Goal: Task Accomplishment & Management: Use online tool/utility

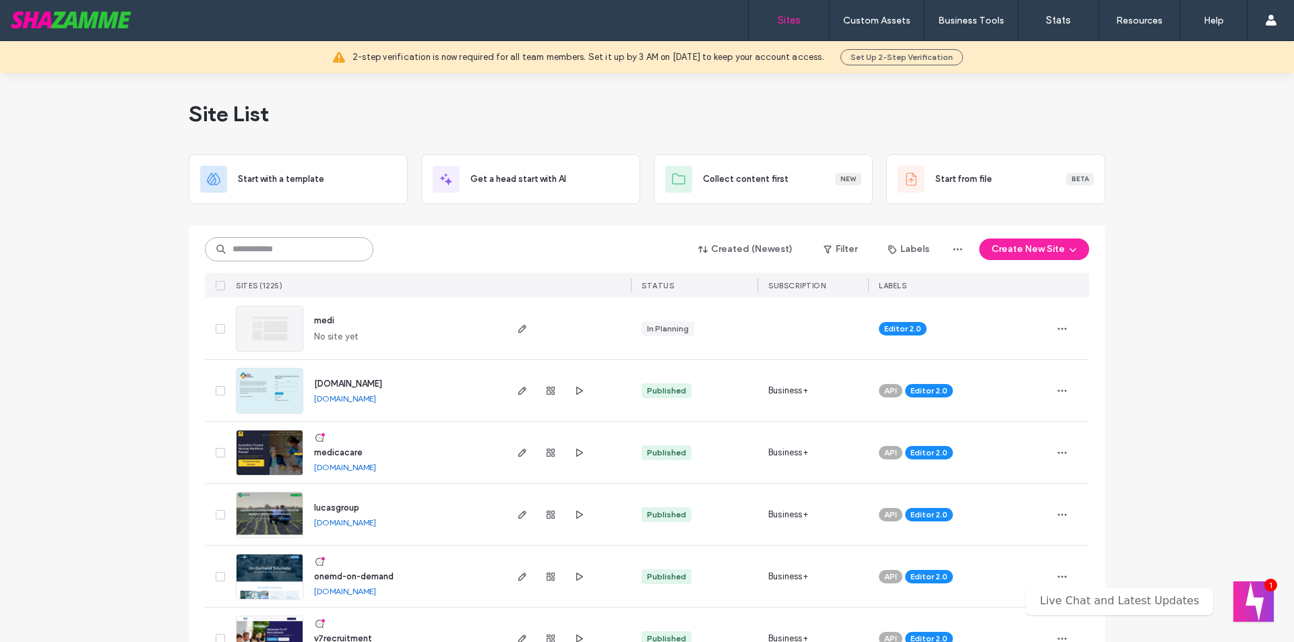
click at [272, 255] on input at bounding box center [289, 249] width 169 height 24
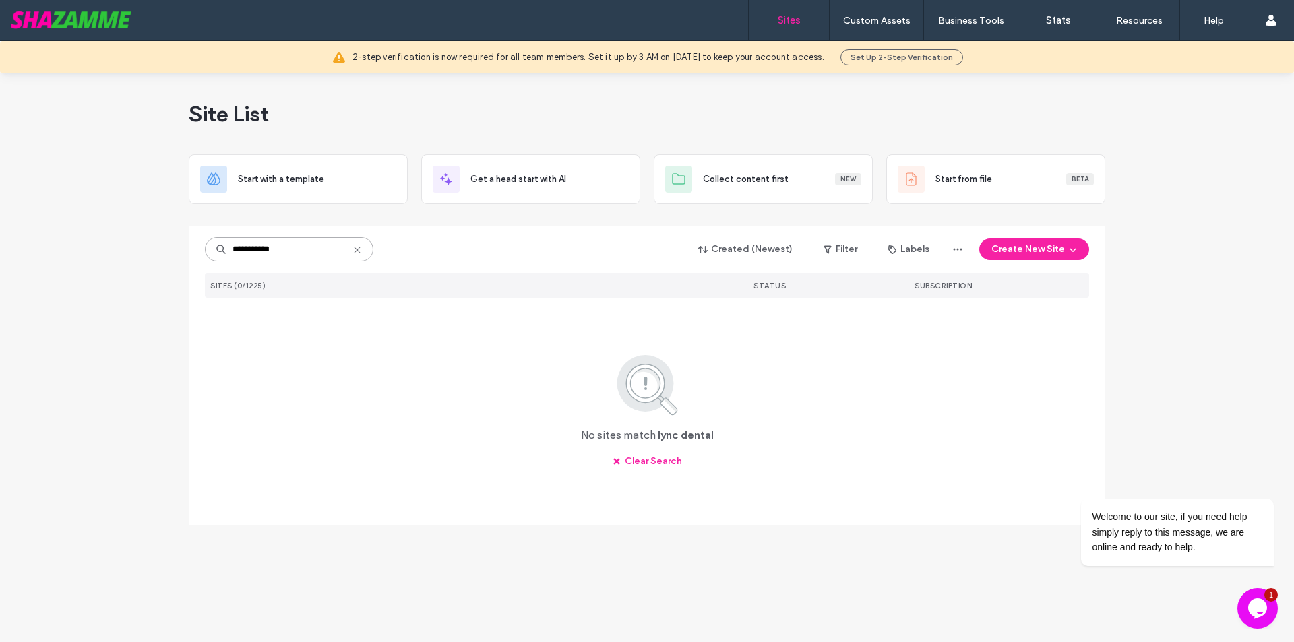
drag, startPoint x: 247, startPoint y: 251, endPoint x: 280, endPoint y: 251, distance: 32.4
click at [280, 251] on input "**********" at bounding box center [289, 249] width 169 height 24
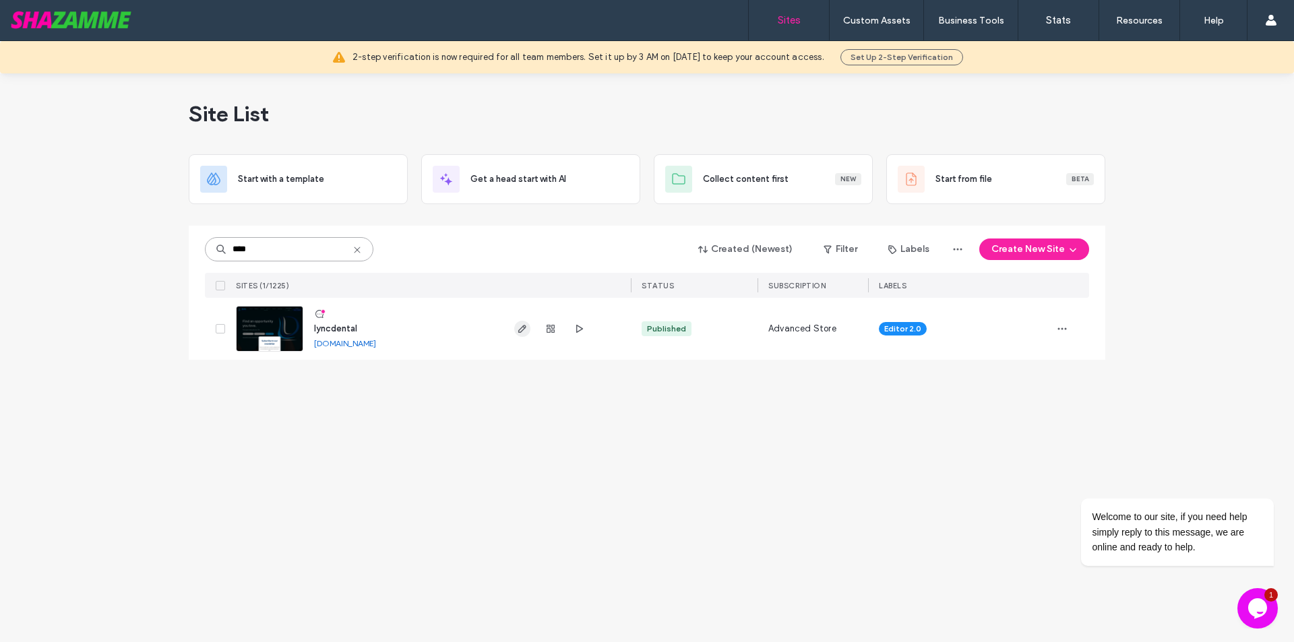
type input "****"
click at [520, 334] on span "button" at bounding box center [522, 329] width 16 height 16
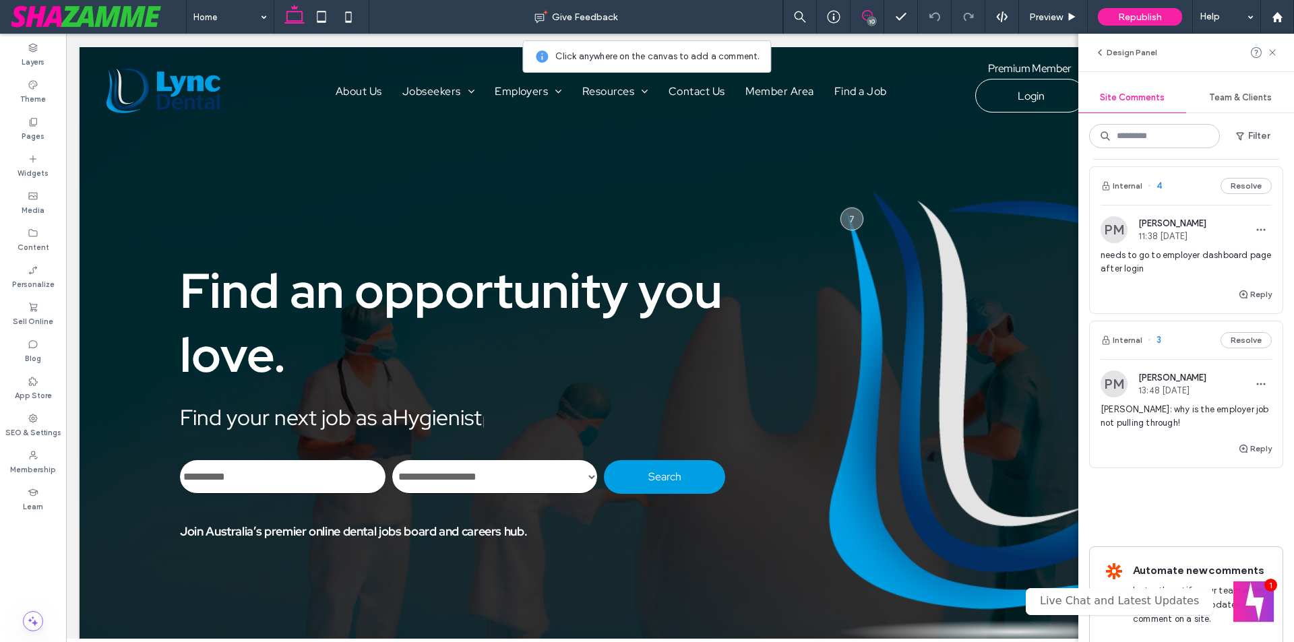
scroll to position [1562, 0]
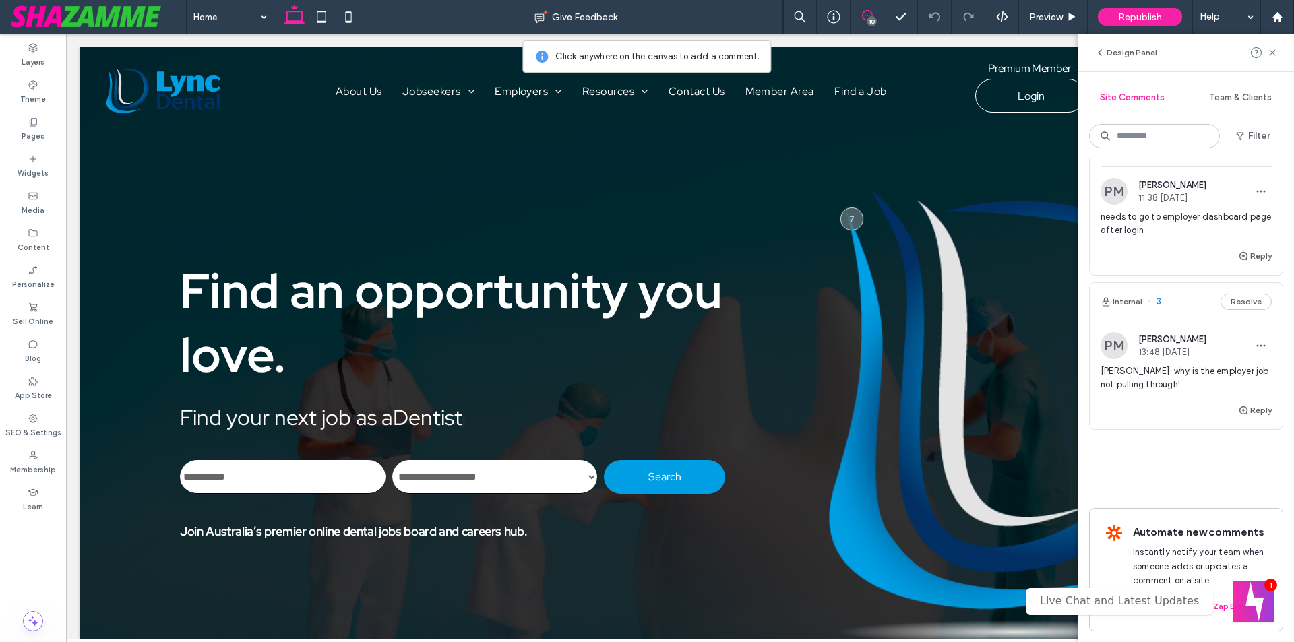
click at [1169, 365] on span "[PERSON_NAME]: why is the employer job not pulling through!" at bounding box center [1186, 378] width 171 height 27
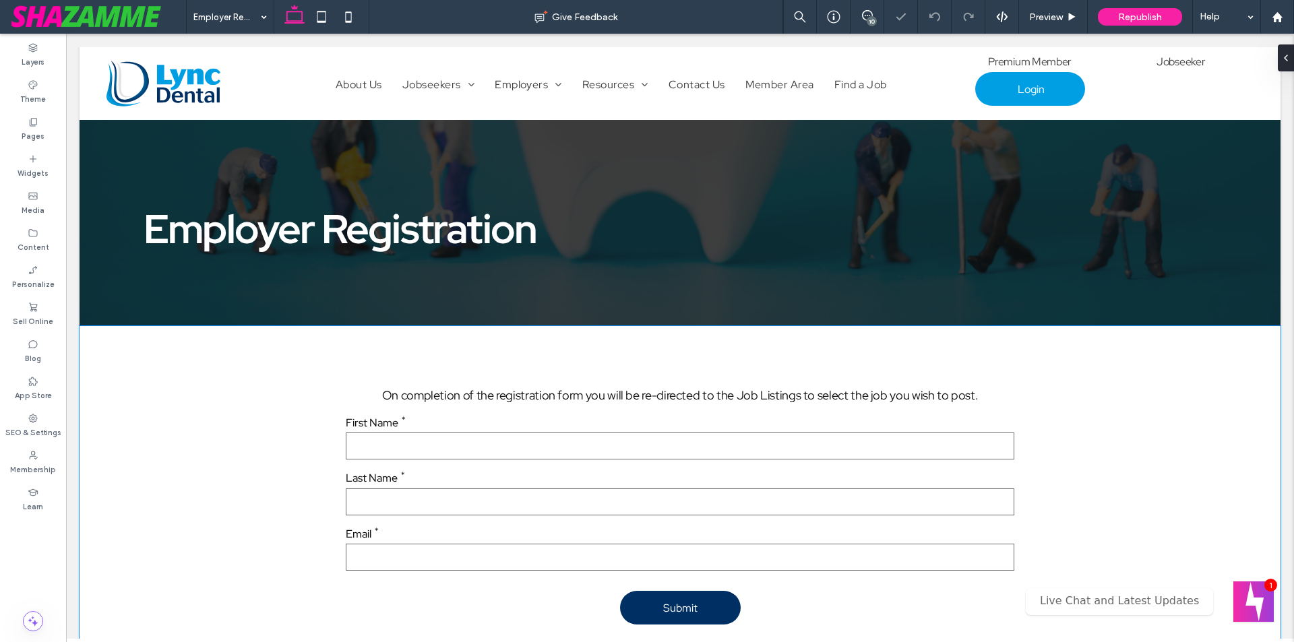
scroll to position [133, 0]
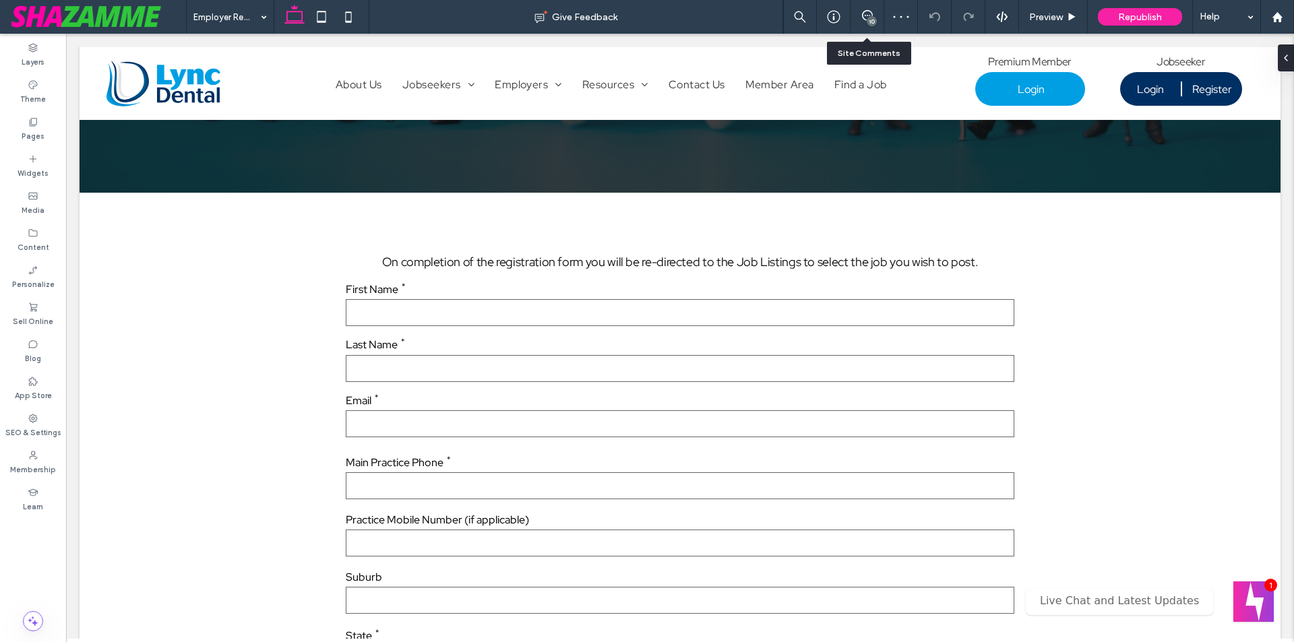
click at [865, 22] on div "10" at bounding box center [867, 16] width 33 height 13
click at [866, 18] on icon at bounding box center [867, 15] width 11 height 11
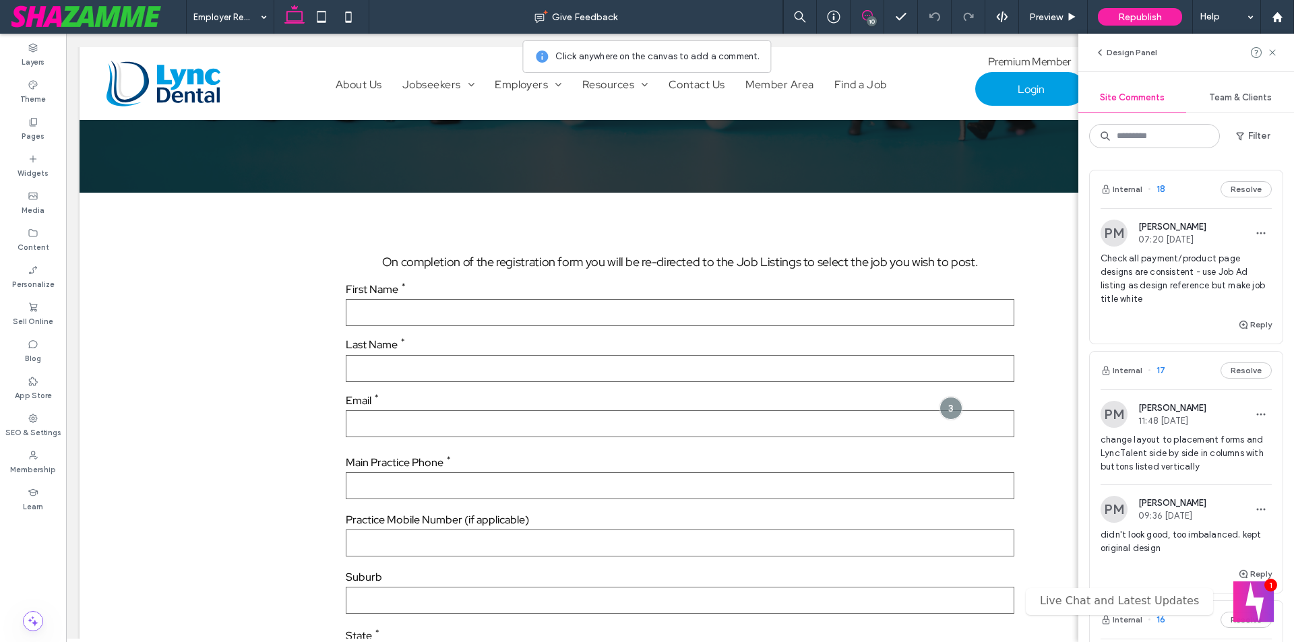
click at [1153, 277] on span "Check all payment/product page designs are consistent - use Job Ad listing as d…" at bounding box center [1186, 279] width 171 height 54
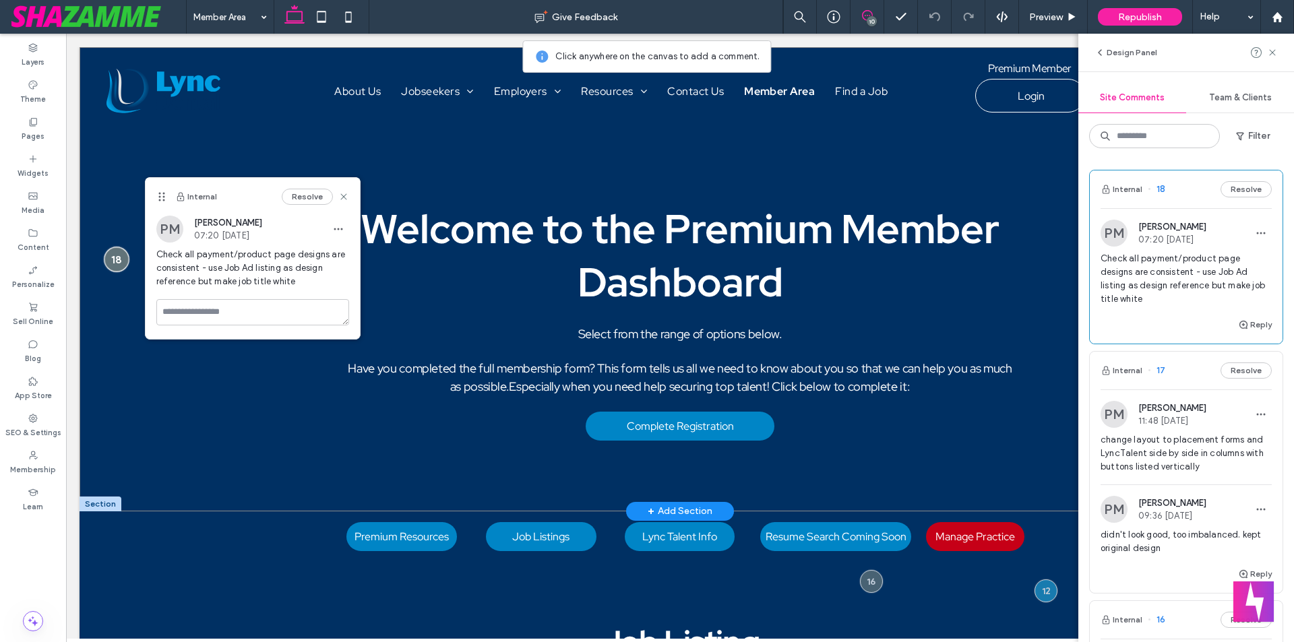
click at [113, 266] on div at bounding box center [116, 259] width 25 height 25
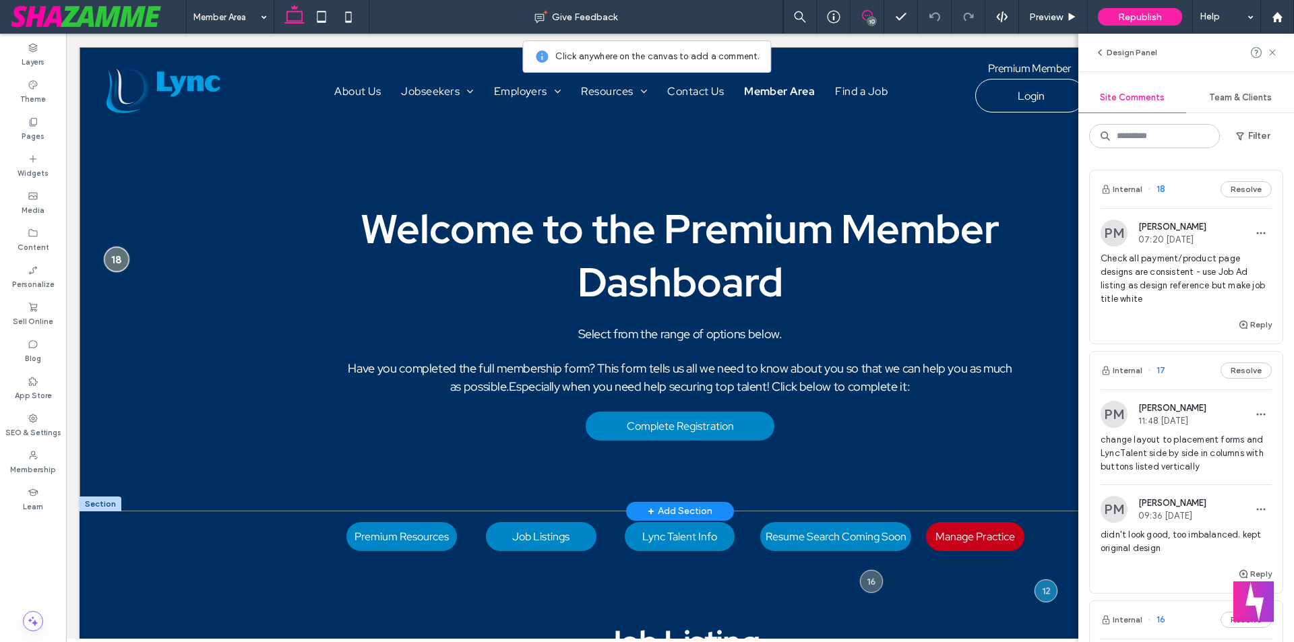
click at [113, 266] on div at bounding box center [116, 259] width 25 height 25
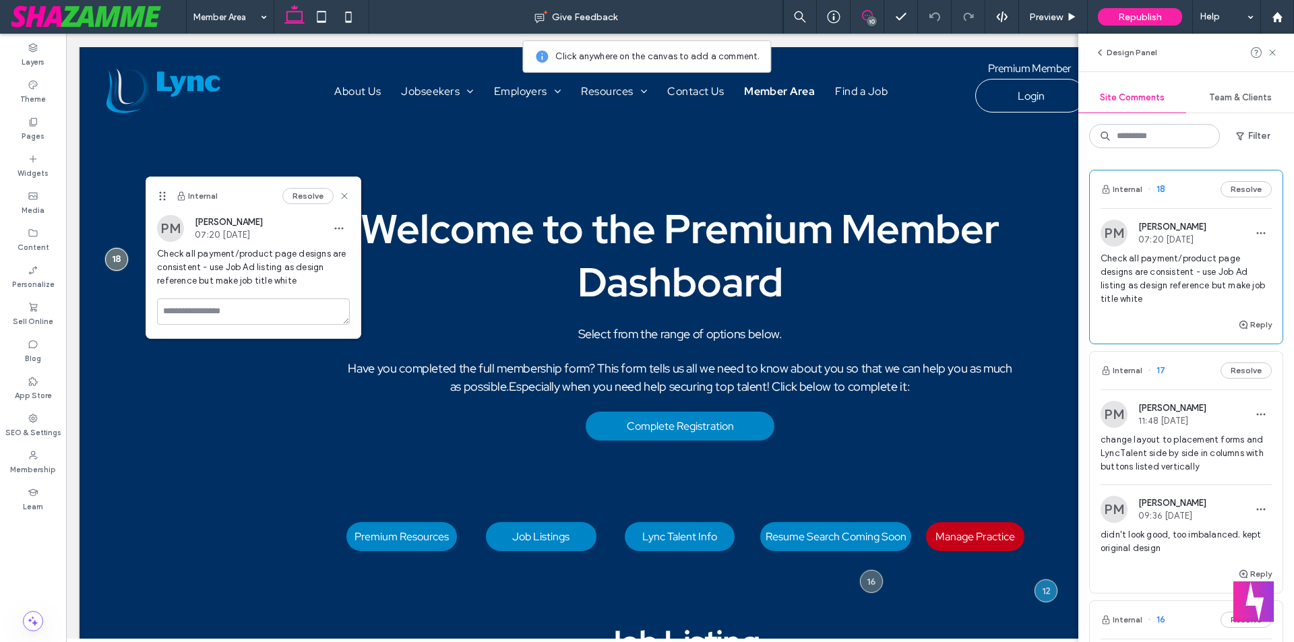
click at [1172, 284] on span "Check all payment/product page designs are consistent - use Job Ad listing as d…" at bounding box center [1186, 279] width 171 height 54
drag, startPoint x: 1102, startPoint y: 254, endPoint x: 1159, endPoint y: 309, distance: 78.7
click at [1159, 309] on div "Check all payment/product page designs are consistent - use Job Ad listing as d…" at bounding box center [1186, 284] width 171 height 65
copy span "Check all payment/product page designs are consistent - use Job Ad listing as d…"
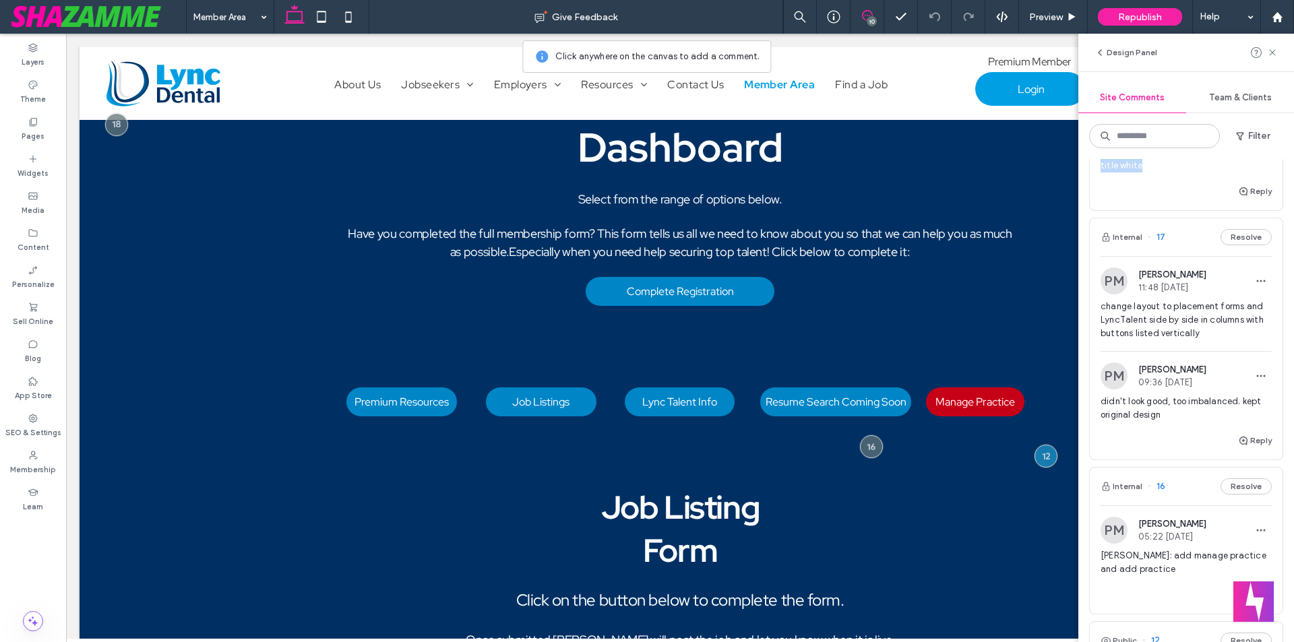
scroll to position [135, 0]
click at [1140, 317] on span "change layout to placement forms and LyncTalent side by side in columns with bu…" at bounding box center [1186, 319] width 171 height 40
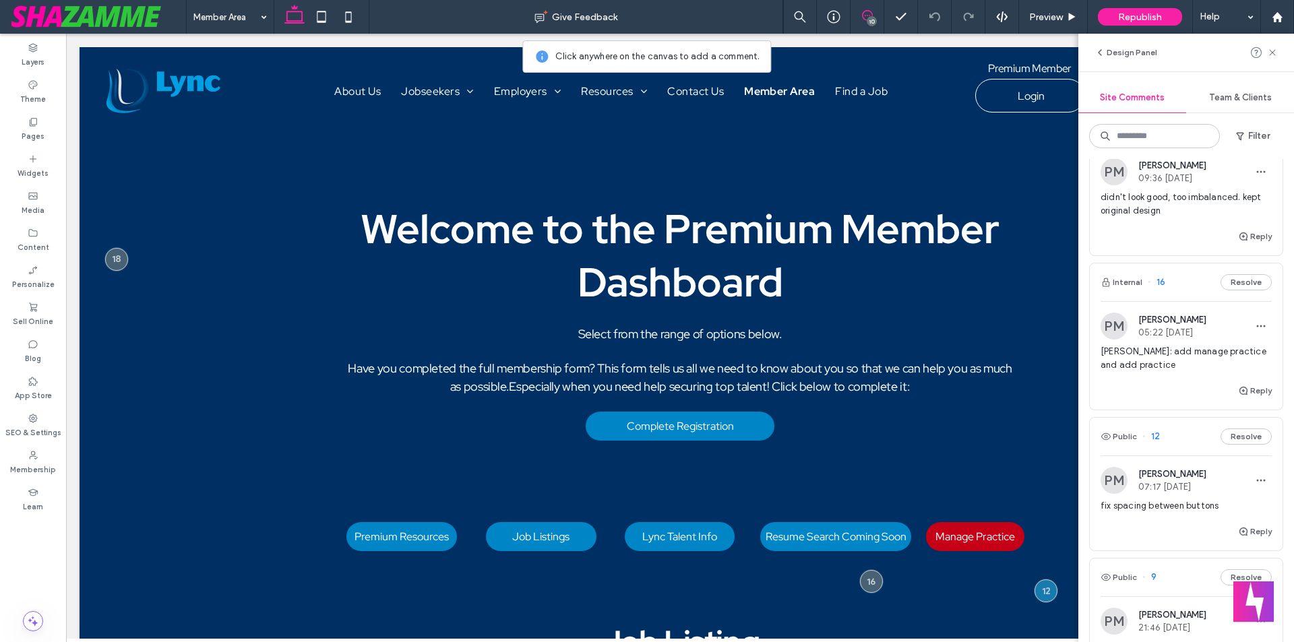
scroll to position [404, 0]
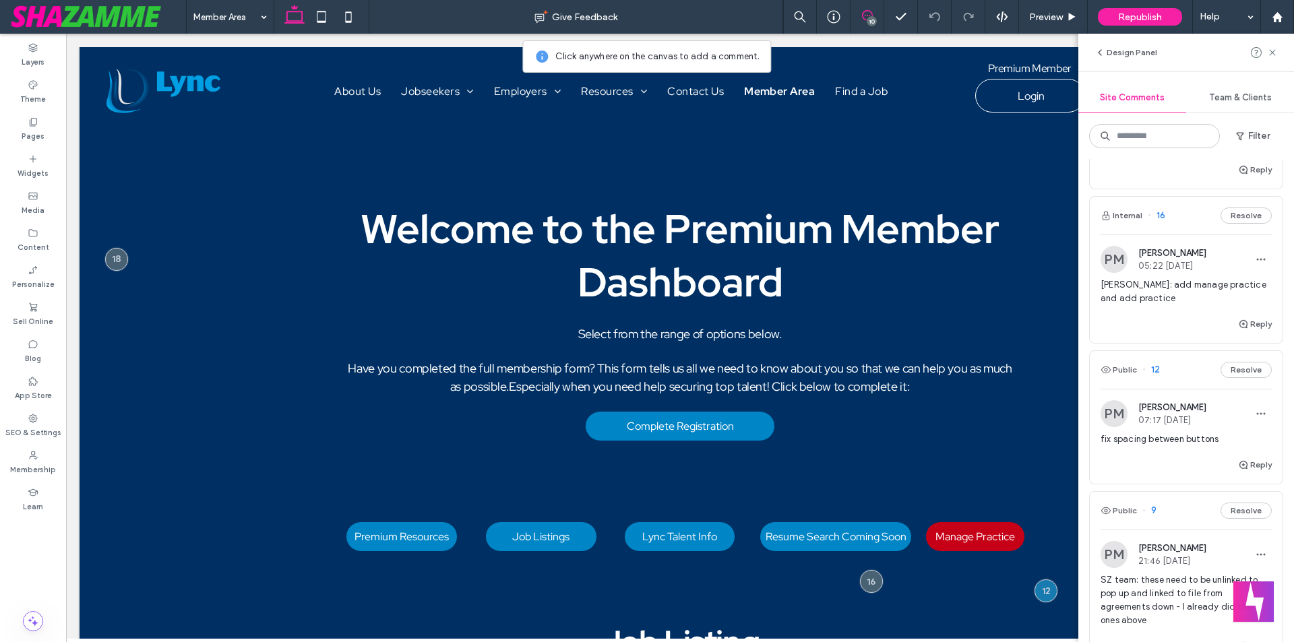
click at [1149, 289] on span "[PERSON_NAME]: add manage practice and add practice" at bounding box center [1186, 291] width 171 height 27
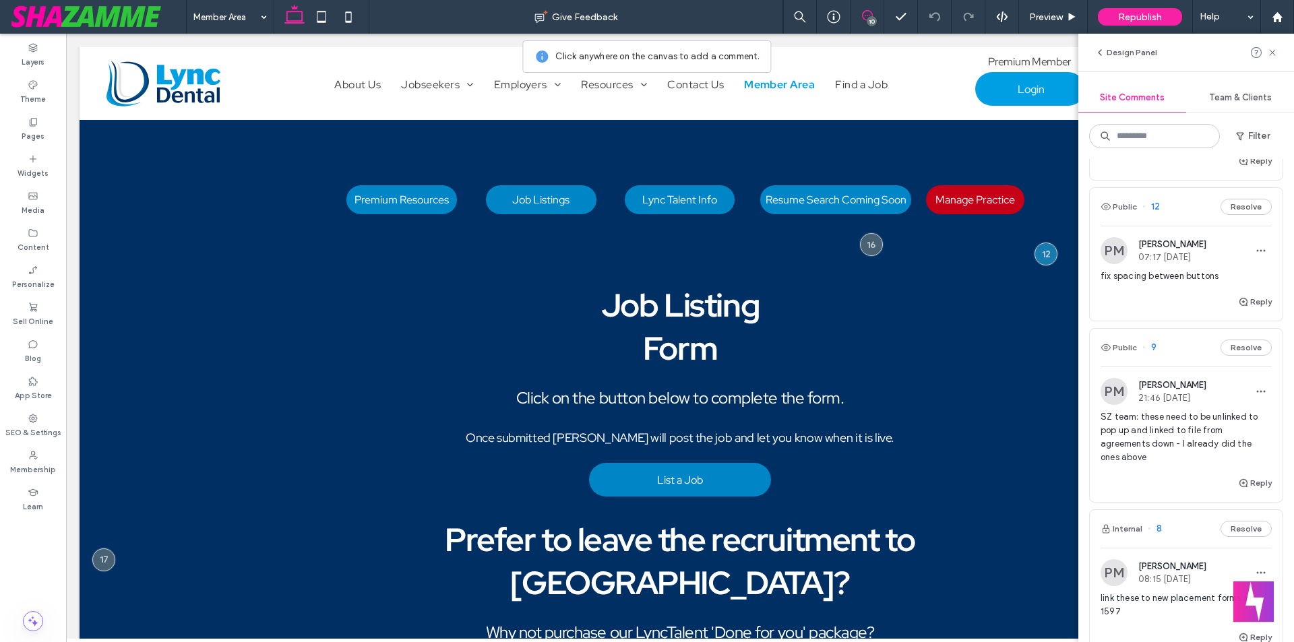
scroll to position [607, 0]
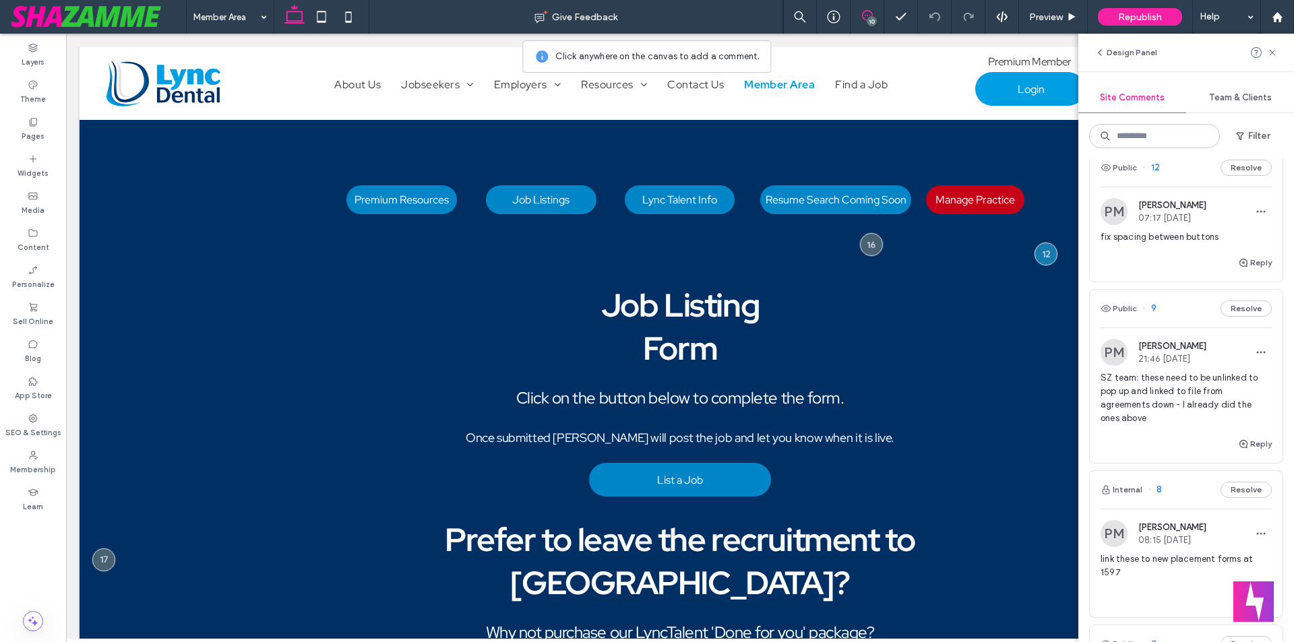
click at [1144, 237] on span "fix spacing between buttons" at bounding box center [1186, 237] width 171 height 13
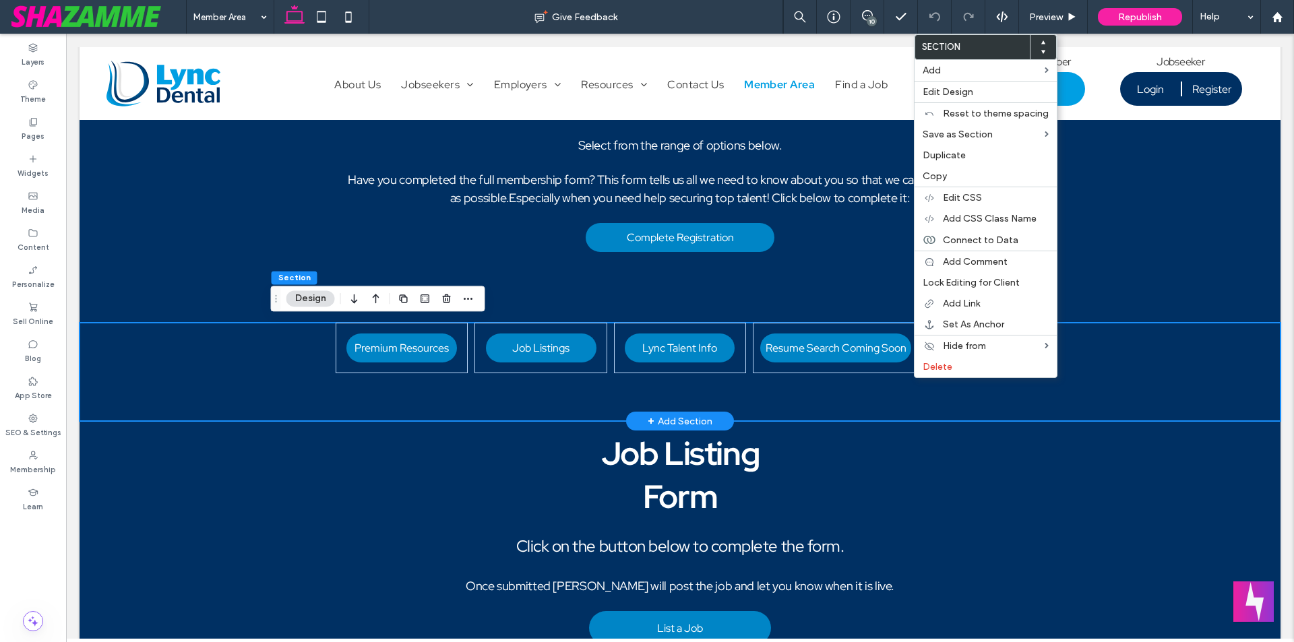
scroll to position [0, 0]
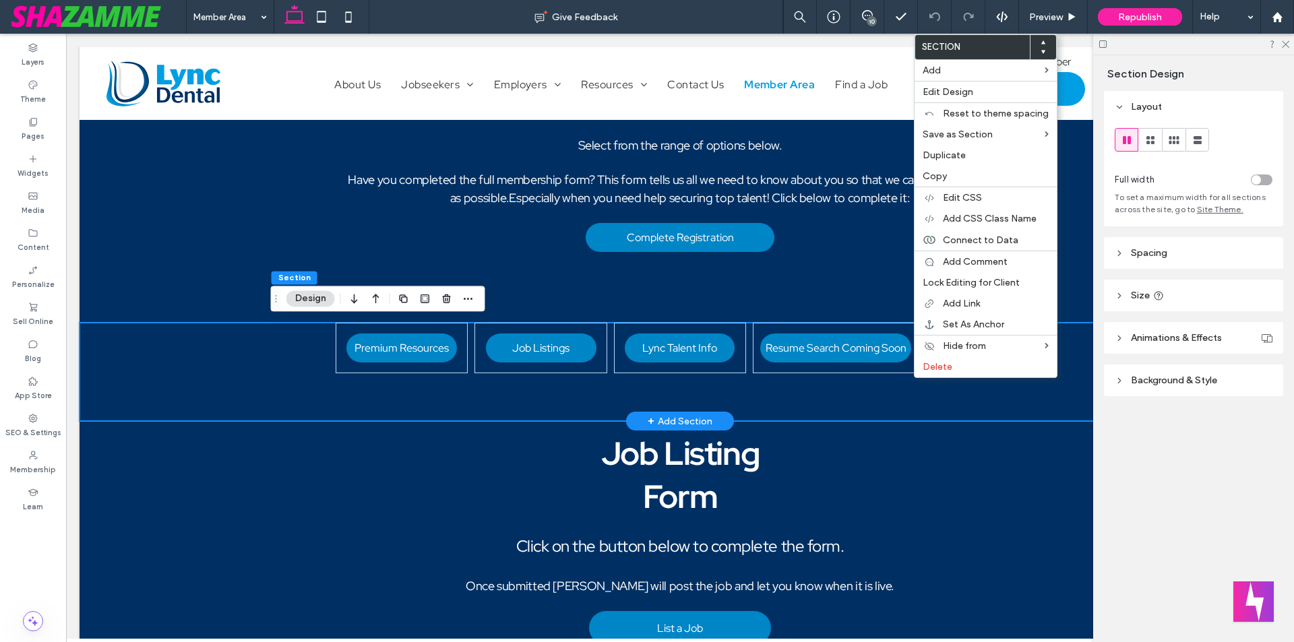
click at [909, 384] on div "Premium Resources Job Listings Lync Talent Info Resume Search Coming Soon Manag…" at bounding box center [680, 372] width 809 height 98
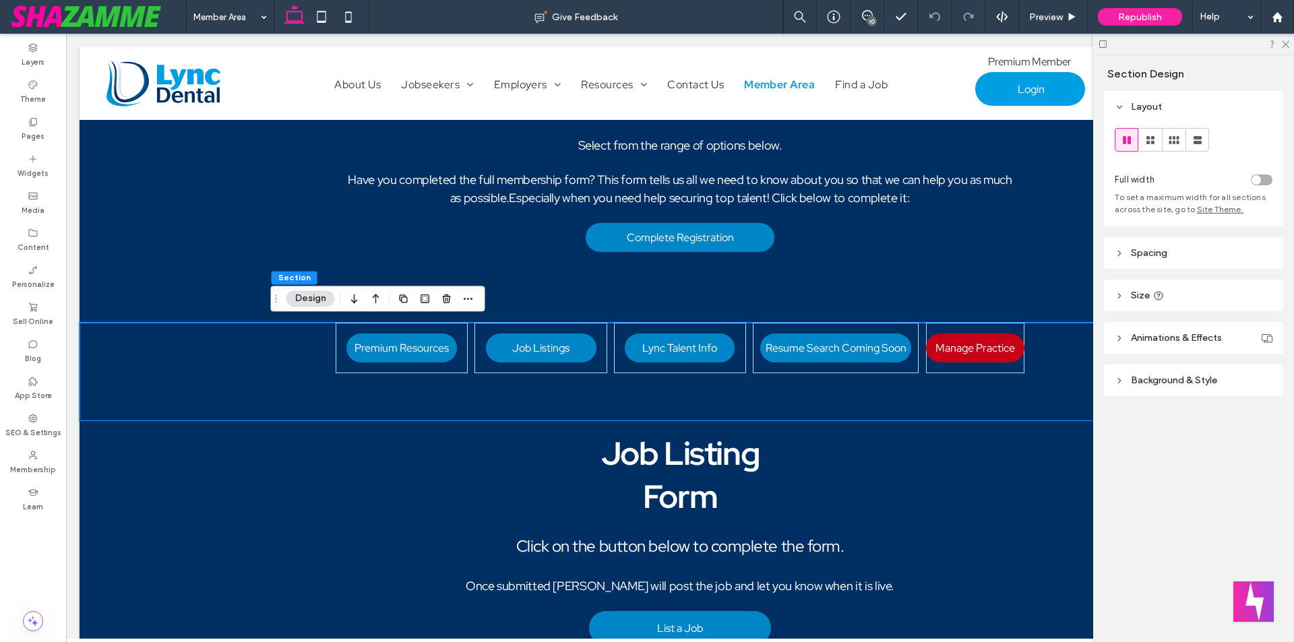
click at [1211, 249] on header "Spacing" at bounding box center [1193, 253] width 179 height 32
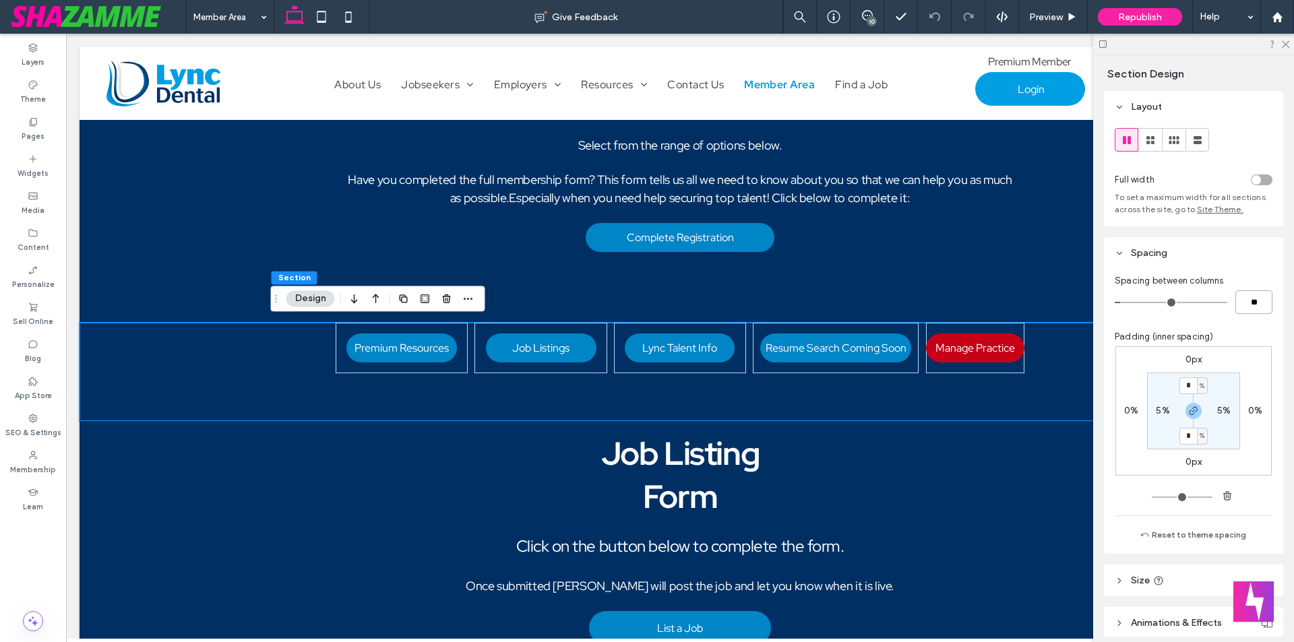
click at [1252, 305] on input "**" at bounding box center [1253, 303] width 37 height 24
type input "*"
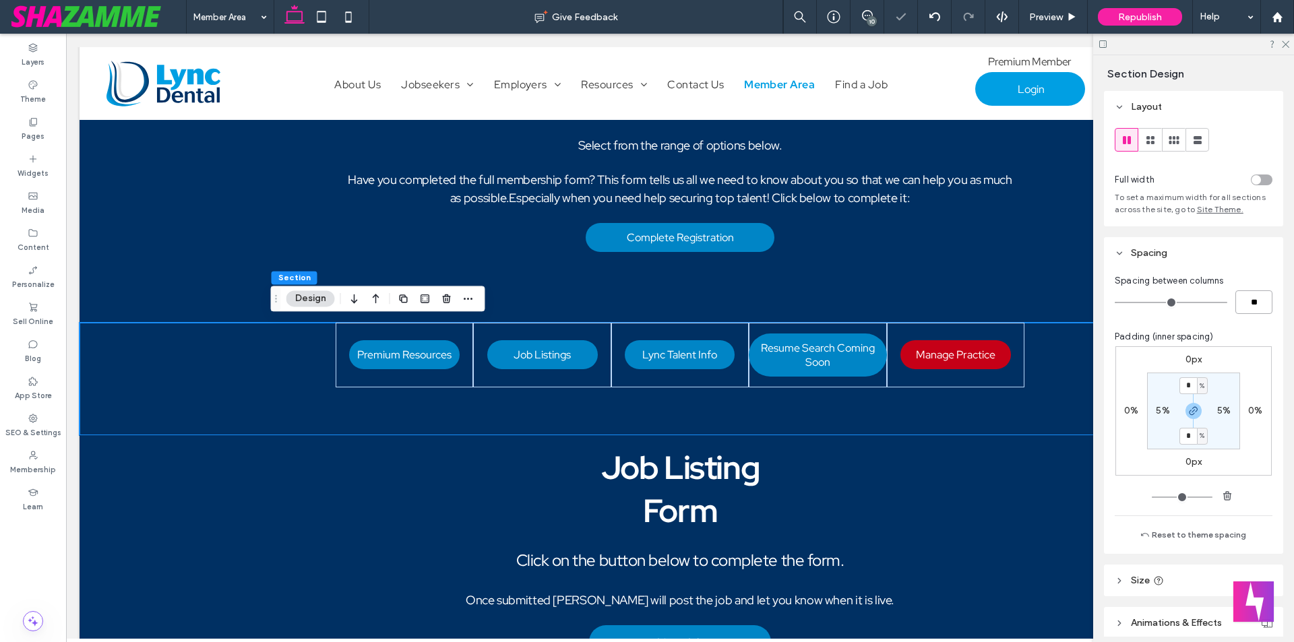
drag, startPoint x: 1235, startPoint y: 303, endPoint x: 1264, endPoint y: 303, distance: 29.7
click at [1264, 303] on input "**" at bounding box center [1253, 303] width 37 height 24
type input "**"
type input "*"
click at [295, 375] on div "Premium Resources Job Listings Lync Talent Info Resume Search Coming Soon Manag…" at bounding box center [680, 379] width 809 height 113
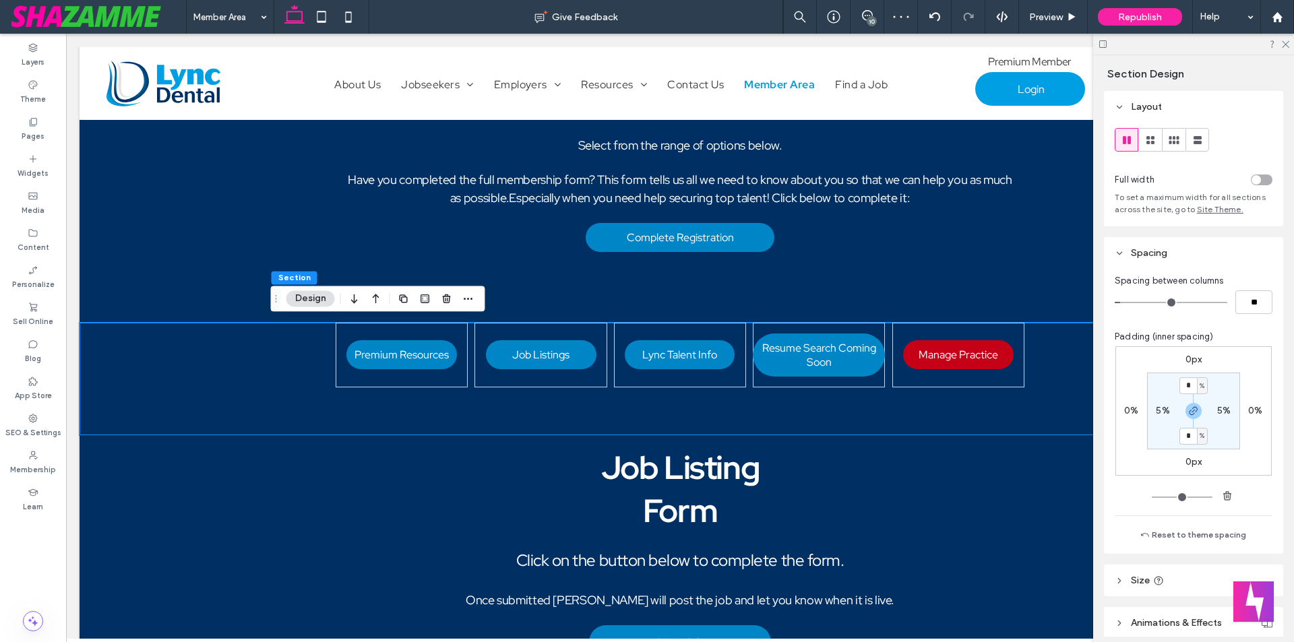
click at [1156, 412] on label "5%" at bounding box center [1162, 410] width 13 height 11
type input "*"
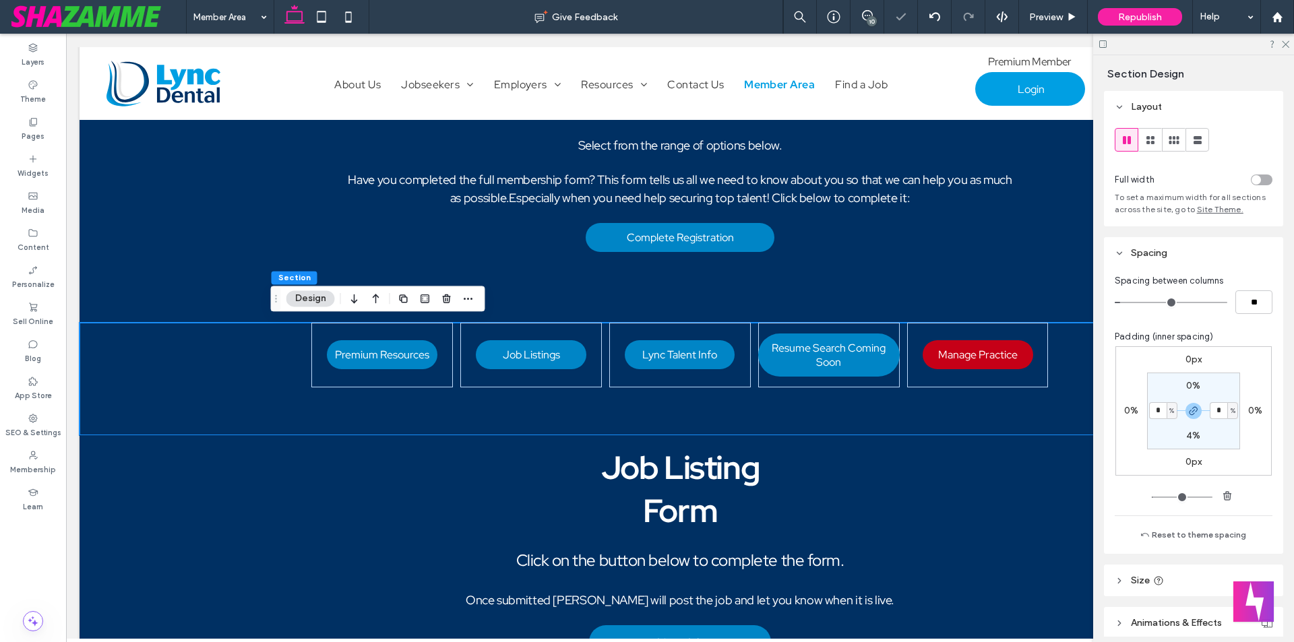
drag, startPoint x: 1155, startPoint y: 413, endPoint x: 1163, endPoint y: 413, distance: 8.1
click at [1163, 413] on div "* %" at bounding box center [1163, 410] width 28 height 17
type input "*"
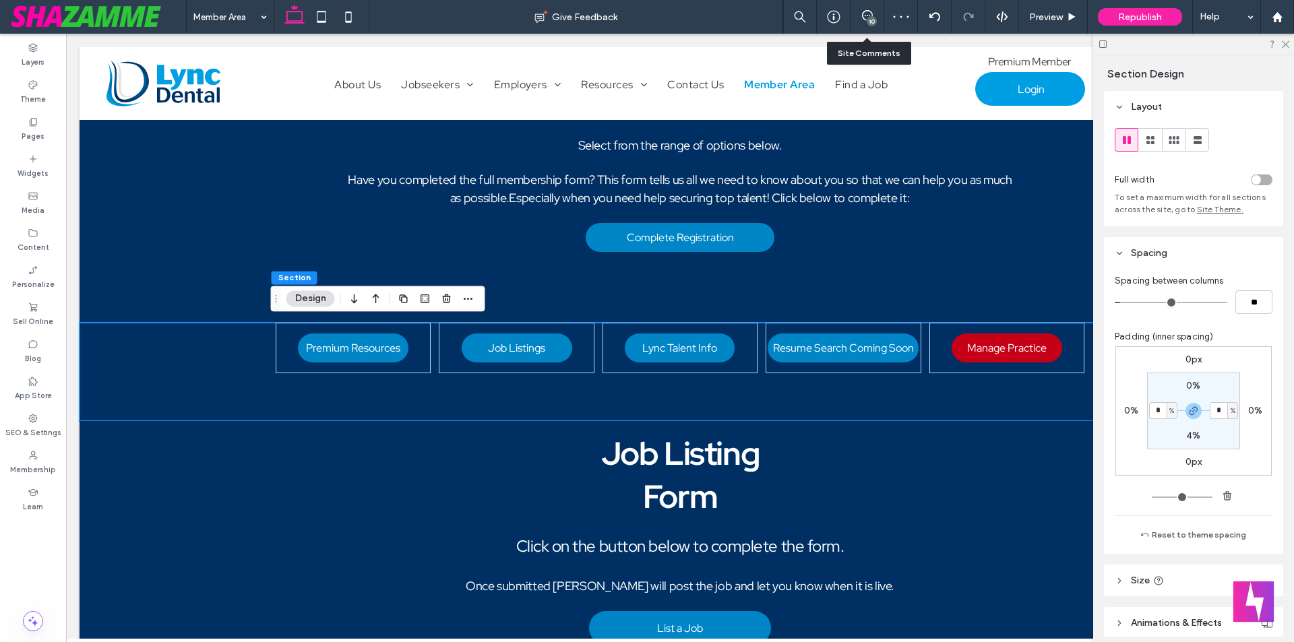
click at [861, 24] on div "10" at bounding box center [868, 17] width 34 height 34
drag, startPoint x: 869, startPoint y: 20, endPoint x: 878, endPoint y: 26, distance: 10.5
click at [870, 19] on div "10" at bounding box center [872, 21] width 10 height 10
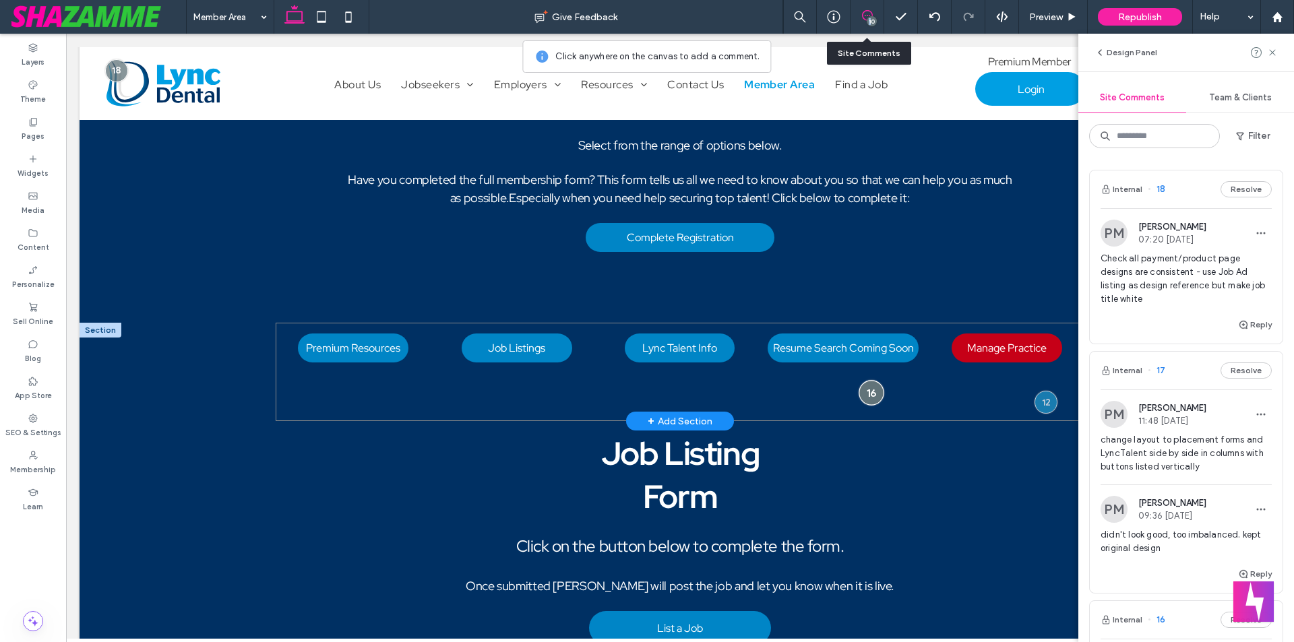
click at [869, 393] on div at bounding box center [871, 393] width 25 height 25
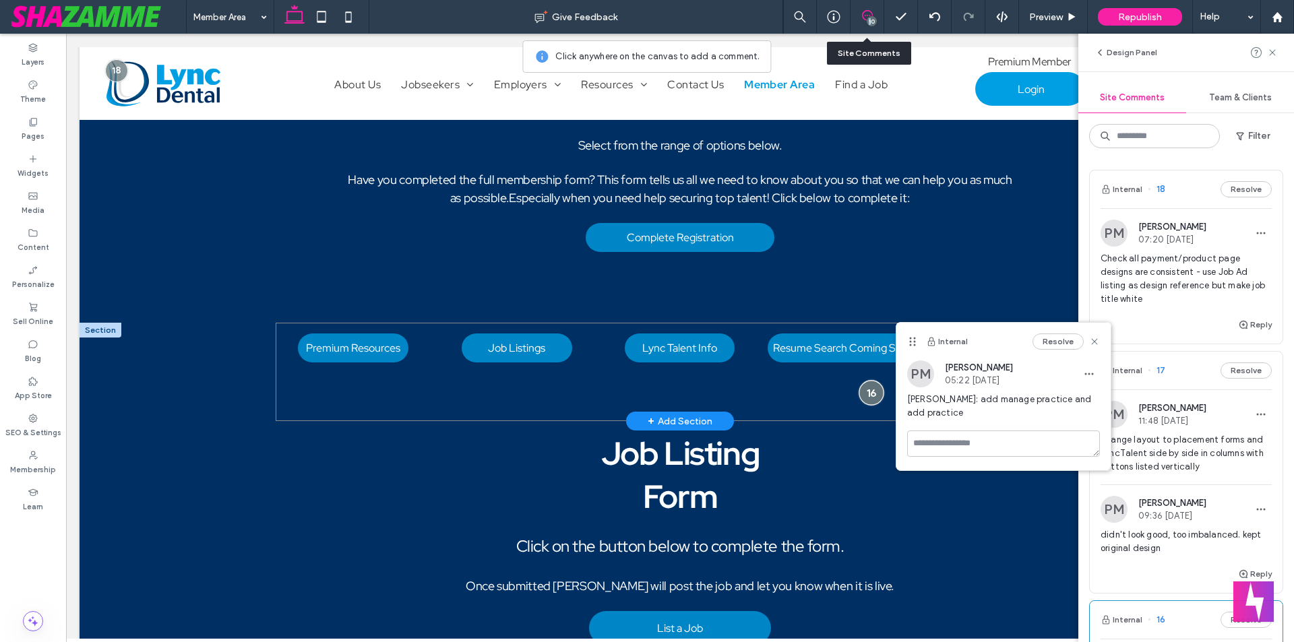
click at [869, 393] on div at bounding box center [871, 393] width 25 height 25
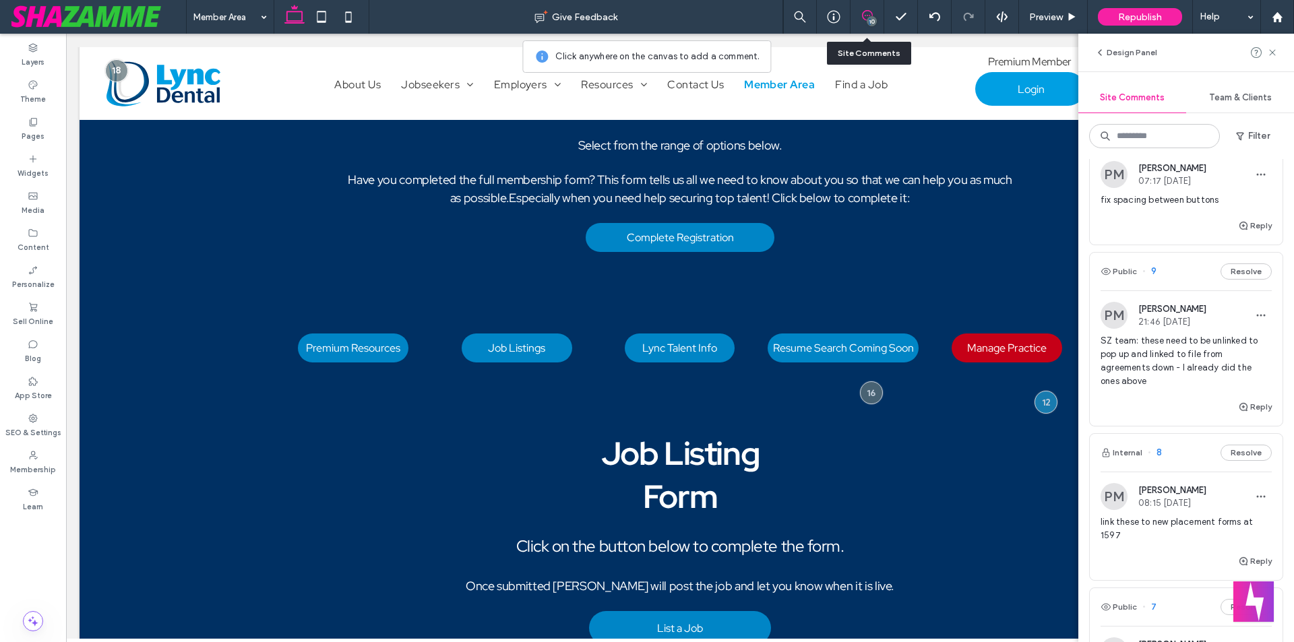
scroll to position [741, 0]
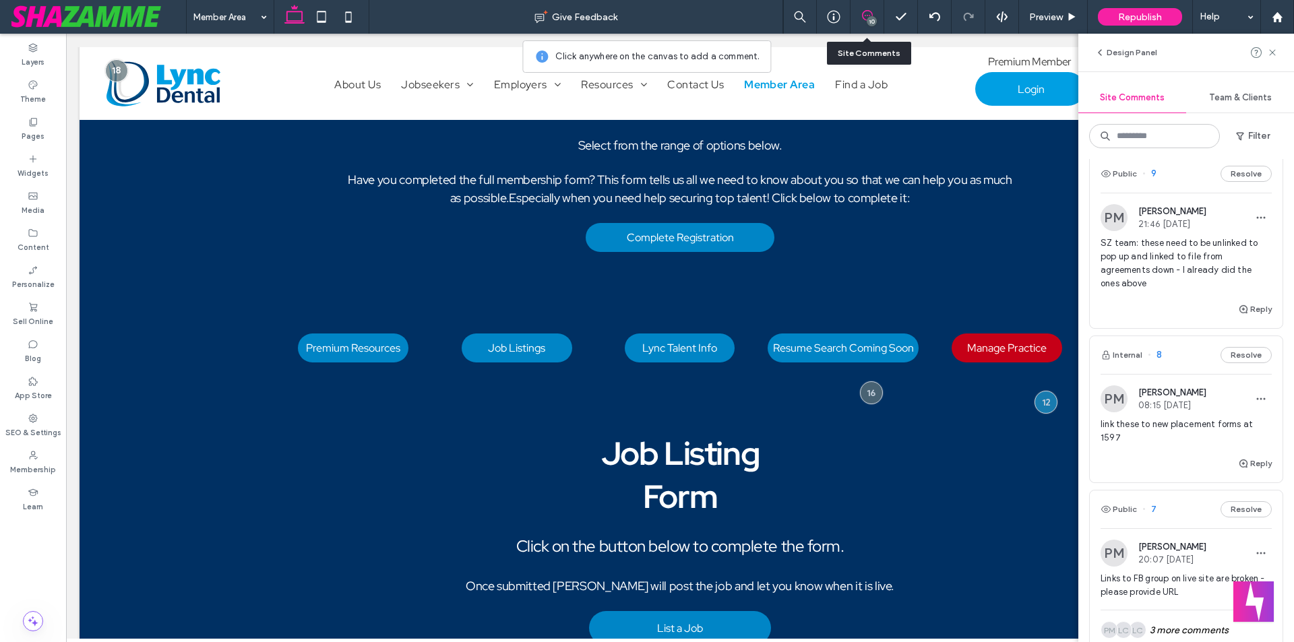
click at [1145, 254] on span "SZ team: these need to be unlinked to pop up and linked to file from agreements…" at bounding box center [1186, 264] width 171 height 54
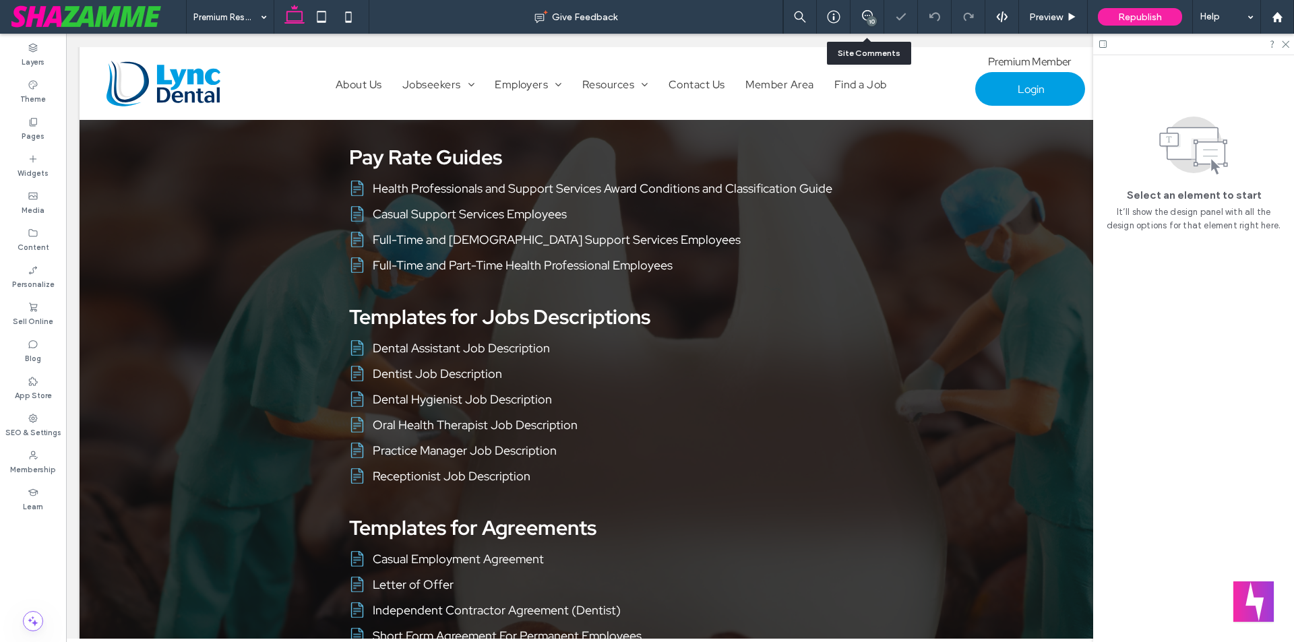
scroll to position [939, 0]
click at [863, 17] on icon at bounding box center [867, 15] width 11 height 11
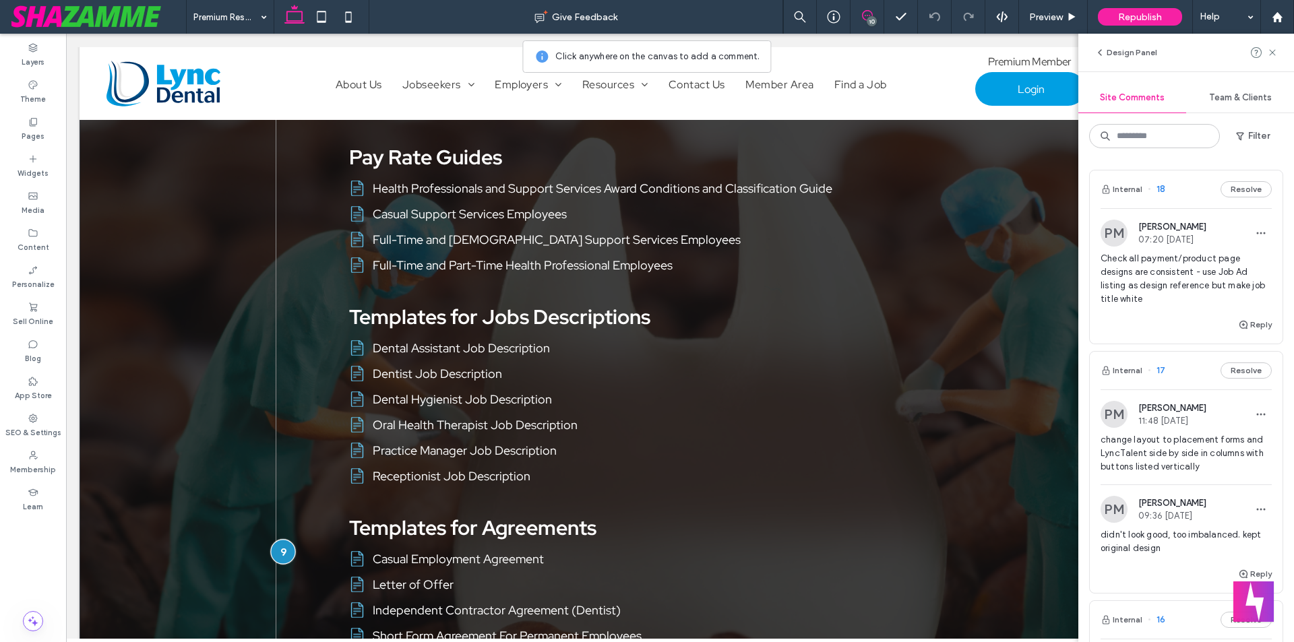
click at [272, 548] on div at bounding box center [283, 551] width 25 height 25
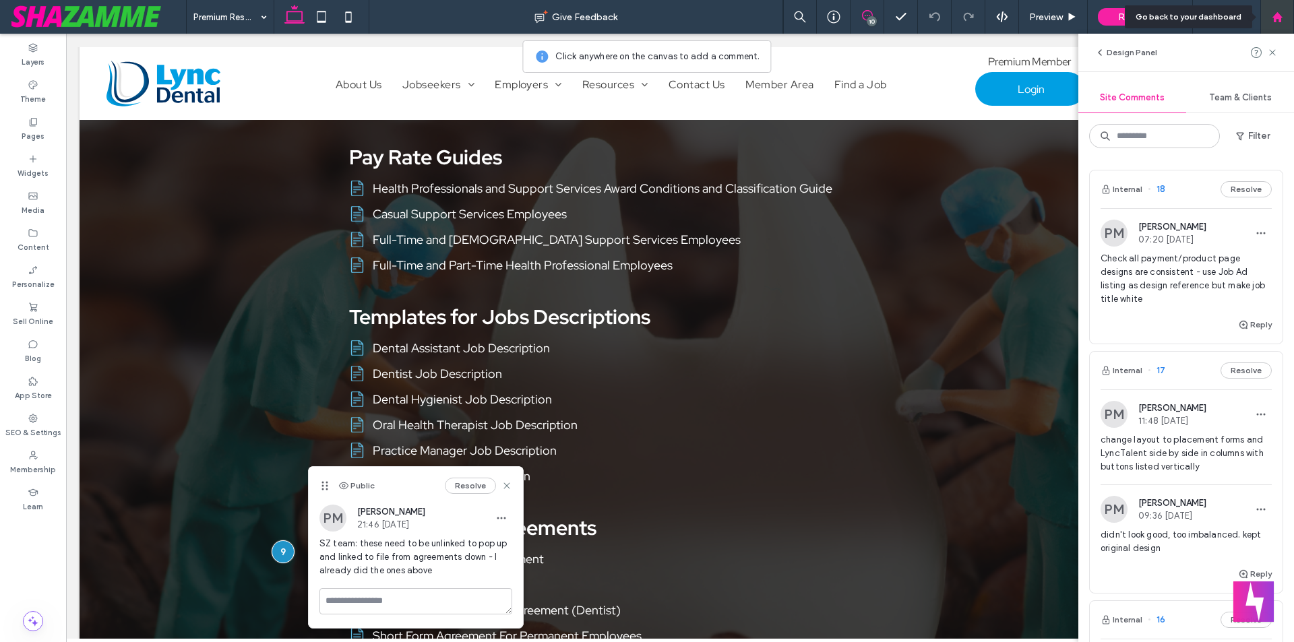
click at [1277, 14] on use at bounding box center [1277, 16] width 10 height 10
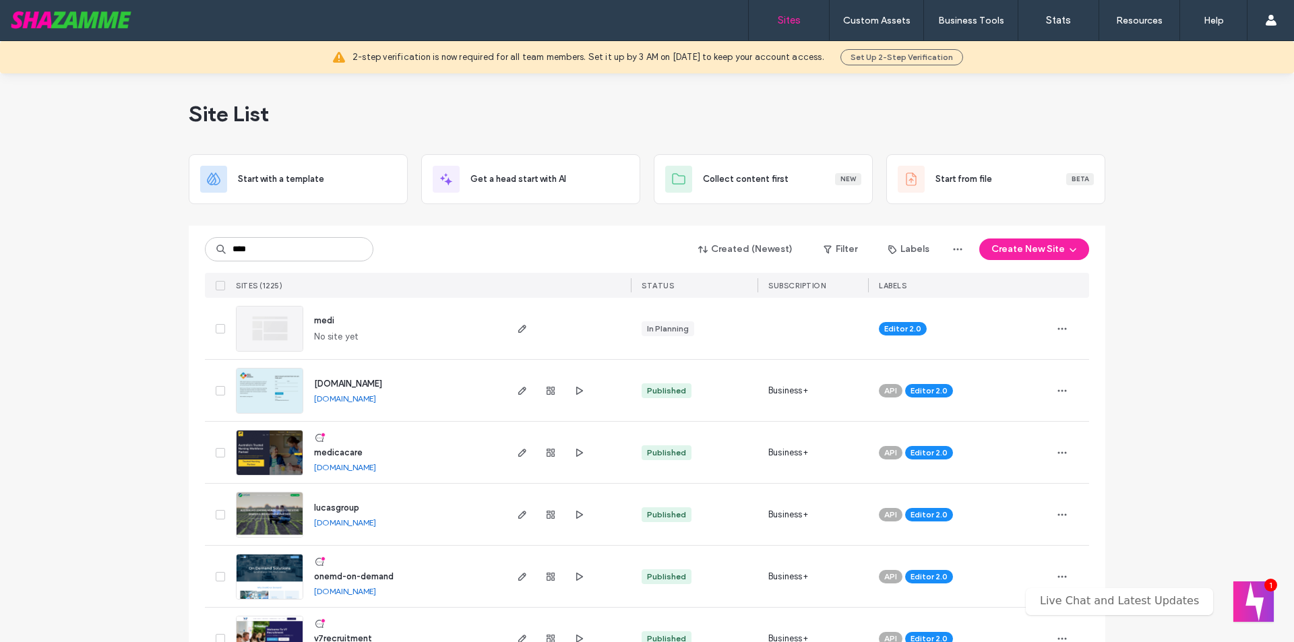
type input "****"
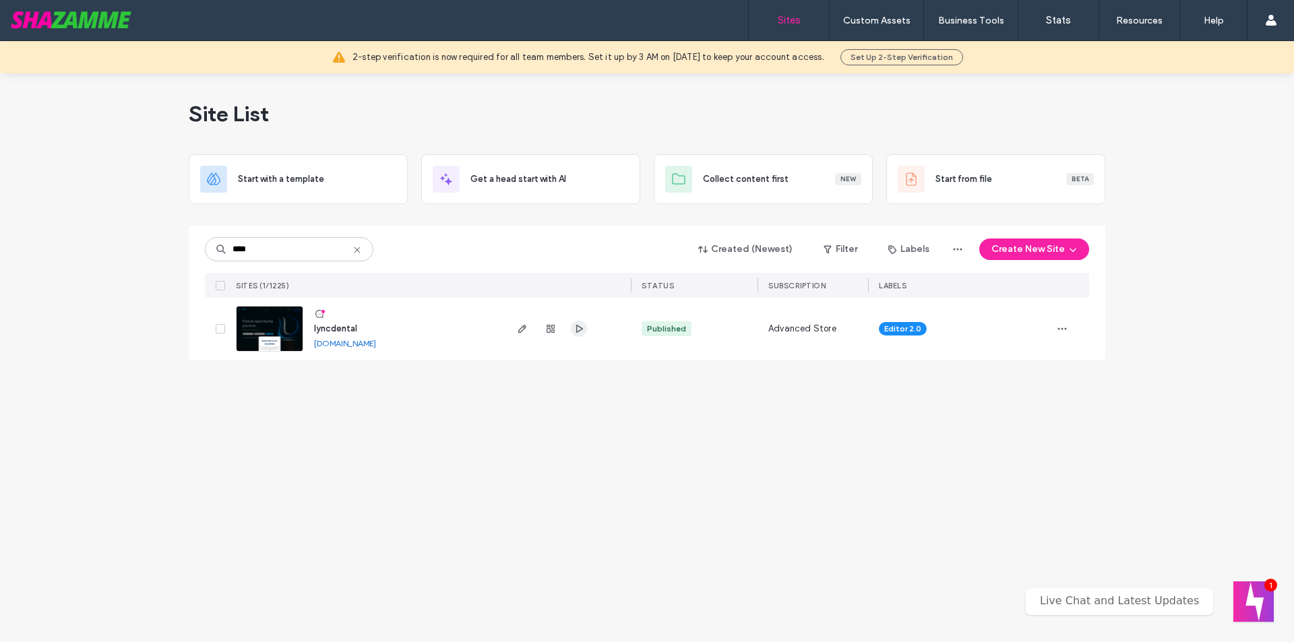
click at [576, 335] on span "button" at bounding box center [579, 329] width 16 height 16
click at [525, 329] on icon "button" at bounding box center [522, 329] width 11 height 11
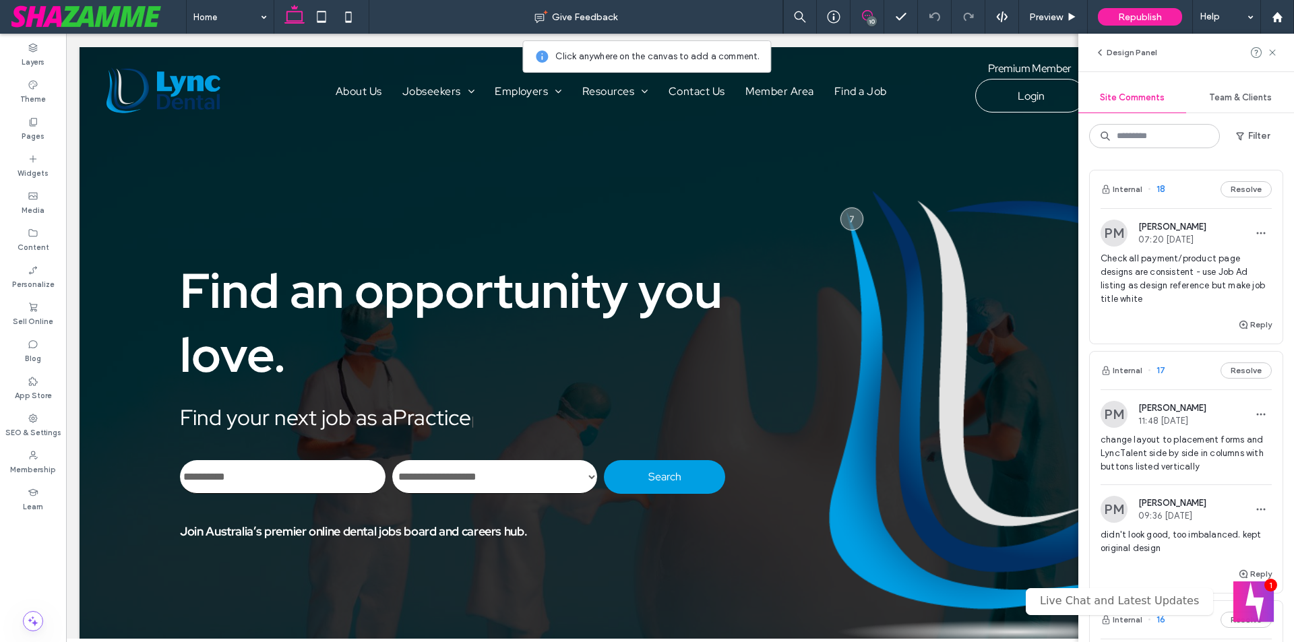
click at [1166, 304] on span "Check all payment/product page designs are consistent - use Job Ad listing as d…" at bounding box center [1186, 279] width 171 height 54
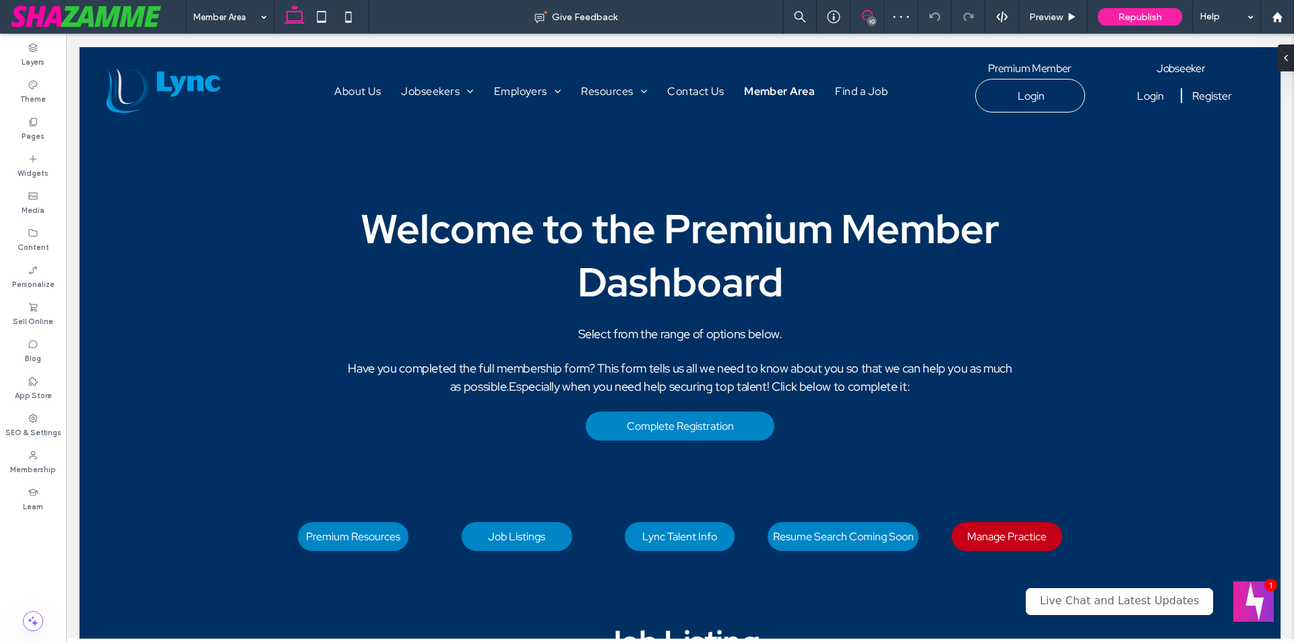
click at [869, 15] on icon at bounding box center [867, 15] width 11 height 11
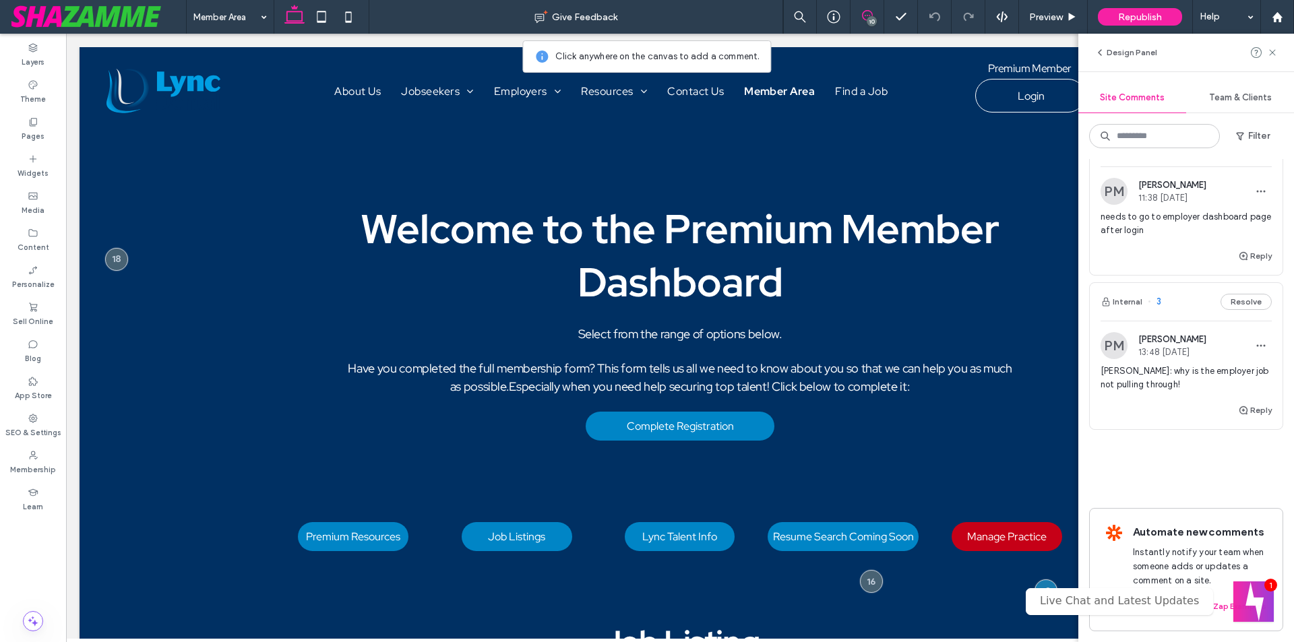
scroll to position [1562, 0]
click at [1153, 365] on span "[PERSON_NAME]: why is the employer job not pulling through!" at bounding box center [1186, 378] width 171 height 27
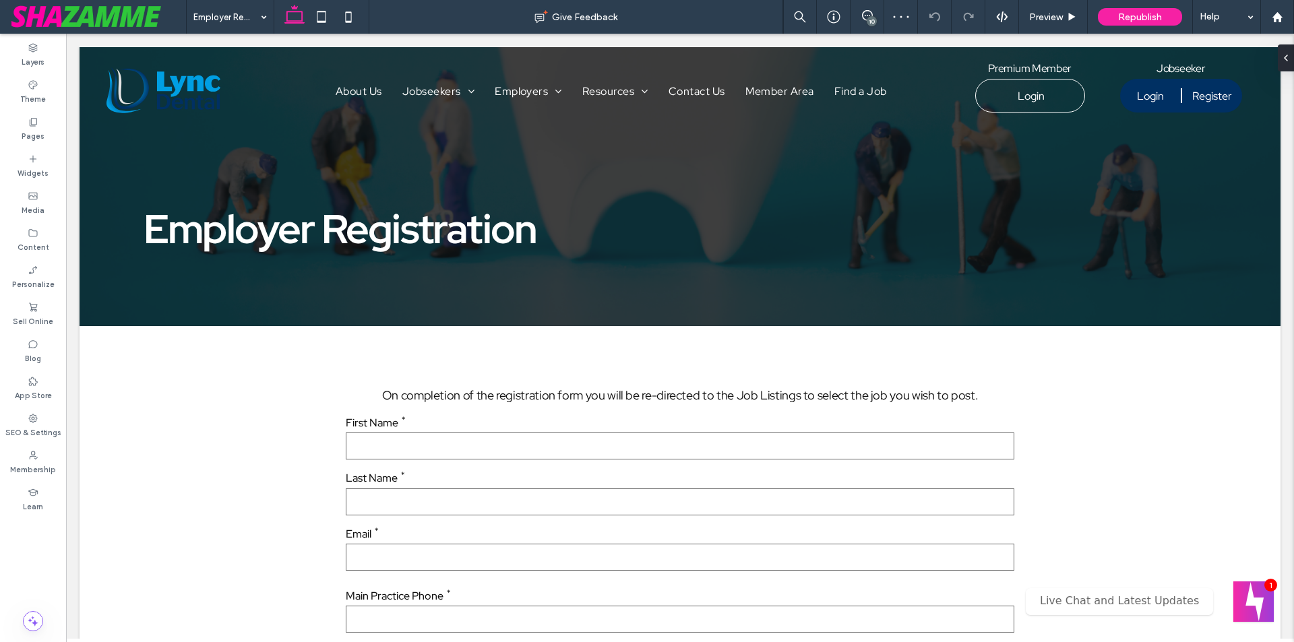
drag, startPoint x: 870, startPoint y: 21, endPoint x: 810, endPoint y: 18, distance: 60.0
click at [870, 21] on div "10" at bounding box center [872, 21] width 10 height 10
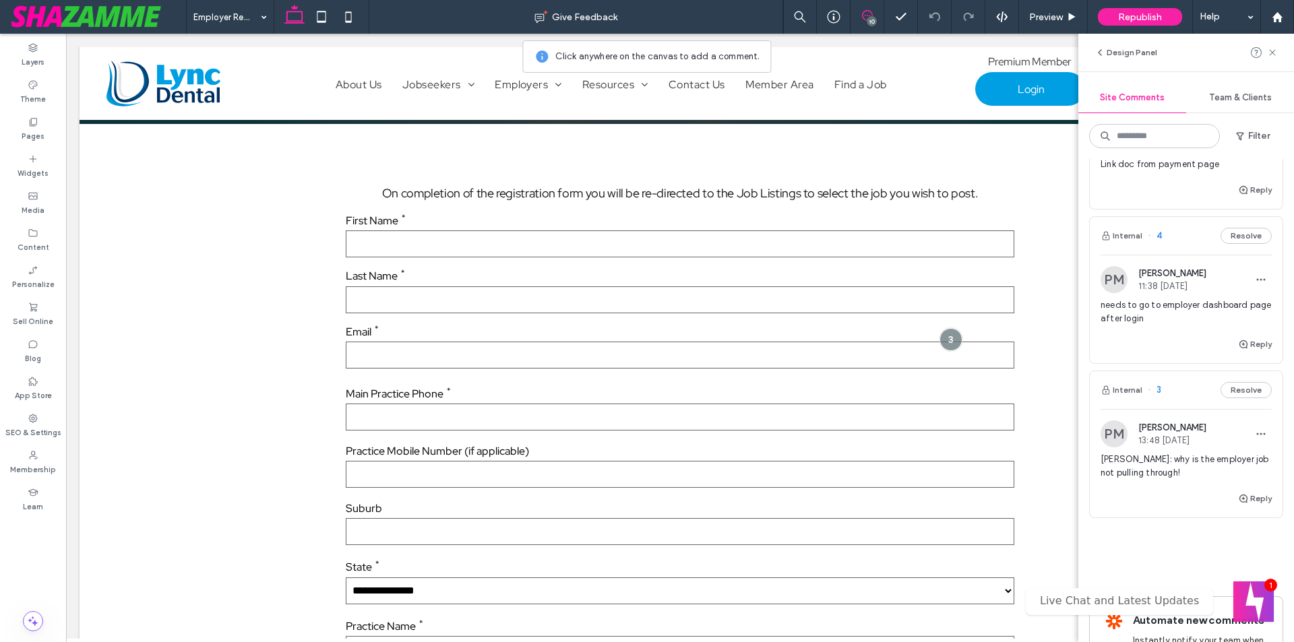
scroll to position [1427, 0]
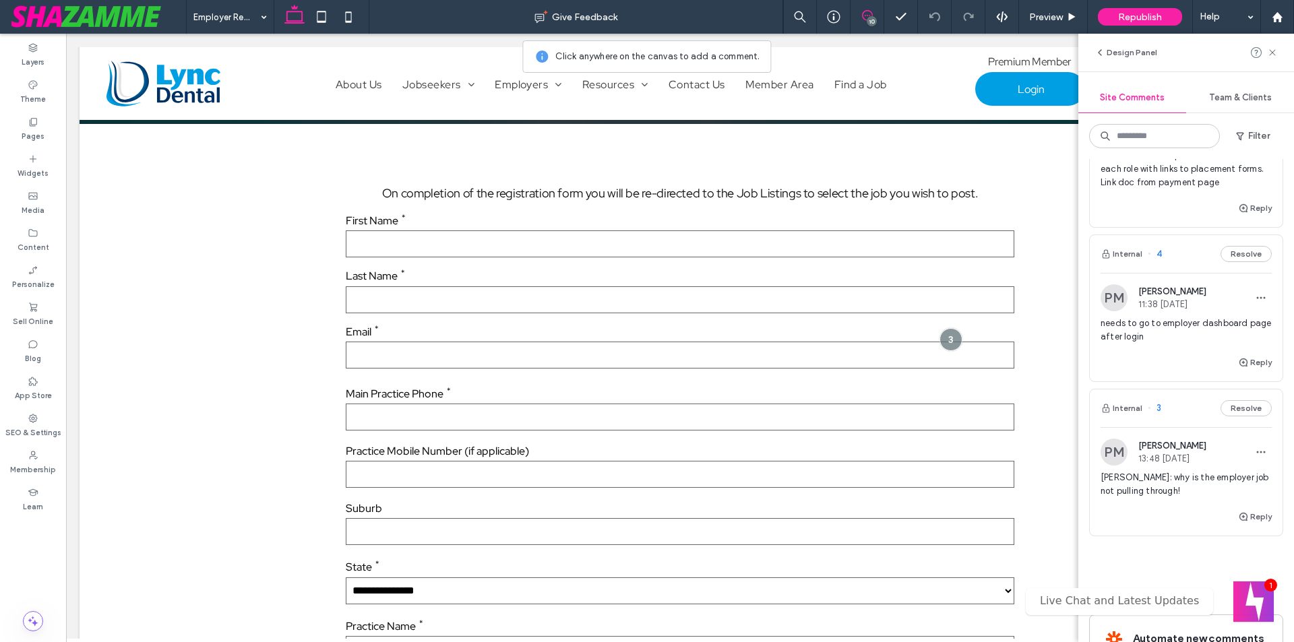
click at [1174, 344] on span "needs to go to employer dashboard page after login" at bounding box center [1186, 330] width 171 height 27
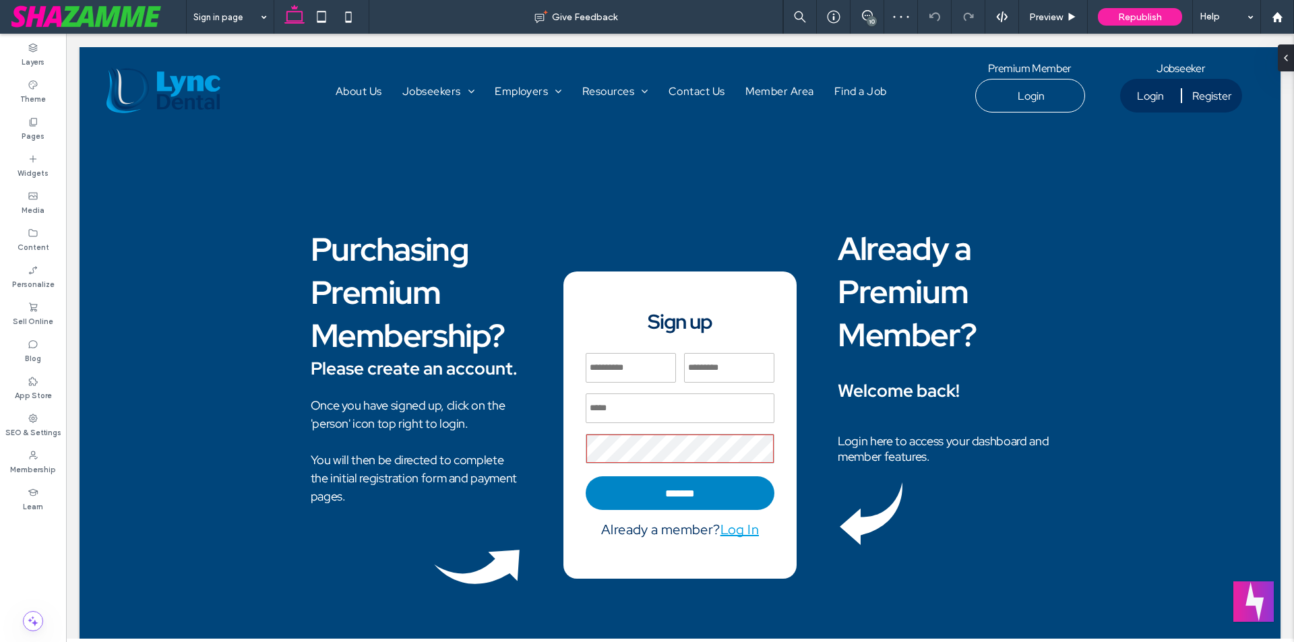
click at [875, 19] on div "10" at bounding box center [872, 21] width 10 height 10
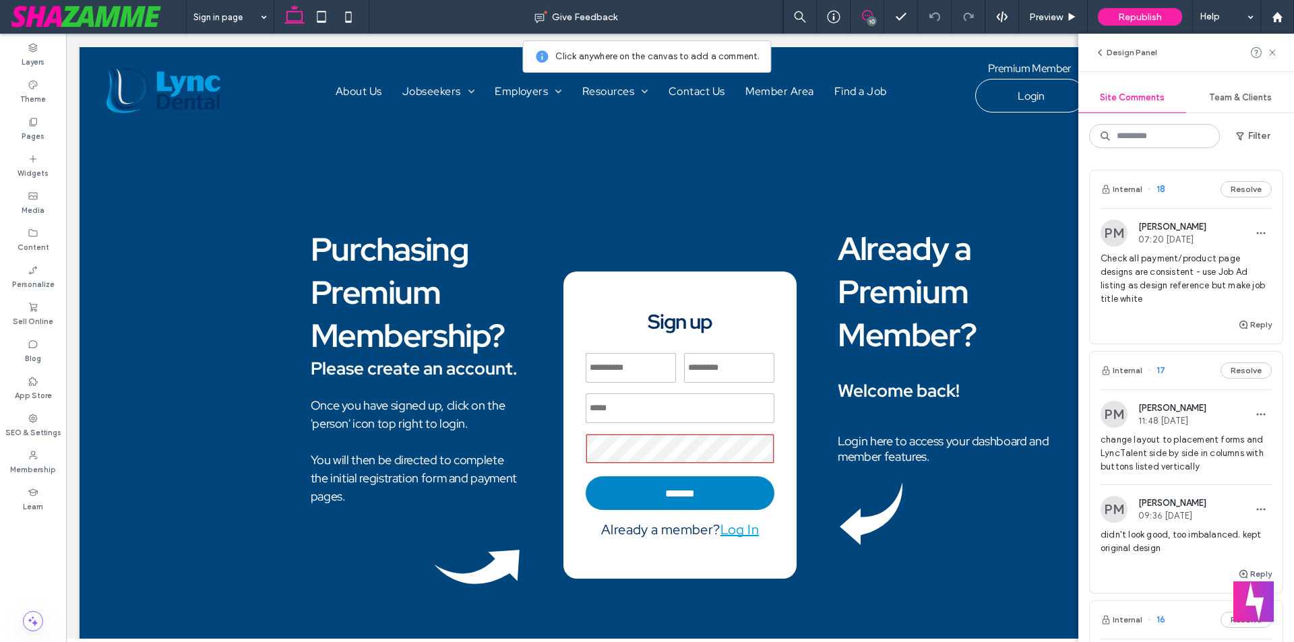
click at [1145, 271] on span "Check all payment/product page designs are consistent - use Job Ad listing as d…" at bounding box center [1186, 279] width 171 height 54
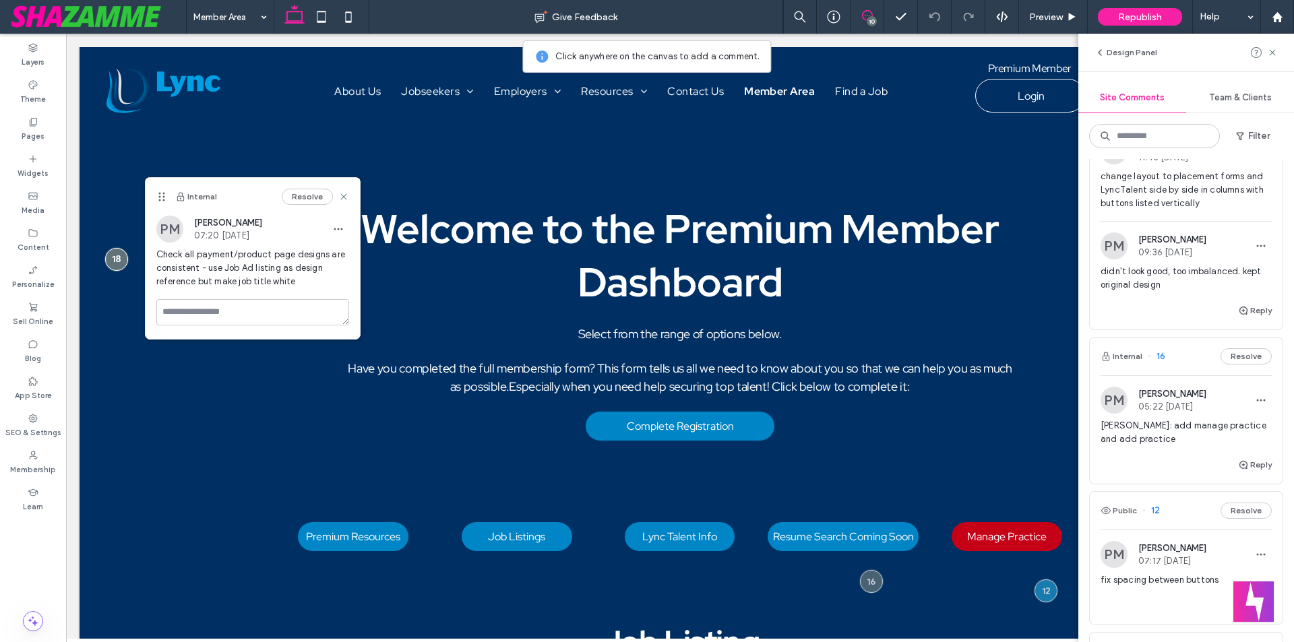
scroll to position [270, 0]
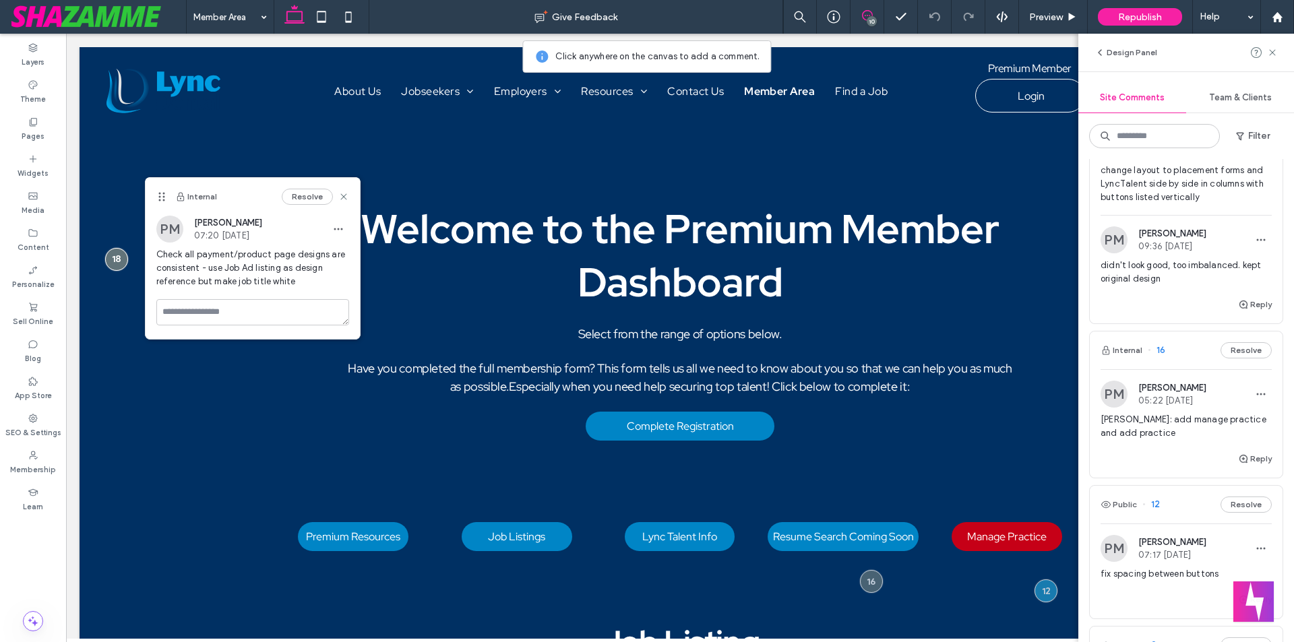
click at [1174, 421] on span "[PERSON_NAME]: add manage practice and add practice" at bounding box center [1186, 426] width 171 height 27
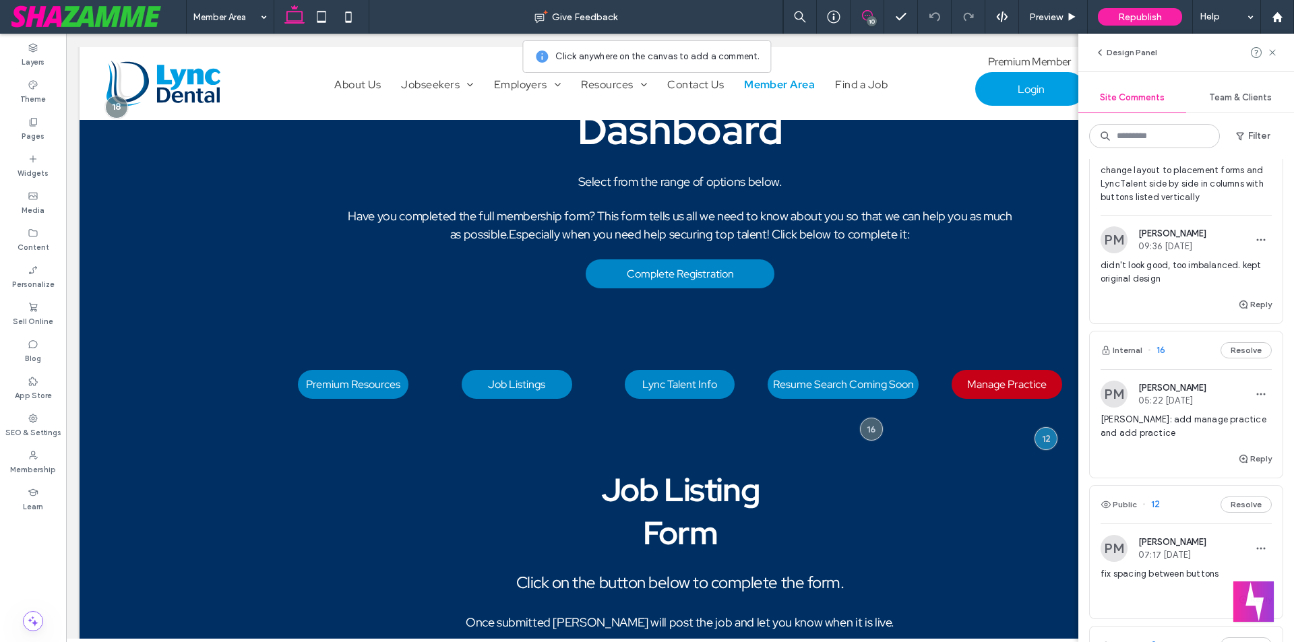
scroll to position [189, 0]
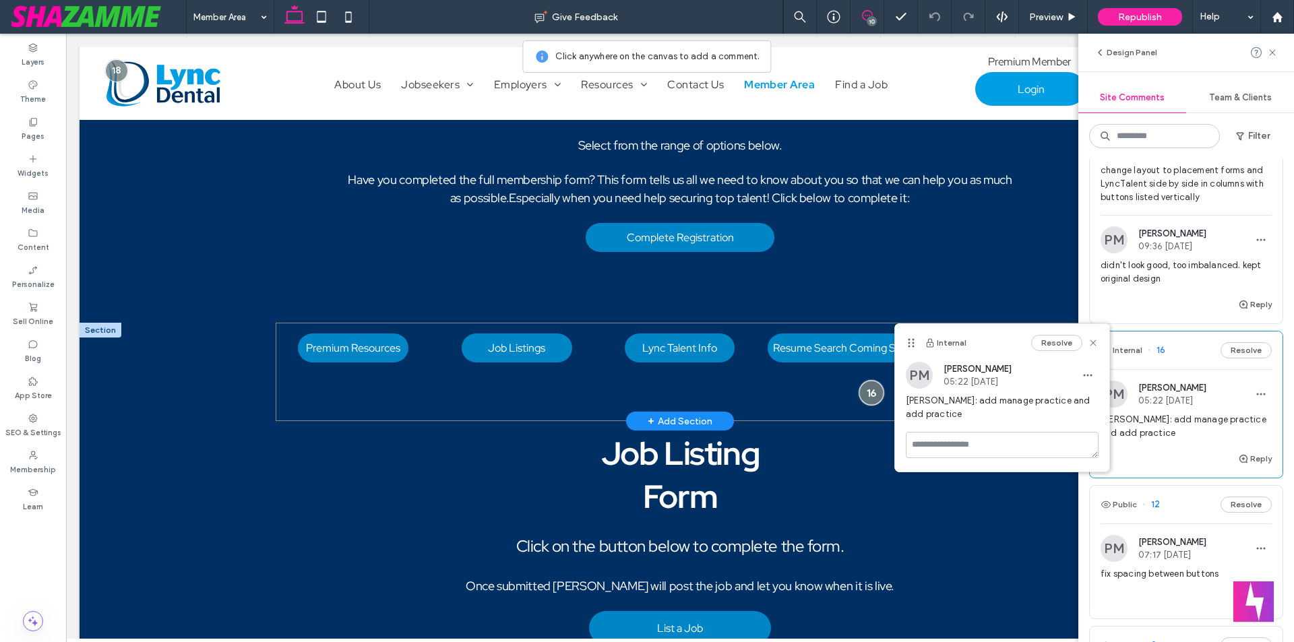
click at [864, 392] on div at bounding box center [871, 393] width 25 height 25
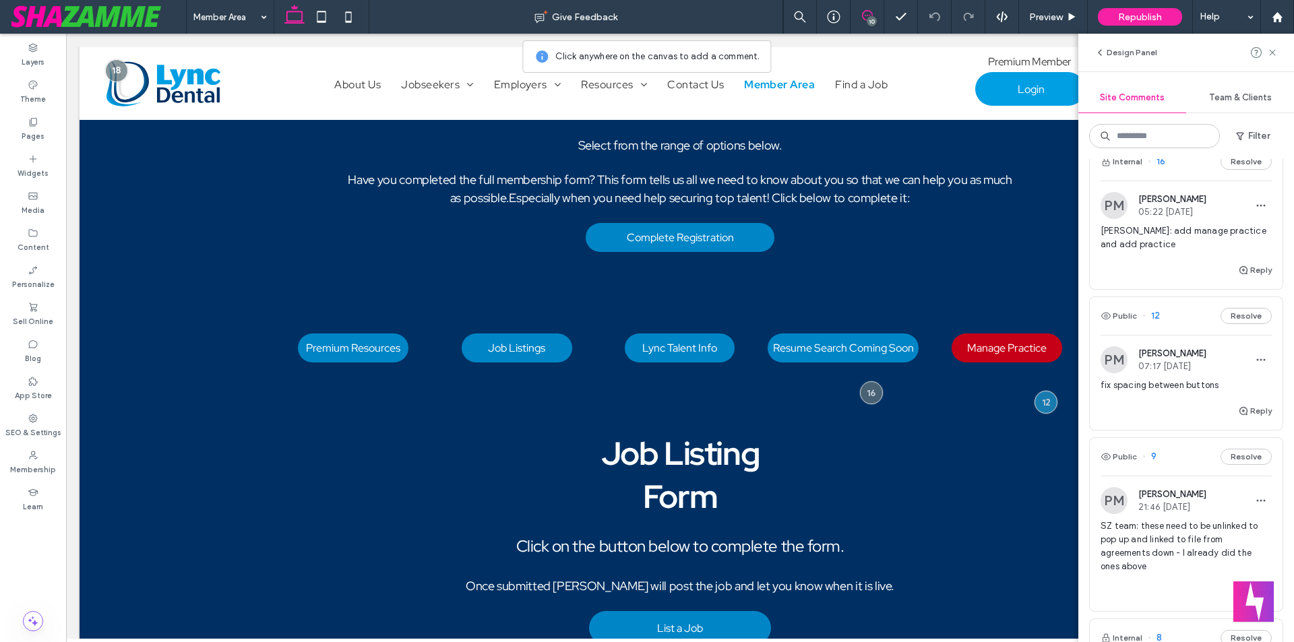
scroll to position [472, 0]
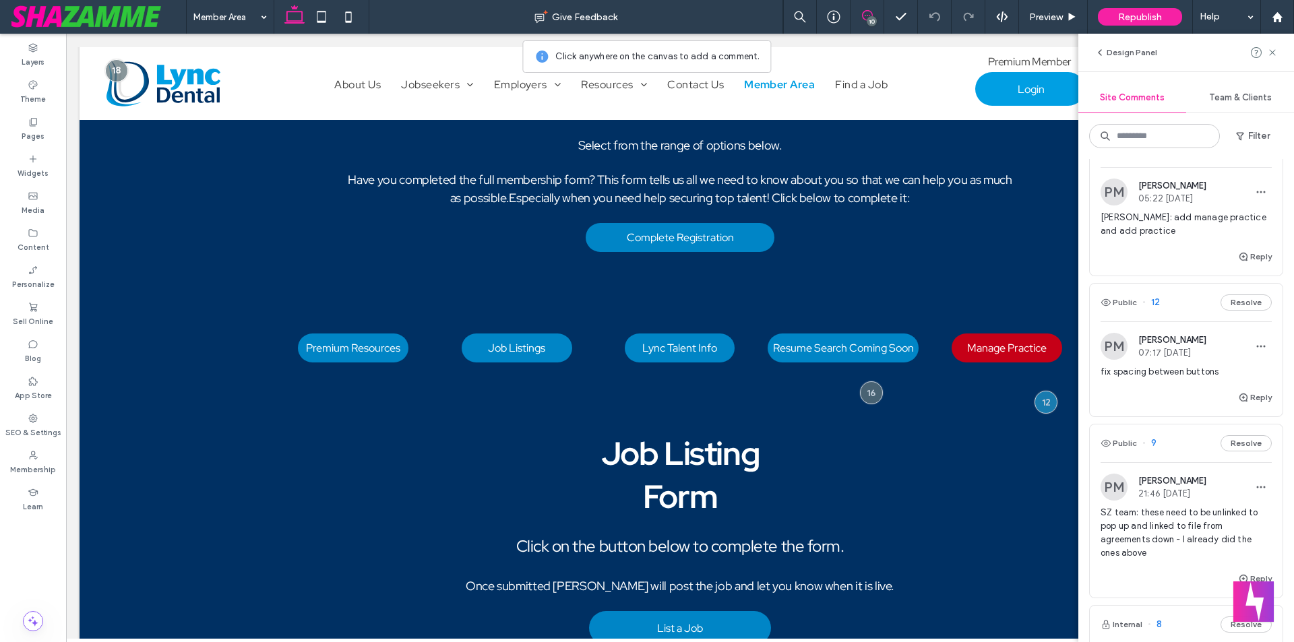
click at [1136, 373] on span "fix spacing between buttons" at bounding box center [1186, 371] width 171 height 13
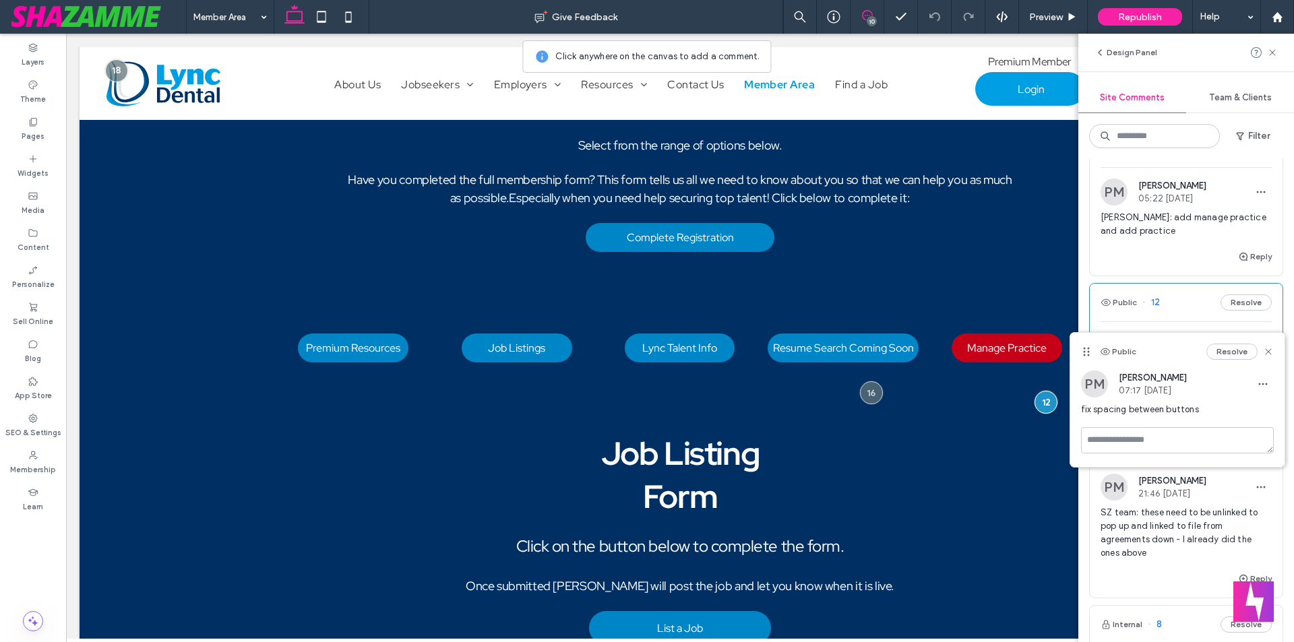
click at [1150, 311] on div "Public 12 Resolve" at bounding box center [1186, 303] width 193 height 38
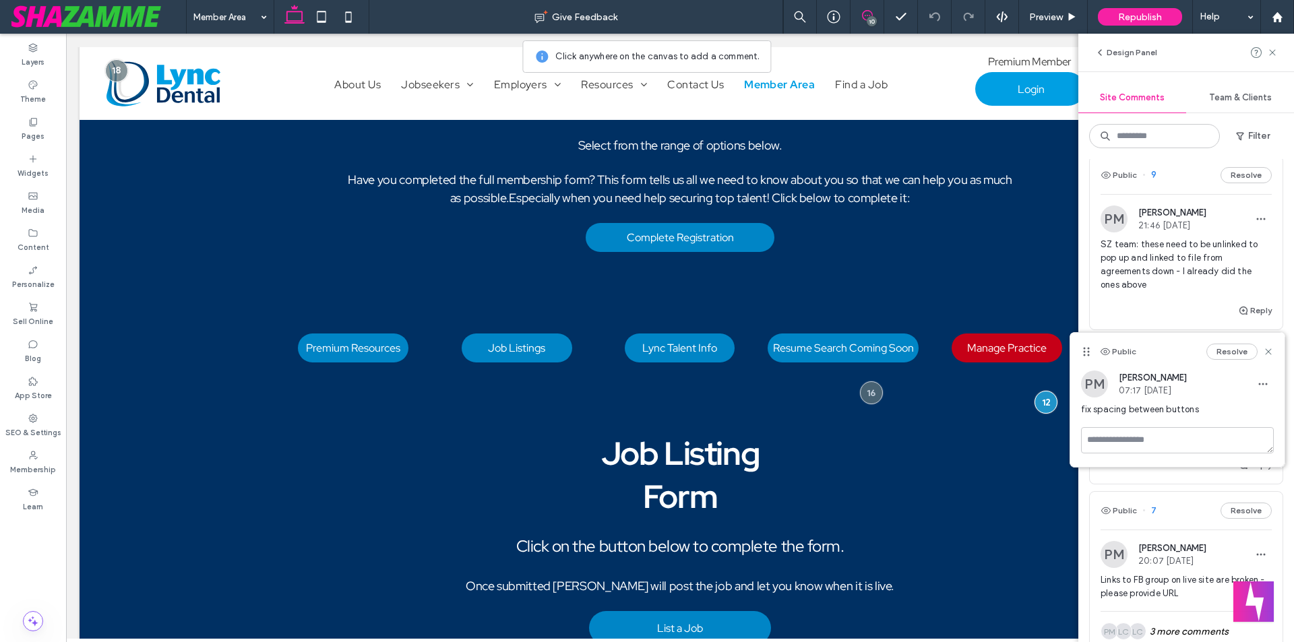
scroll to position [741, 0]
click at [1166, 264] on span "SZ team: these need to be unlinked to pop up and linked to file from agreements…" at bounding box center [1186, 264] width 171 height 54
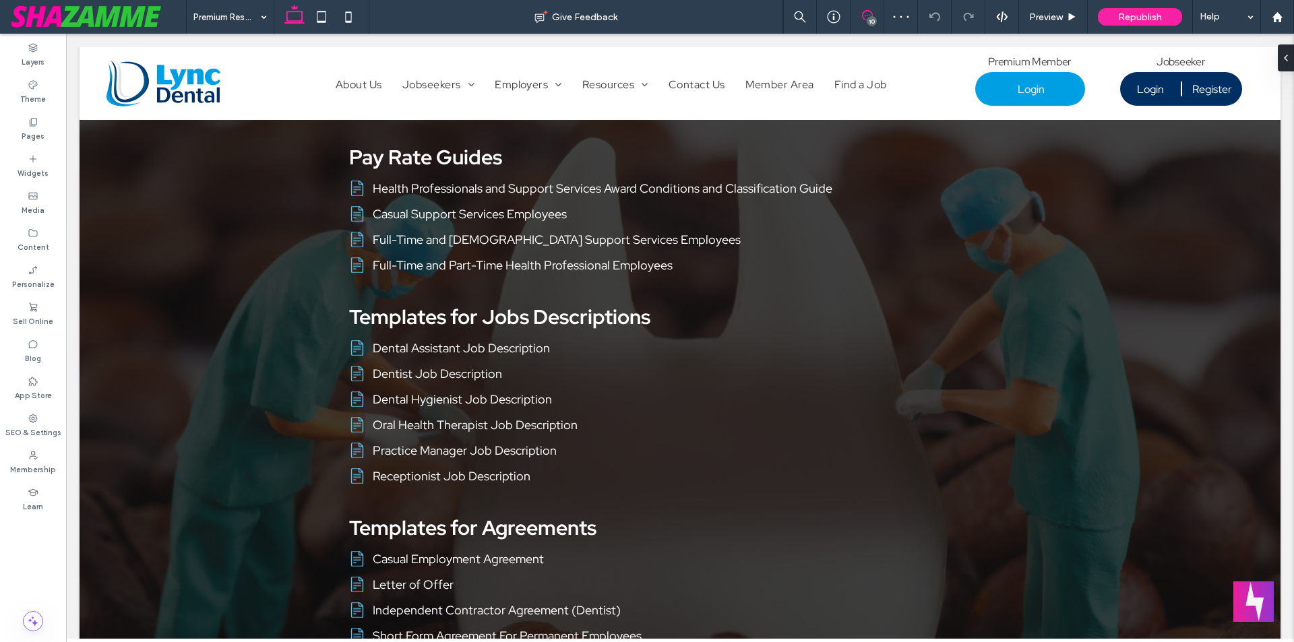
click at [863, 15] on use at bounding box center [867, 15] width 11 height 11
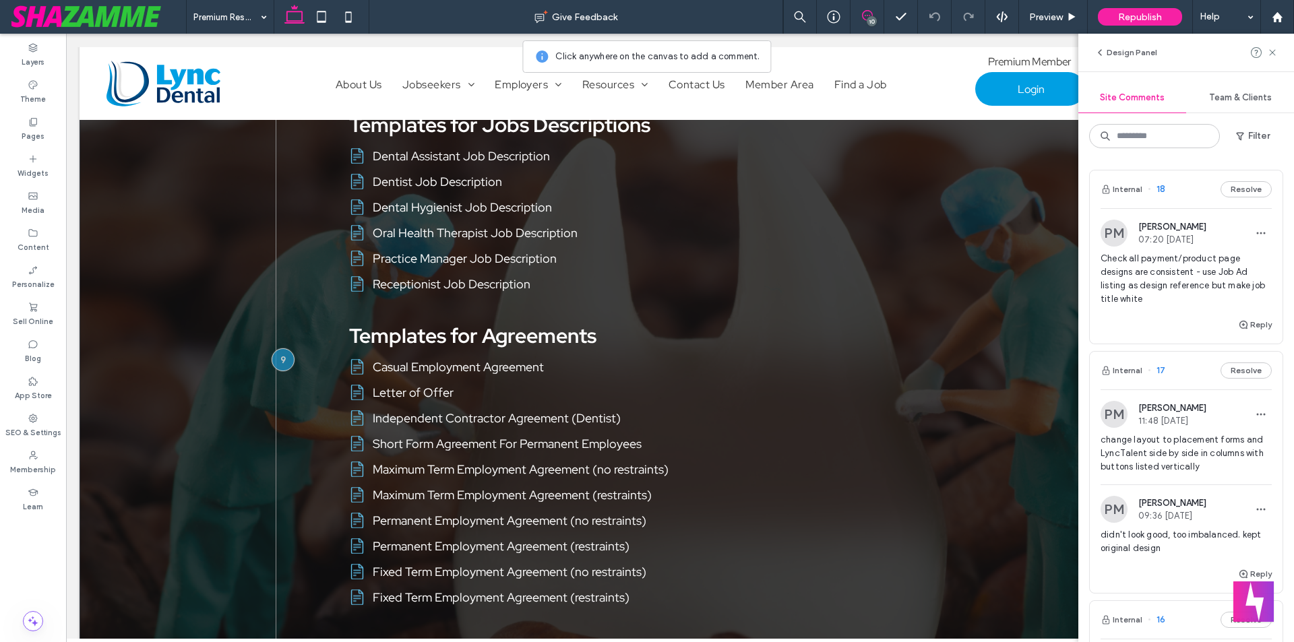
scroll to position [1141, 0]
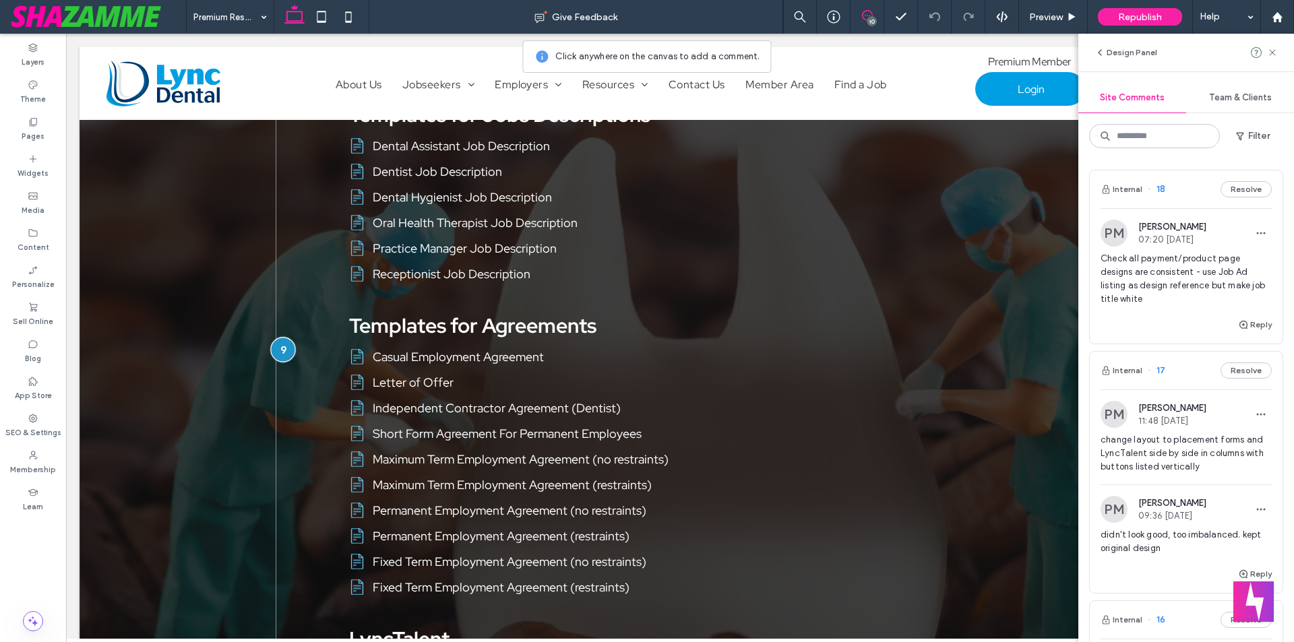
click at [281, 342] on div at bounding box center [283, 349] width 25 height 25
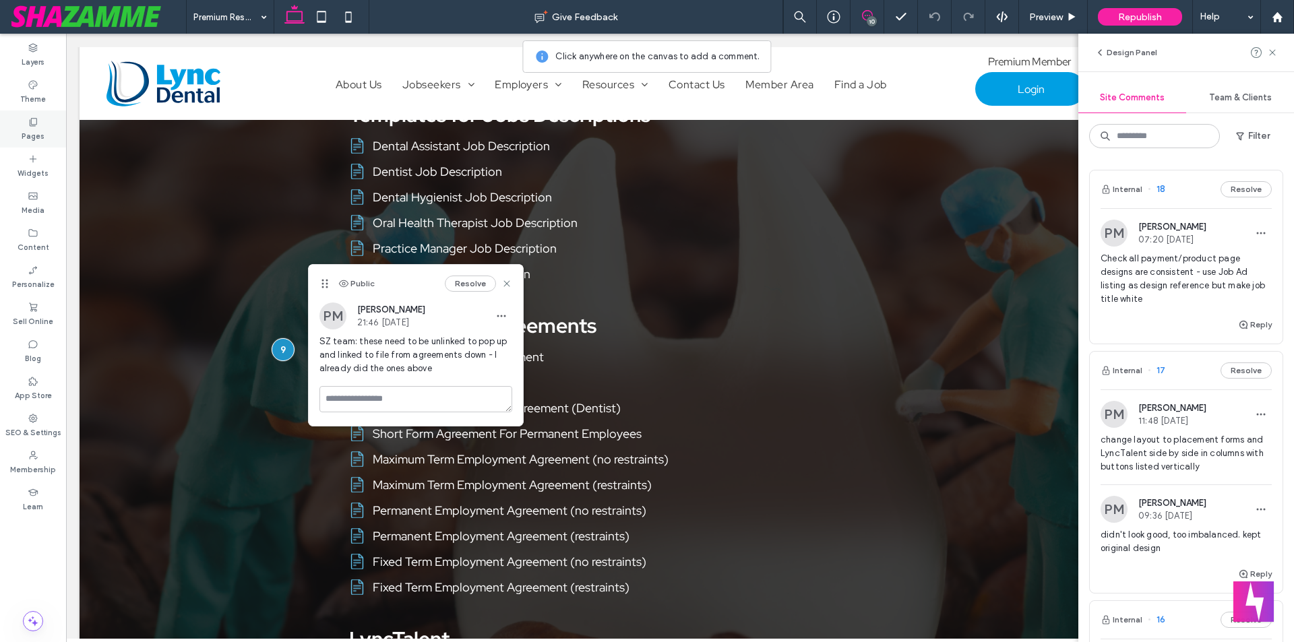
click at [33, 131] on label "Pages" at bounding box center [33, 134] width 23 height 15
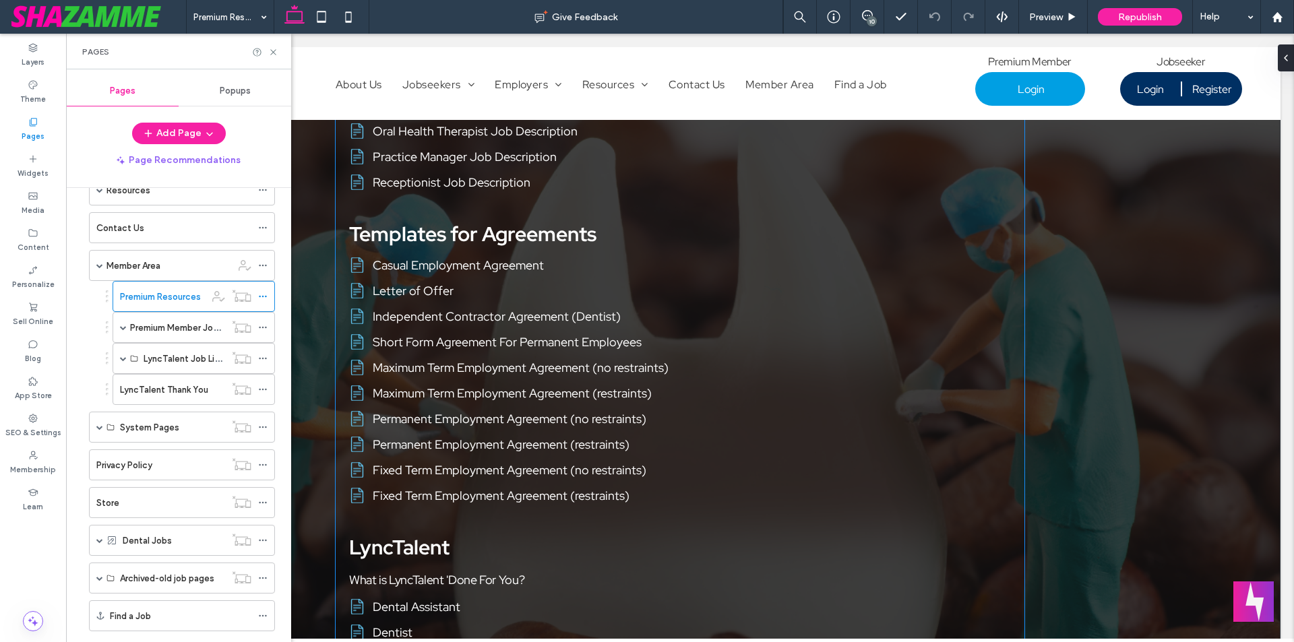
scroll to position [1343, 0]
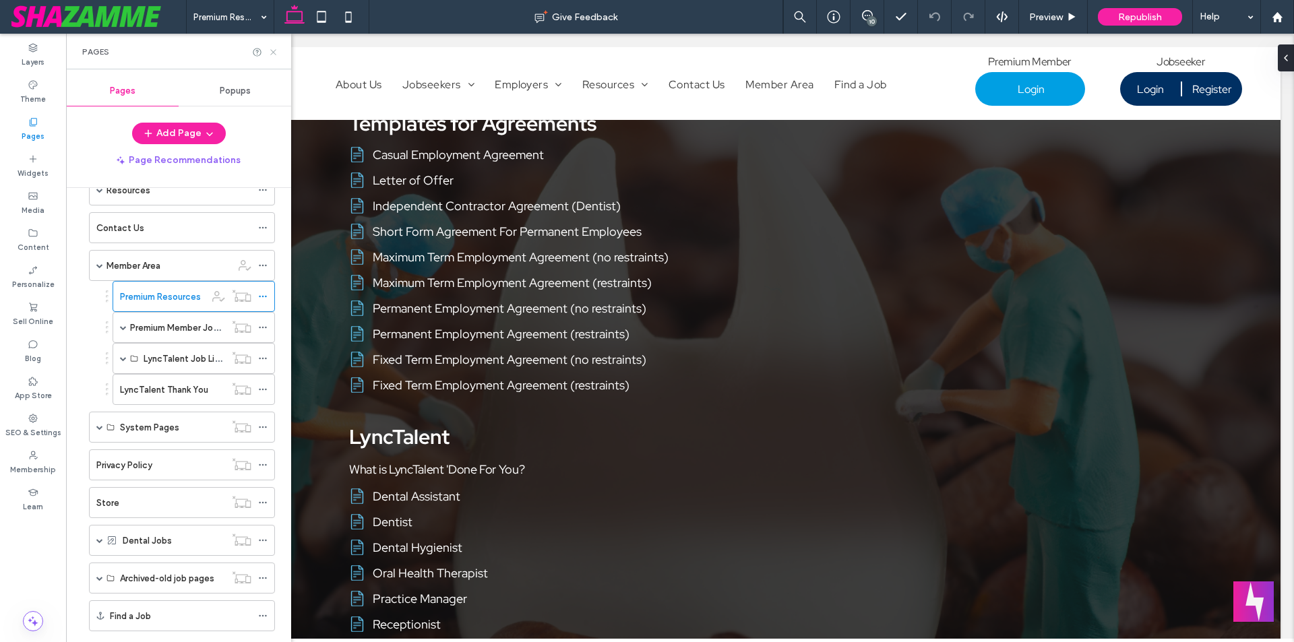
click at [270, 53] on icon at bounding box center [273, 52] width 10 height 10
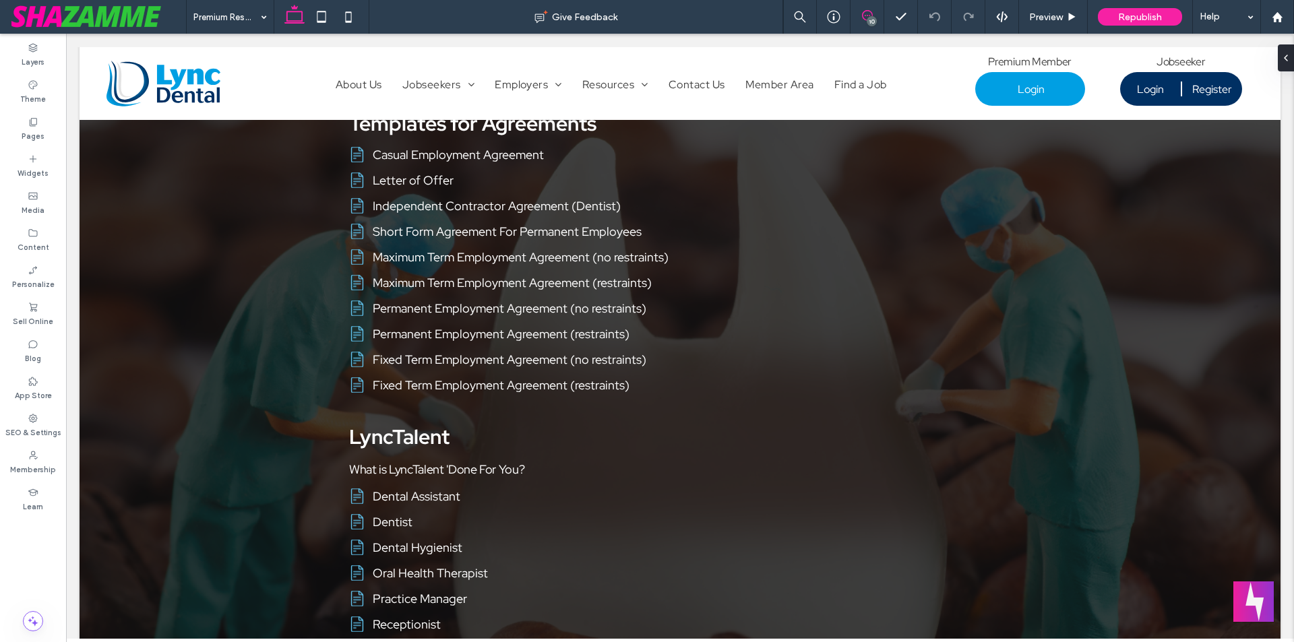
click at [865, 16] on use at bounding box center [867, 15] width 11 height 11
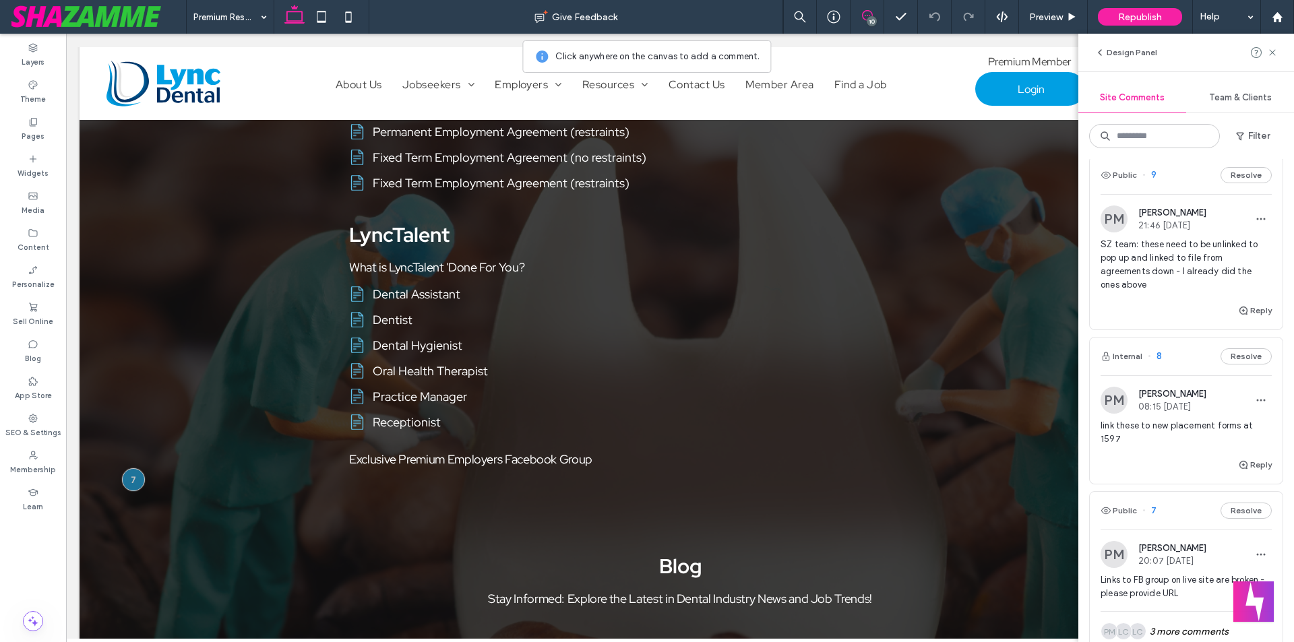
scroll to position [741, 0]
click at [1154, 429] on span "link these to new placement forms at 1597" at bounding box center [1186, 431] width 171 height 27
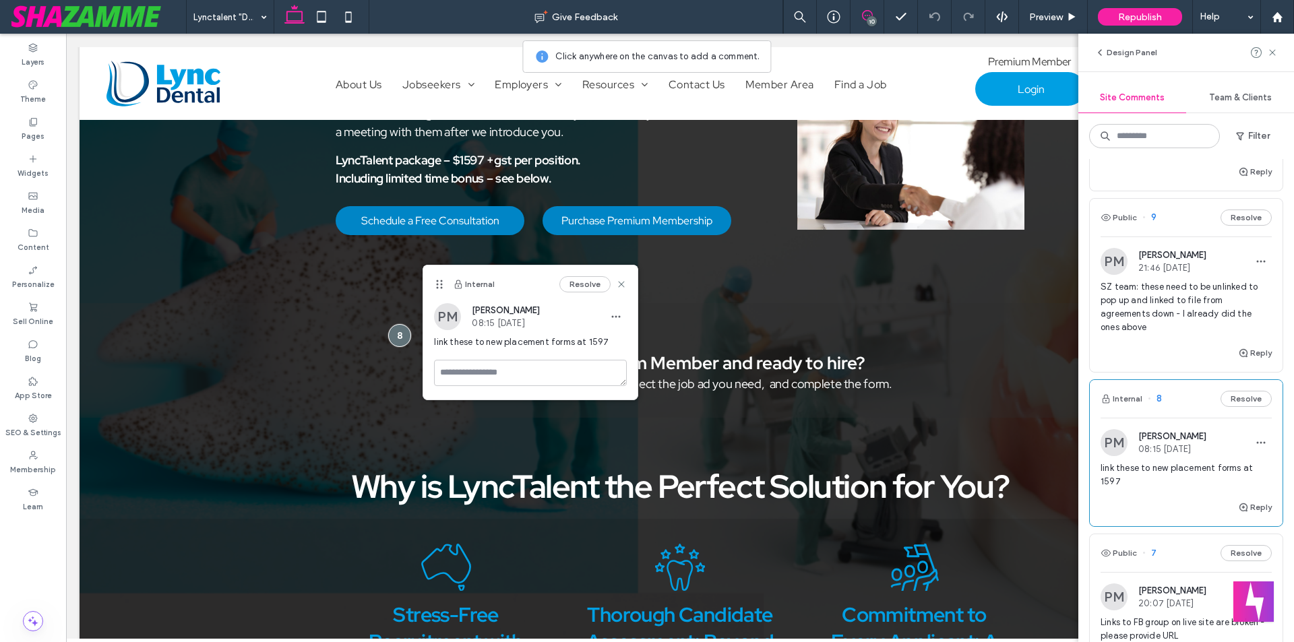
scroll to position [674, 0]
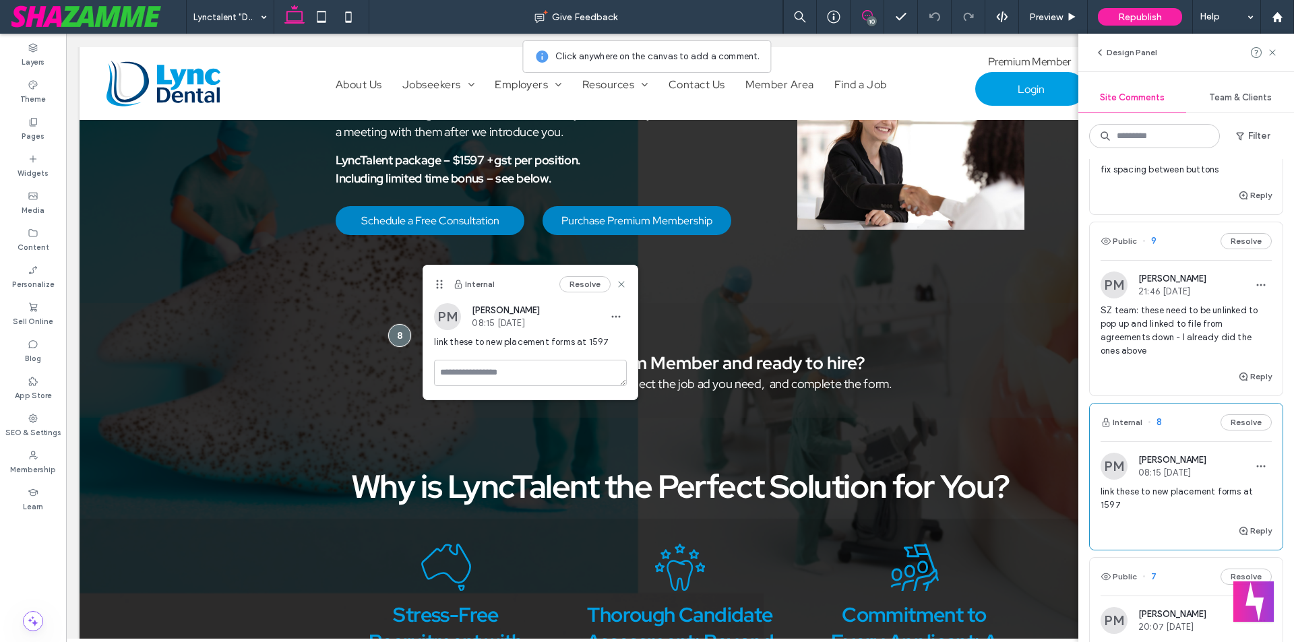
click at [1134, 338] on span "SZ team: these need to be unlinked to pop up and linked to file from agreements…" at bounding box center [1186, 331] width 171 height 54
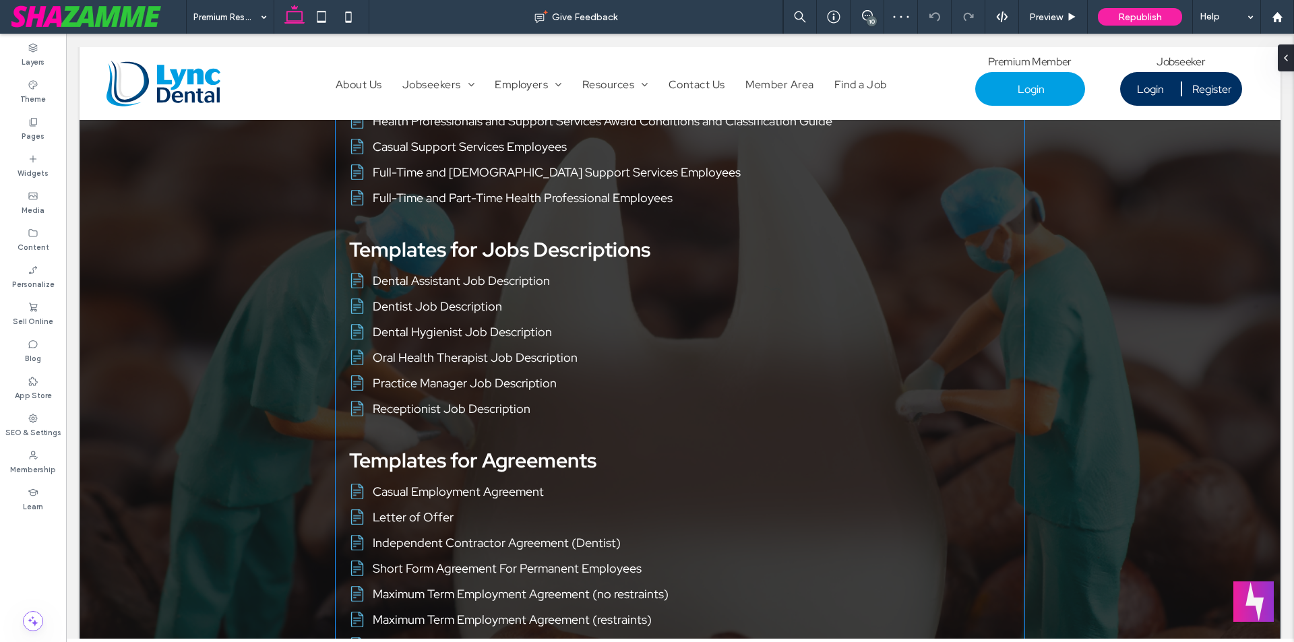
scroll to position [939, 0]
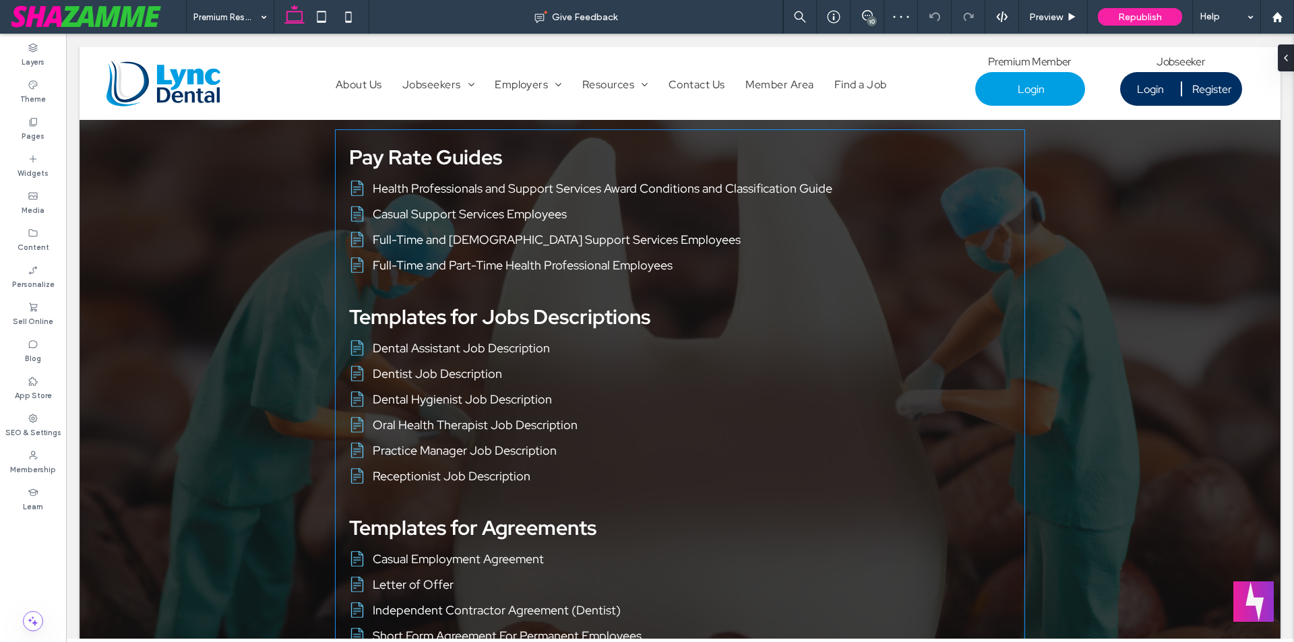
click at [429, 190] on link "Health Professionals and Support Services Award Conditions and Classification G…" at bounding box center [603, 189] width 460 height 16
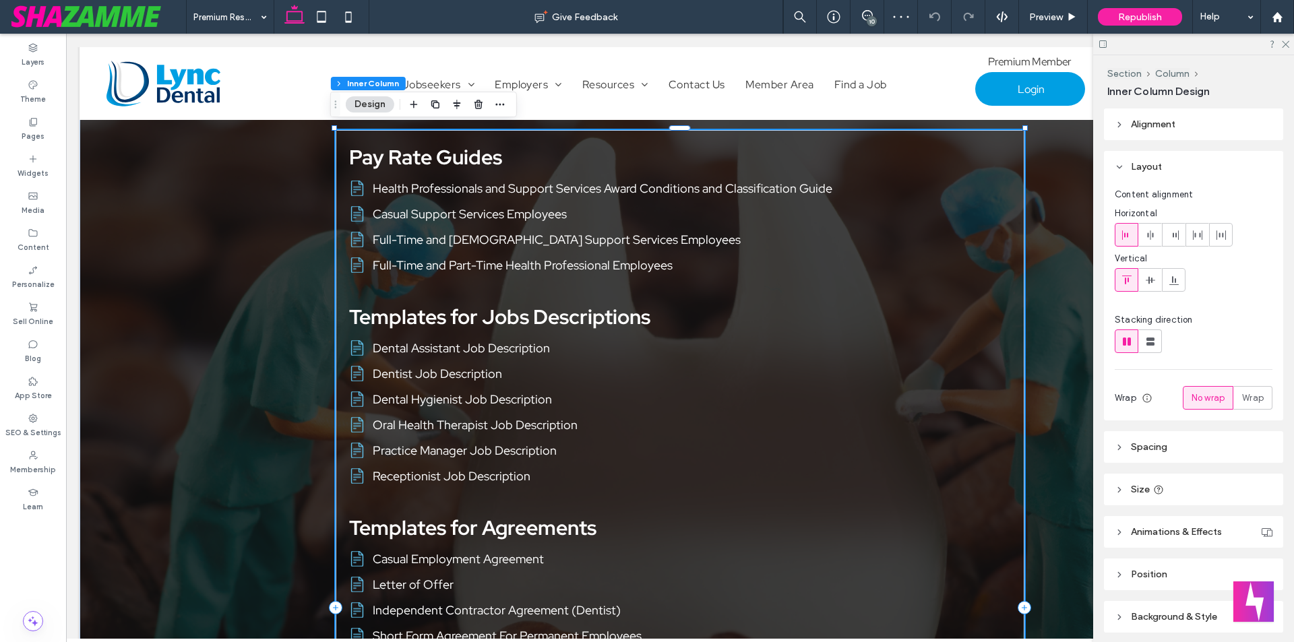
click at [429, 190] on link "Health Professionals and Support Services Award Conditions and Classification G…" at bounding box center [603, 189] width 460 height 16
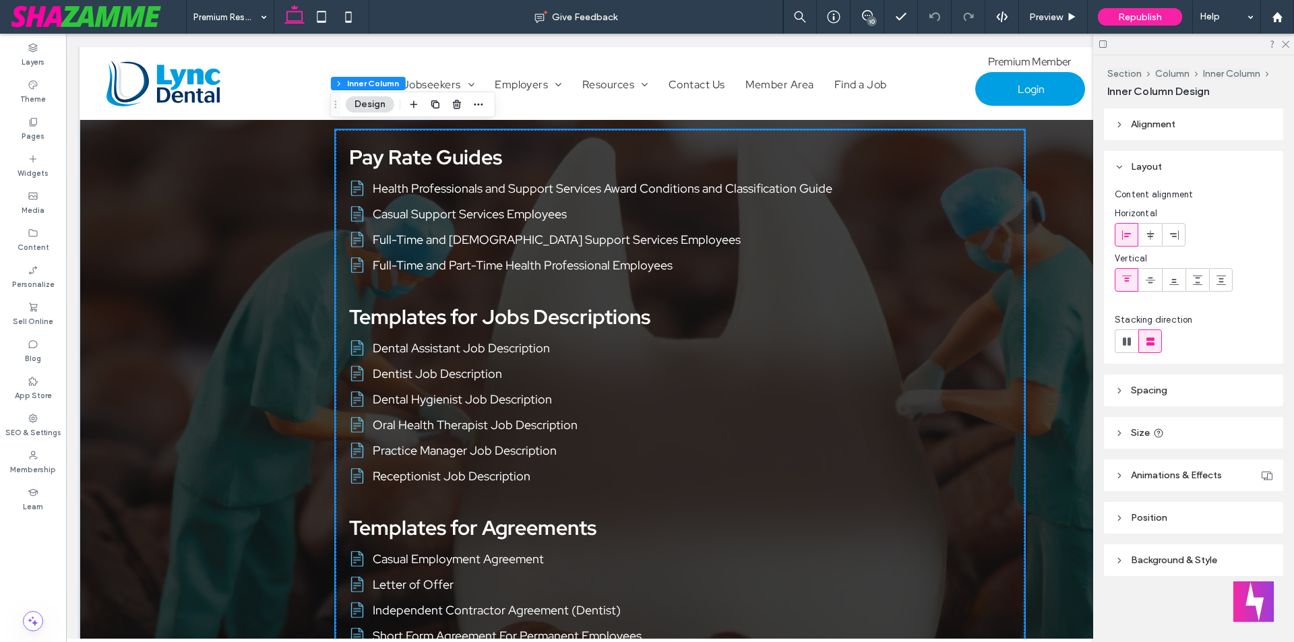
scroll to position [1006, 0]
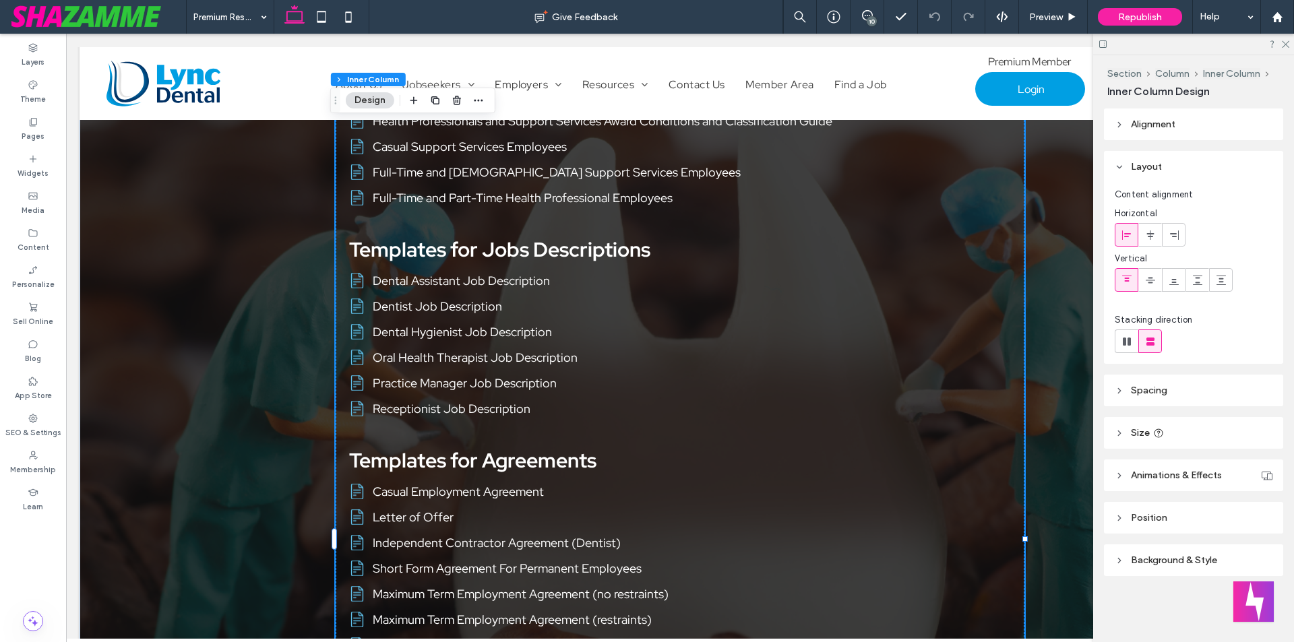
click at [871, 16] on div "10" at bounding box center [872, 21] width 10 height 10
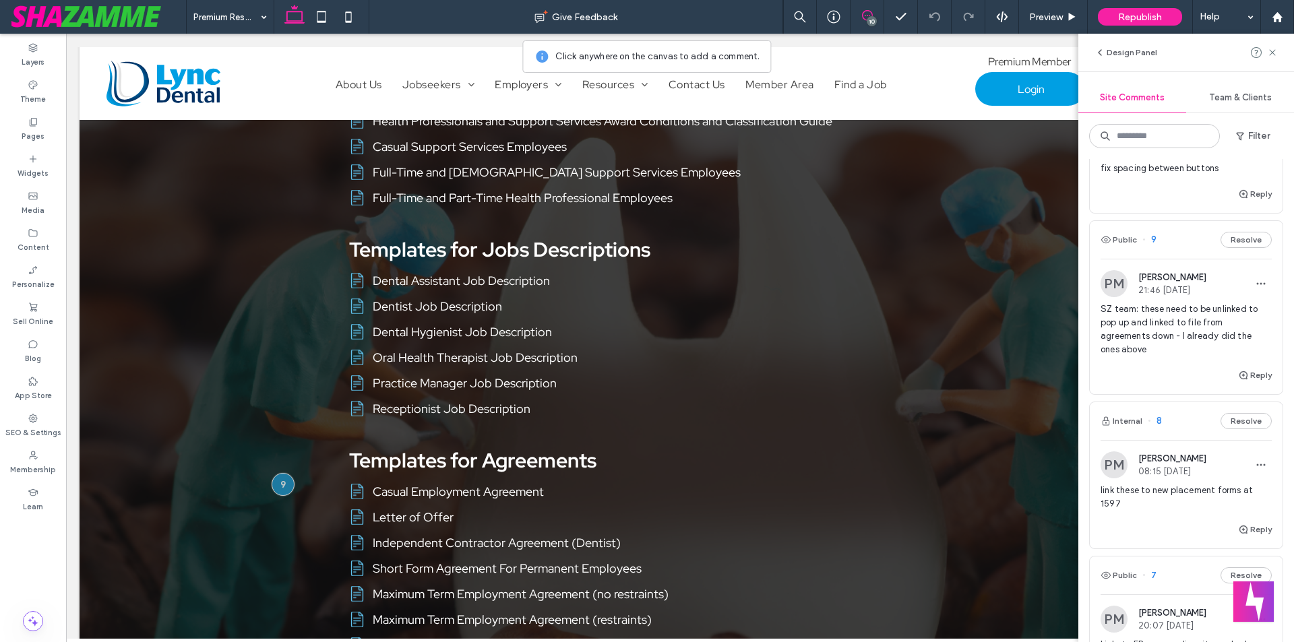
scroll to position [741, 0]
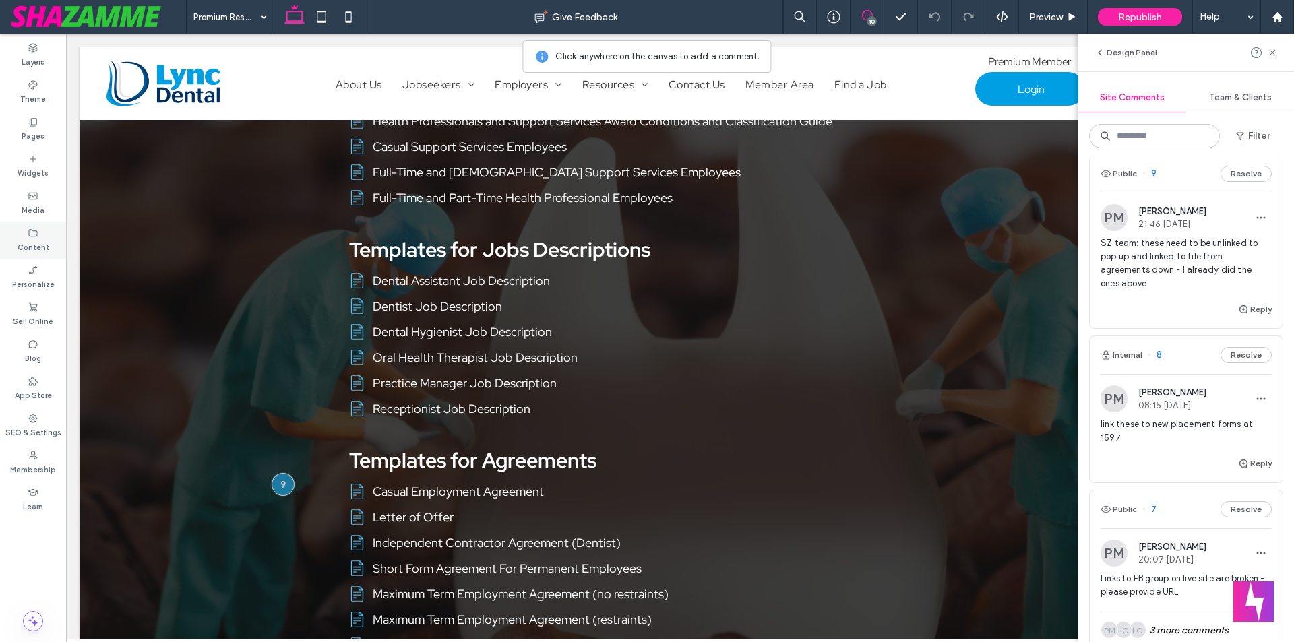
click at [32, 244] on label "Content" at bounding box center [34, 246] width 32 height 15
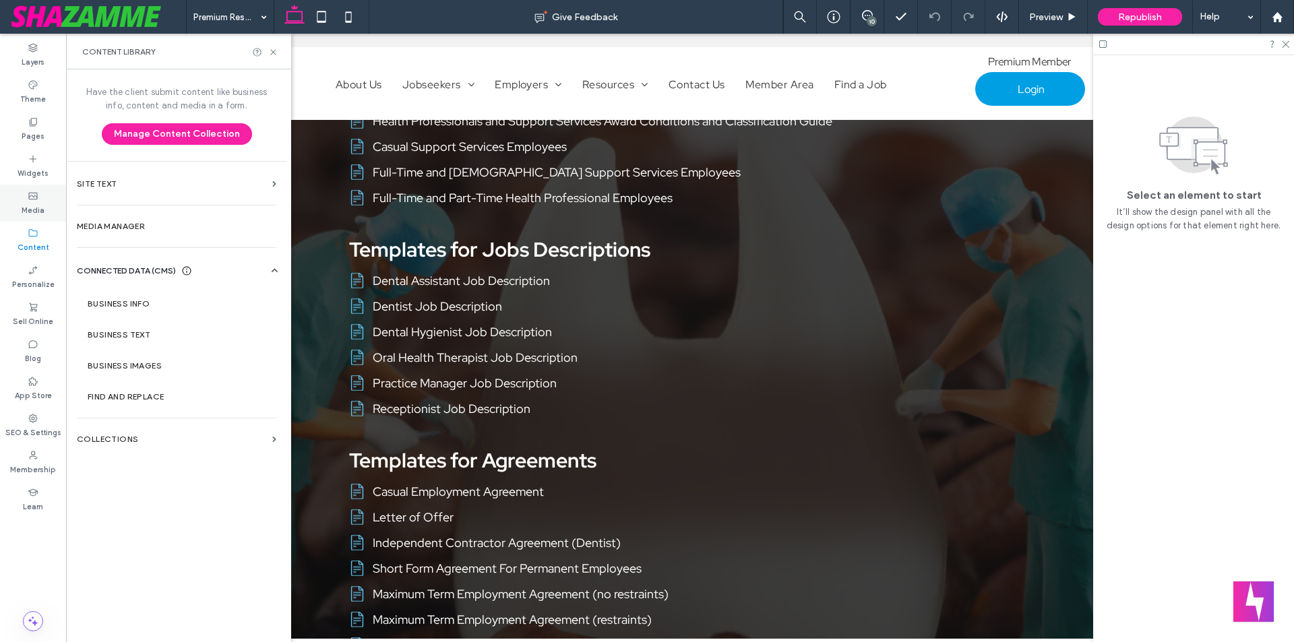
click at [35, 211] on label "Media" at bounding box center [33, 209] width 23 height 15
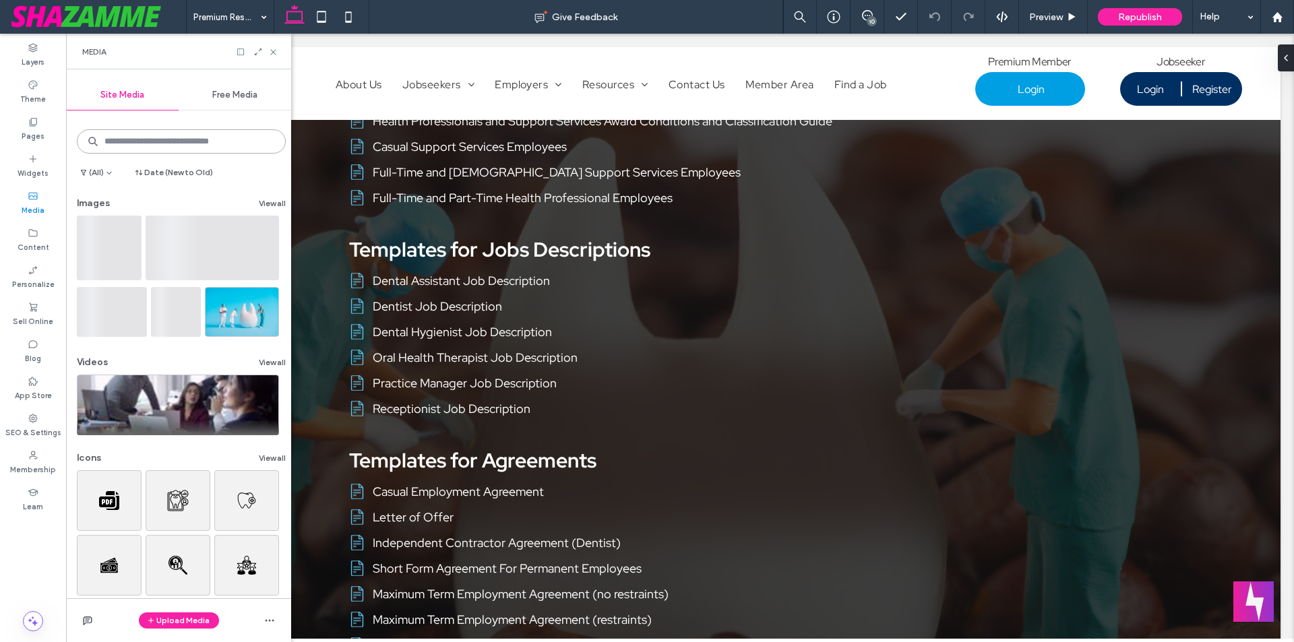
click at [141, 146] on input at bounding box center [181, 141] width 209 height 24
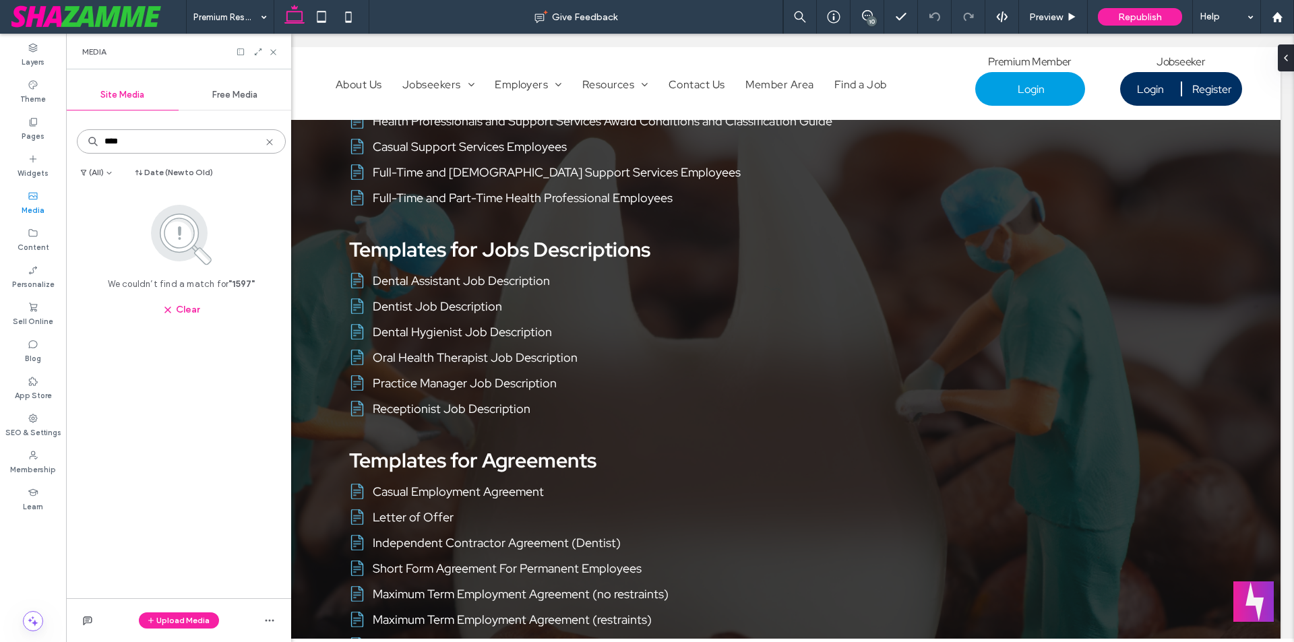
type input "****"
drag, startPoint x: 94, startPoint y: 286, endPoint x: 249, endPoint y: 284, distance: 155.0
click at [249, 284] on div "We couldn’t find a match for "1597" Clear" at bounding box center [181, 261] width 209 height 129
click at [249, 284] on b ""1597"" at bounding box center [241, 284] width 26 height 10
click at [32, 210] on label "Media" at bounding box center [33, 209] width 23 height 15
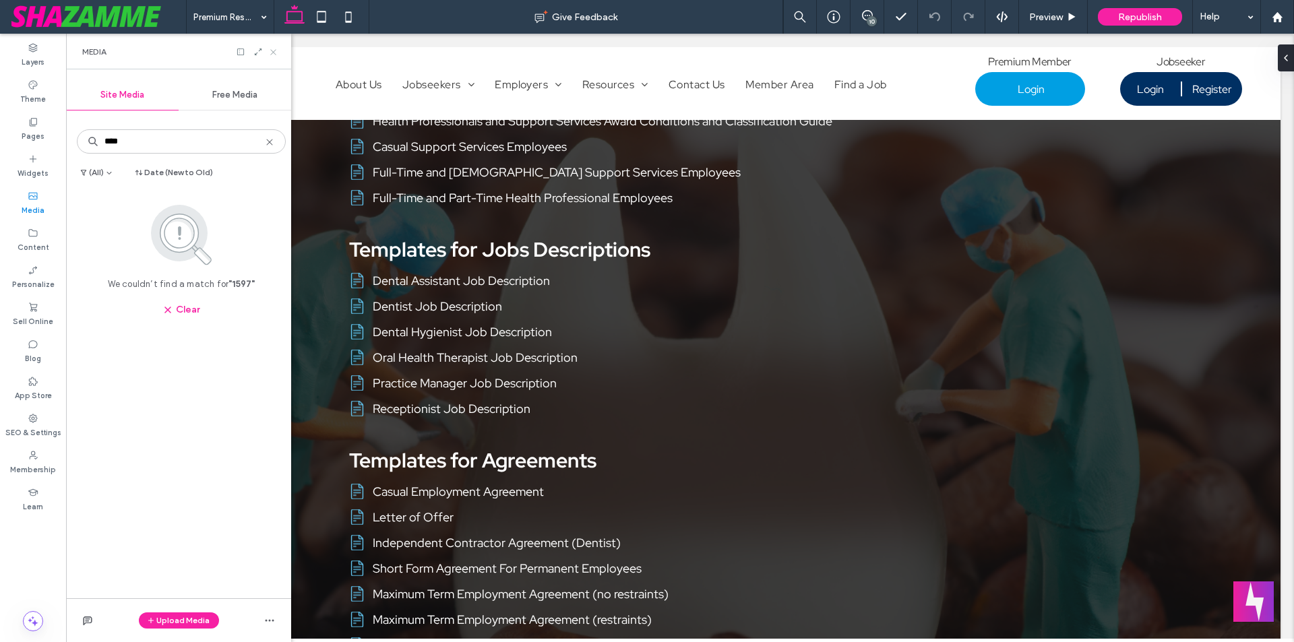
click at [275, 53] on use at bounding box center [272, 51] width 5 height 5
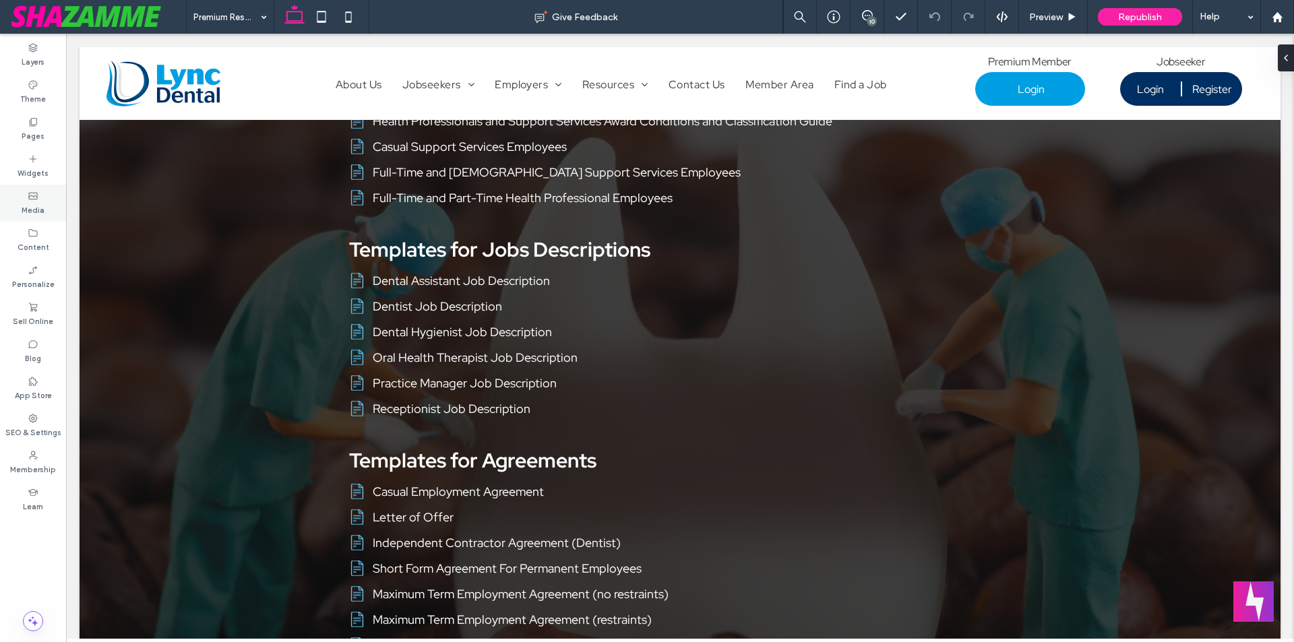
click at [38, 209] on label "Media" at bounding box center [33, 209] width 23 height 15
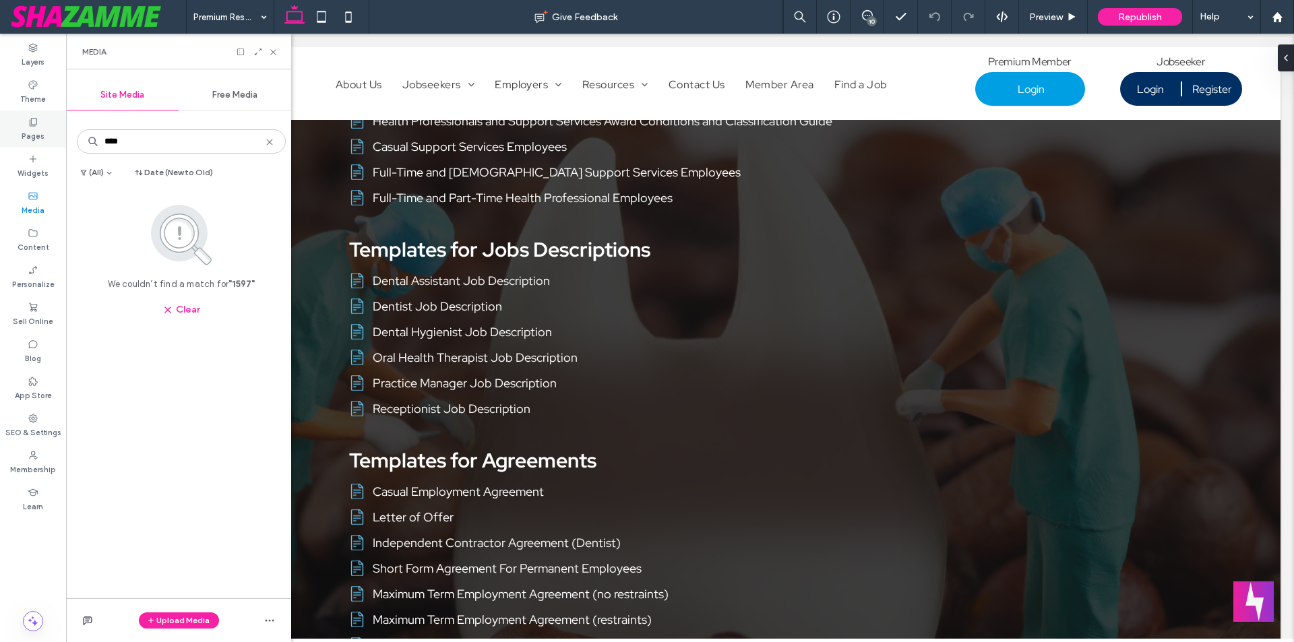
click at [38, 131] on label "Pages" at bounding box center [33, 134] width 23 height 15
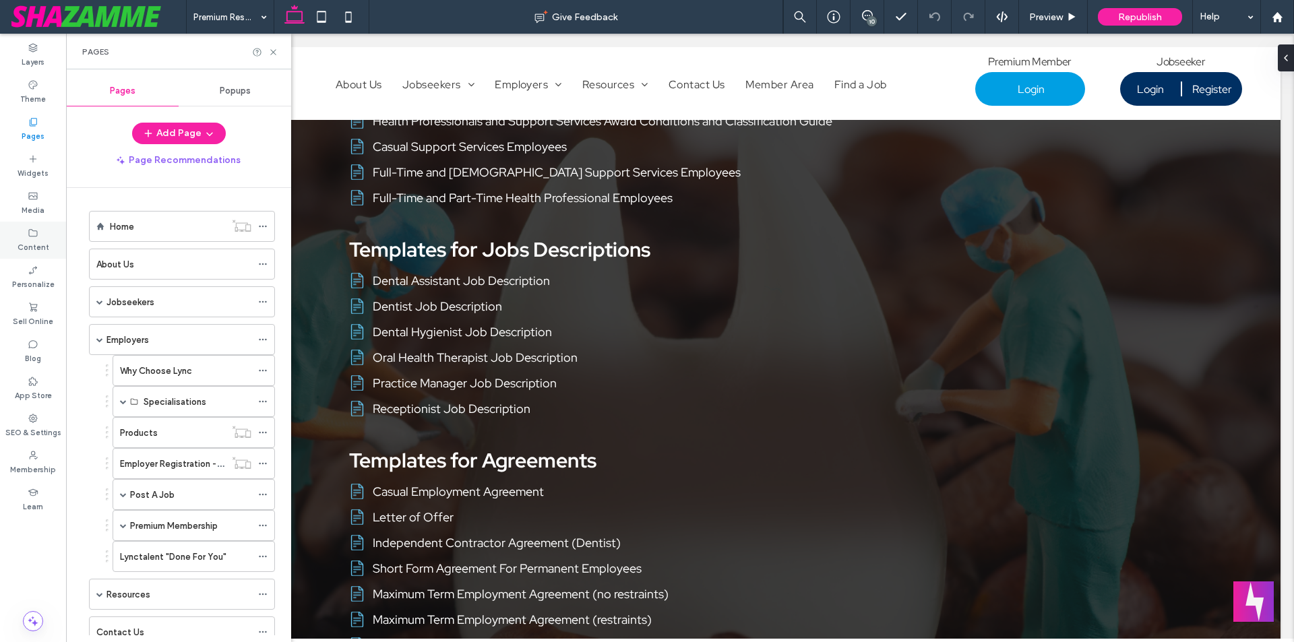
click at [30, 241] on label "Content" at bounding box center [34, 246] width 32 height 15
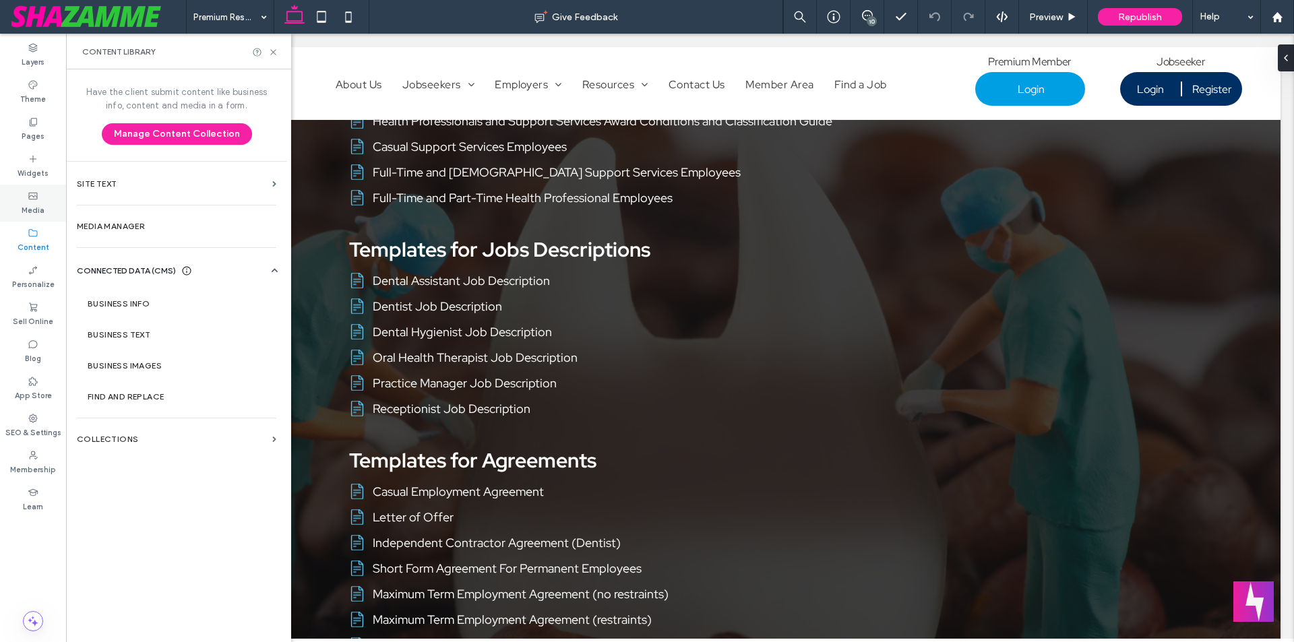
click at [26, 195] on div "Media" at bounding box center [33, 203] width 66 height 37
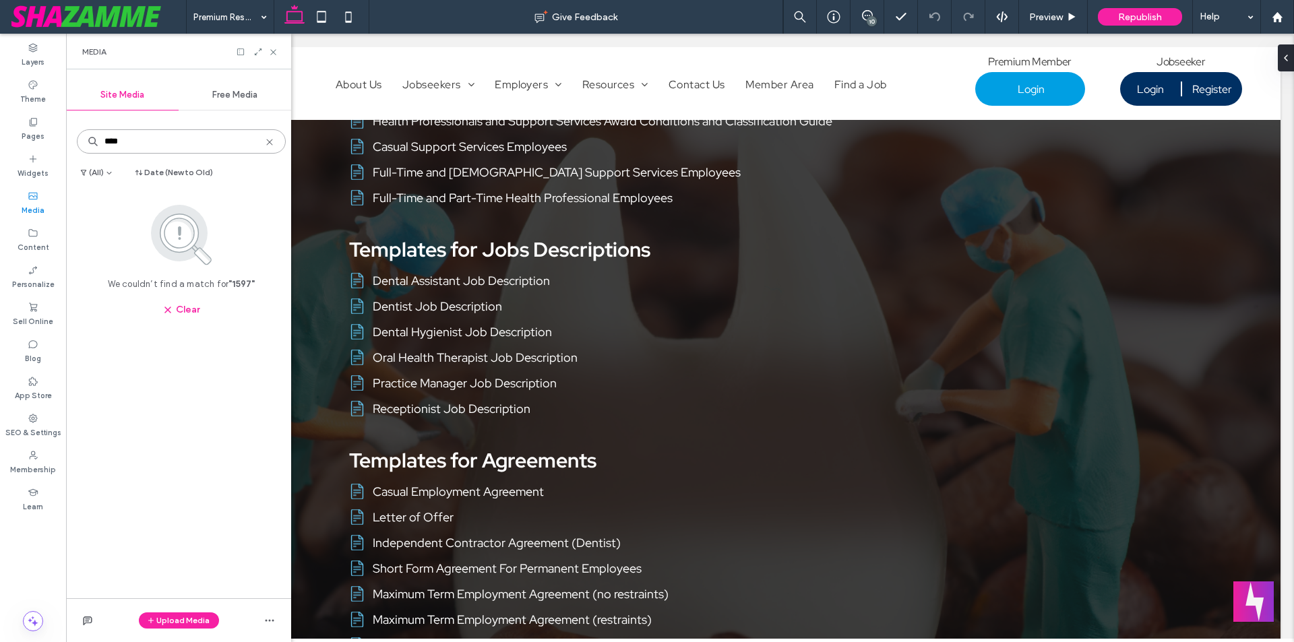
drag, startPoint x: 141, startPoint y: 144, endPoint x: 98, endPoint y: 142, distance: 42.5
click at [98, 142] on input "****" at bounding box center [181, 141] width 209 height 24
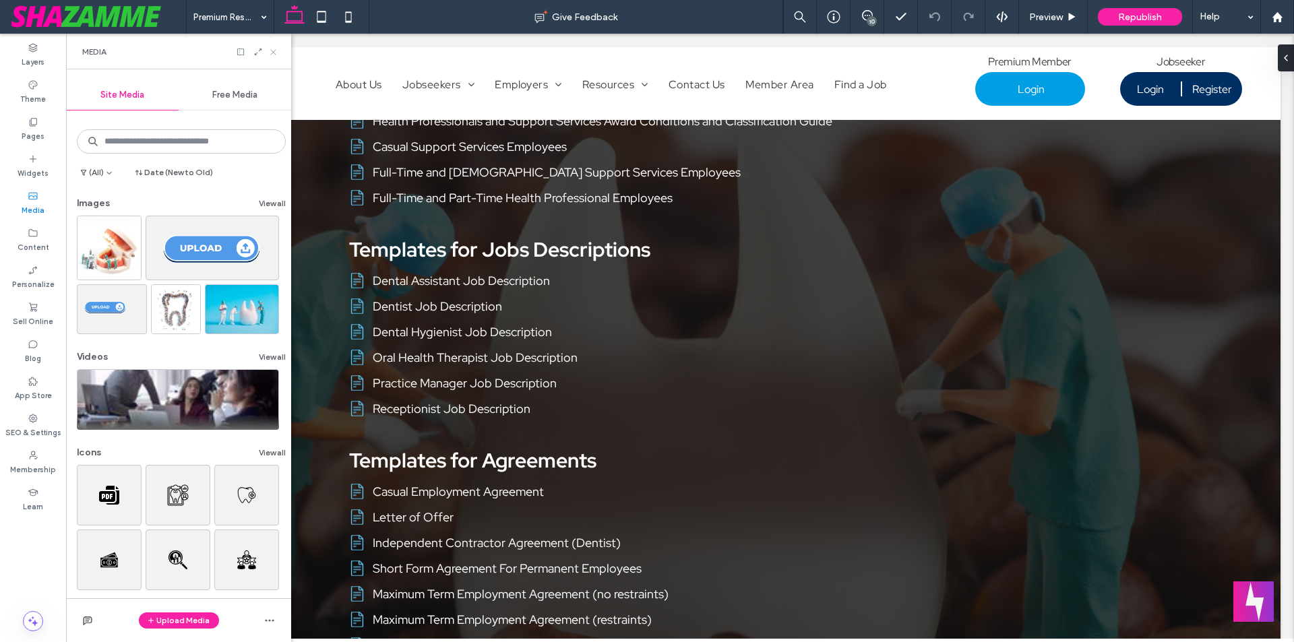
click at [272, 51] on icon at bounding box center [273, 52] width 10 height 10
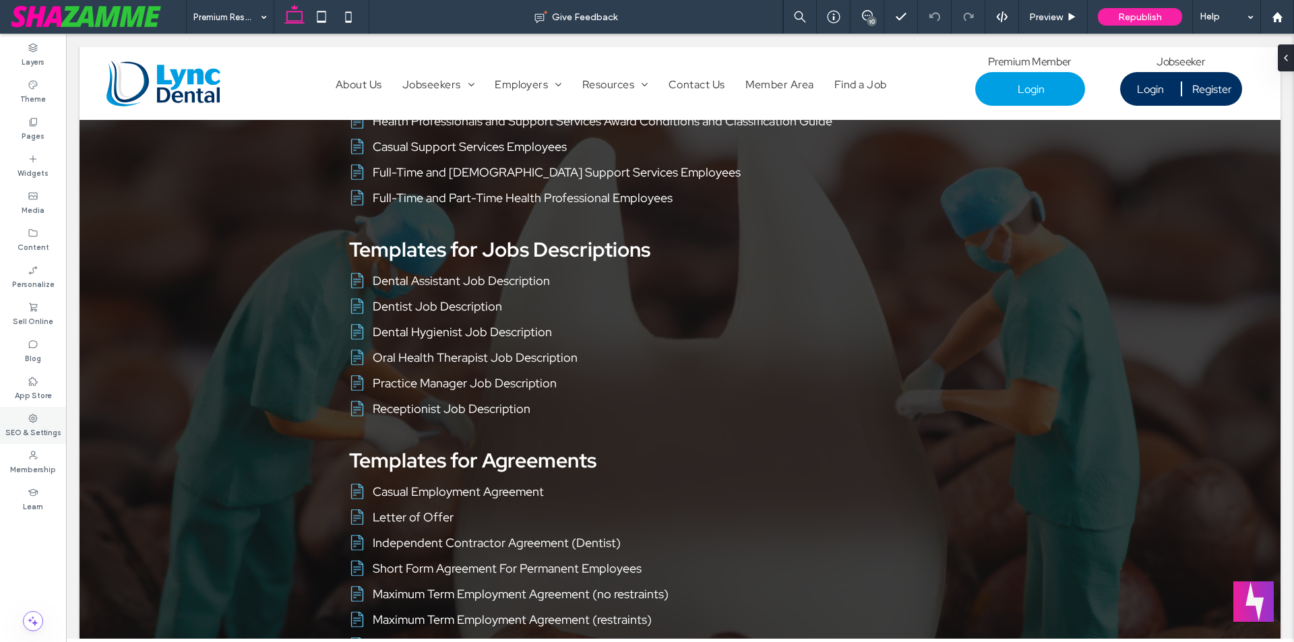
click at [43, 430] on label "SEO & Settings" at bounding box center [33, 431] width 56 height 15
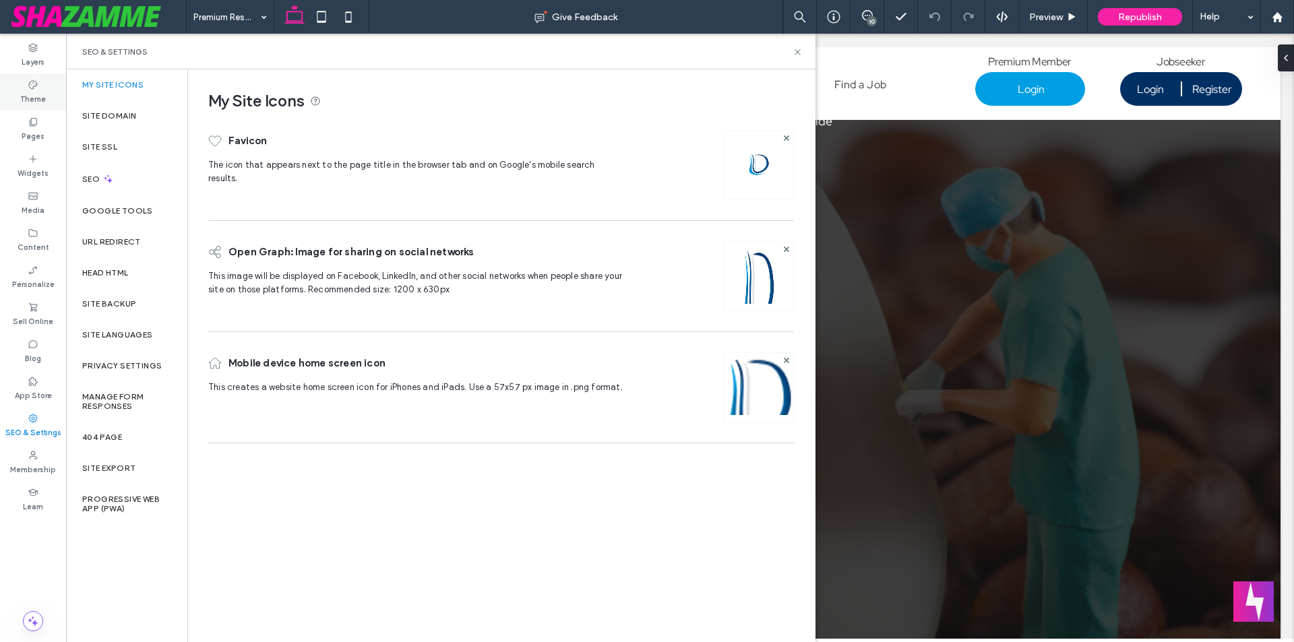
click at [46, 85] on div "Theme" at bounding box center [33, 91] width 66 height 37
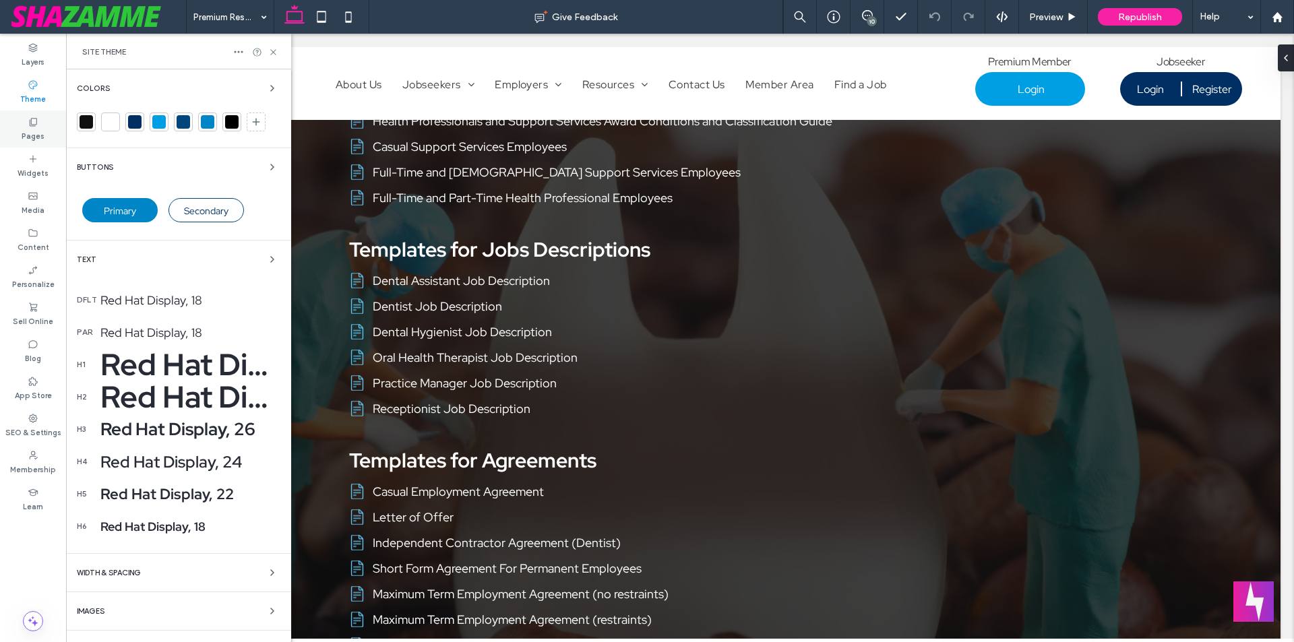
click at [39, 134] on label "Pages" at bounding box center [33, 134] width 23 height 15
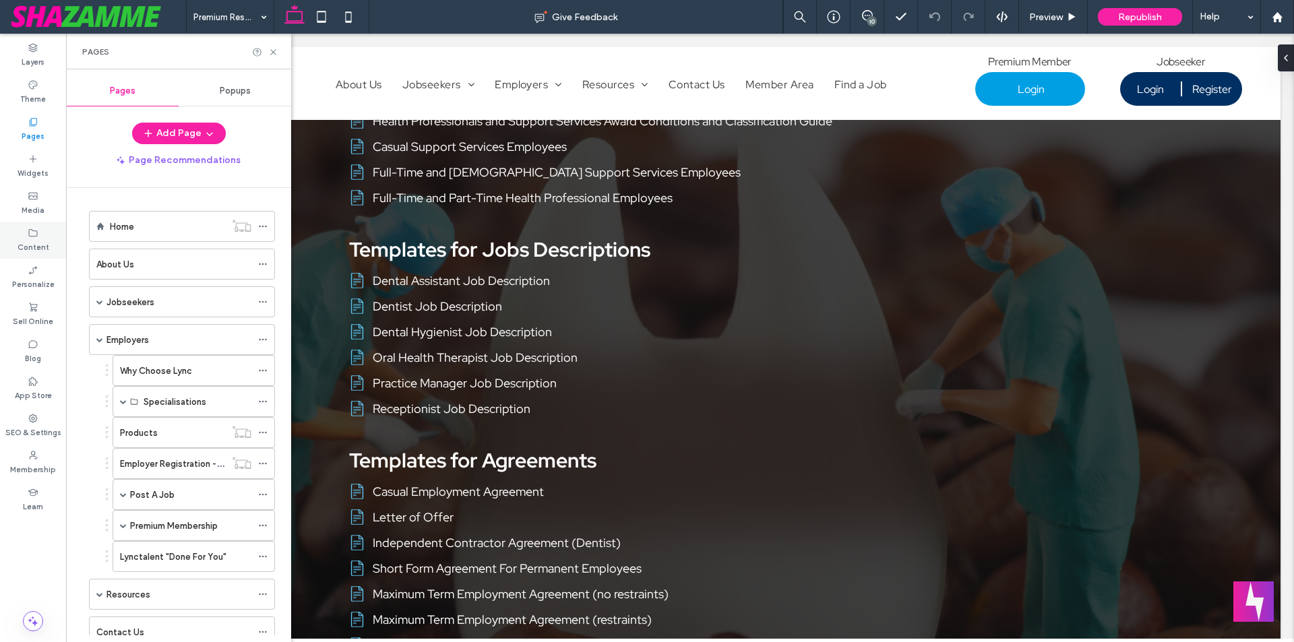
click at [33, 251] on label "Content" at bounding box center [34, 246] width 32 height 15
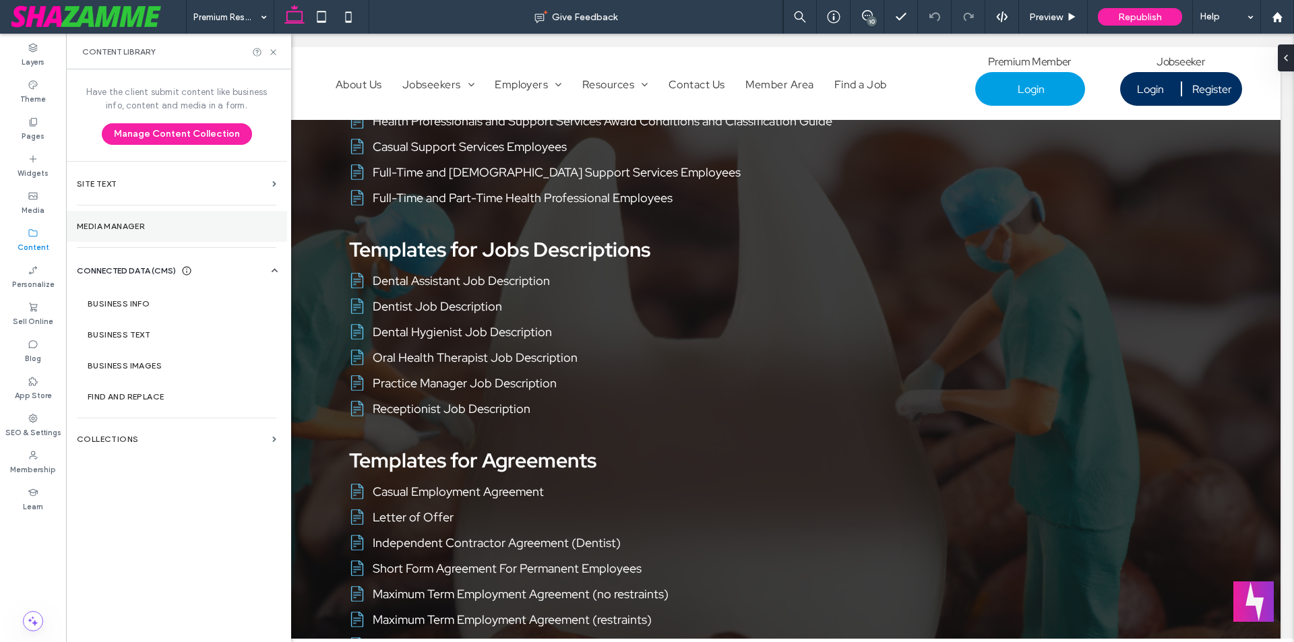
click at [134, 227] on label "Media Manager" at bounding box center [177, 226] width 200 height 9
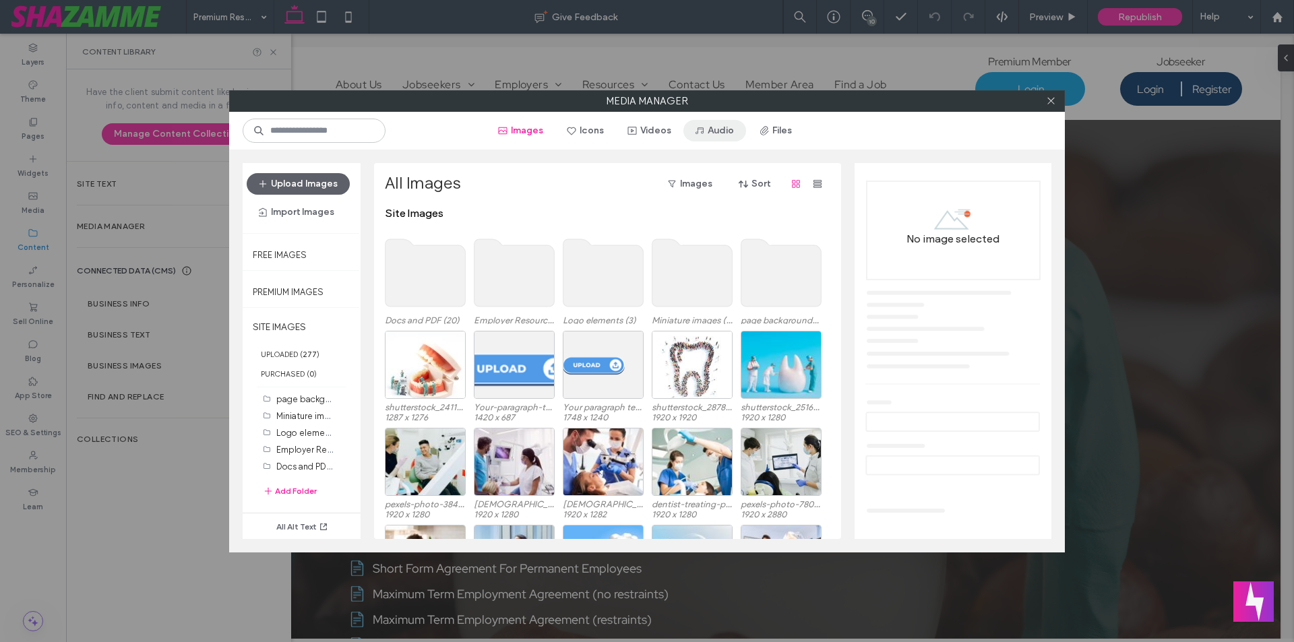
click at [727, 133] on button "Audio" at bounding box center [714, 131] width 63 height 22
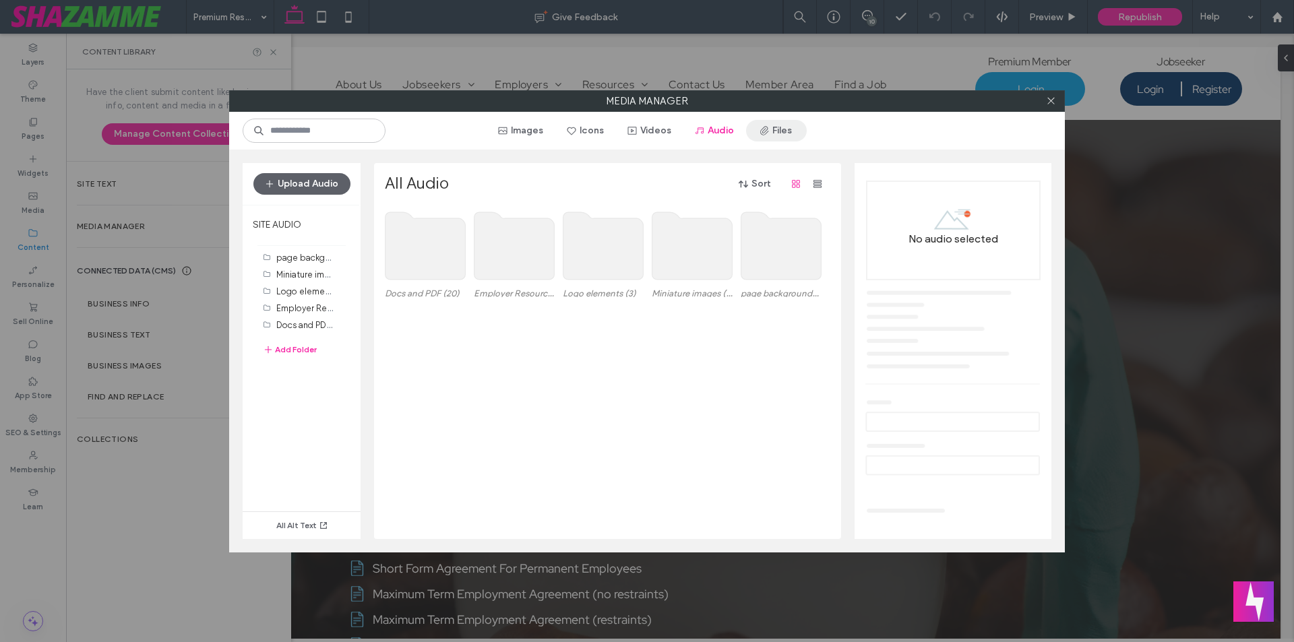
click at [769, 133] on icon "button" at bounding box center [764, 130] width 11 height 11
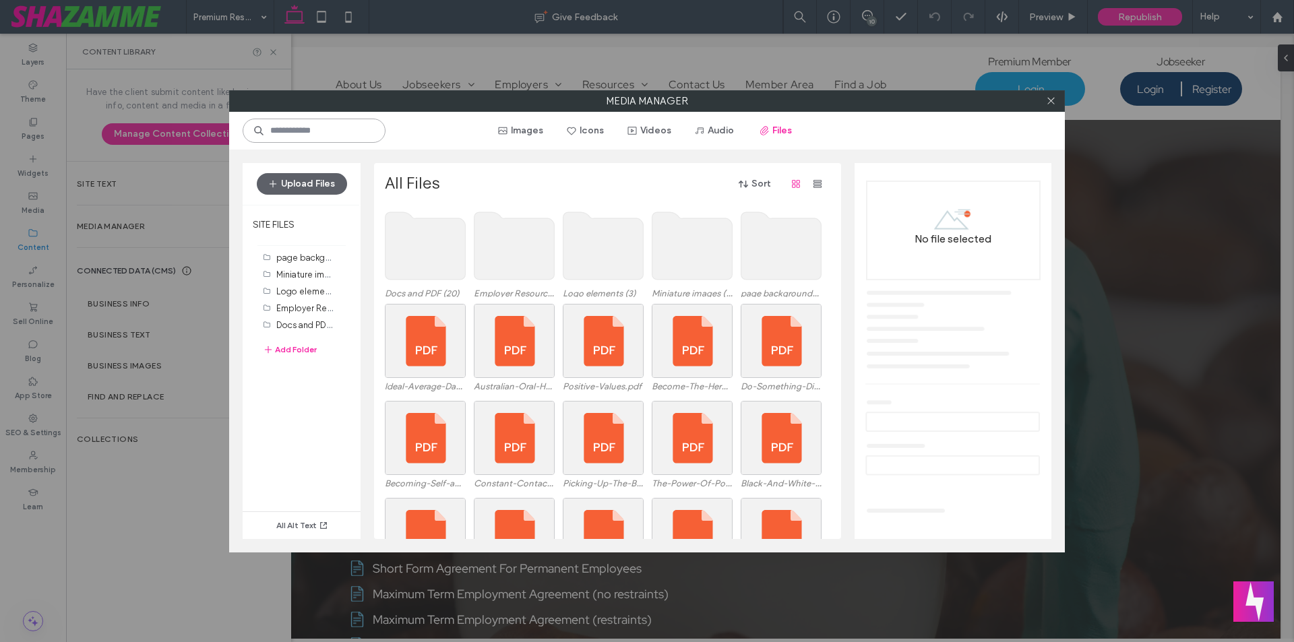
click at [322, 131] on input at bounding box center [314, 131] width 143 height 24
paste input "**********"
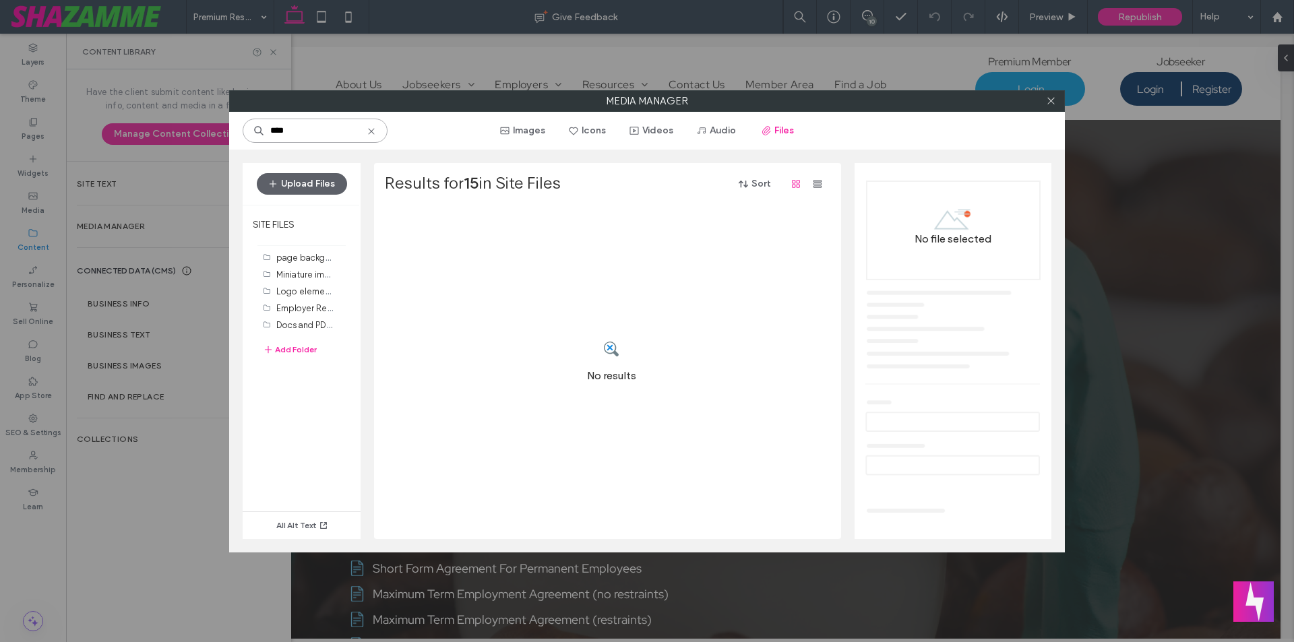
type input "****"
click at [369, 129] on use at bounding box center [371, 131] width 6 height 6
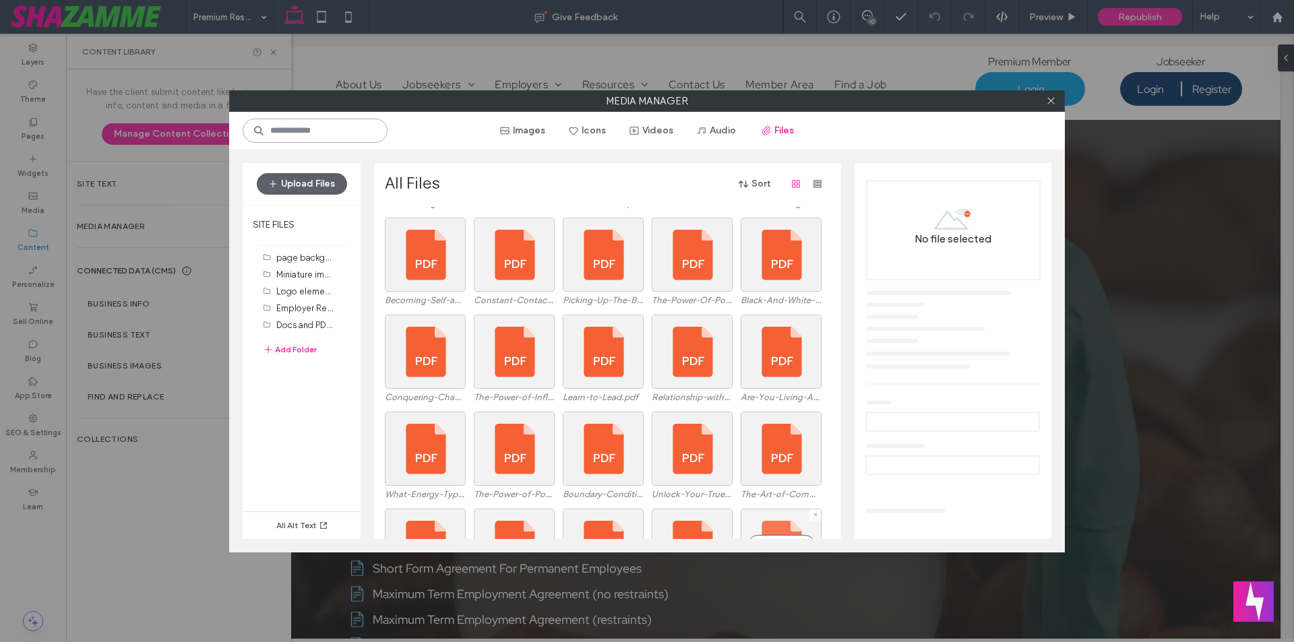
scroll to position [347, 0]
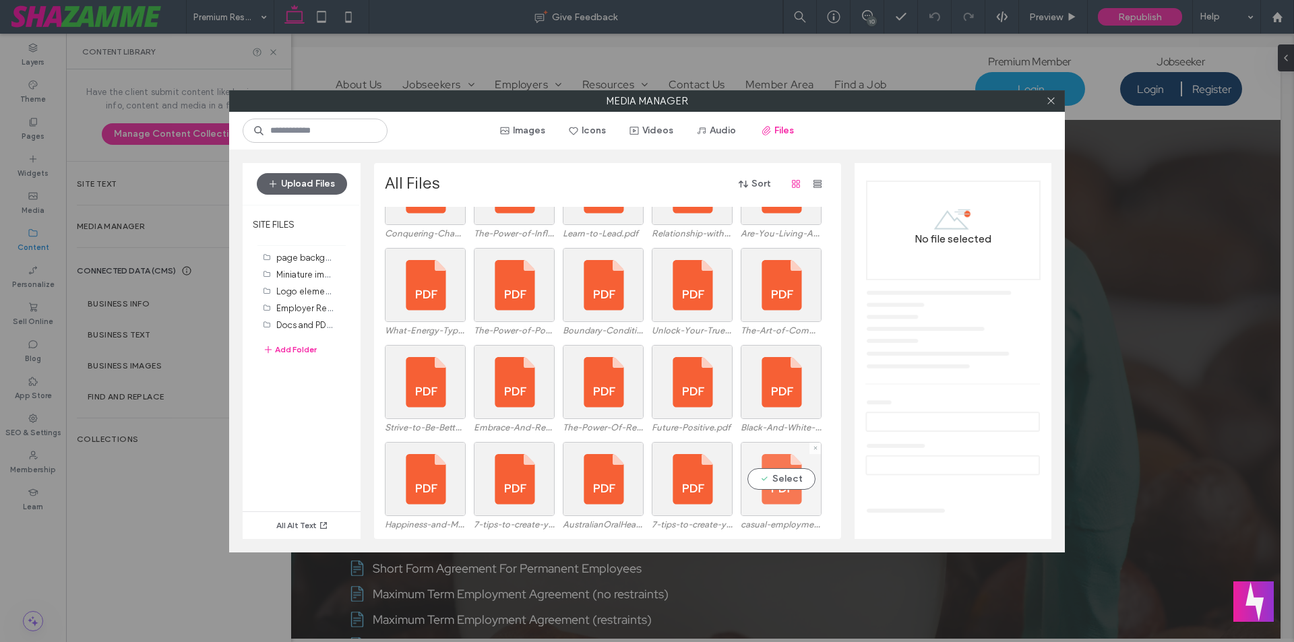
click at [779, 497] on div "Select" at bounding box center [781, 479] width 81 height 74
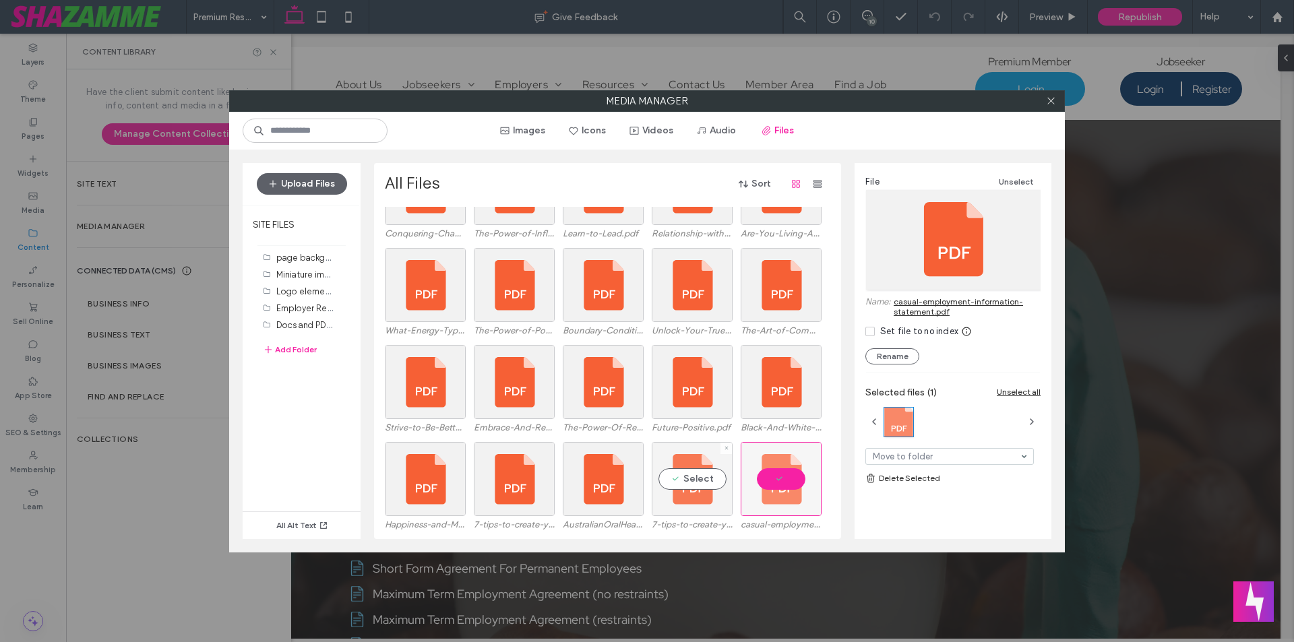
click at [665, 480] on div "Select" at bounding box center [692, 479] width 81 height 74
click at [593, 477] on div "Select" at bounding box center [603, 479] width 81 height 74
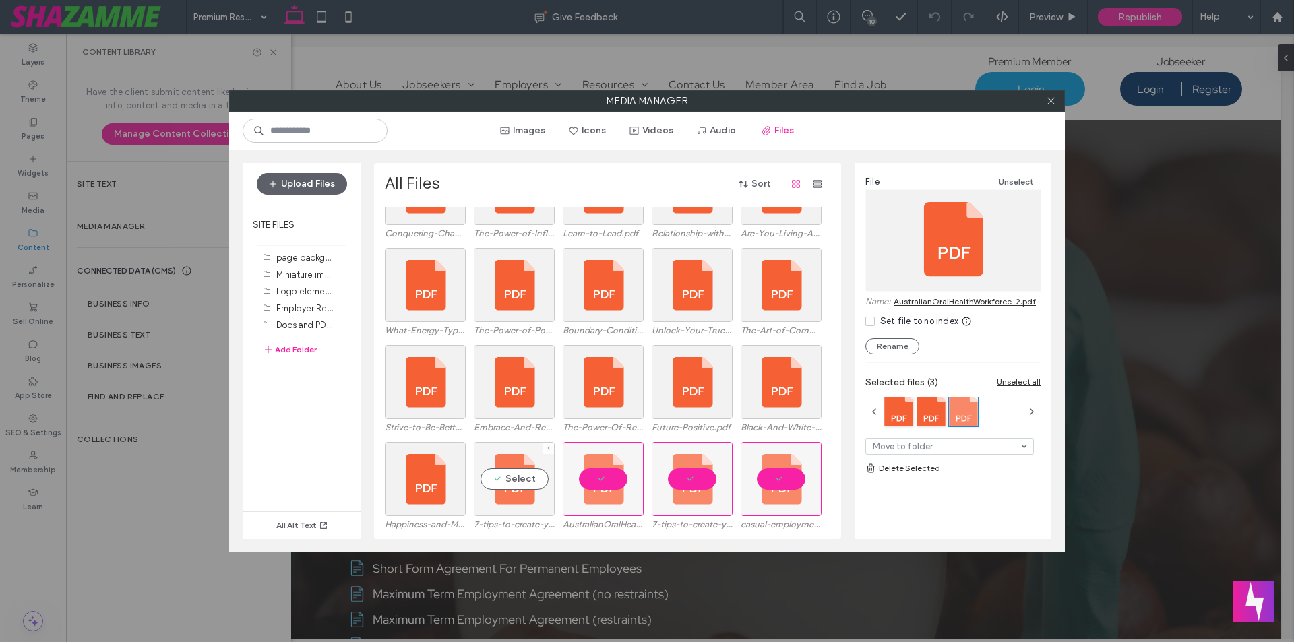
click at [502, 478] on div "Select" at bounding box center [514, 479] width 81 height 74
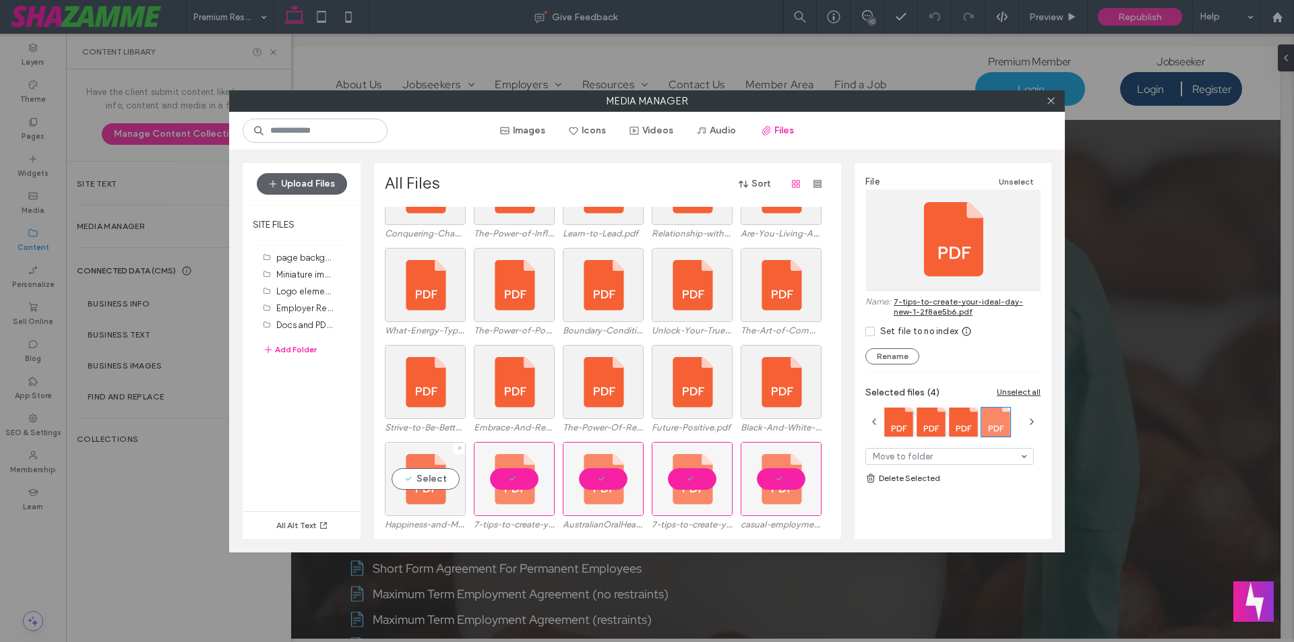
click at [410, 470] on div "Select" at bounding box center [425, 479] width 81 height 74
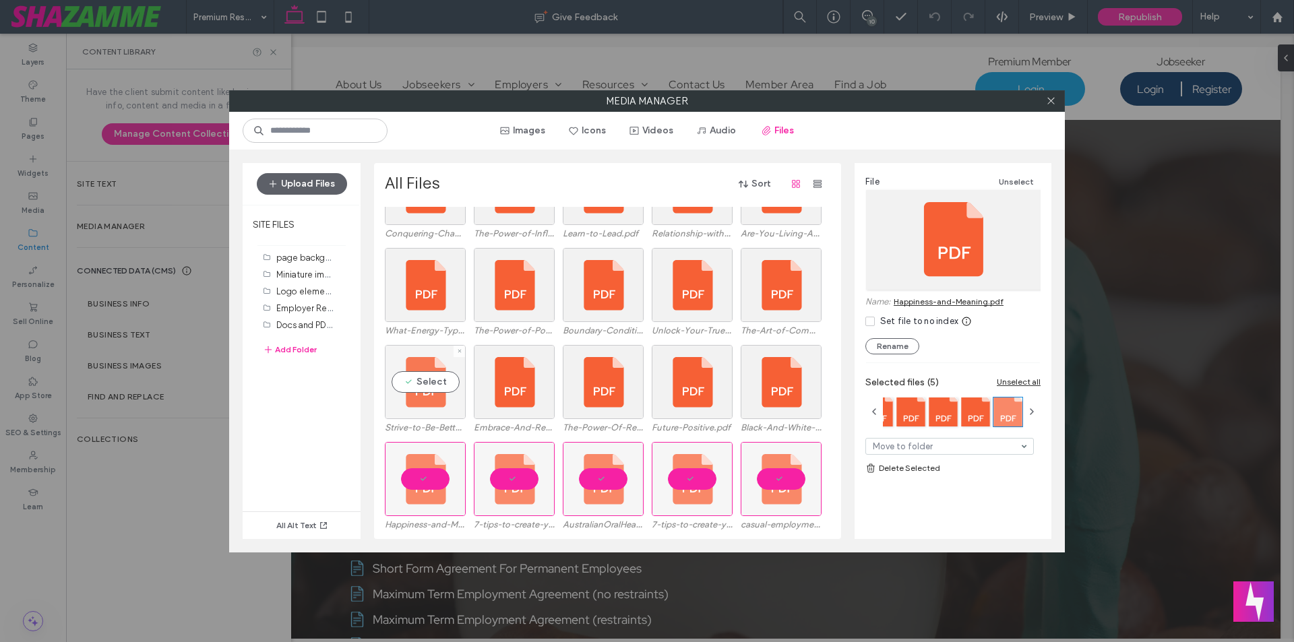
click at [429, 399] on div "Select" at bounding box center [425, 382] width 81 height 74
click at [486, 393] on div "Select" at bounding box center [514, 382] width 81 height 74
click at [590, 390] on div "Select" at bounding box center [603, 382] width 81 height 74
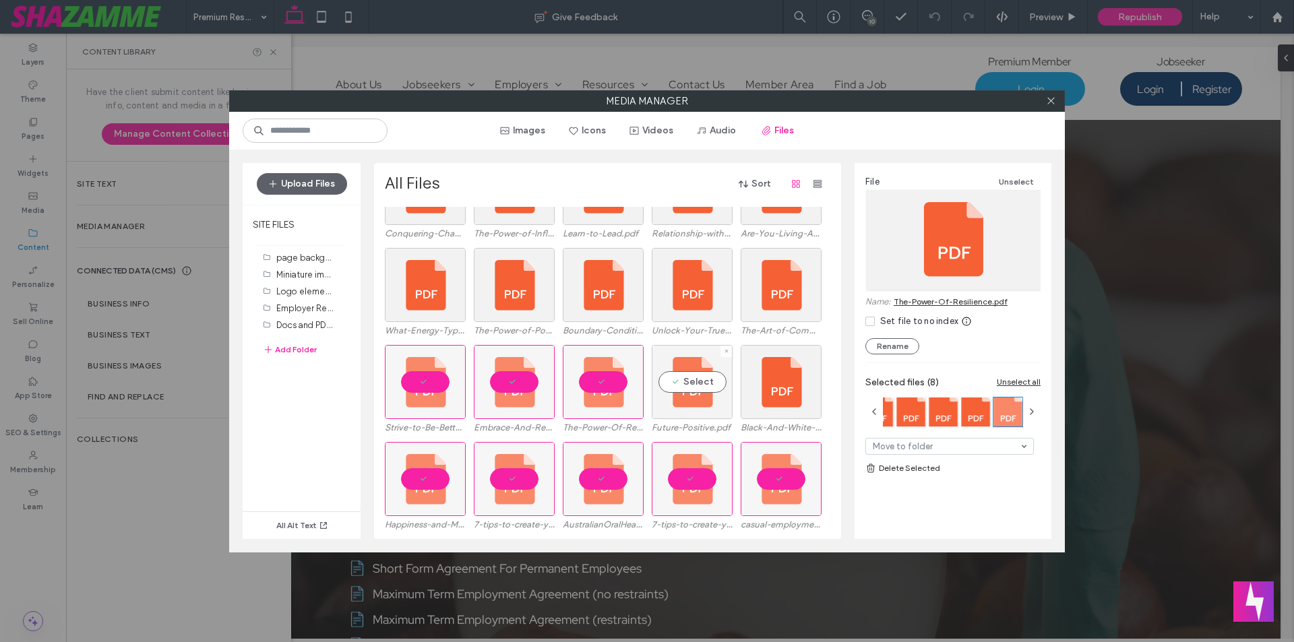
click at [669, 380] on div "Select" at bounding box center [692, 382] width 81 height 74
click at [787, 390] on div "Select" at bounding box center [781, 382] width 81 height 74
click at [784, 299] on div "Select" at bounding box center [781, 285] width 81 height 74
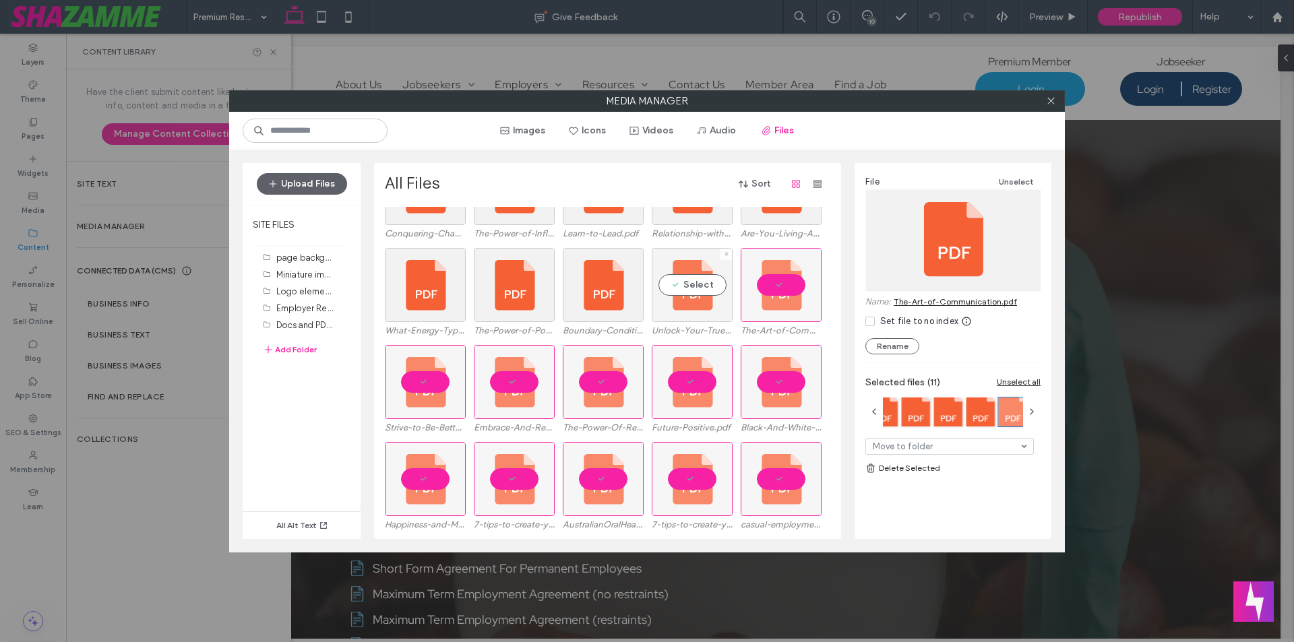
click at [694, 283] on div "Select" at bounding box center [692, 285] width 81 height 74
click at [599, 283] on div "Select" at bounding box center [603, 285] width 81 height 74
click at [501, 293] on div "Select" at bounding box center [514, 285] width 81 height 74
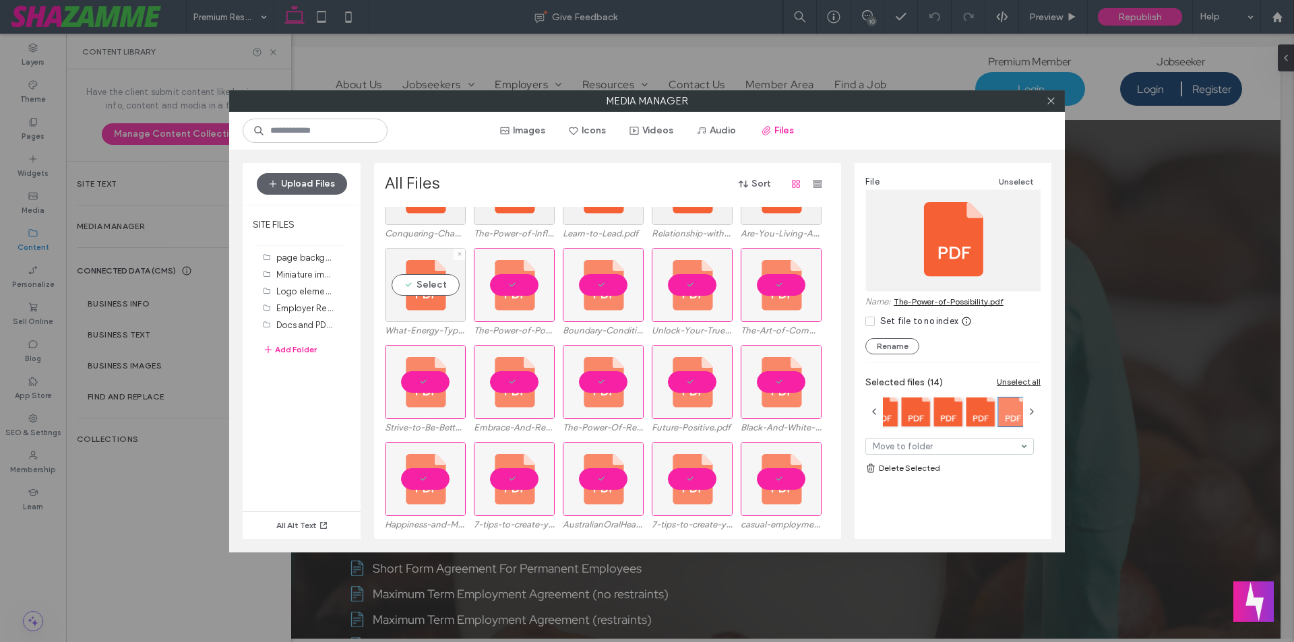
click at [415, 293] on div "Select" at bounding box center [425, 285] width 81 height 74
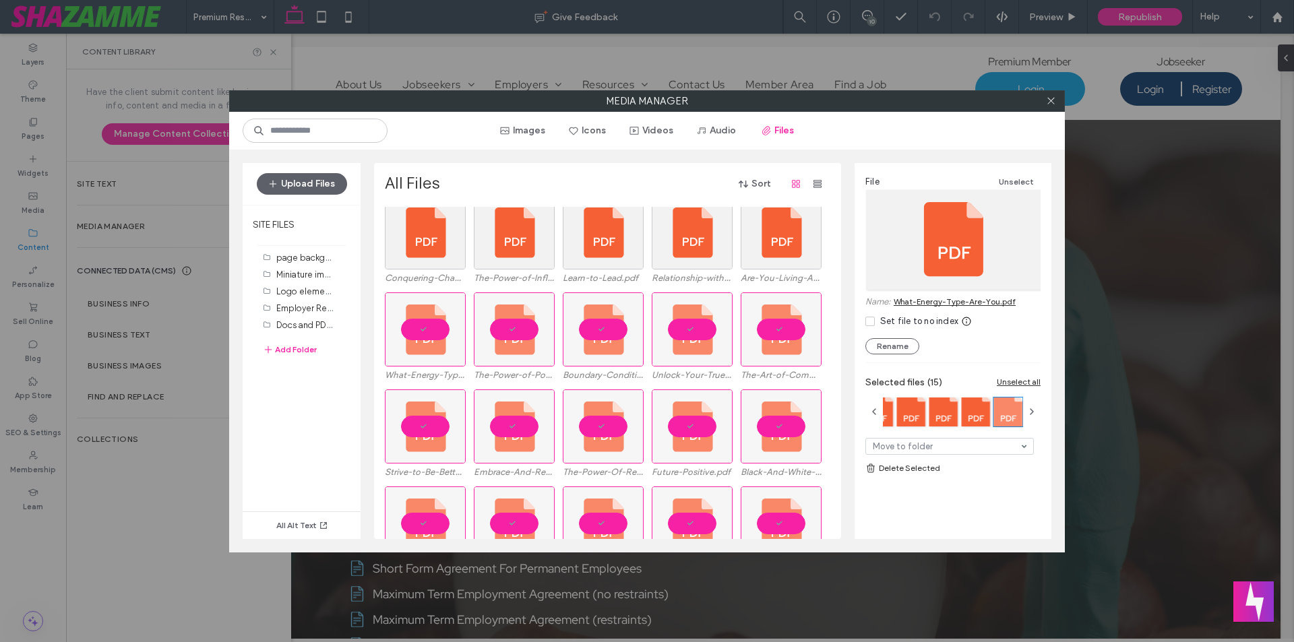
scroll to position [212, 0]
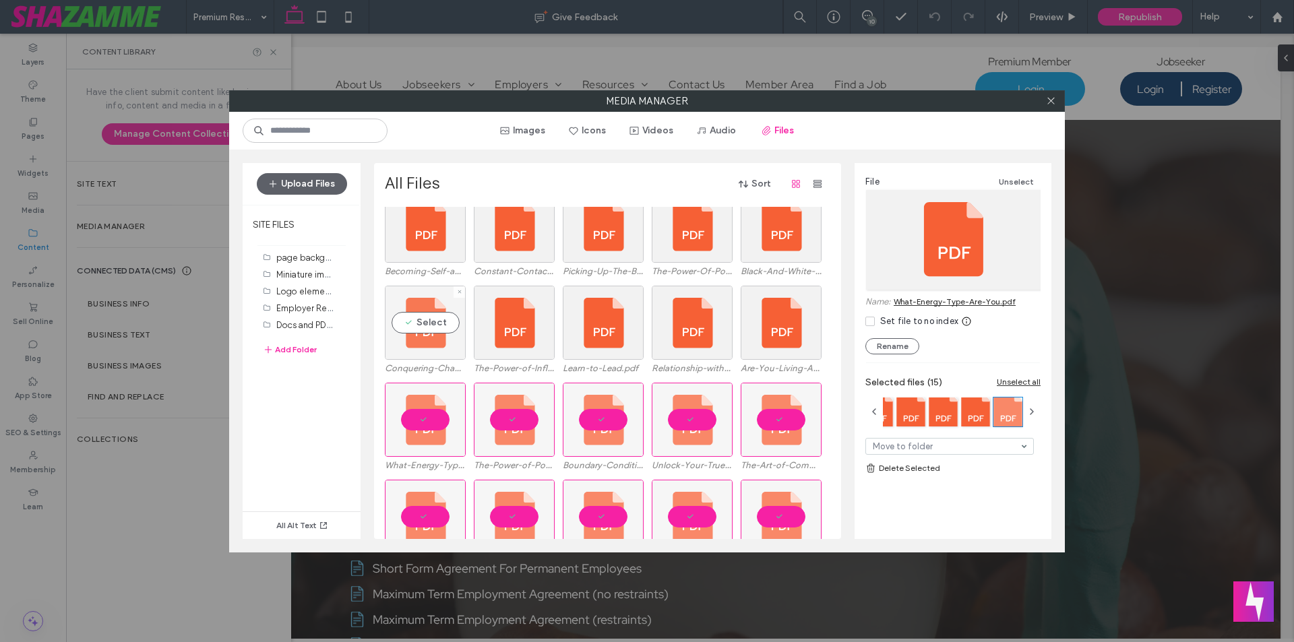
click at [425, 344] on div "Select" at bounding box center [425, 323] width 81 height 74
click at [492, 326] on div "Select" at bounding box center [514, 323] width 81 height 74
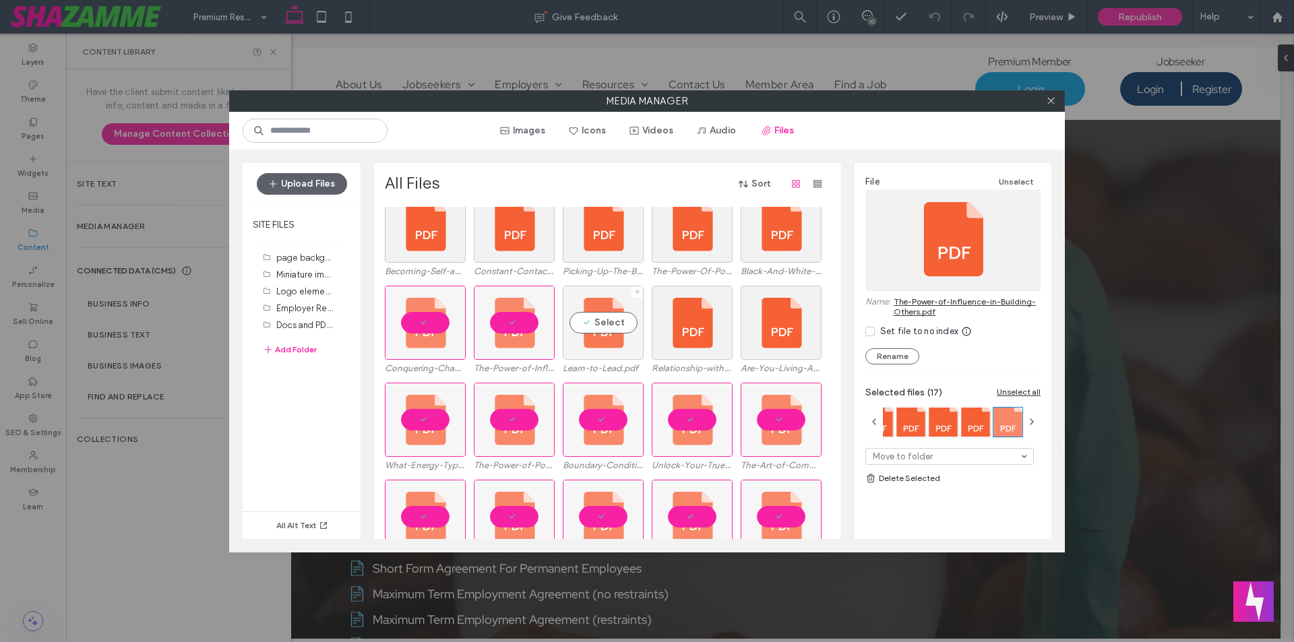
click at [597, 331] on div "Select" at bounding box center [603, 323] width 81 height 74
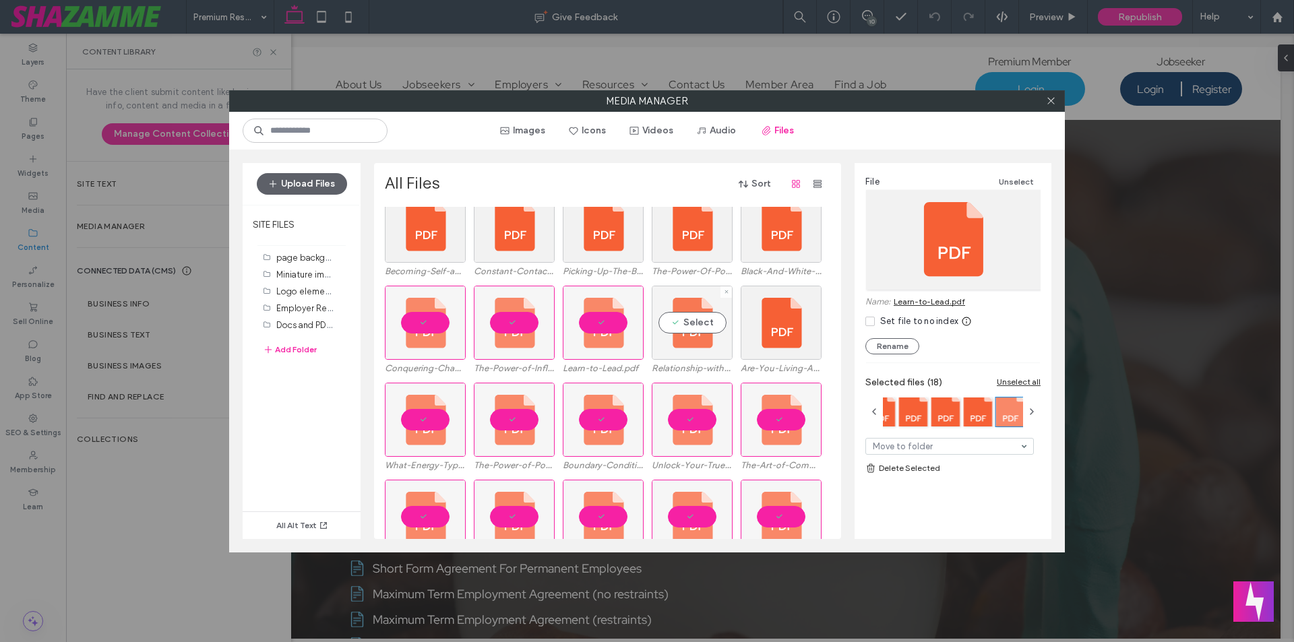
click at [681, 332] on div "Select" at bounding box center [692, 323] width 81 height 74
click at [728, 332] on div at bounding box center [692, 323] width 81 height 74
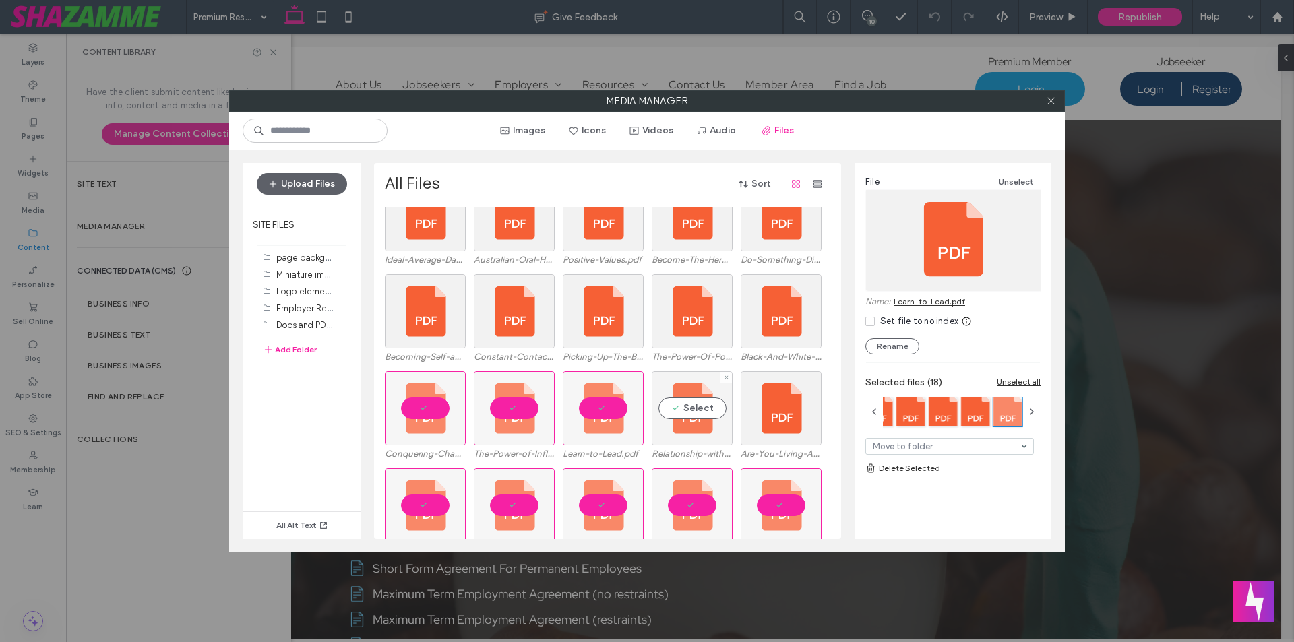
scroll to position [78, 0]
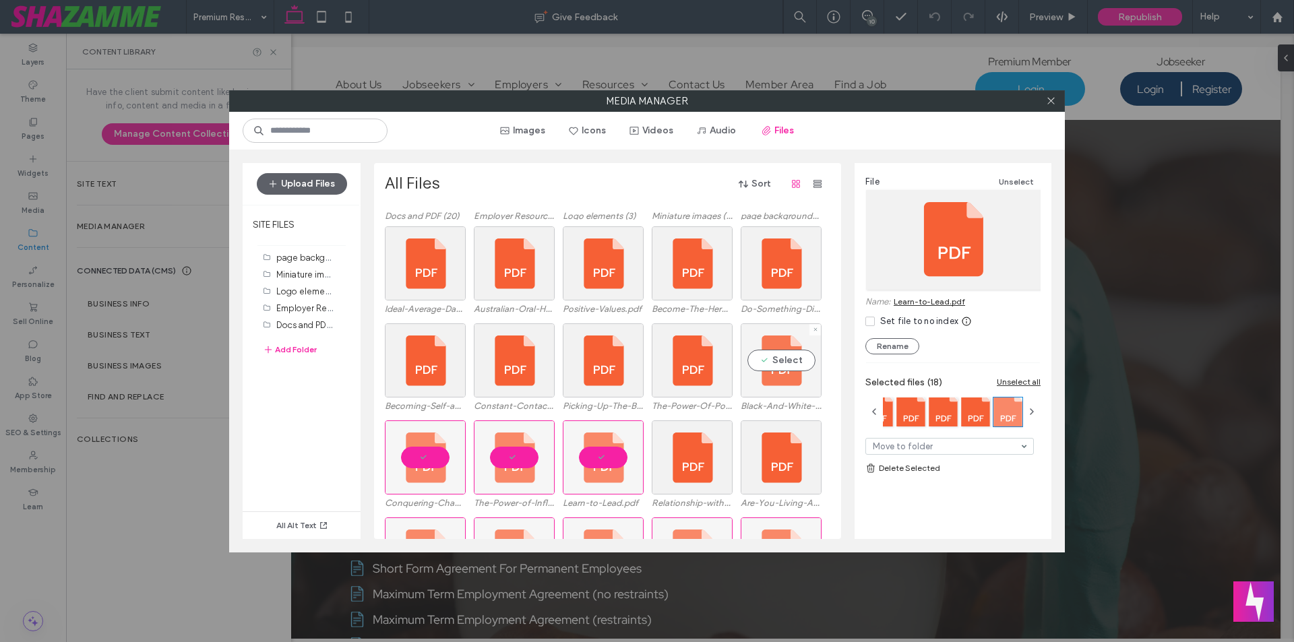
click at [758, 363] on div "Select" at bounding box center [781, 361] width 81 height 74
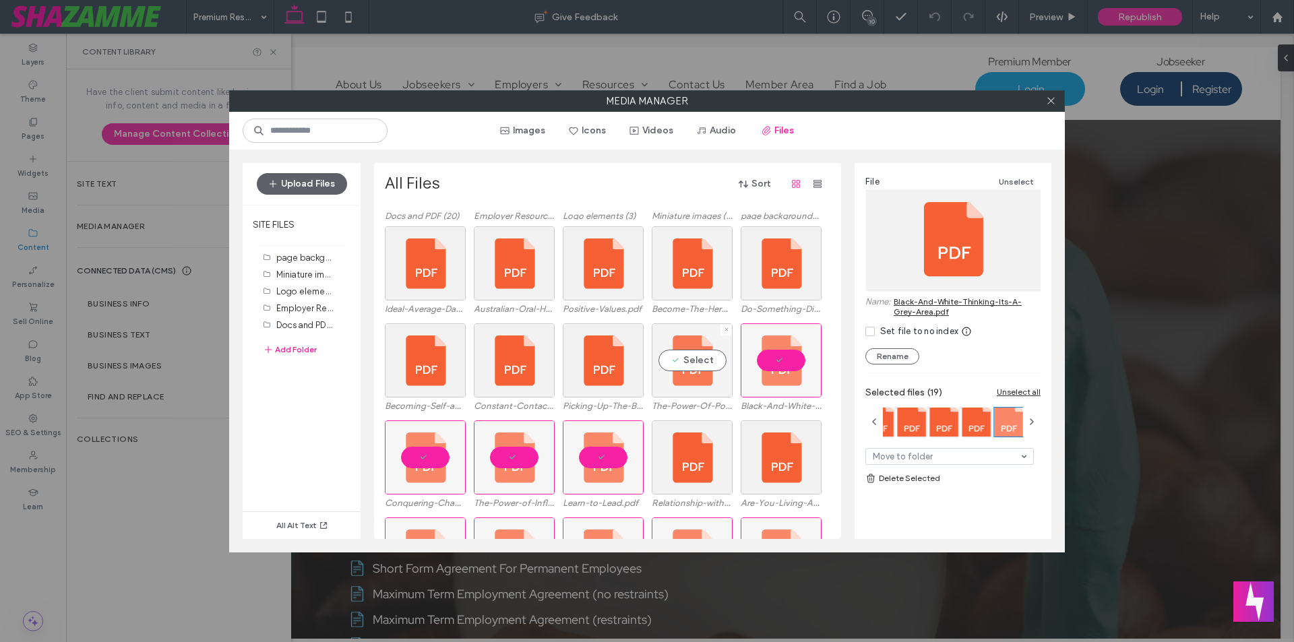
click at [703, 361] on div "Select" at bounding box center [692, 361] width 81 height 74
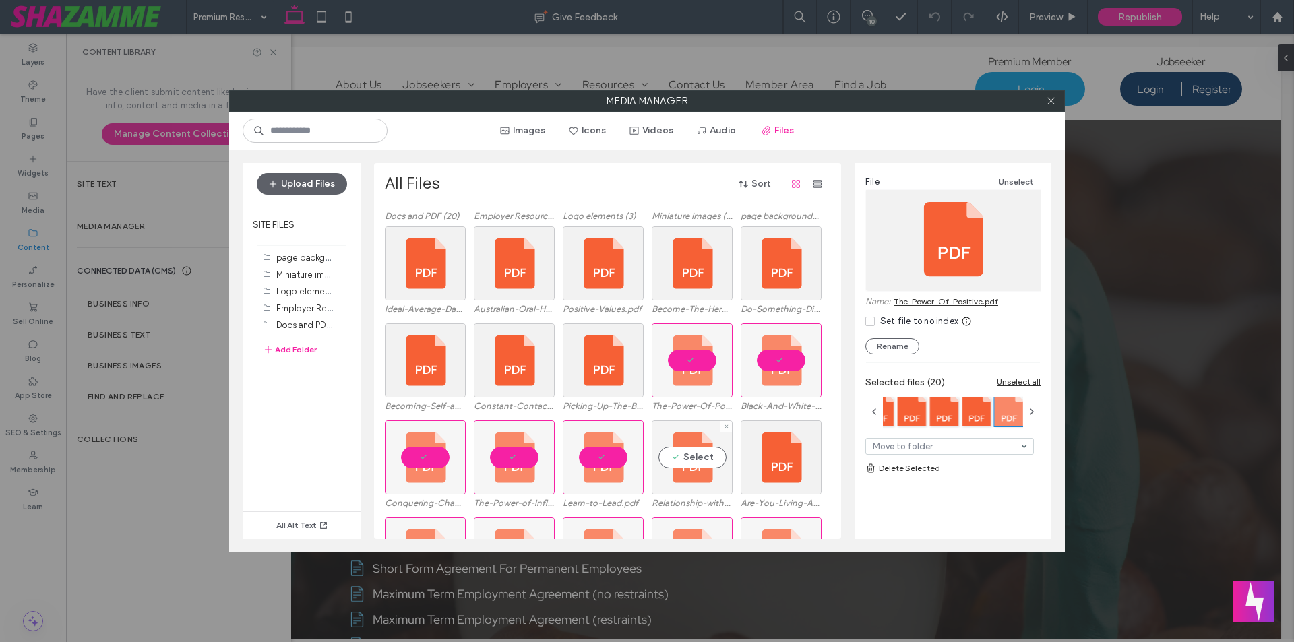
click at [696, 465] on div "Select" at bounding box center [692, 458] width 81 height 74
click at [745, 460] on div "Select" at bounding box center [781, 458] width 81 height 74
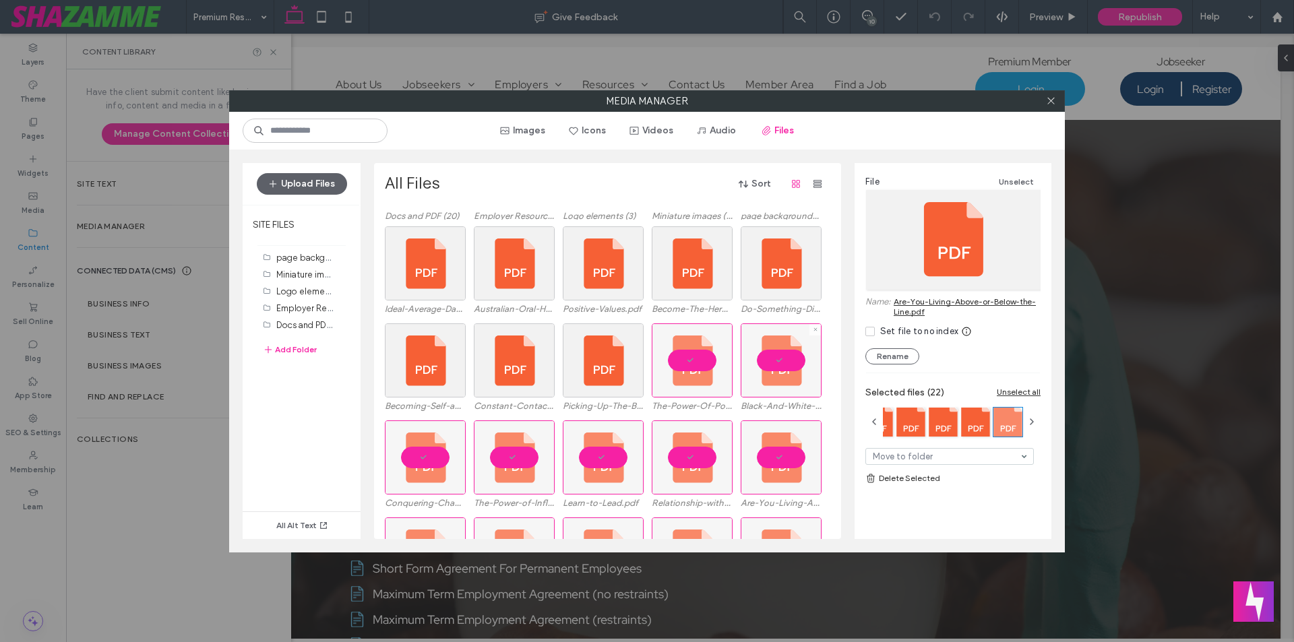
click at [766, 358] on div at bounding box center [781, 361] width 81 height 74
click at [698, 358] on div at bounding box center [692, 361] width 81 height 74
click at [698, 358] on div "Select" at bounding box center [692, 361] width 81 height 74
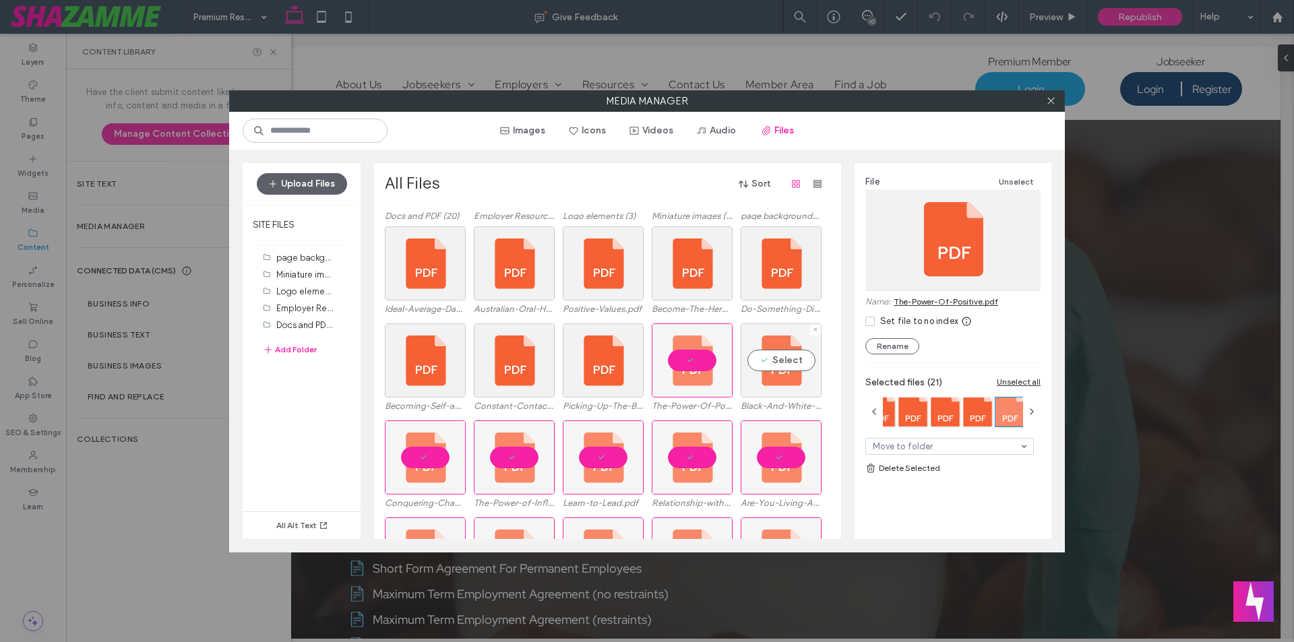
click at [754, 358] on div "Select" at bounding box center [781, 361] width 81 height 74
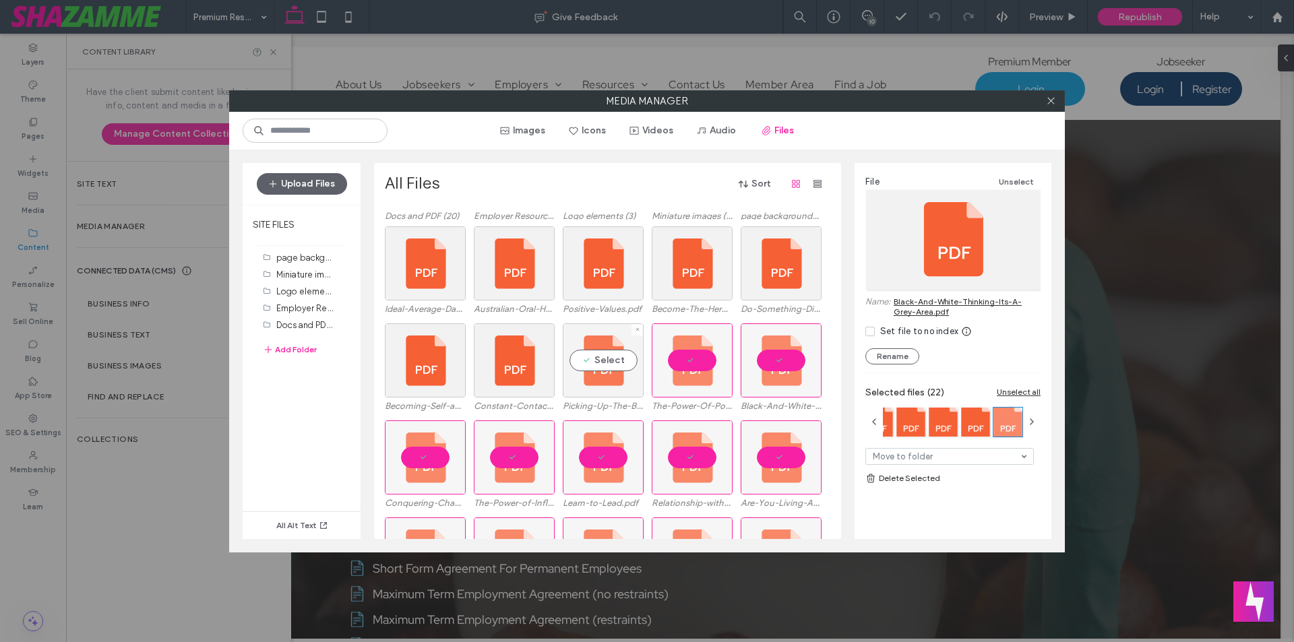
click at [589, 355] on div "Select" at bounding box center [603, 361] width 81 height 74
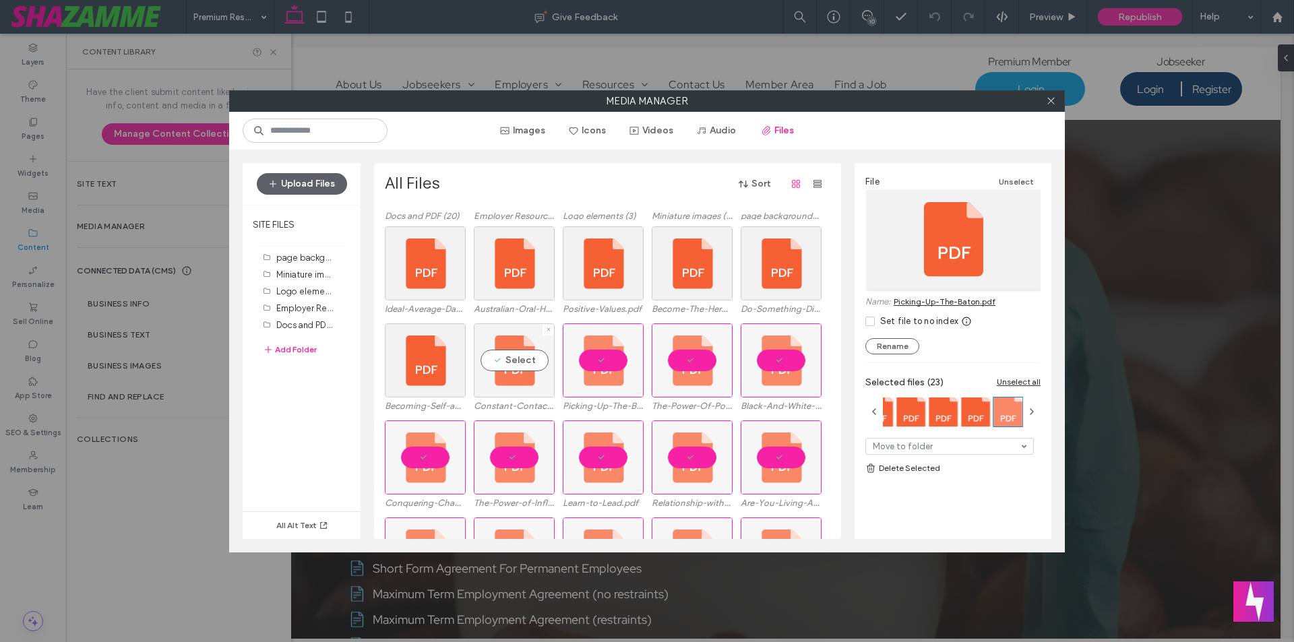
click at [526, 357] on div "Select" at bounding box center [514, 361] width 81 height 74
click at [447, 357] on div "Select" at bounding box center [425, 361] width 81 height 74
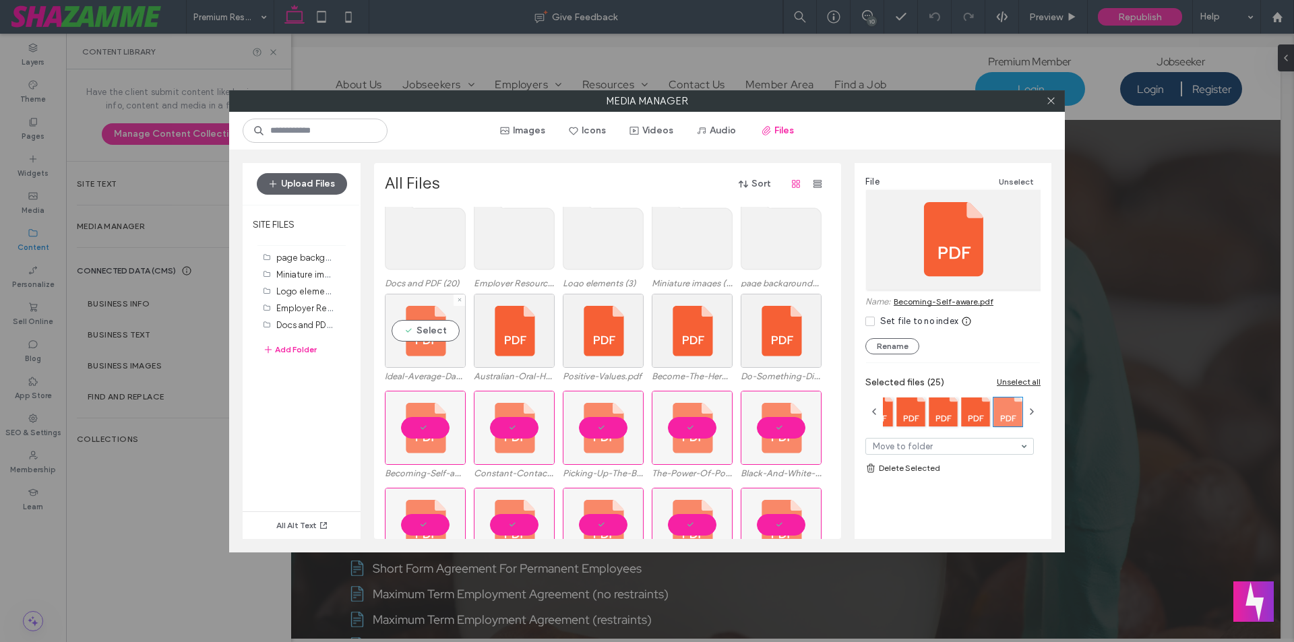
click at [445, 357] on div "Select" at bounding box center [425, 331] width 81 height 74
click at [499, 340] on div "Select" at bounding box center [514, 331] width 81 height 74
click at [630, 340] on div "Select" at bounding box center [603, 331] width 81 height 74
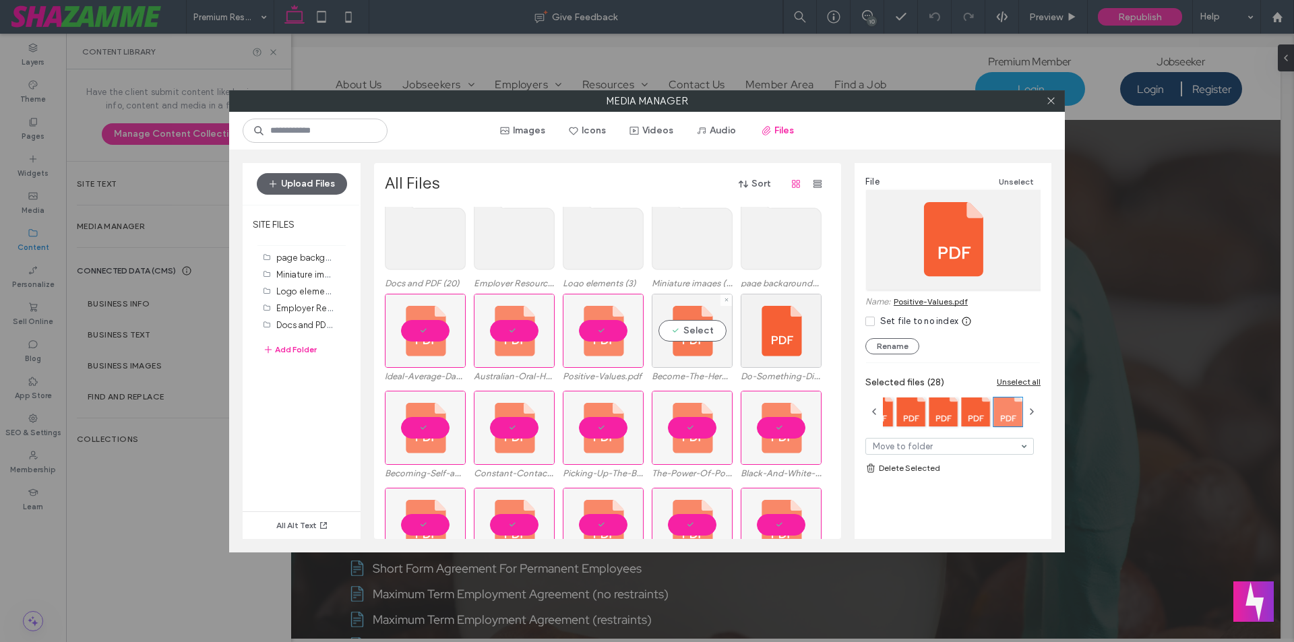
click at [665, 342] on div "Select" at bounding box center [692, 331] width 81 height 74
click at [766, 348] on div "Select" at bounding box center [781, 331] width 81 height 74
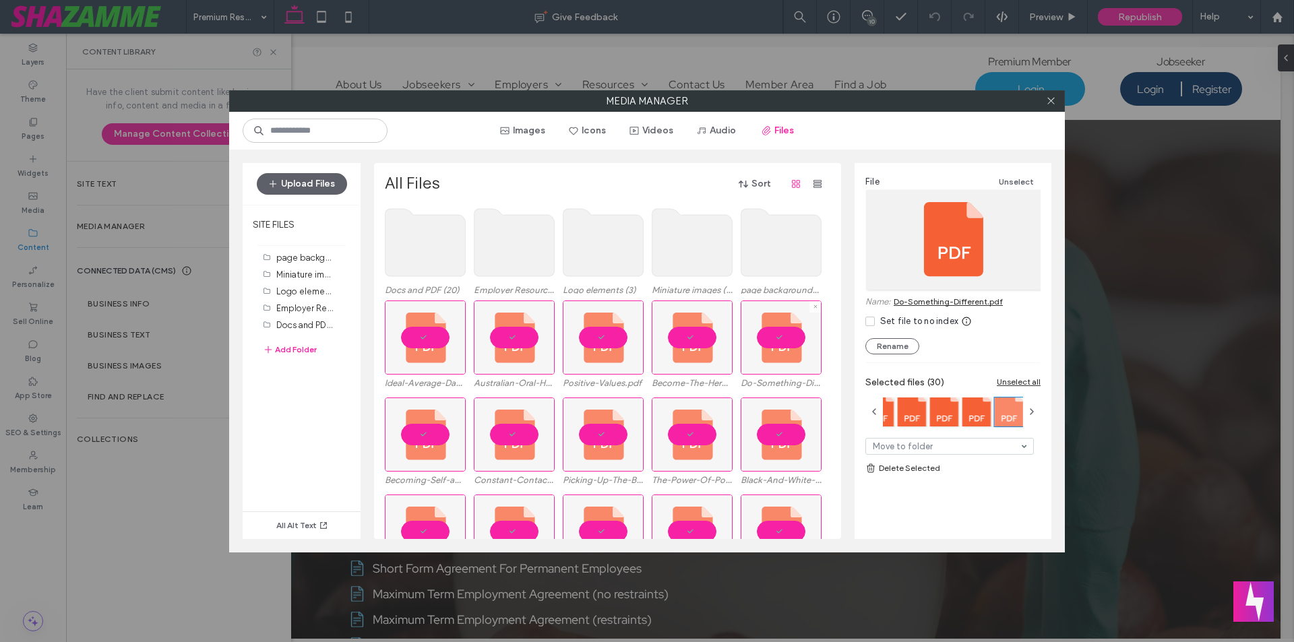
scroll to position [0, 0]
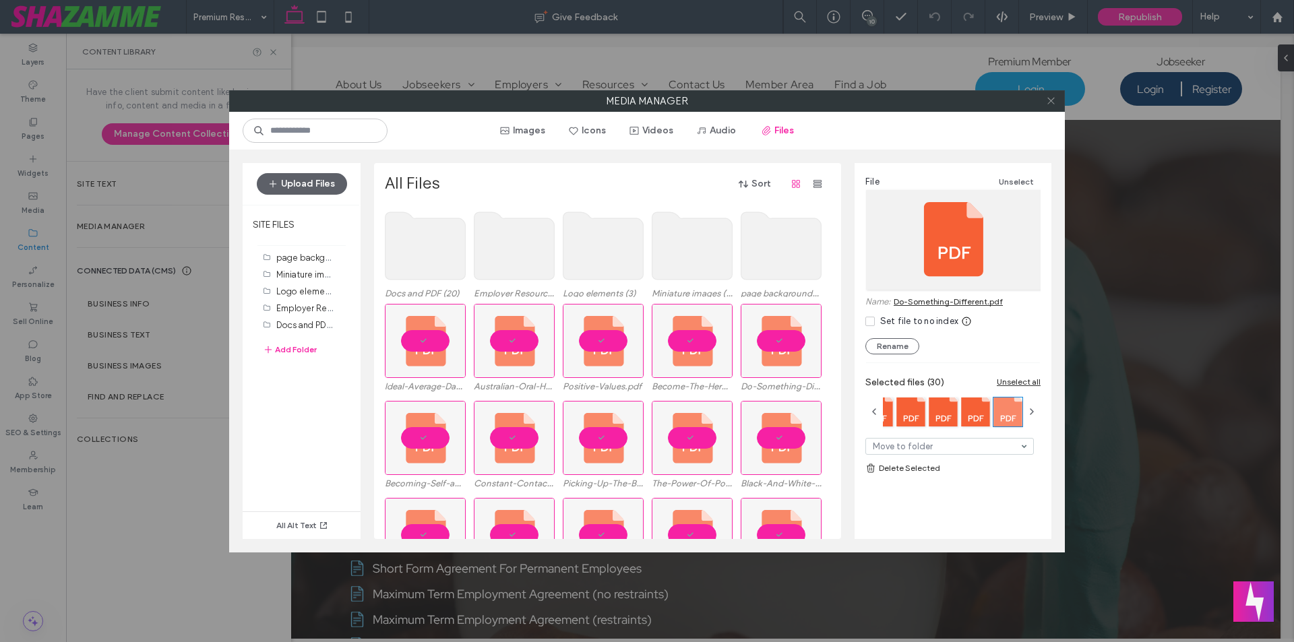
click at [1055, 102] on icon at bounding box center [1051, 101] width 10 height 10
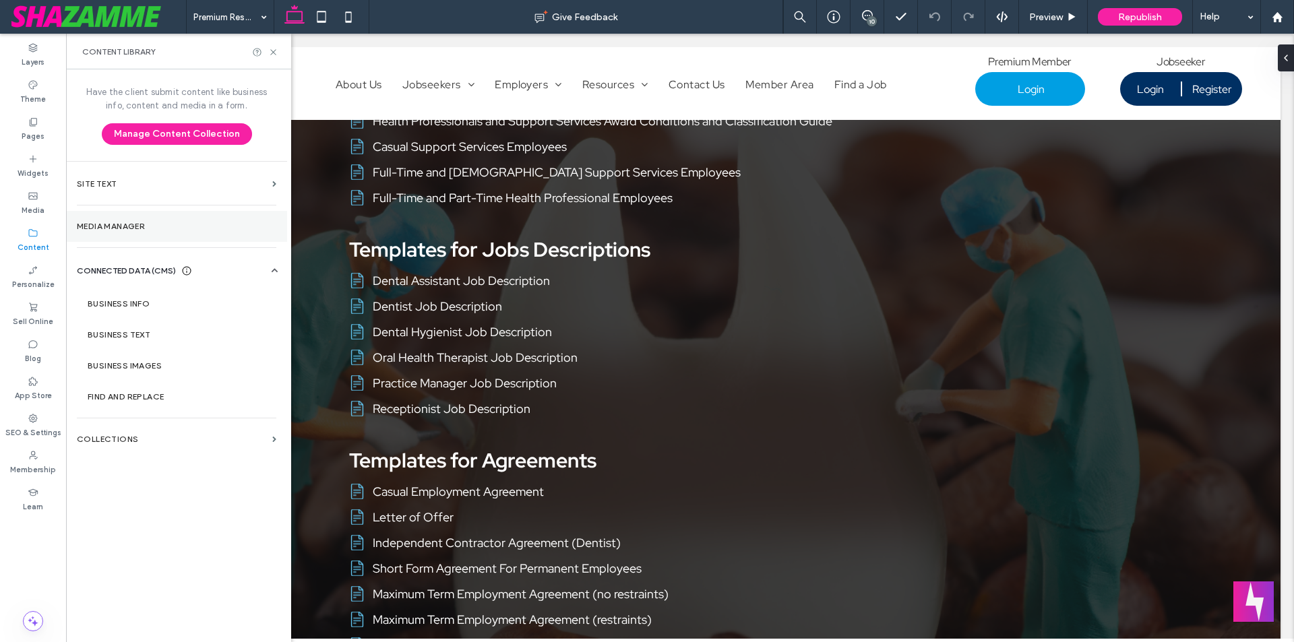
click at [152, 225] on label "Media Manager" at bounding box center [177, 226] width 200 height 9
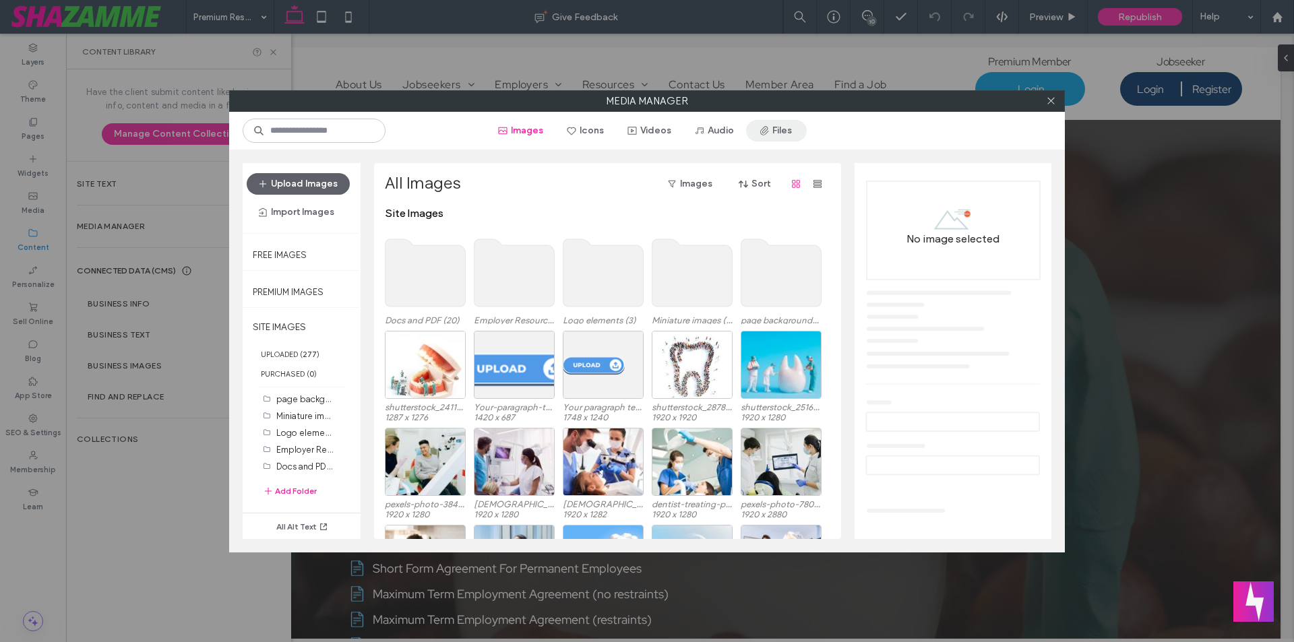
click at [758, 130] on button "Files" at bounding box center [776, 131] width 61 height 22
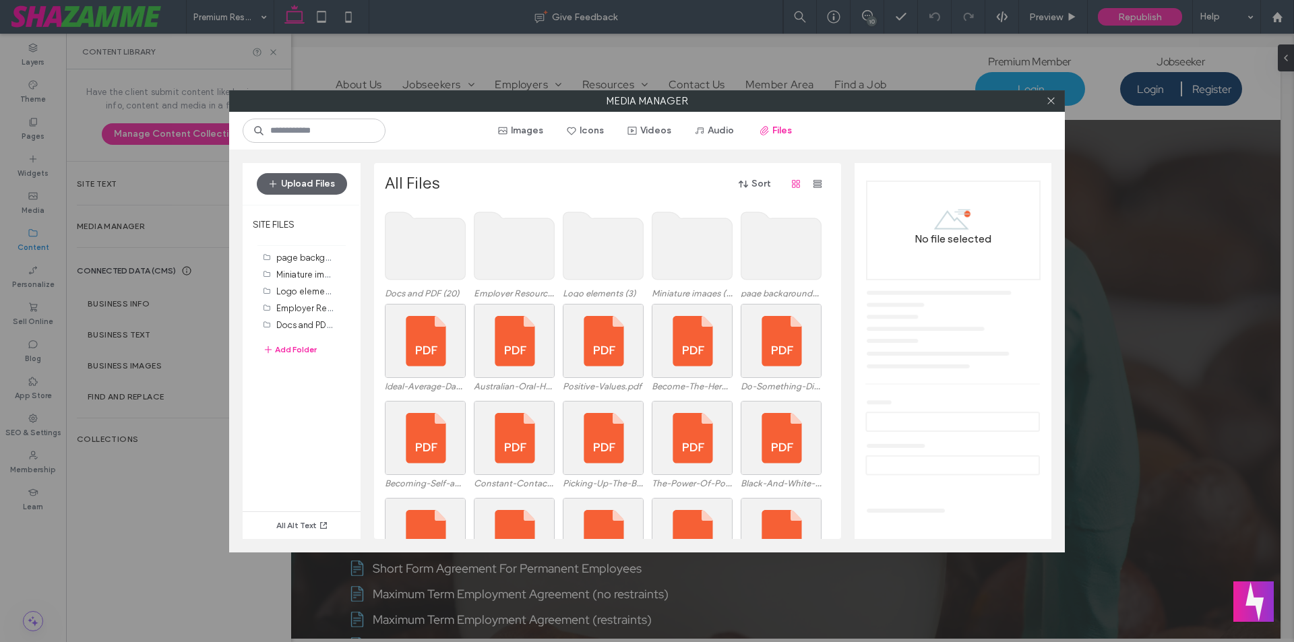
click at [422, 257] on use at bounding box center [426, 245] width 80 height 67
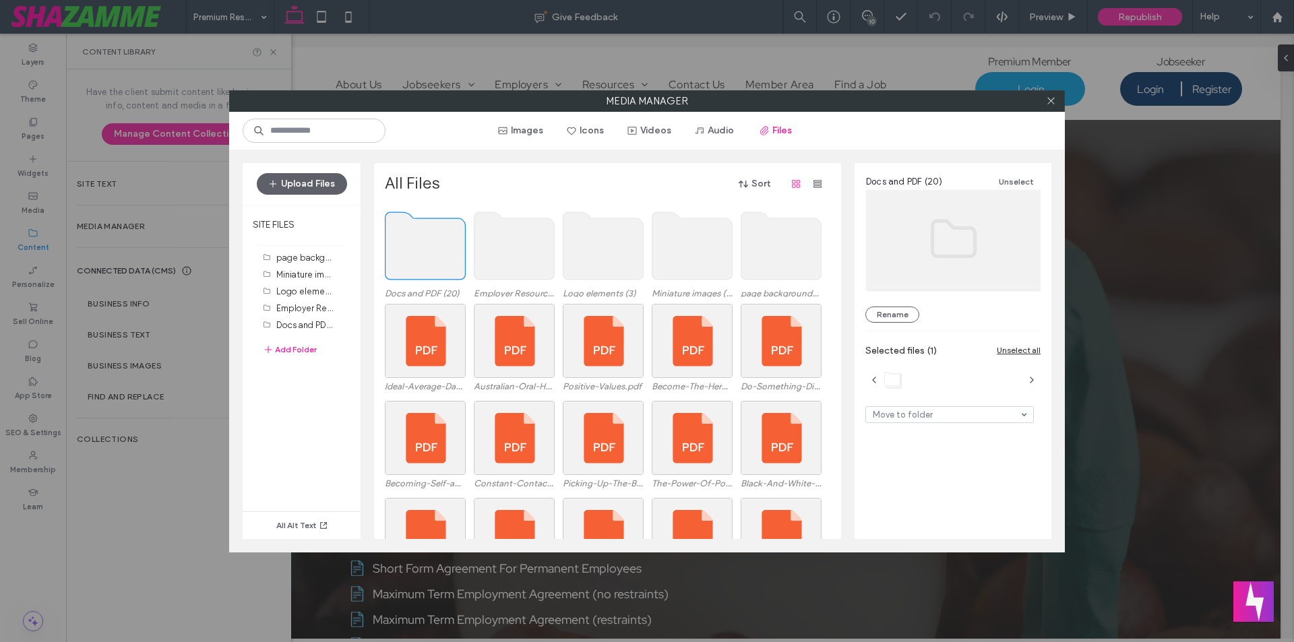
click at [422, 257] on use at bounding box center [426, 245] width 80 height 67
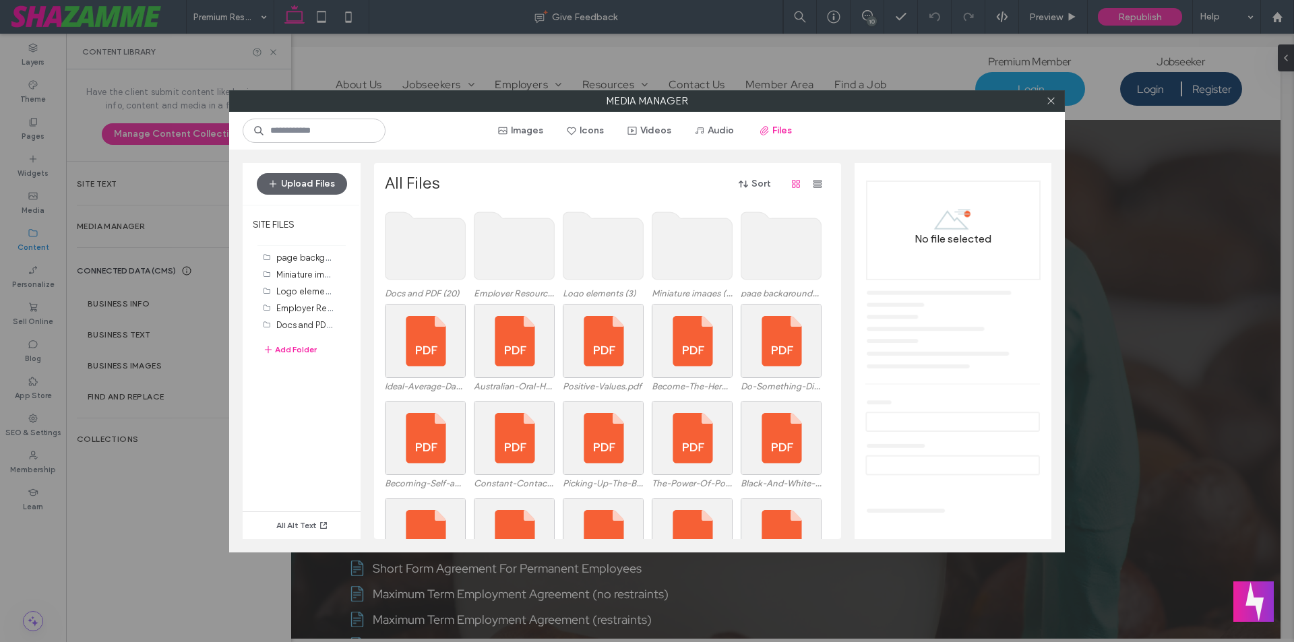
click at [422, 257] on use at bounding box center [426, 245] width 80 height 67
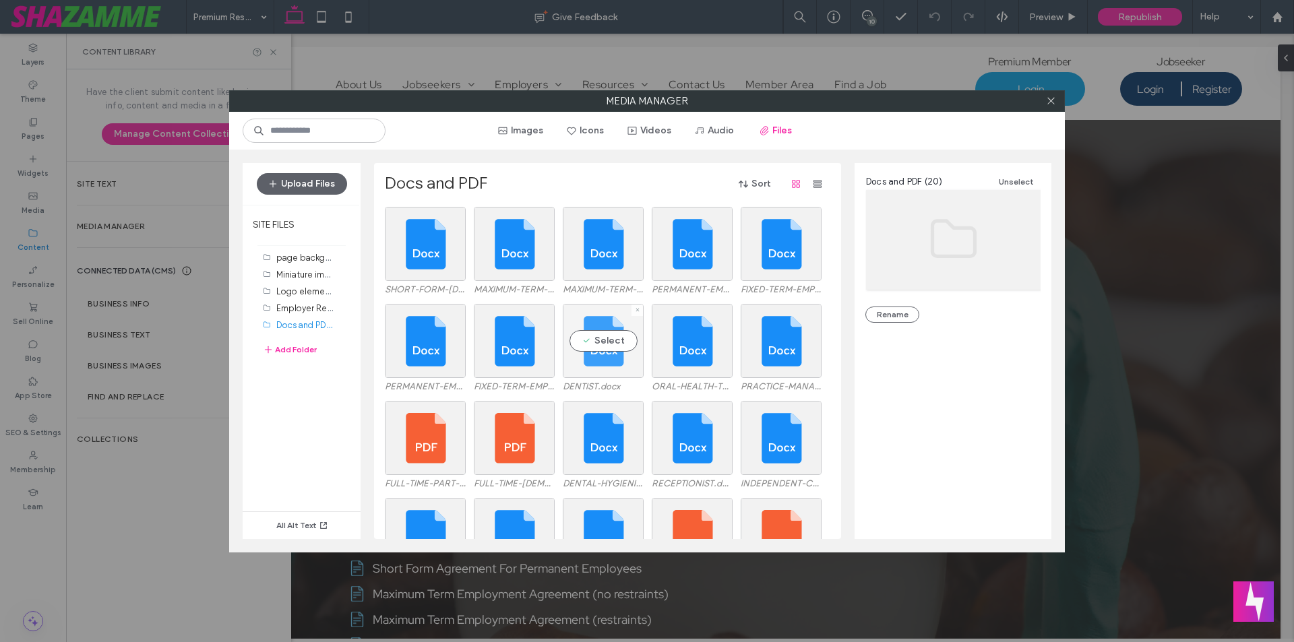
scroll to position [56, 0]
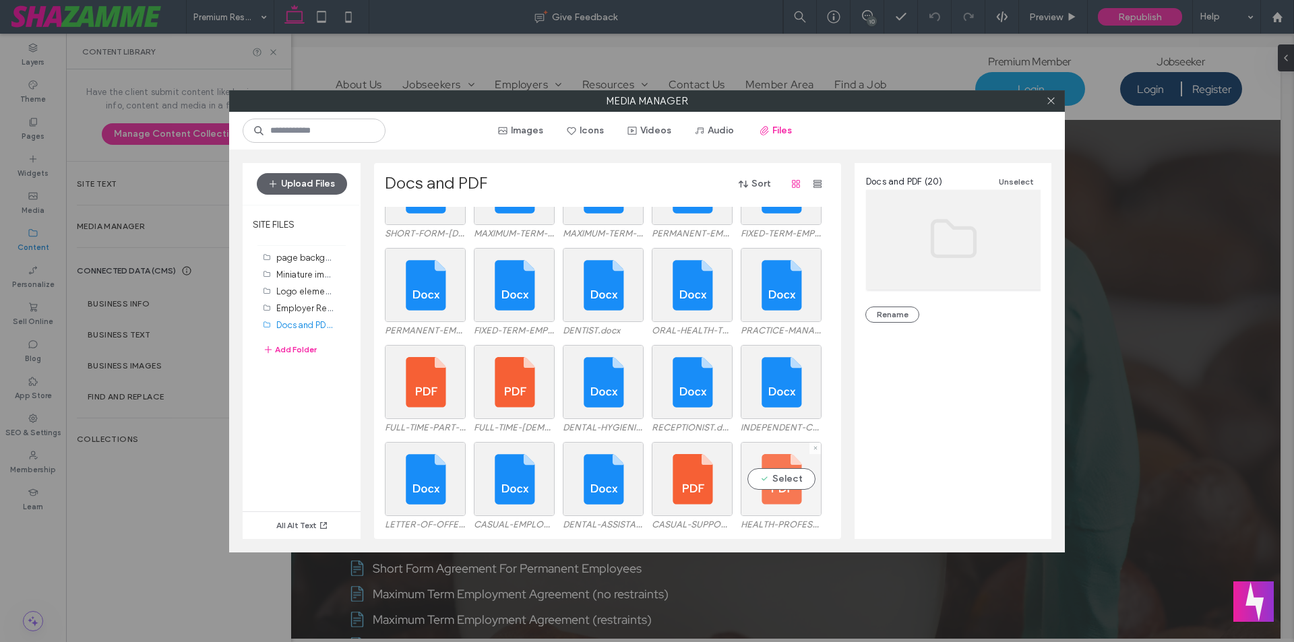
click at [789, 485] on div "Select" at bounding box center [781, 479] width 81 height 74
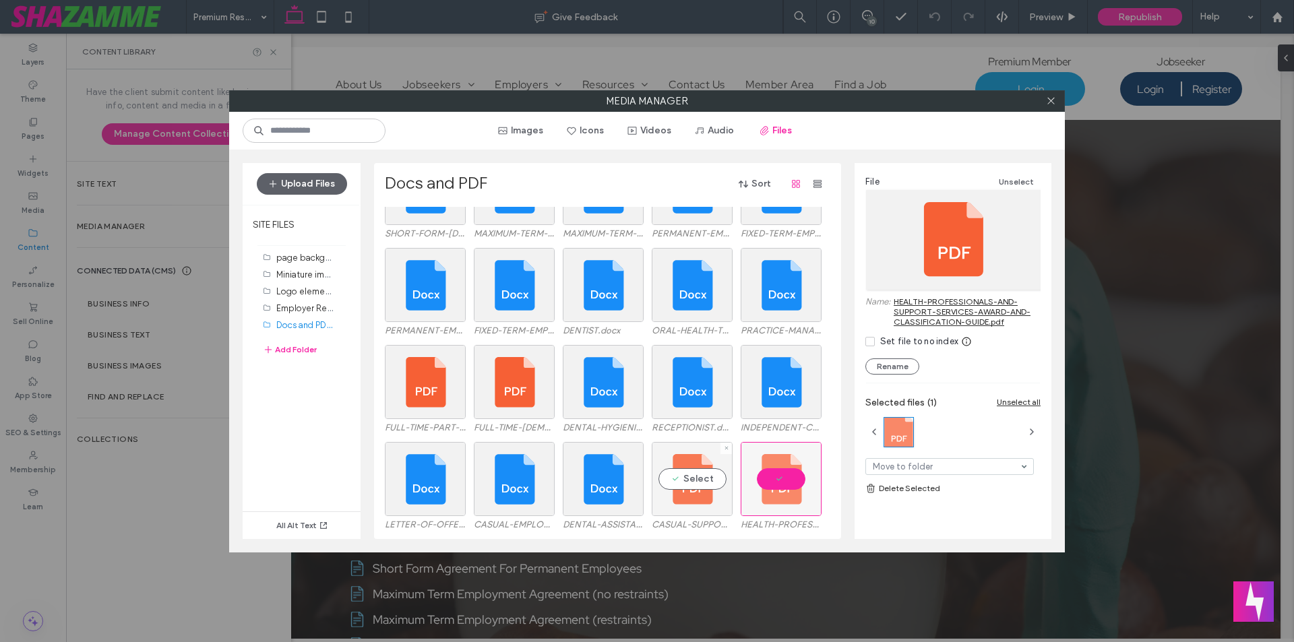
click at [696, 475] on div "Select" at bounding box center [692, 479] width 81 height 74
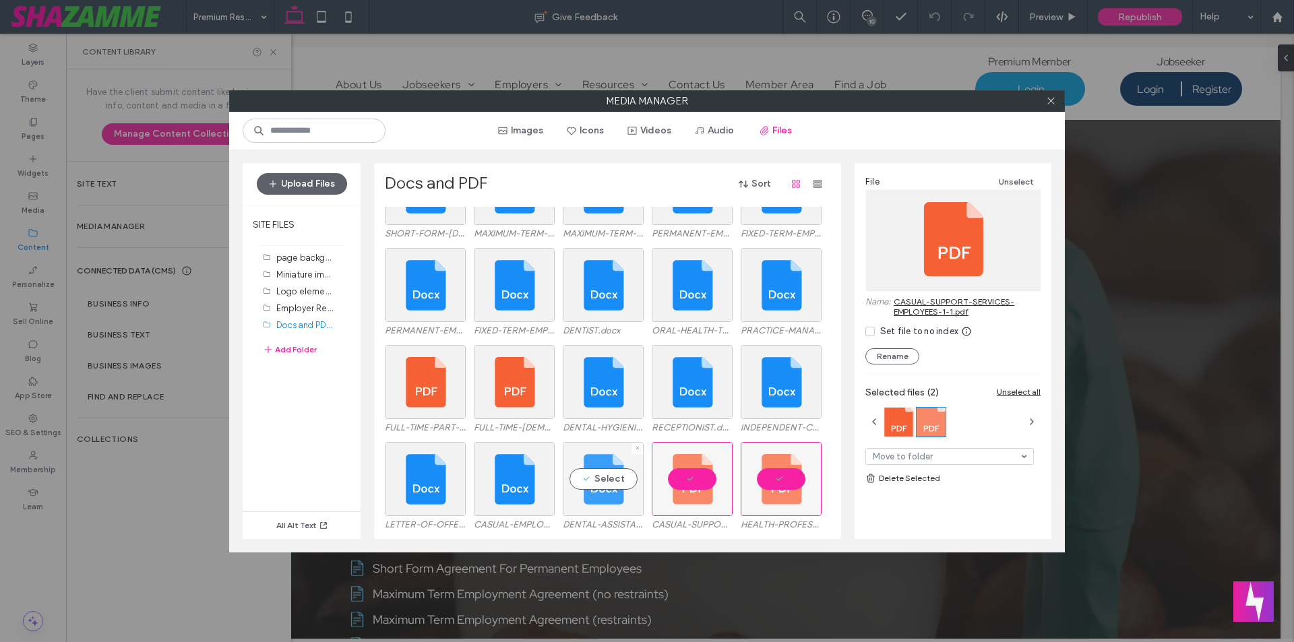
click at [619, 481] on div "Select" at bounding box center [603, 479] width 81 height 74
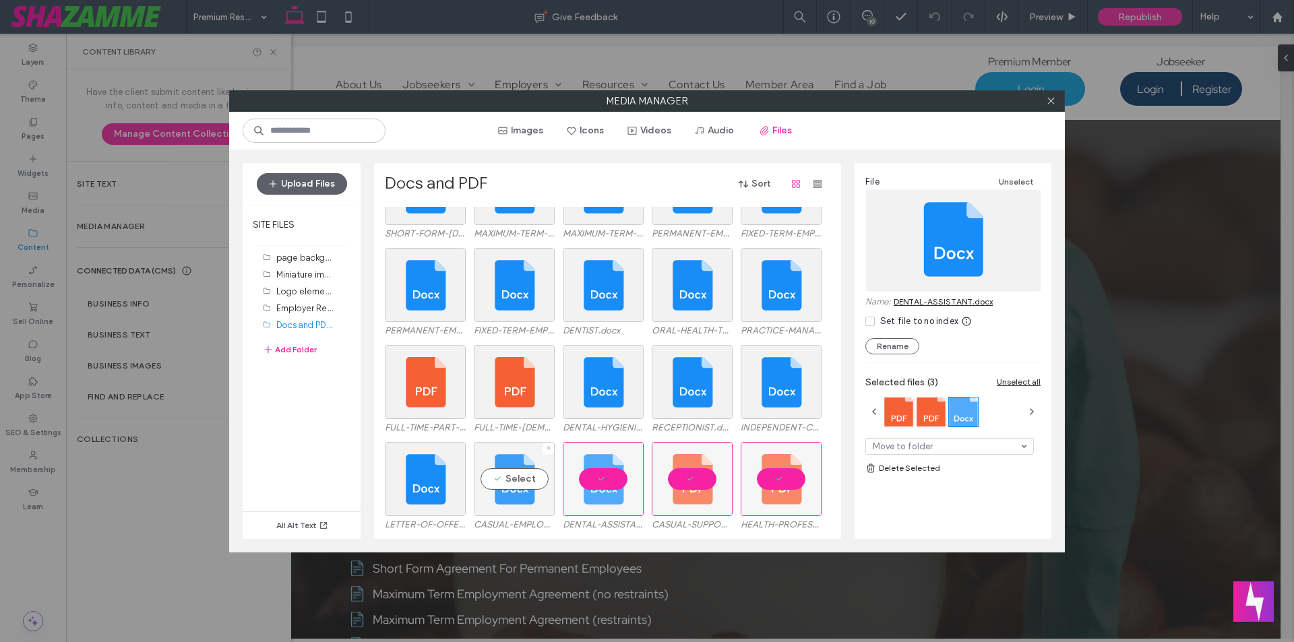
click at [522, 481] on div "Select" at bounding box center [514, 479] width 81 height 74
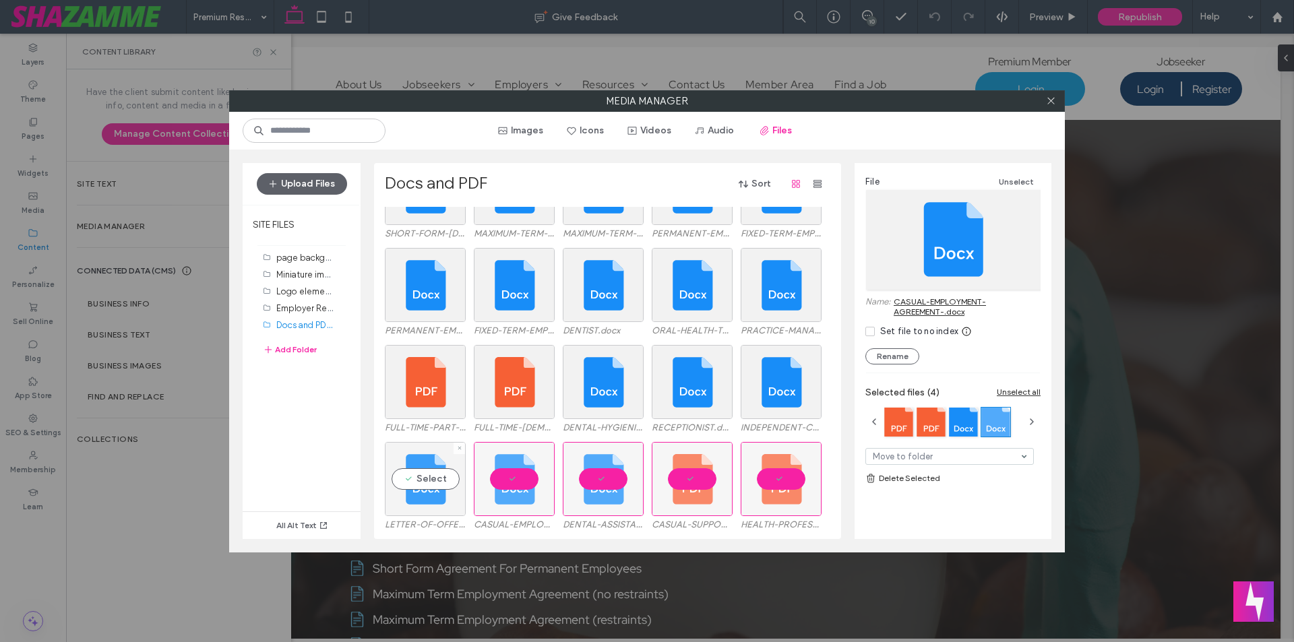
click at [420, 470] on div "Select" at bounding box center [425, 479] width 81 height 74
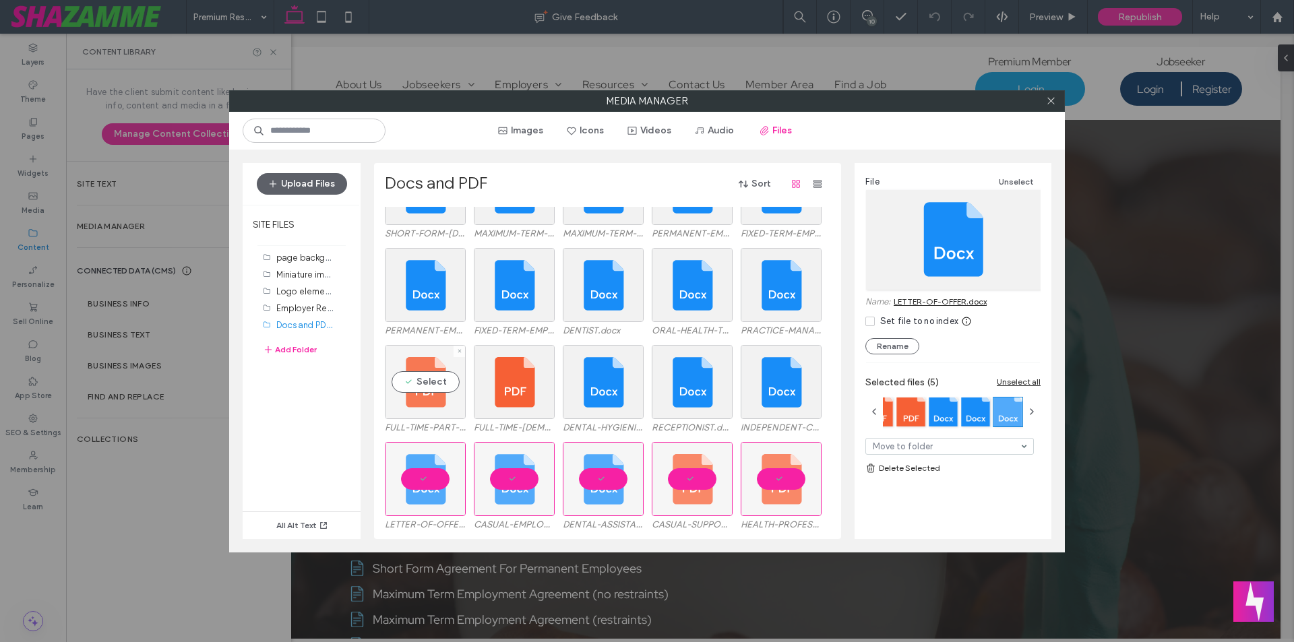
click at [439, 367] on div "Select" at bounding box center [425, 382] width 81 height 74
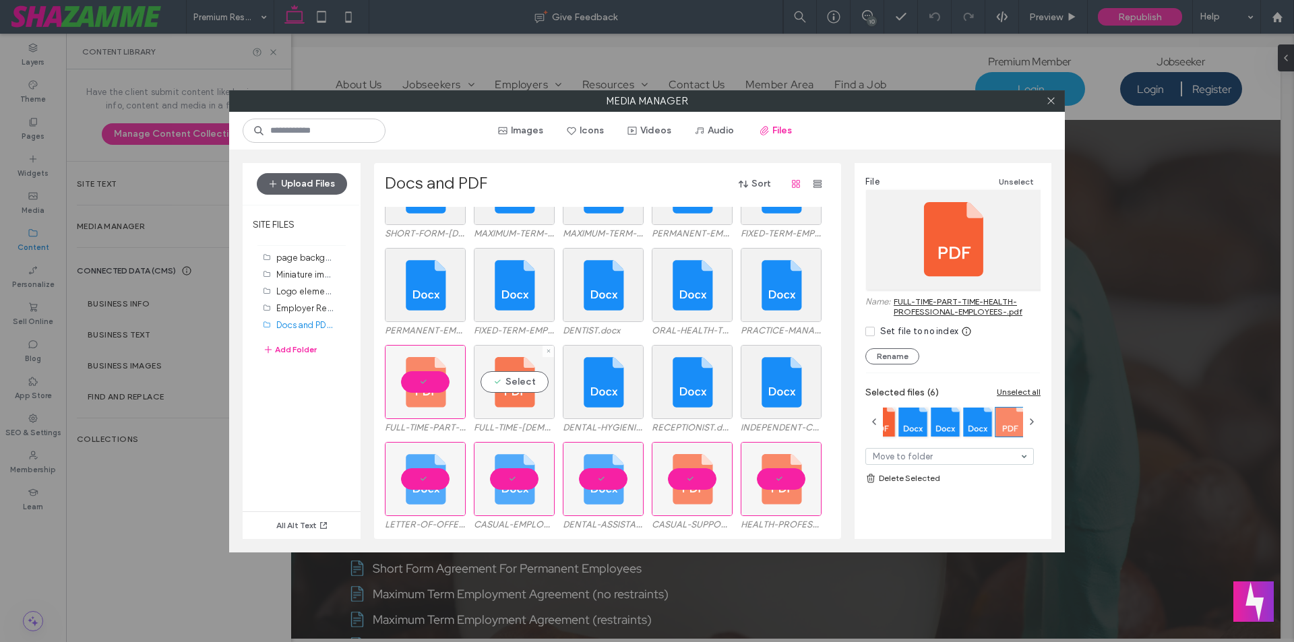
click at [514, 380] on div "Select" at bounding box center [514, 382] width 81 height 74
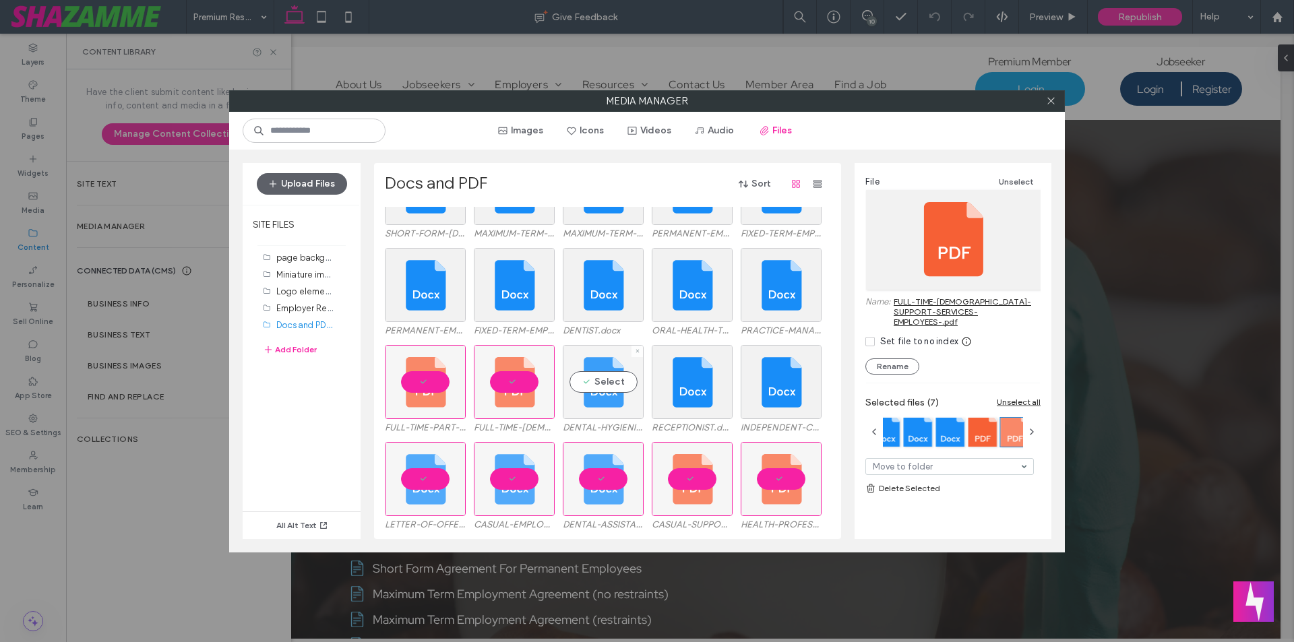
click at [578, 387] on div "Select" at bounding box center [603, 382] width 81 height 74
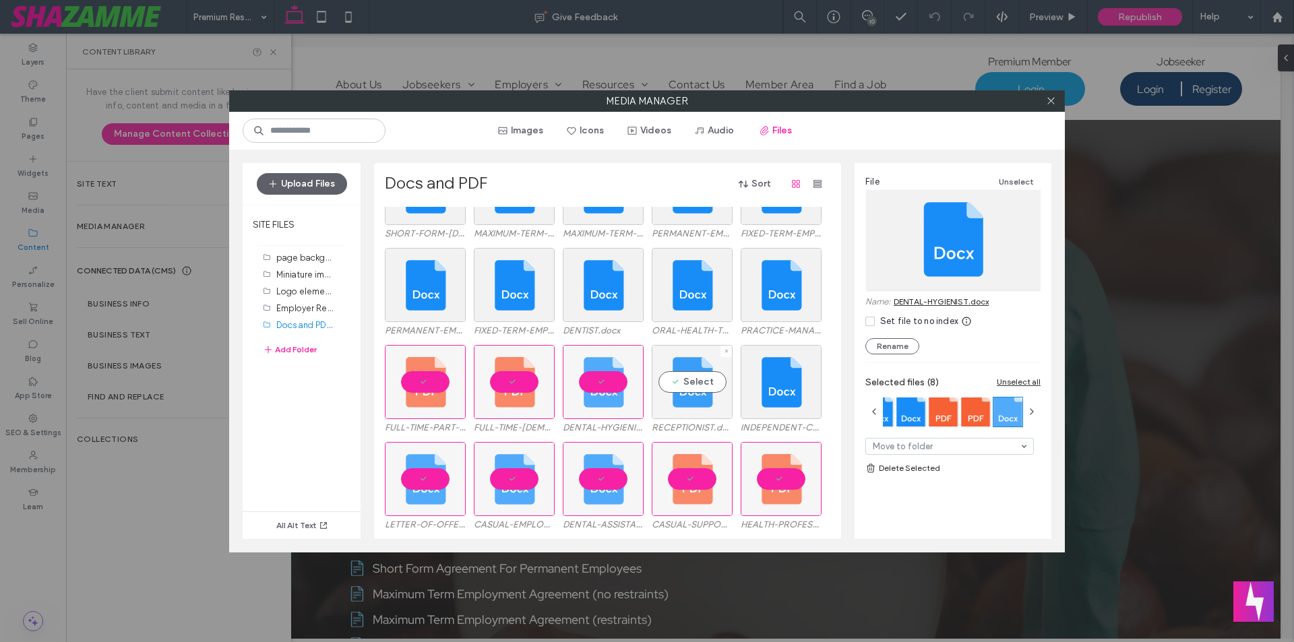
click at [701, 387] on div "Select" at bounding box center [692, 382] width 81 height 74
click at [774, 386] on div "Select" at bounding box center [781, 382] width 81 height 74
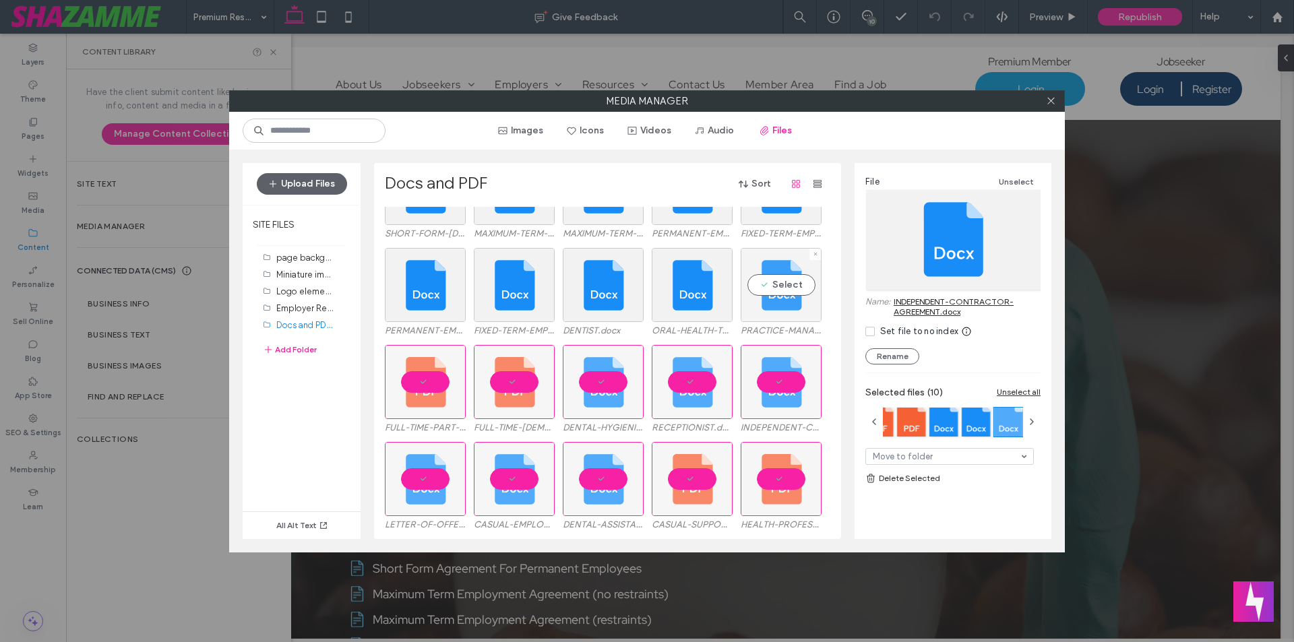
click at [774, 297] on div "Select" at bounding box center [781, 285] width 81 height 74
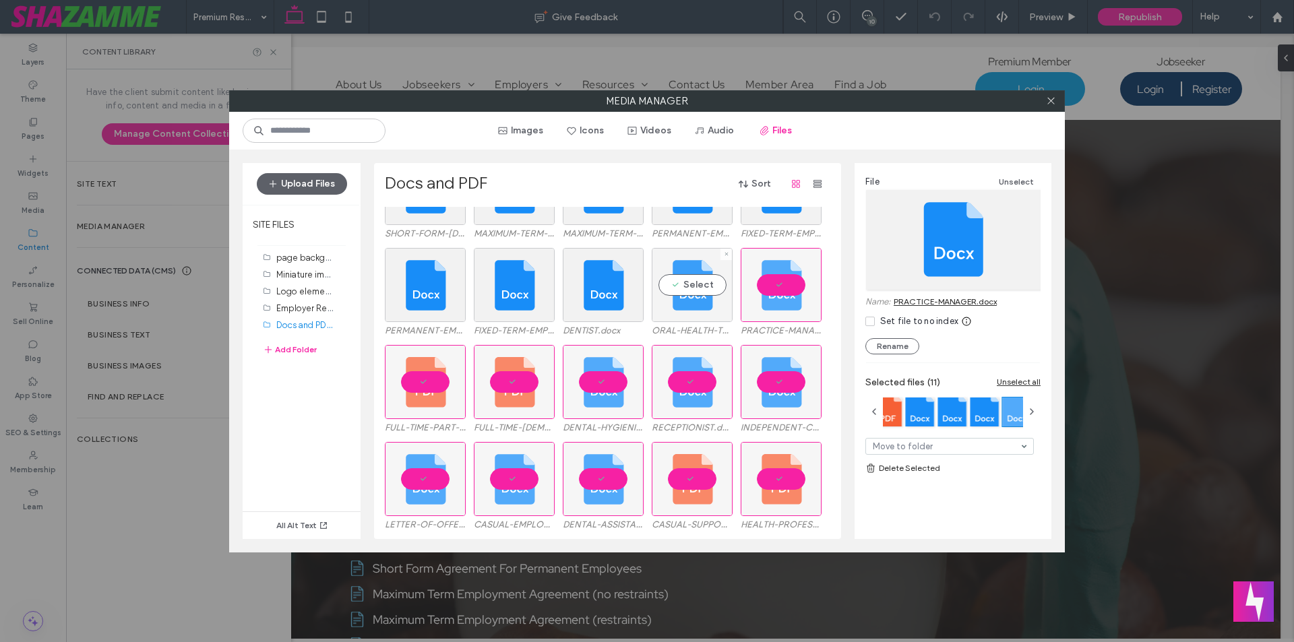
click at [694, 289] on div "Select" at bounding box center [692, 285] width 81 height 74
click at [623, 288] on div "Select" at bounding box center [603, 285] width 81 height 74
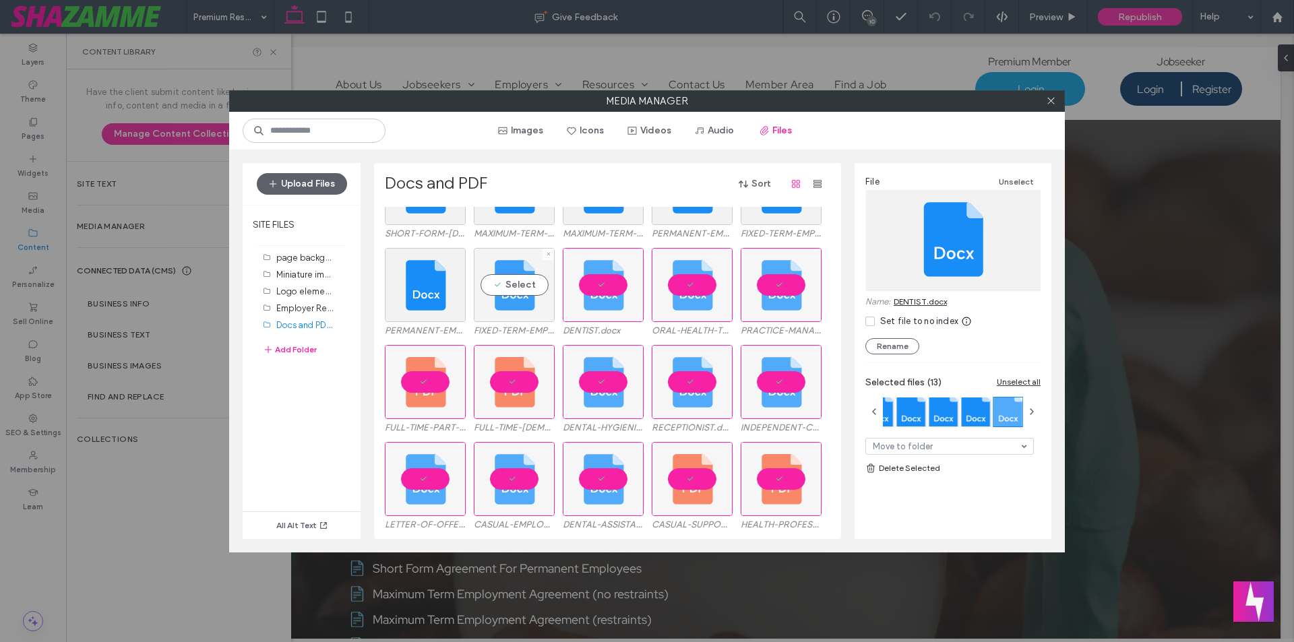
click at [541, 288] on div "Select" at bounding box center [514, 285] width 81 height 74
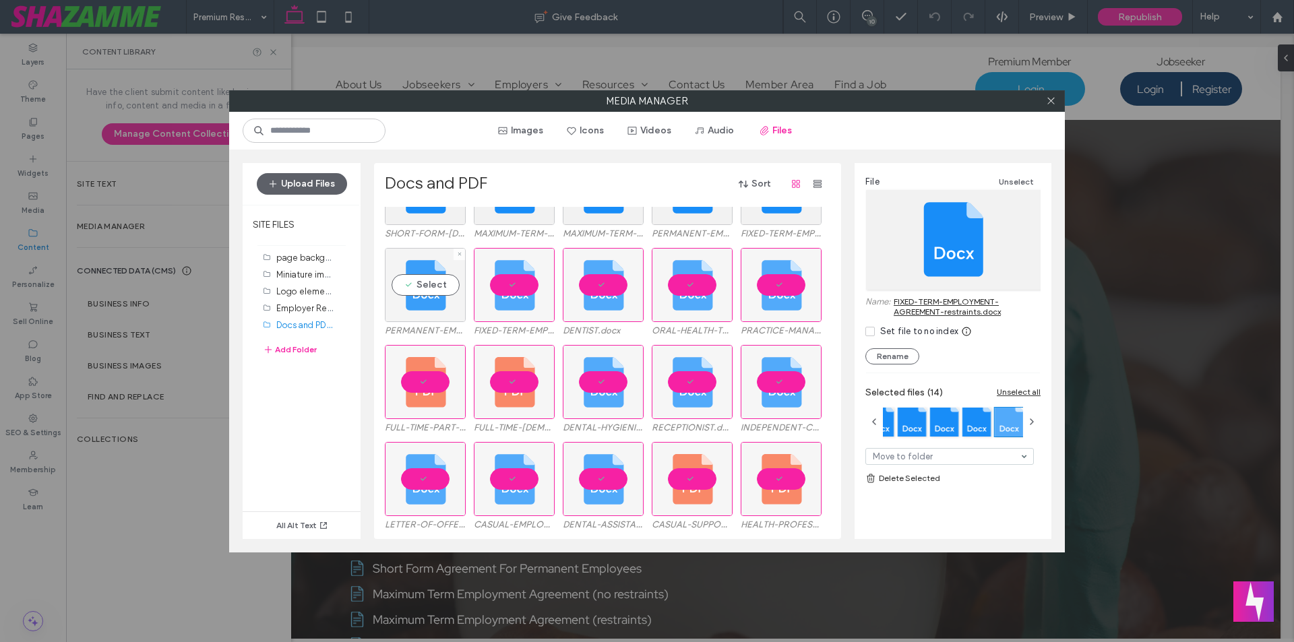
click at [420, 288] on div "Select" at bounding box center [425, 285] width 81 height 74
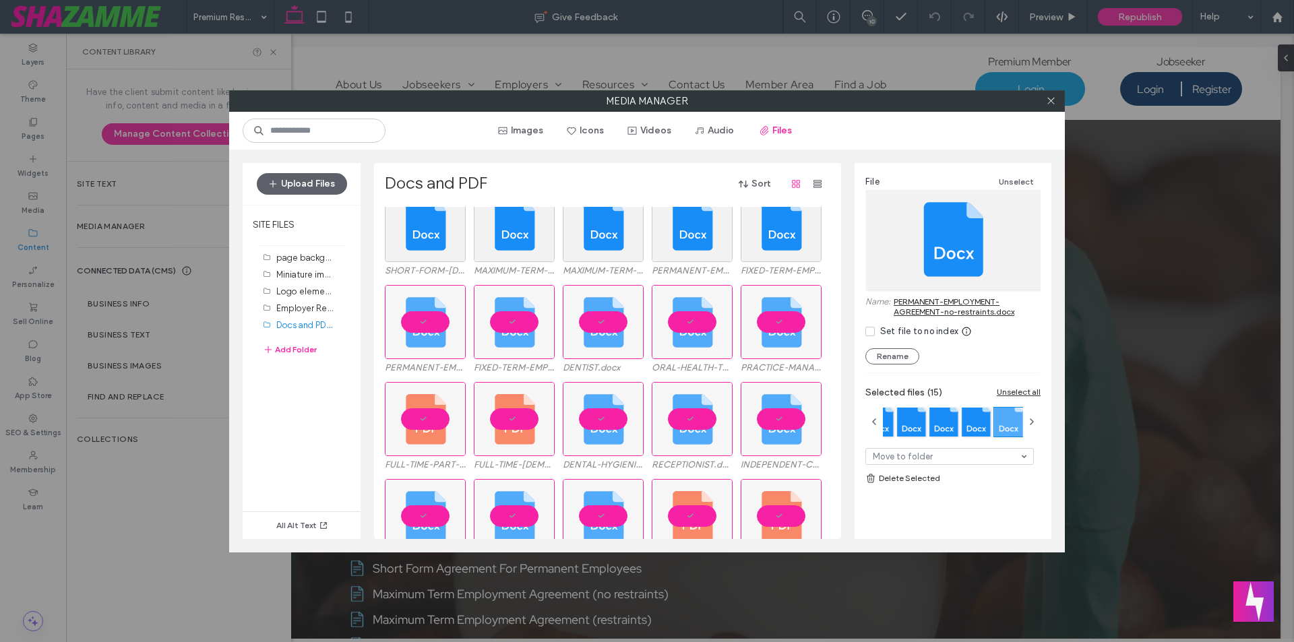
scroll to position [0, 0]
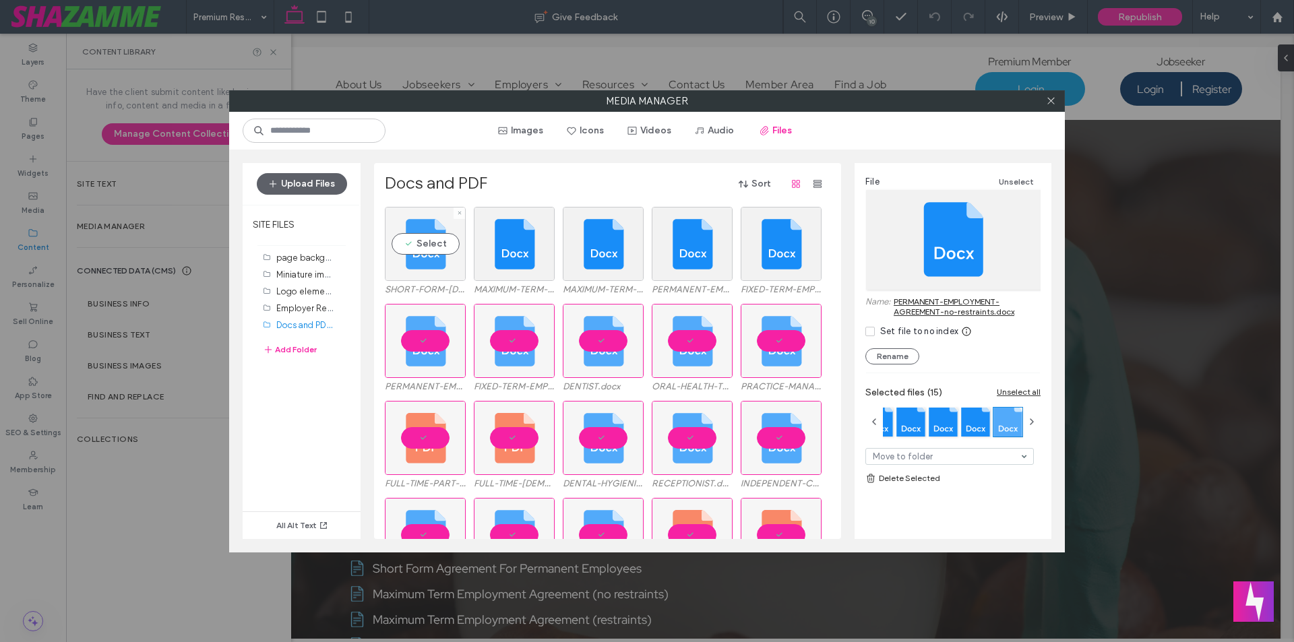
click at [429, 277] on div "Select" at bounding box center [425, 244] width 81 height 74
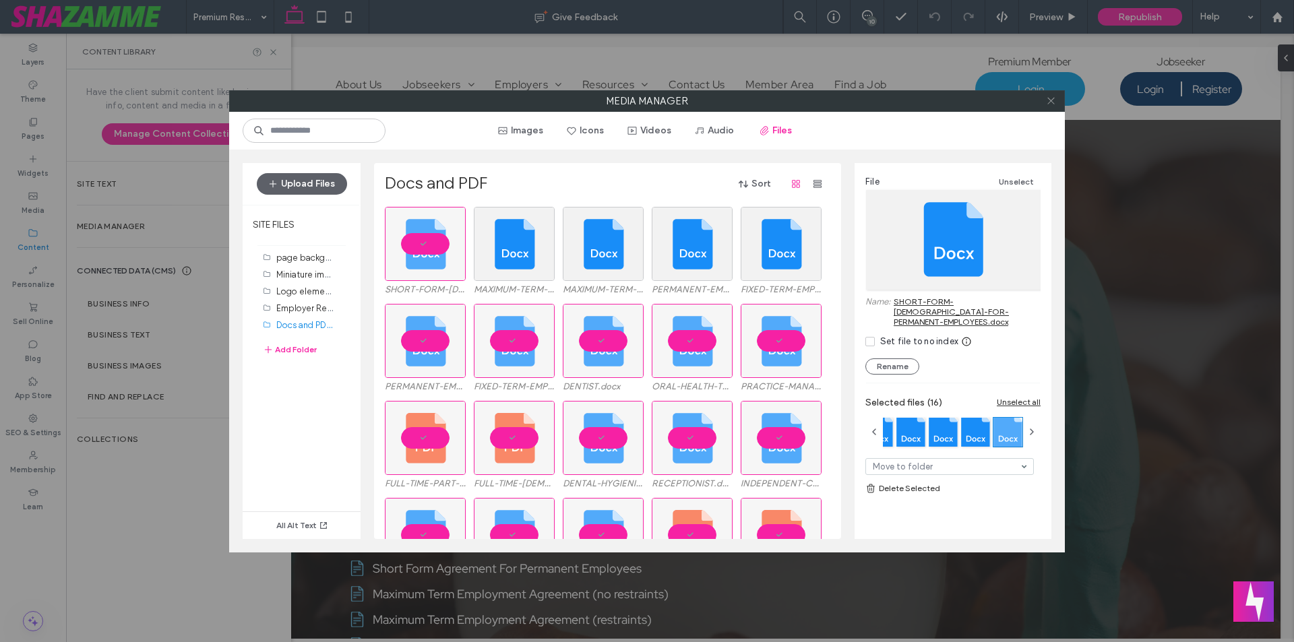
click at [1048, 98] on use at bounding box center [1050, 101] width 7 height 7
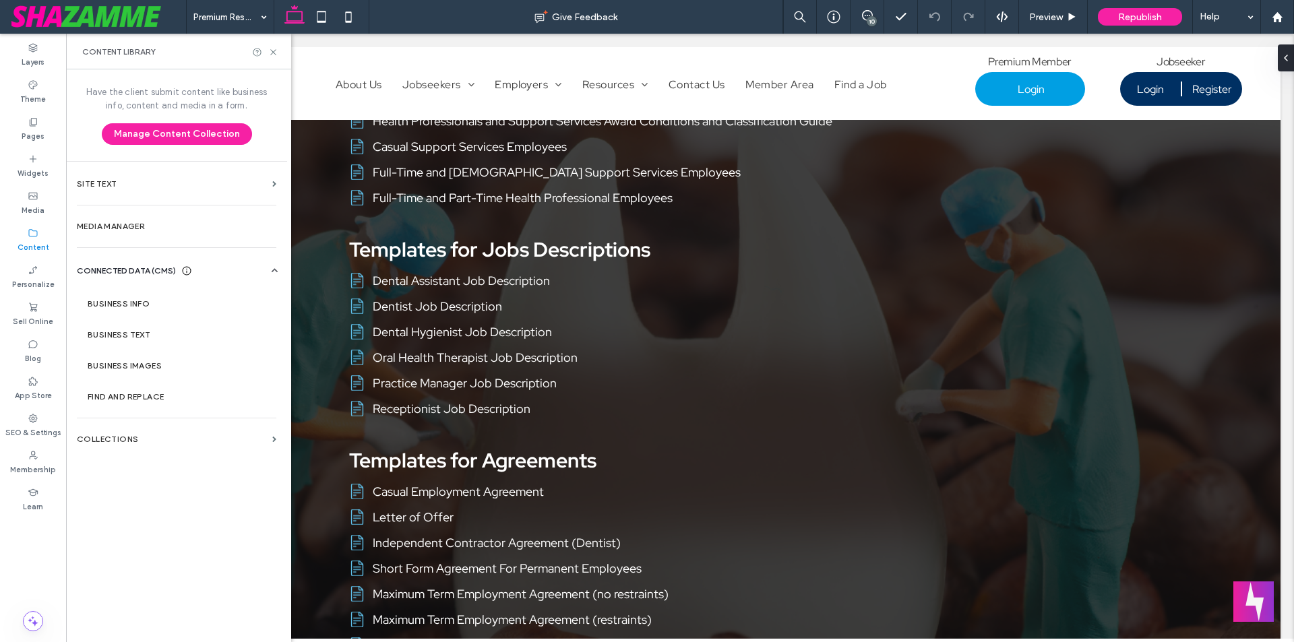
click at [867, 20] on div "10" at bounding box center [872, 21] width 10 height 10
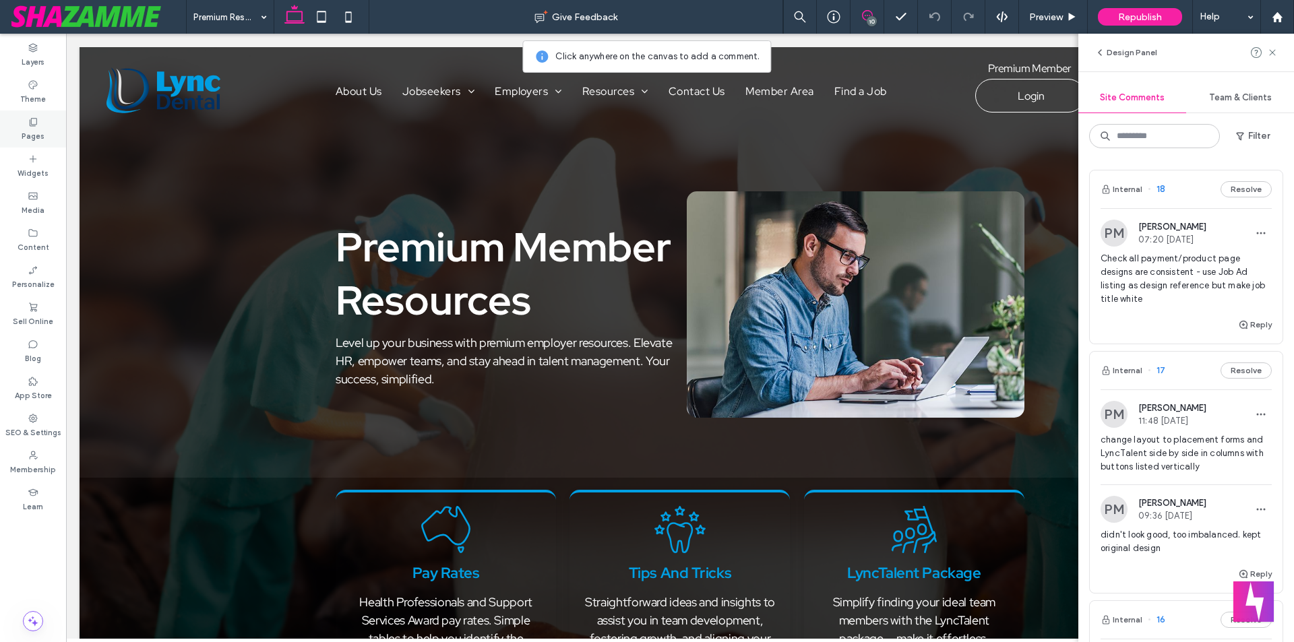
click at [23, 123] on div "Pages" at bounding box center [33, 129] width 66 height 37
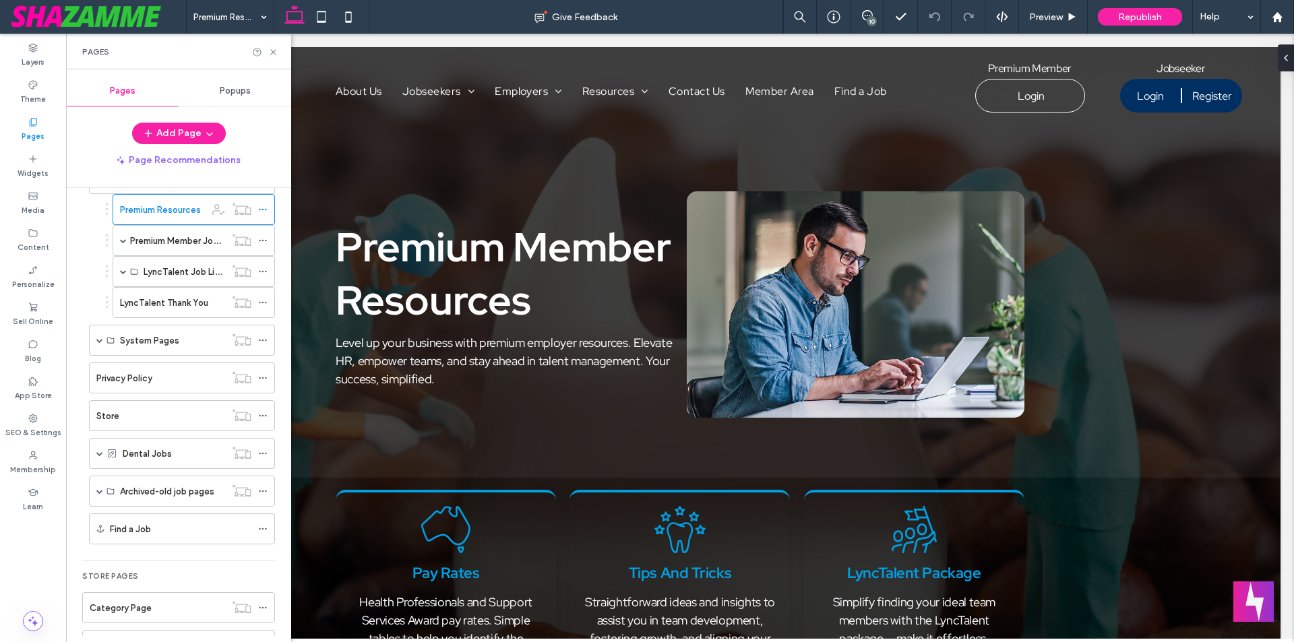
scroll to position [460, 0]
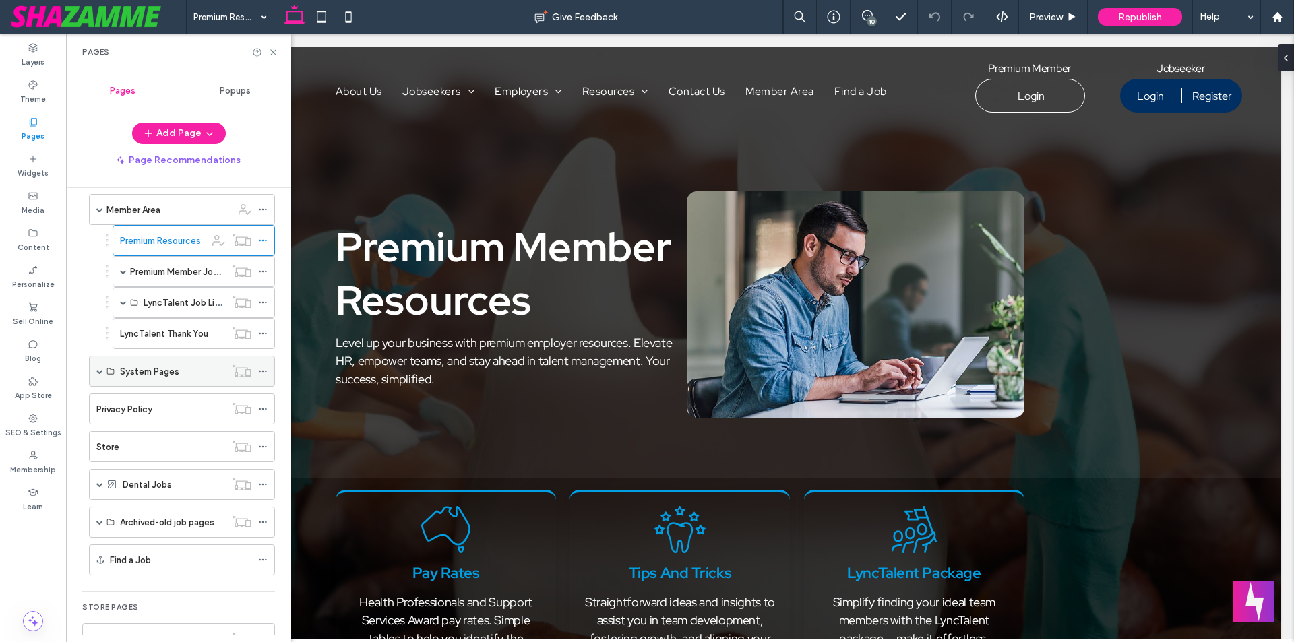
click at [100, 371] on span at bounding box center [99, 371] width 7 height 7
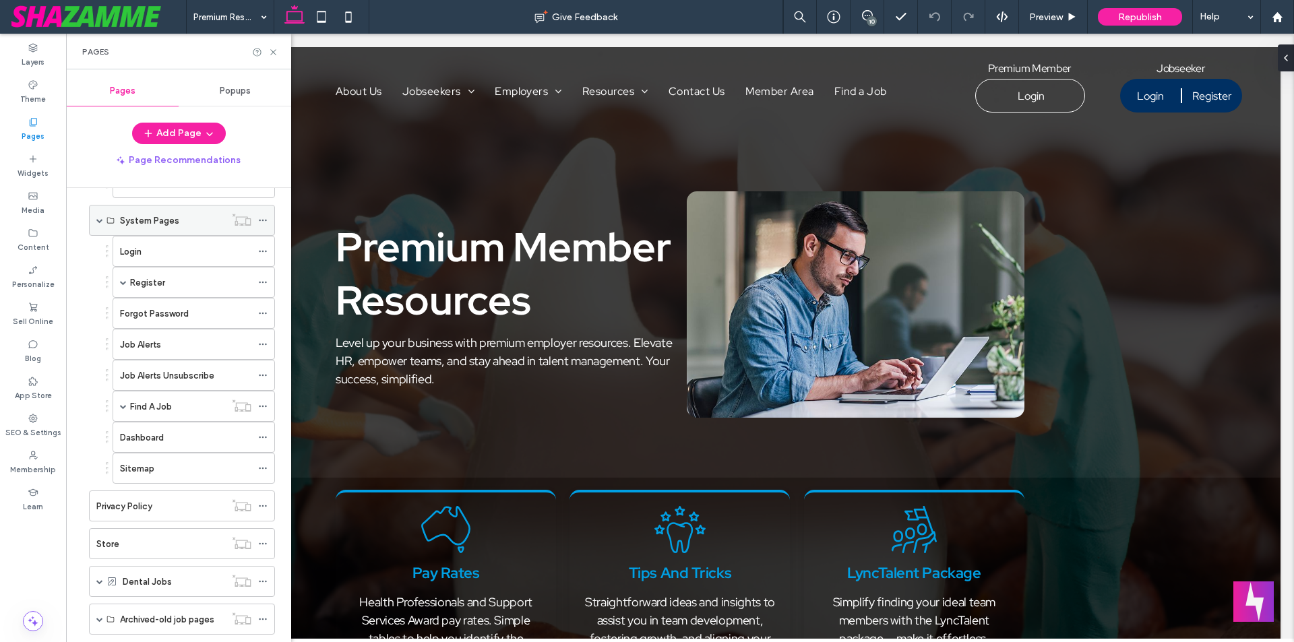
scroll to position [663, 0]
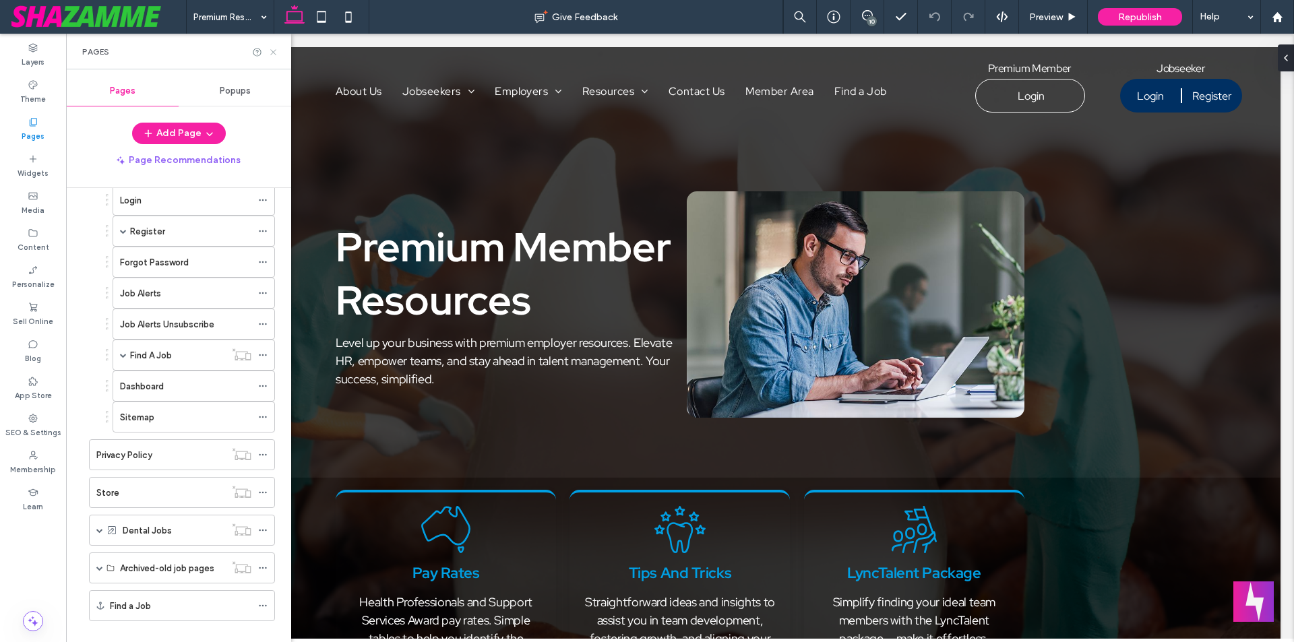
click at [276, 53] on icon at bounding box center [273, 52] width 10 height 10
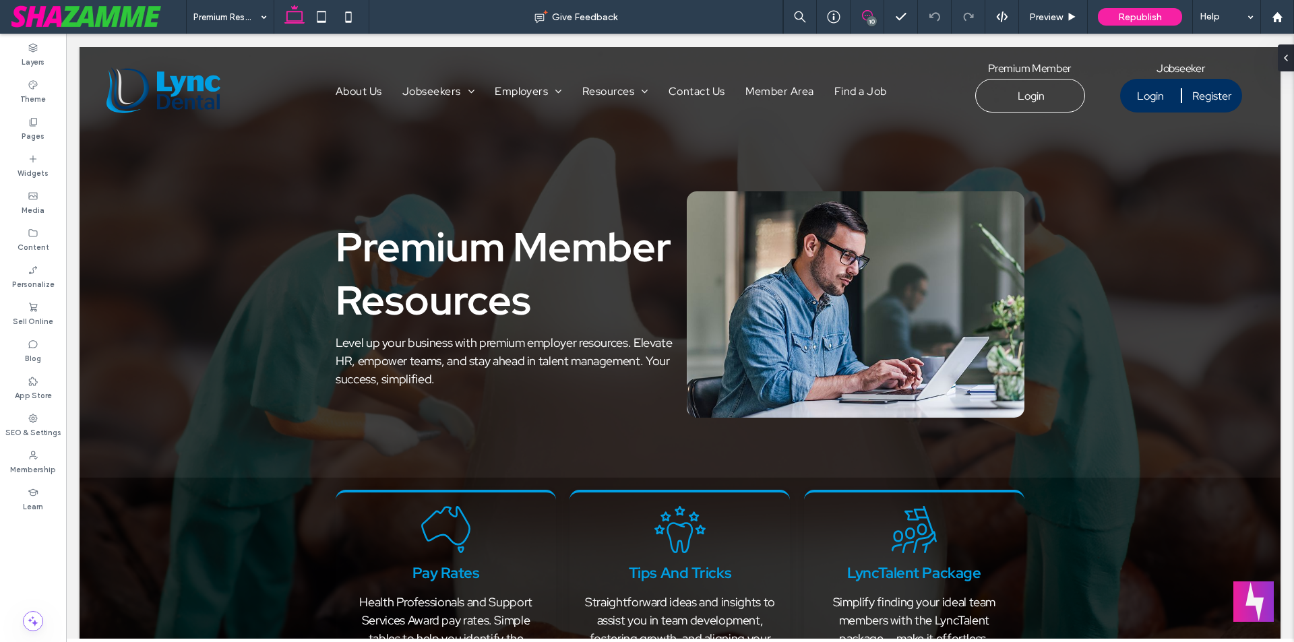
click at [872, 13] on icon at bounding box center [867, 15] width 11 height 11
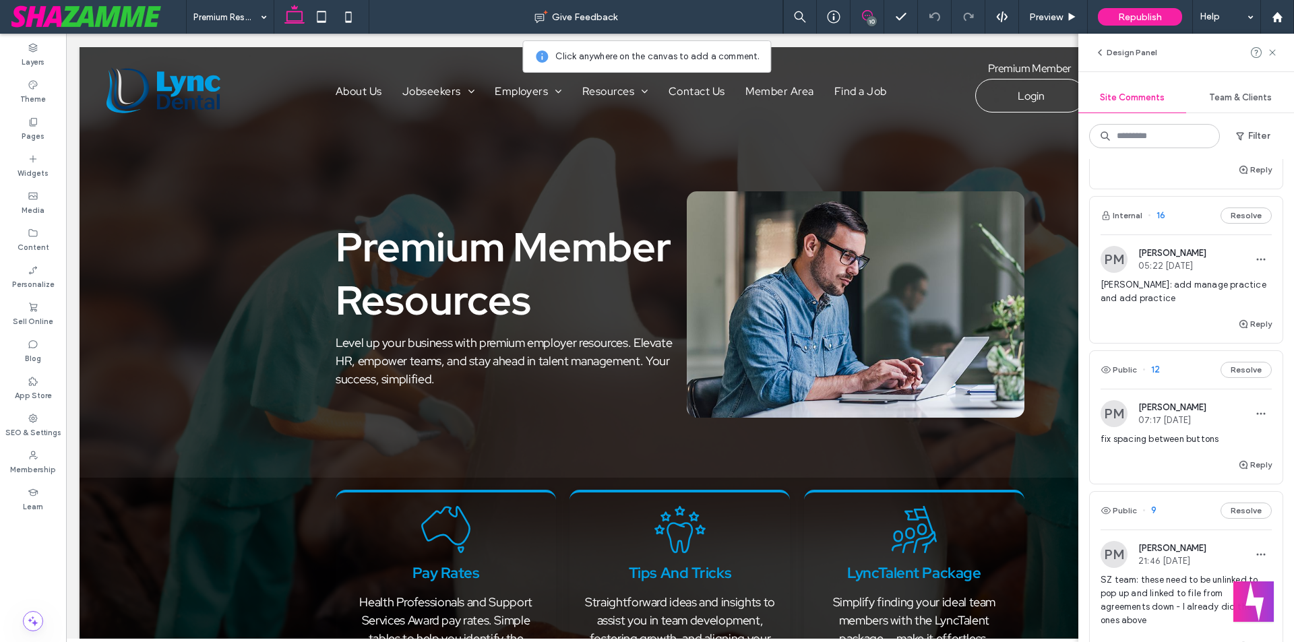
click at [1196, 437] on span "fix spacing between buttons" at bounding box center [1186, 439] width 171 height 13
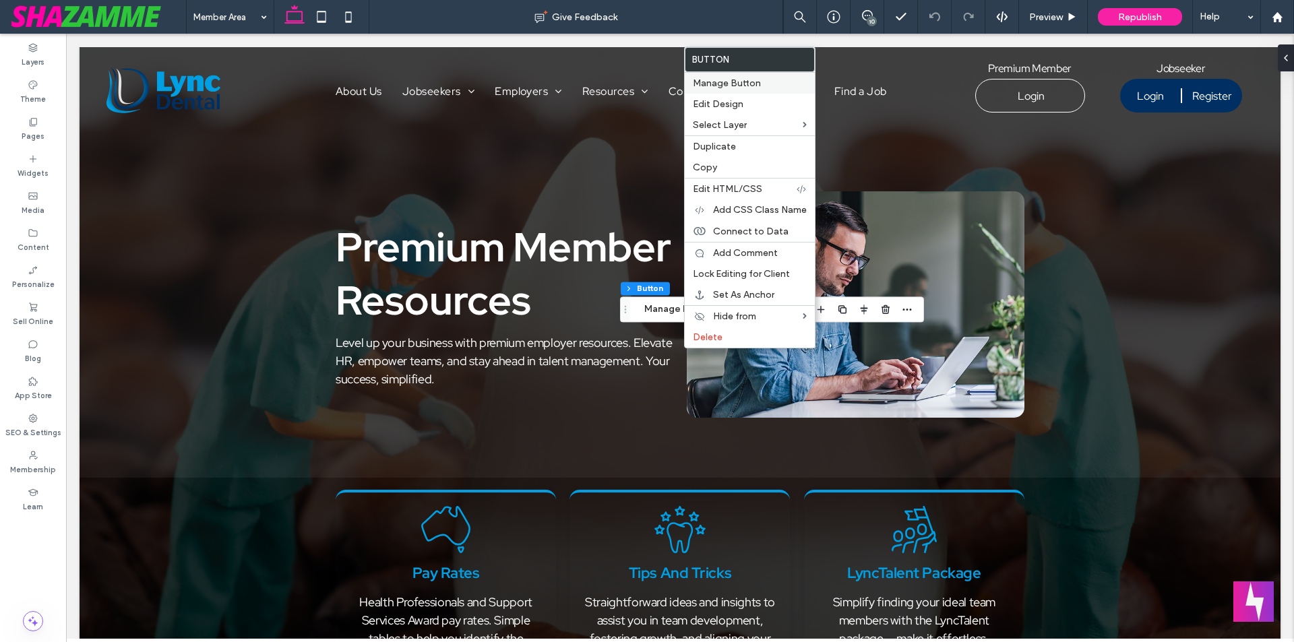
click at [750, 84] on span "Manage Button" at bounding box center [727, 83] width 68 height 11
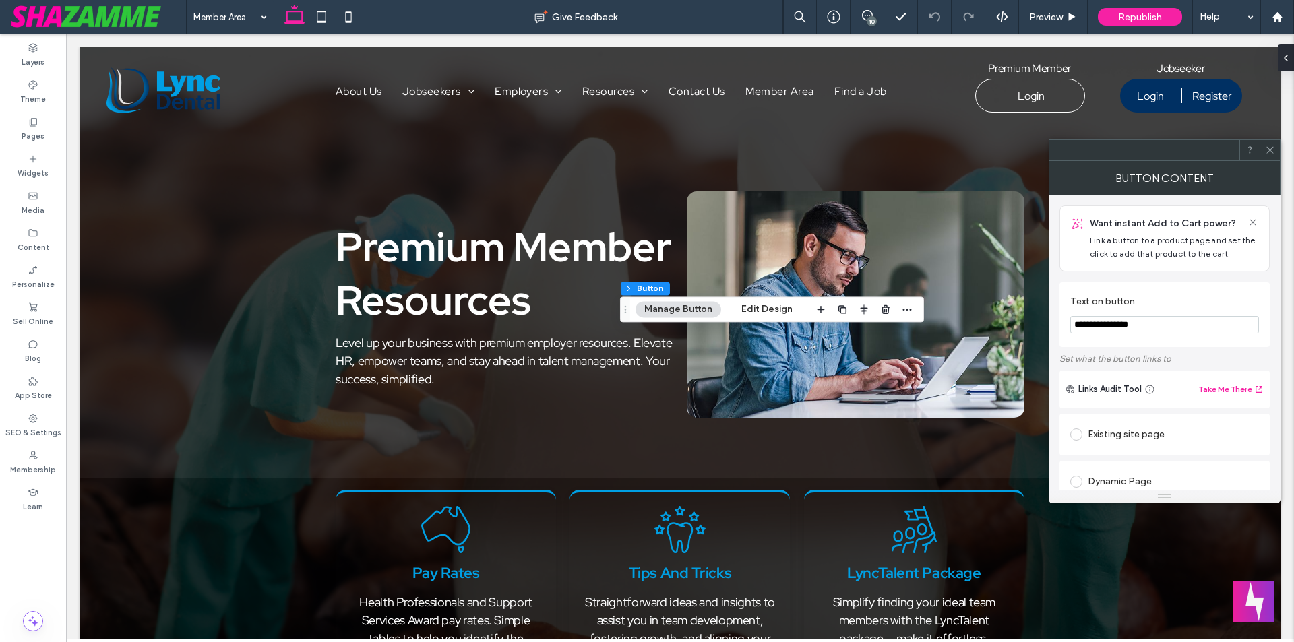
click at [1273, 144] on span at bounding box center [1270, 150] width 10 height 20
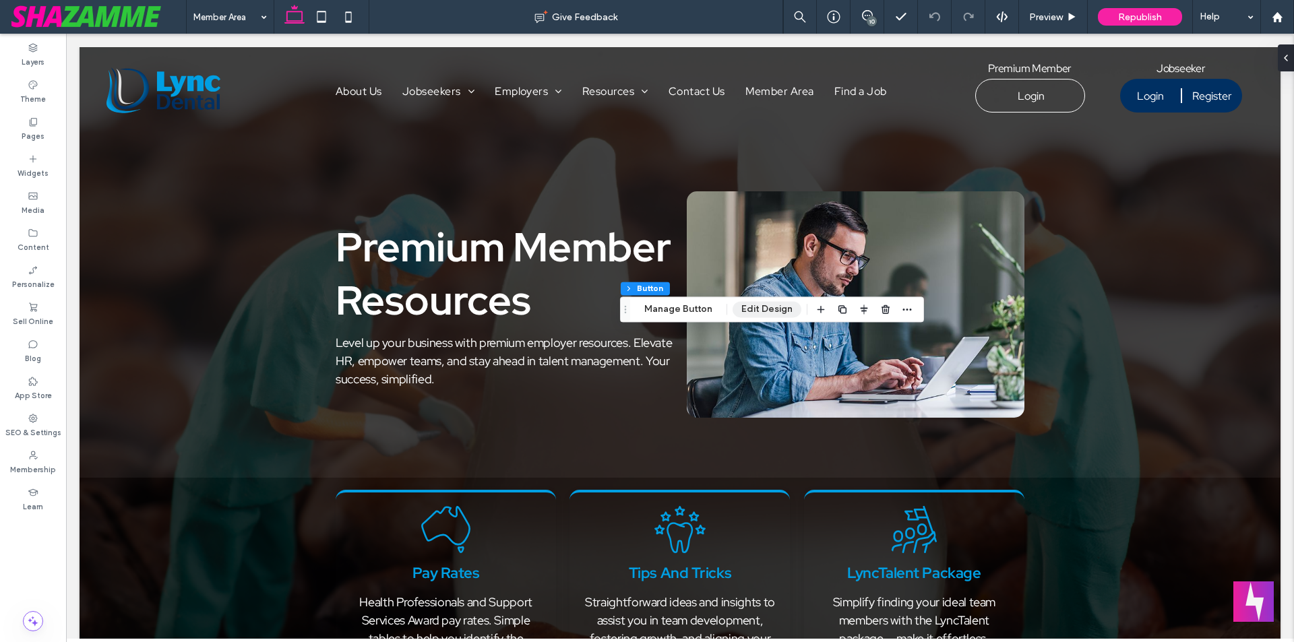
click at [781, 304] on button "Edit Design" at bounding box center [767, 309] width 69 height 16
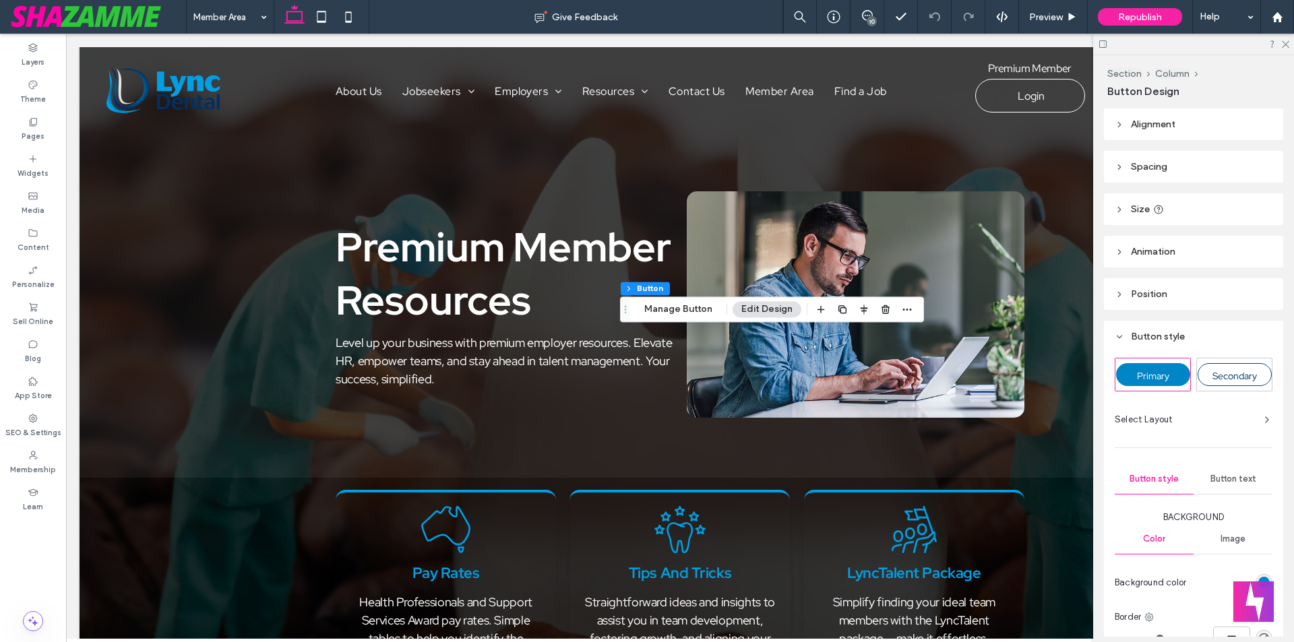
click at [1155, 123] on span "Alignment" at bounding box center [1153, 124] width 44 height 11
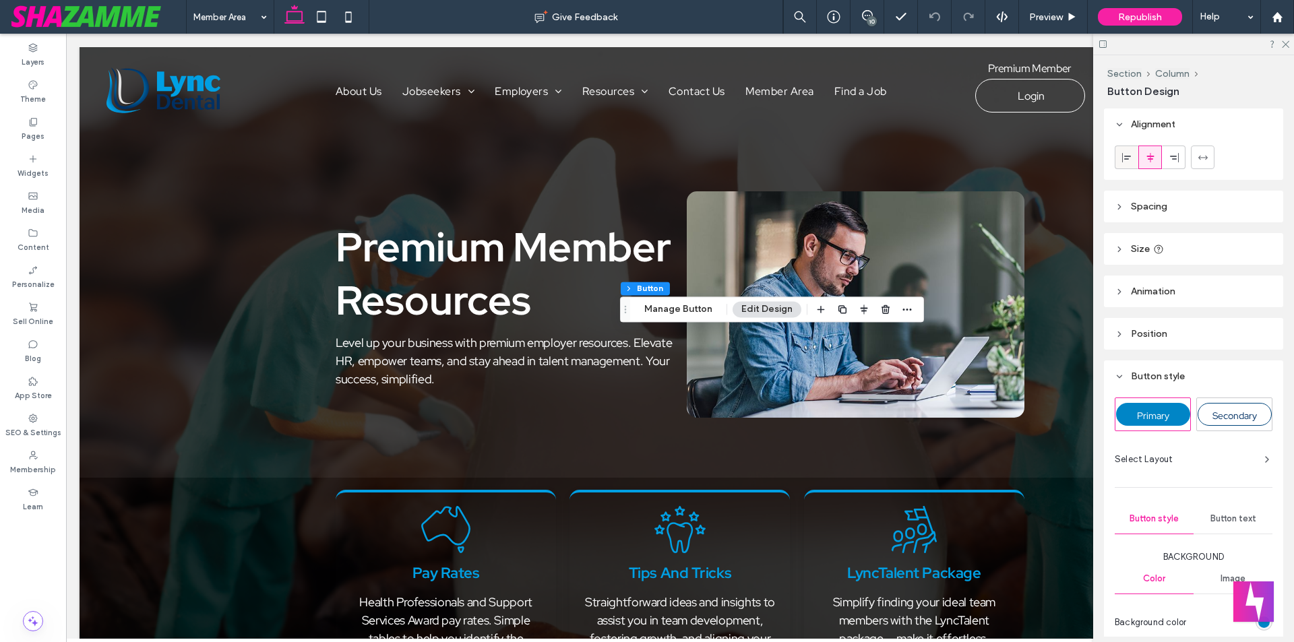
click at [1127, 164] on span at bounding box center [1127, 157] width 11 height 22
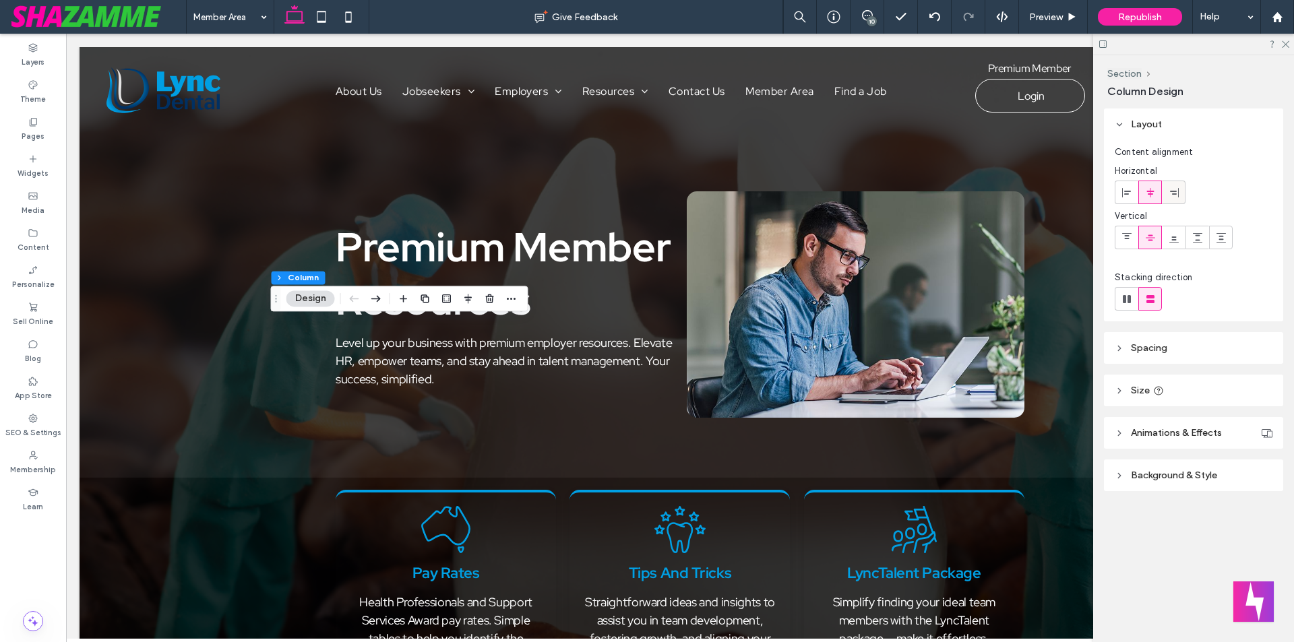
click at [1176, 189] on icon at bounding box center [1174, 192] width 11 height 11
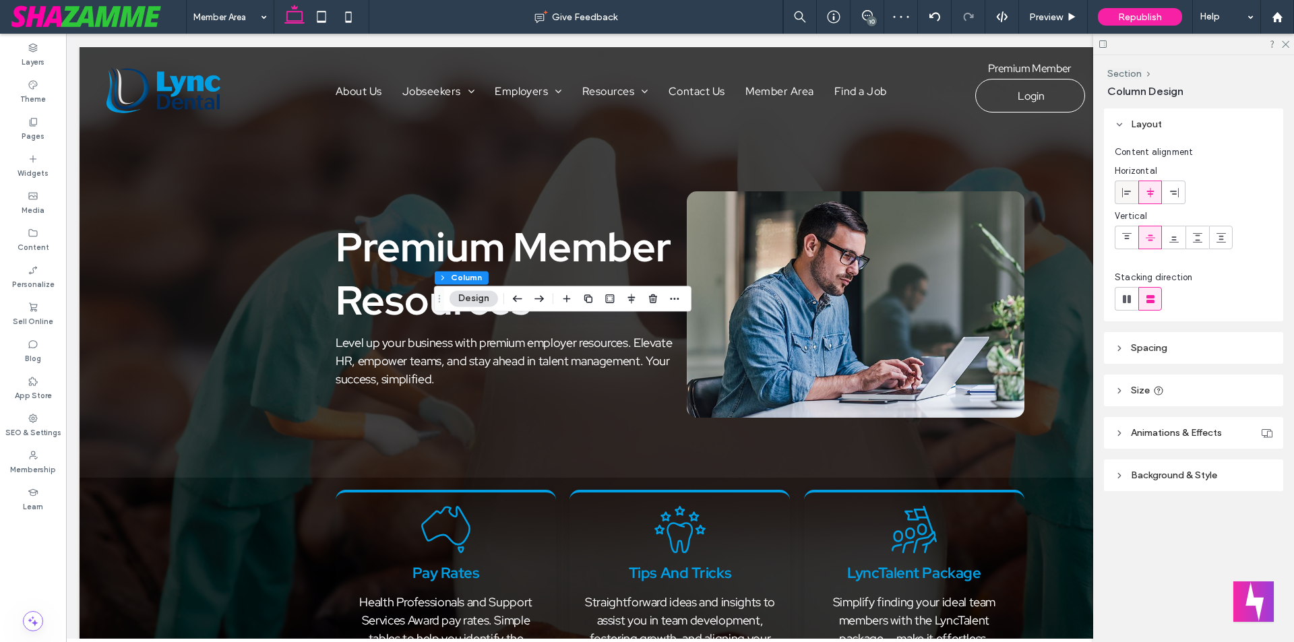
click at [1124, 195] on icon at bounding box center [1127, 192] width 11 height 11
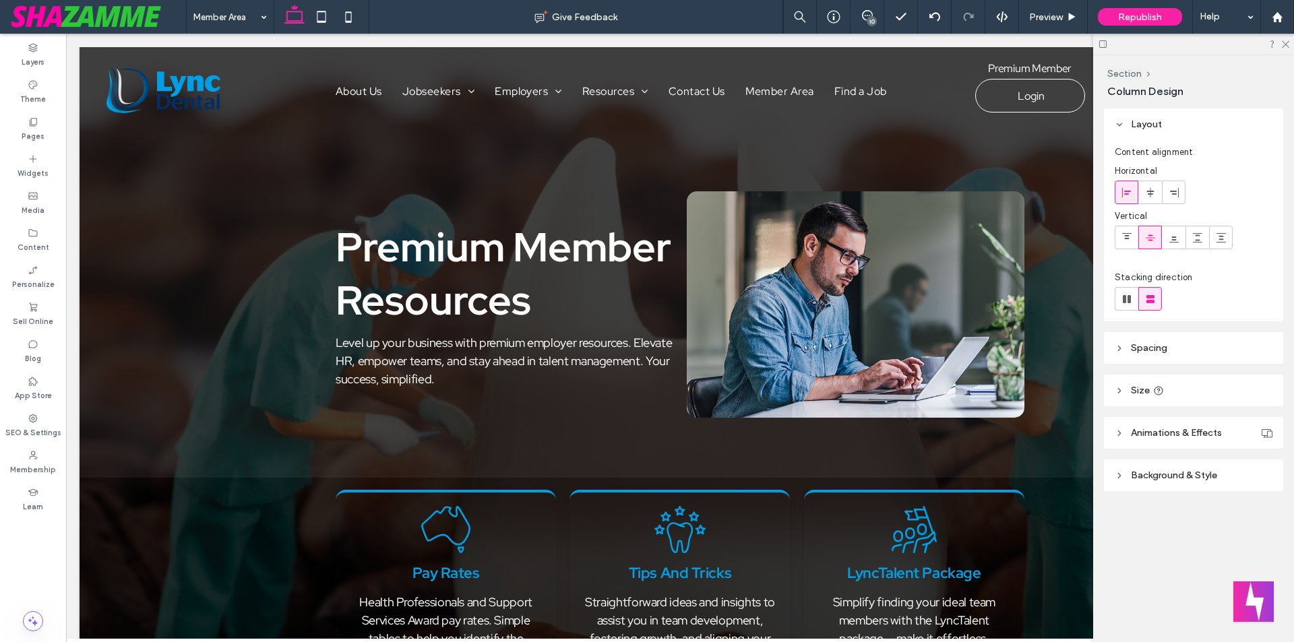
type input "**"
type input "*****"
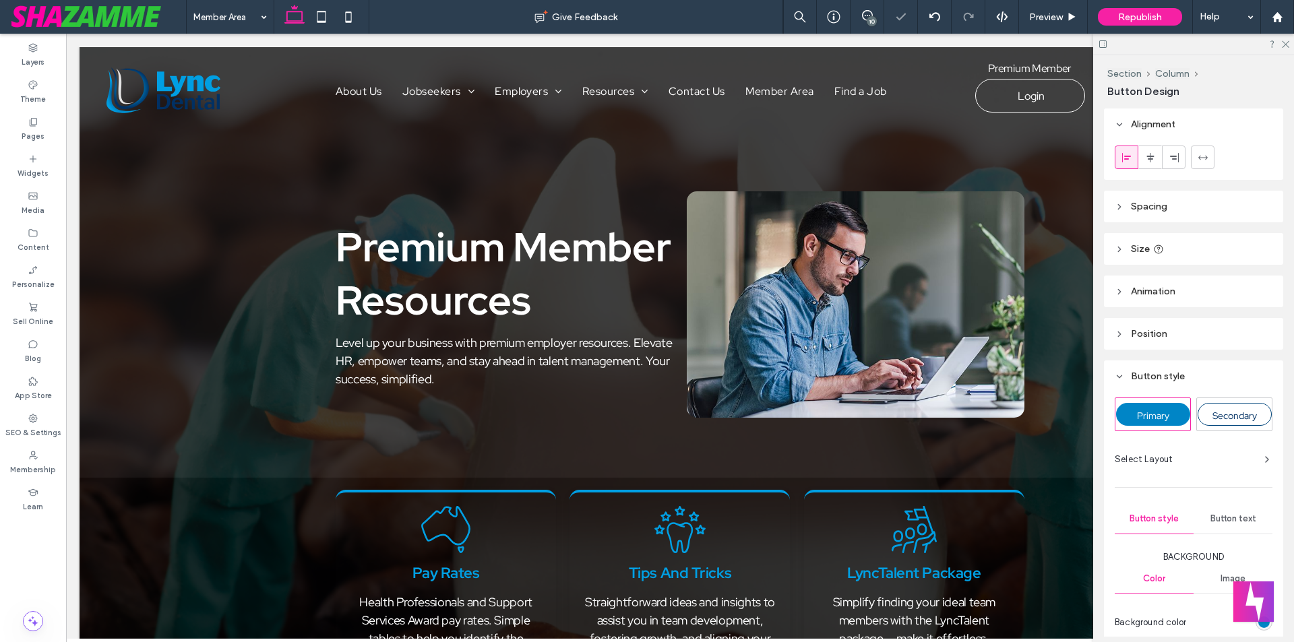
type input "***"
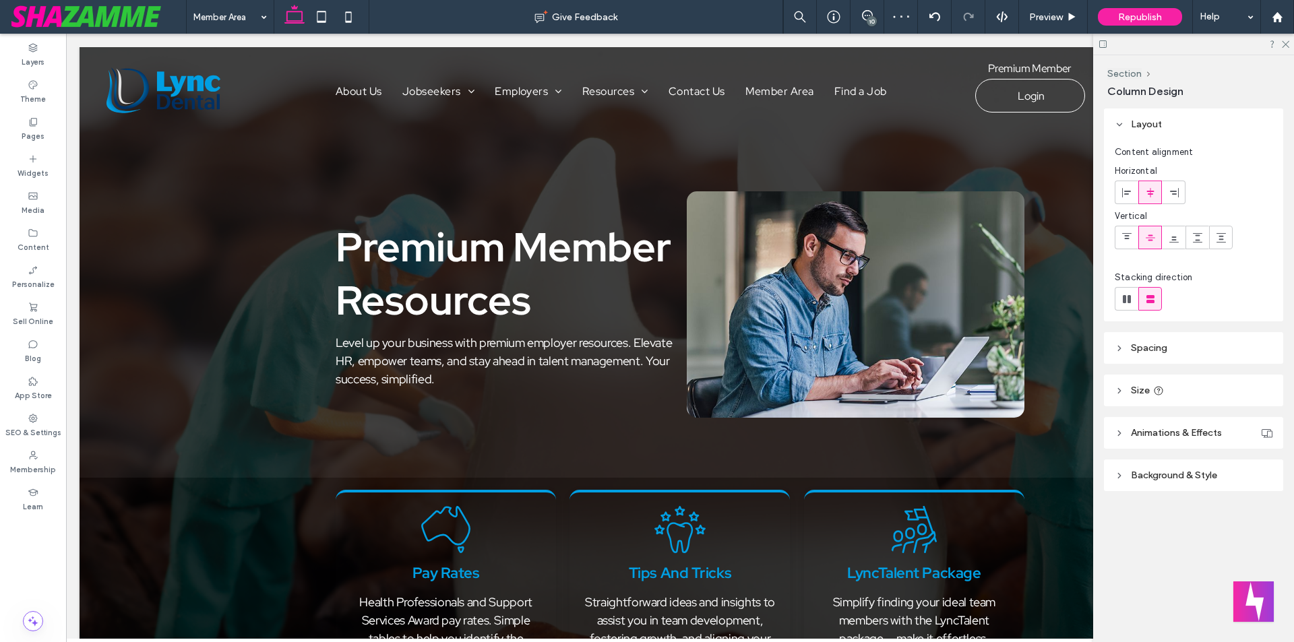
type input "**"
type input "*****"
type input "**"
type input "*****"
click at [1130, 201] on span at bounding box center [1127, 192] width 11 height 22
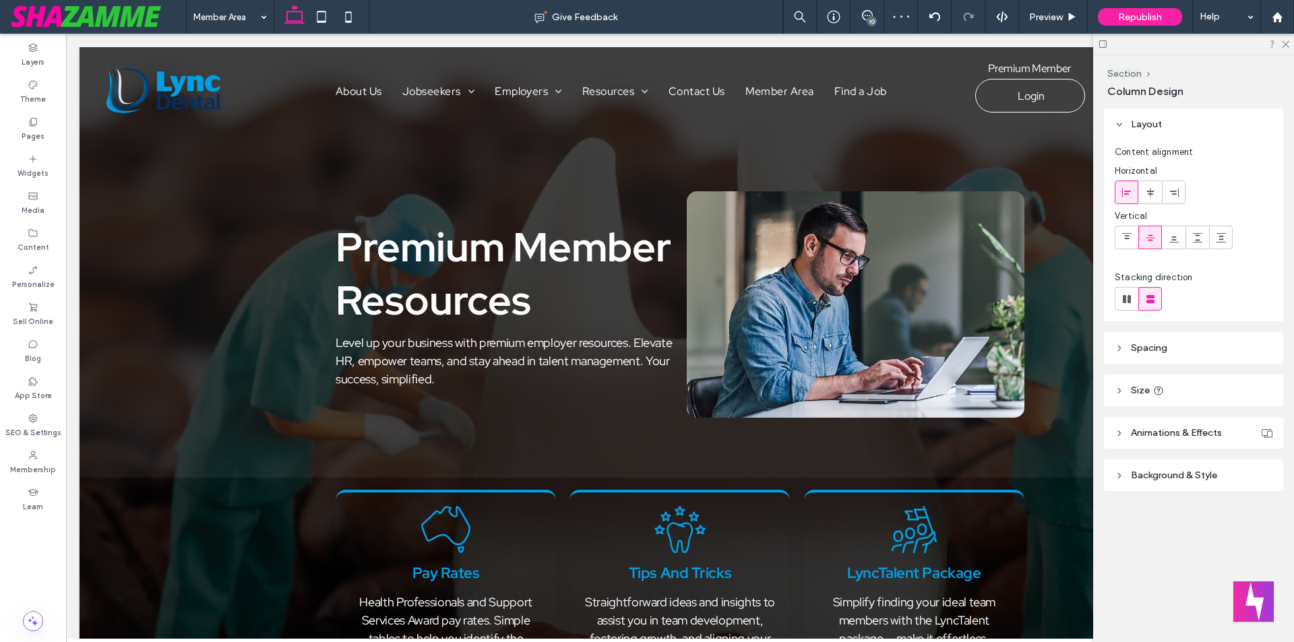
type input "**"
type input "****"
type input "**"
type input "*****"
type input "**"
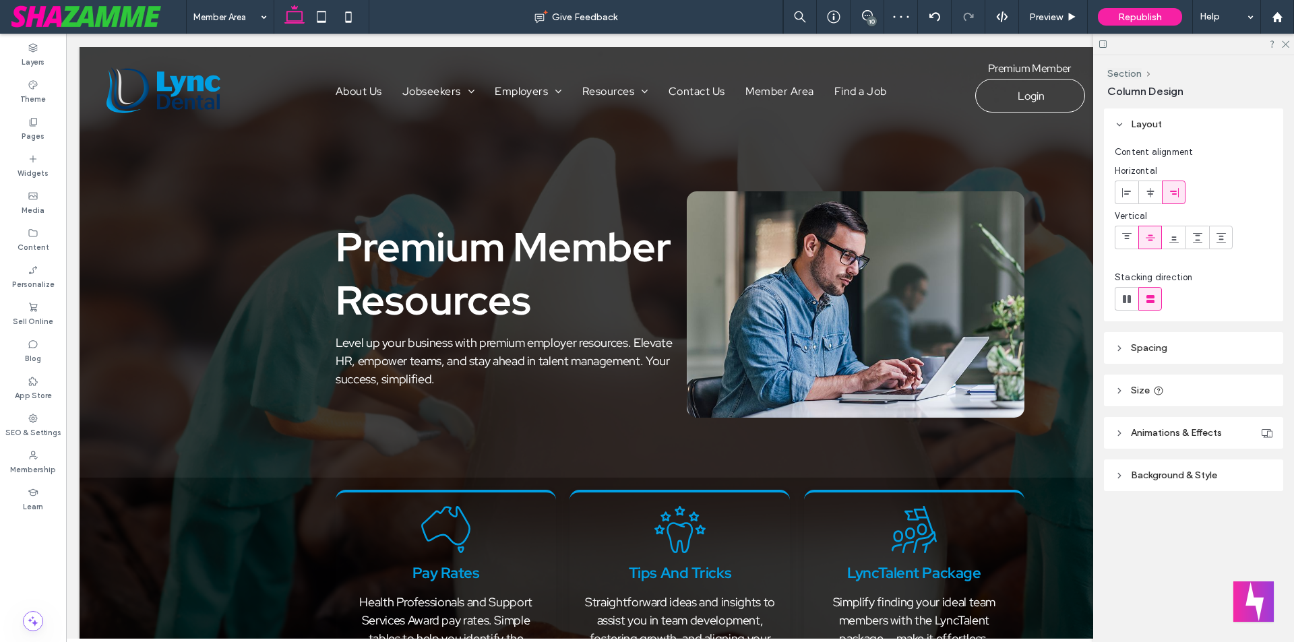
type input "*****"
type input "**"
type input "*****"
type input "**"
type input "*****"
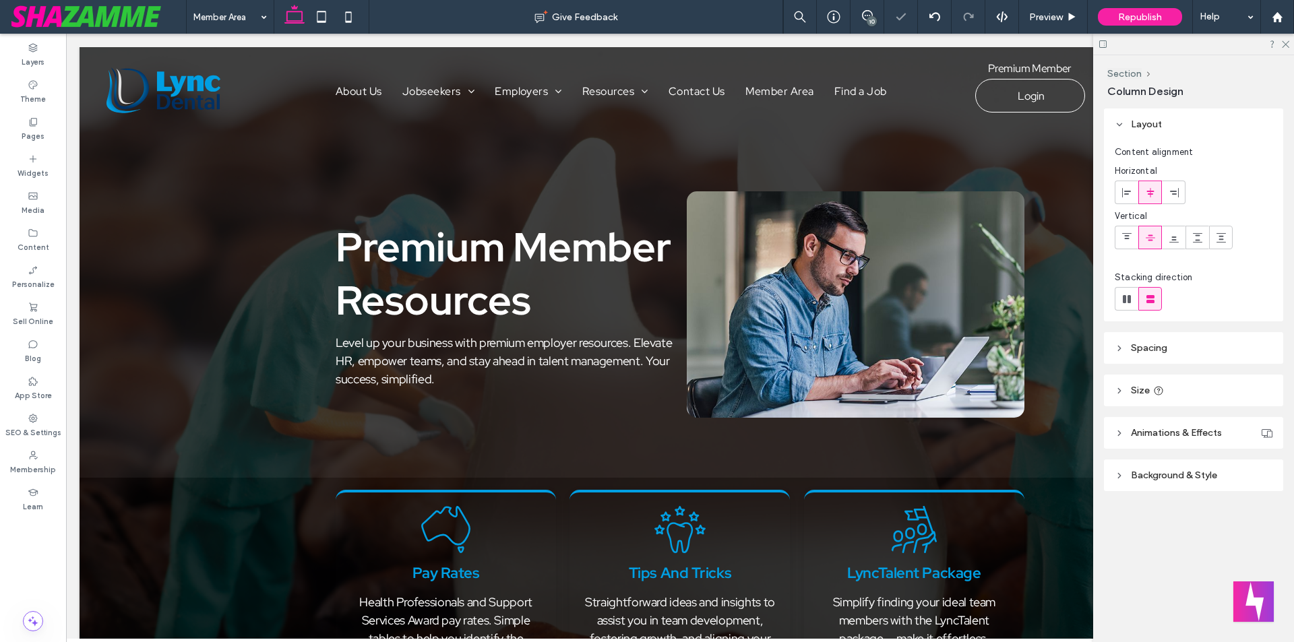
type input "**"
type input "*****"
type input "**"
type input "*****"
type input "*"
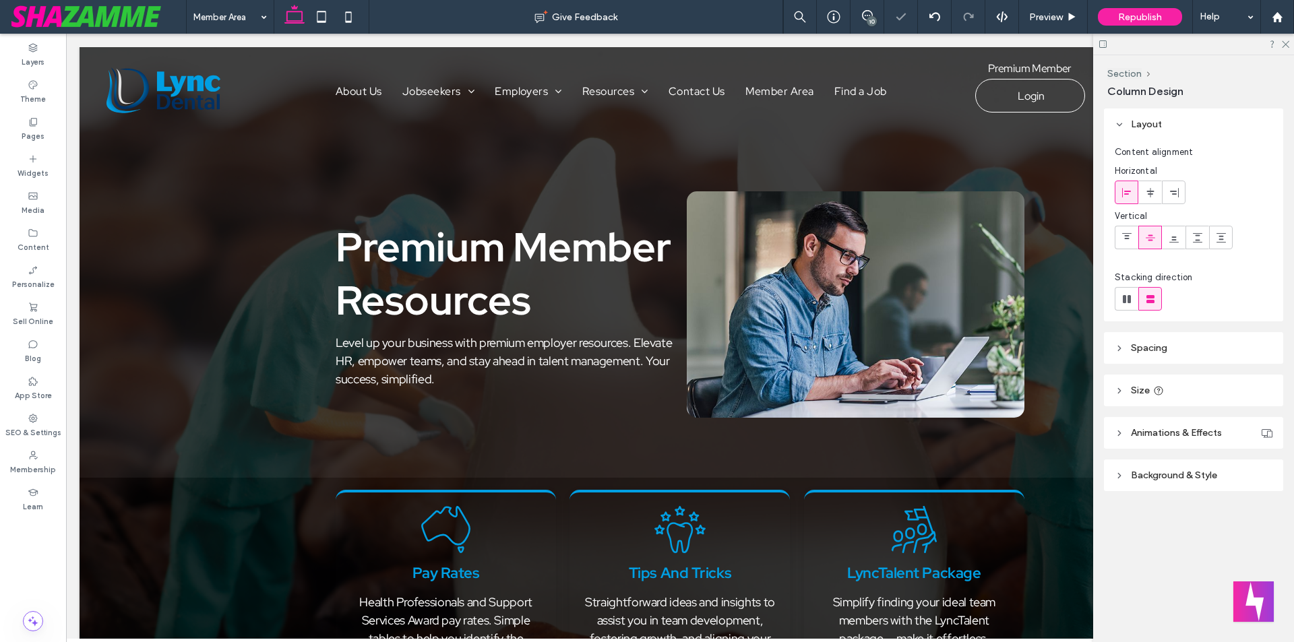
type input "****"
type input "**"
type input "*****"
type input "**"
type input "*****"
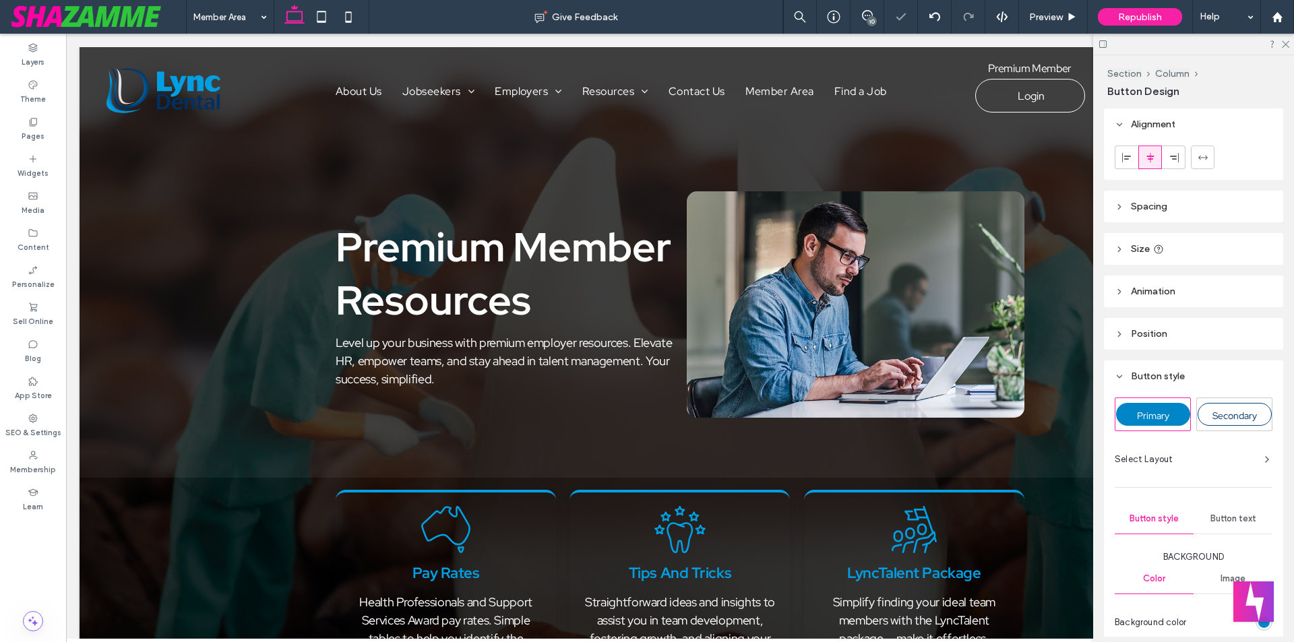
type input "***"
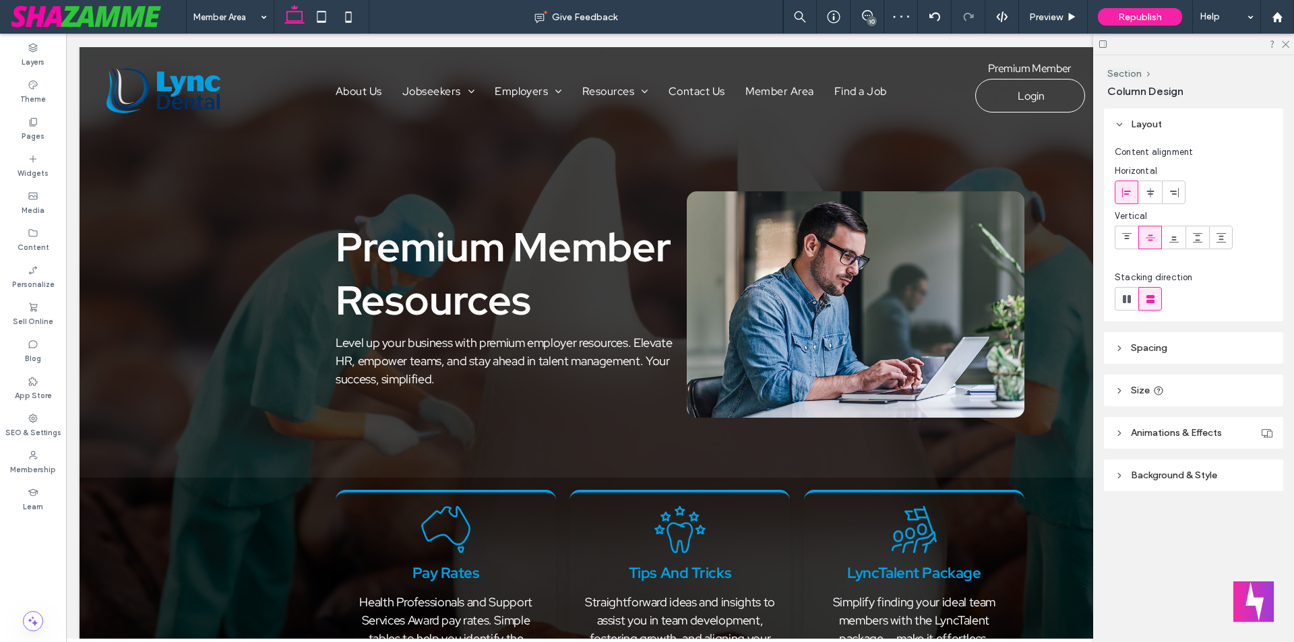
type input "*"
type input "****"
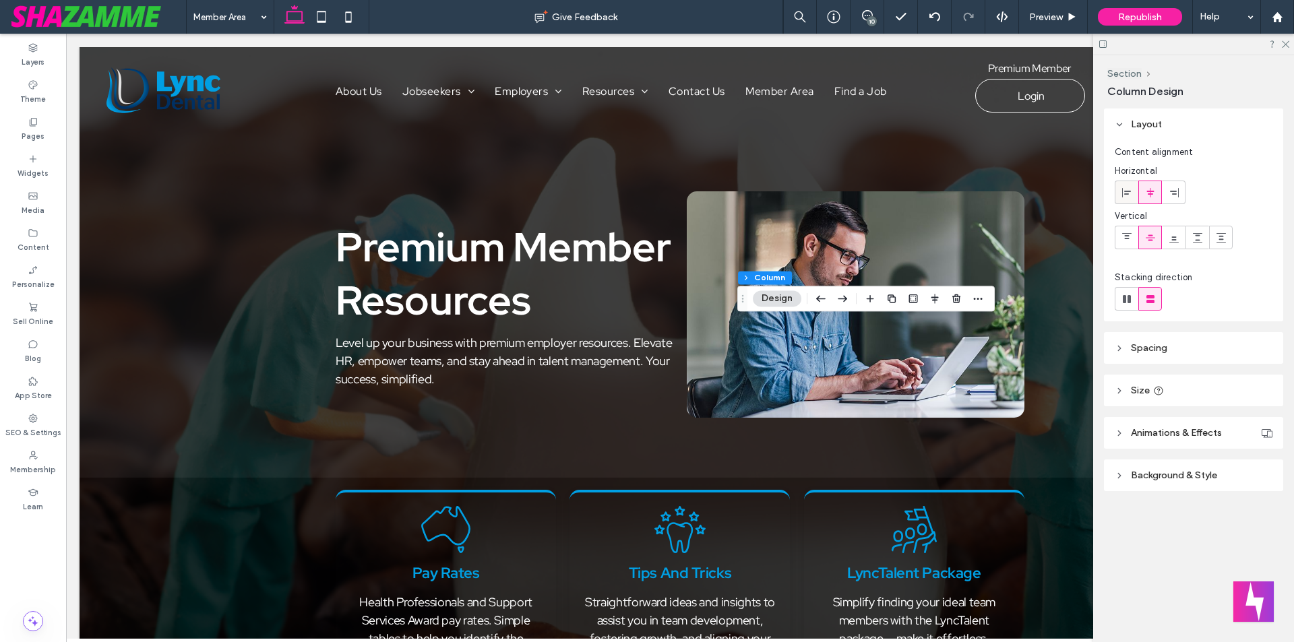
click at [1127, 189] on icon at bounding box center [1127, 192] width 11 height 11
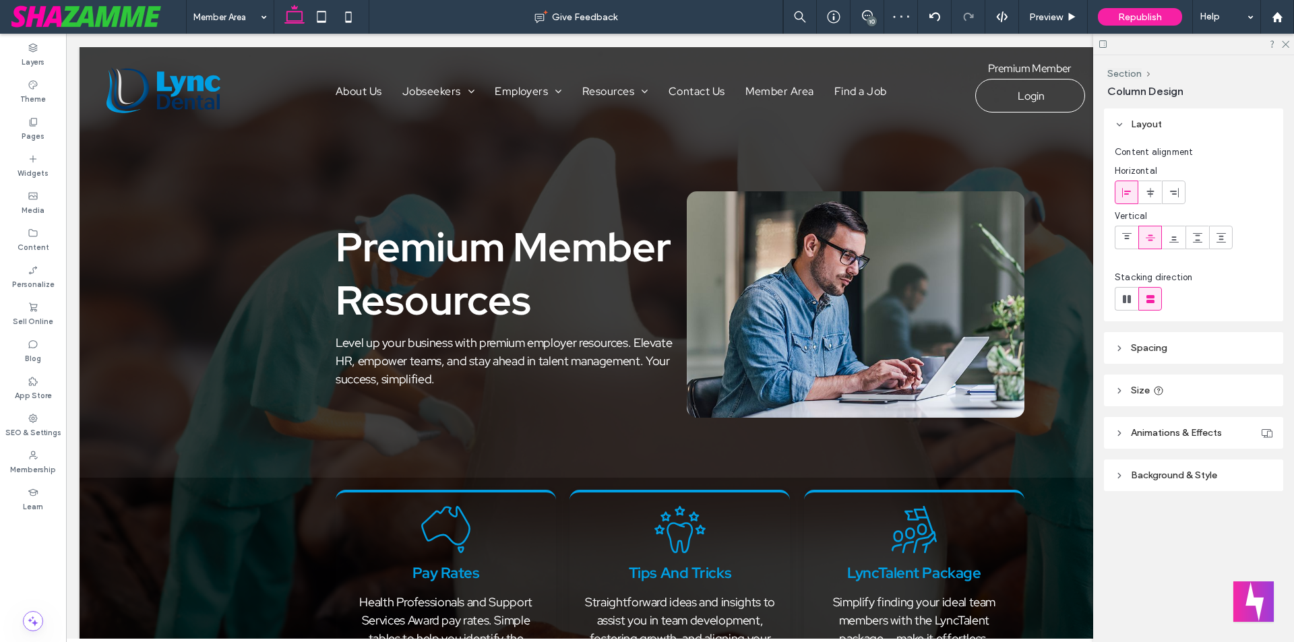
type input "**"
type input "***"
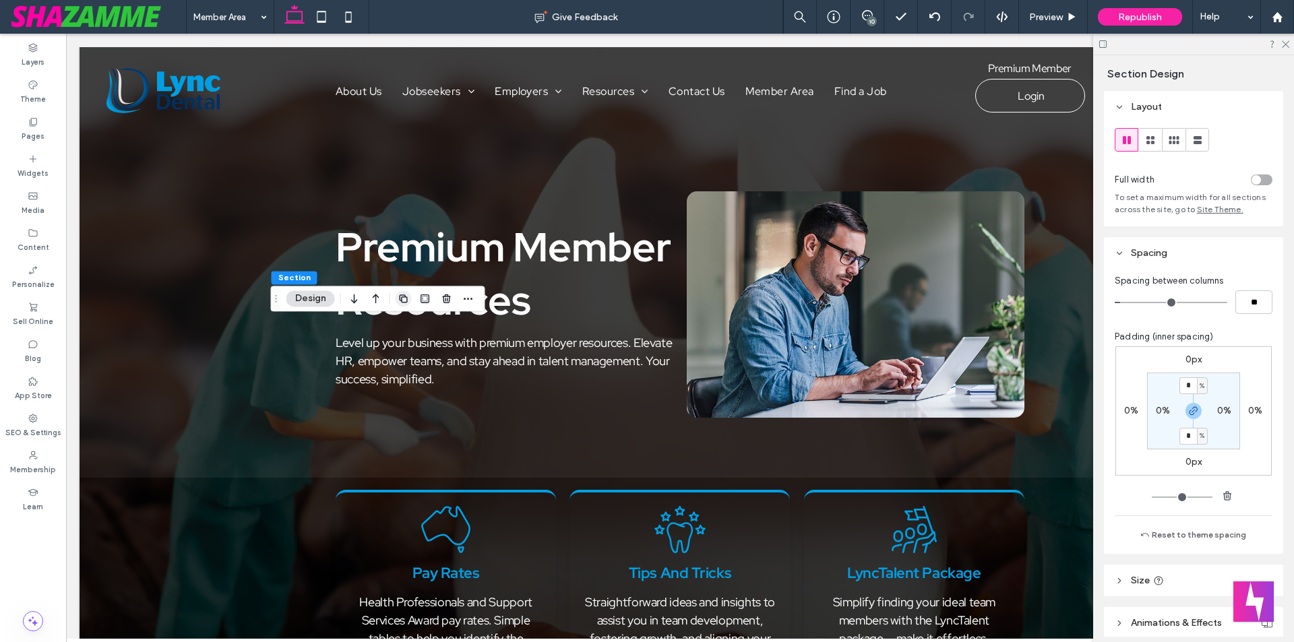
click at [401, 301] on icon "button" at bounding box center [403, 298] width 11 height 11
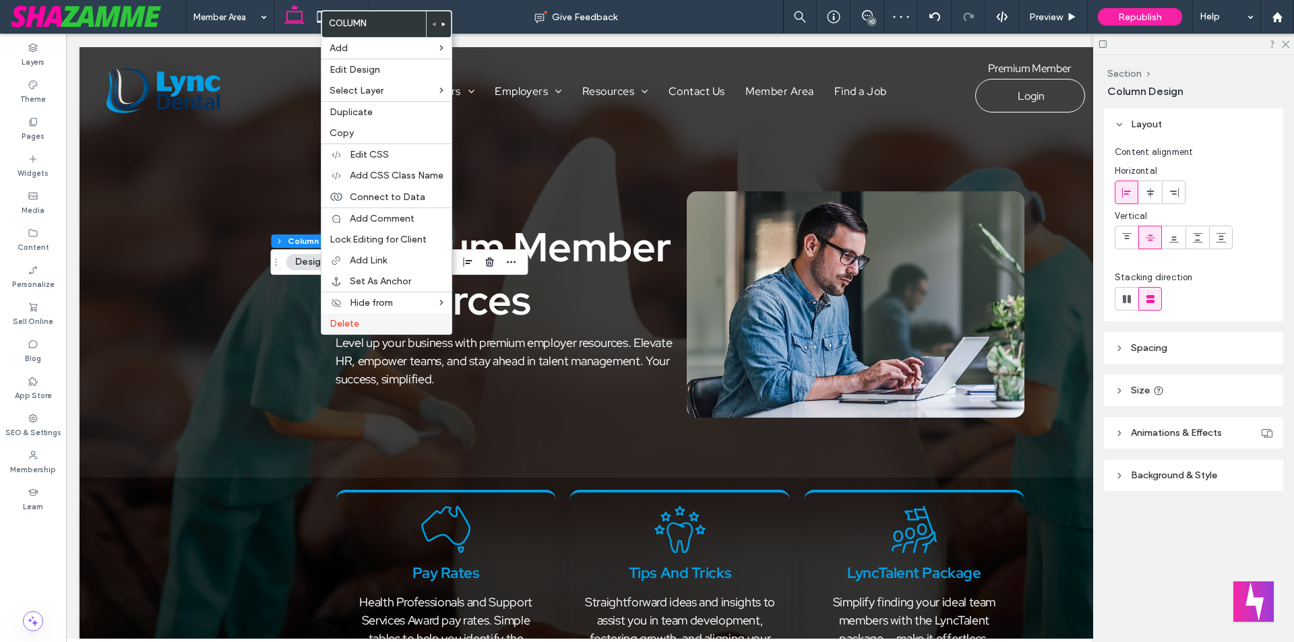
click at [337, 328] on span "Delete" at bounding box center [345, 323] width 30 height 11
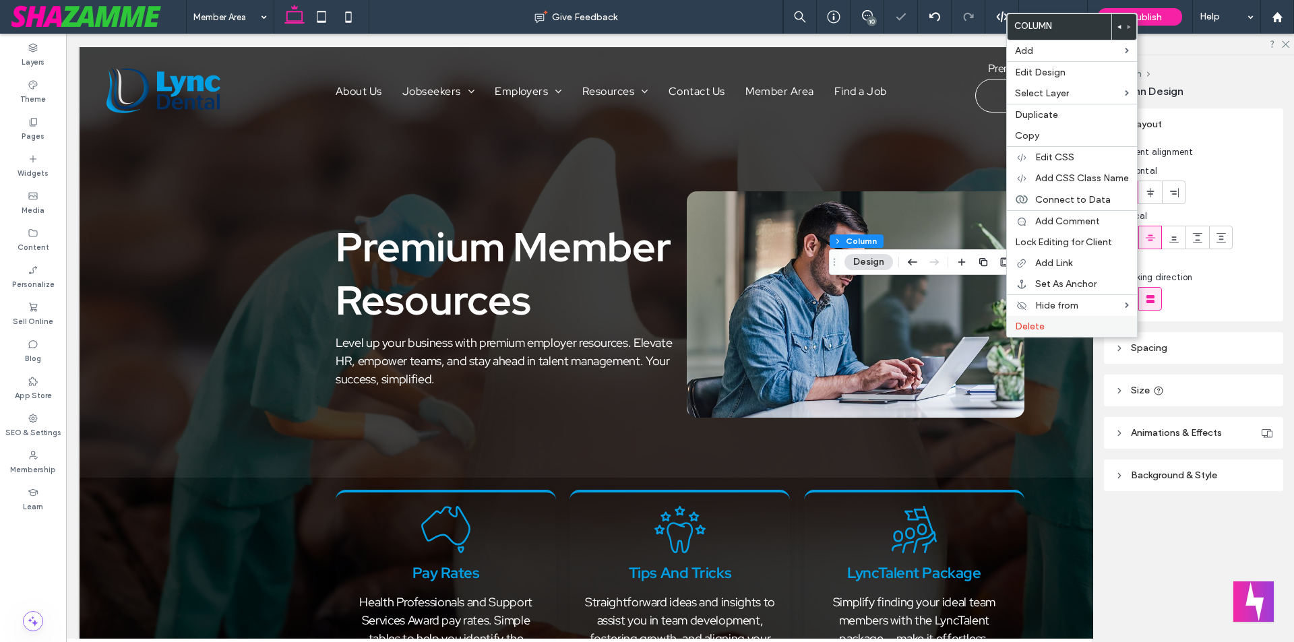
click at [1034, 332] on span "Delete" at bounding box center [1030, 326] width 30 height 11
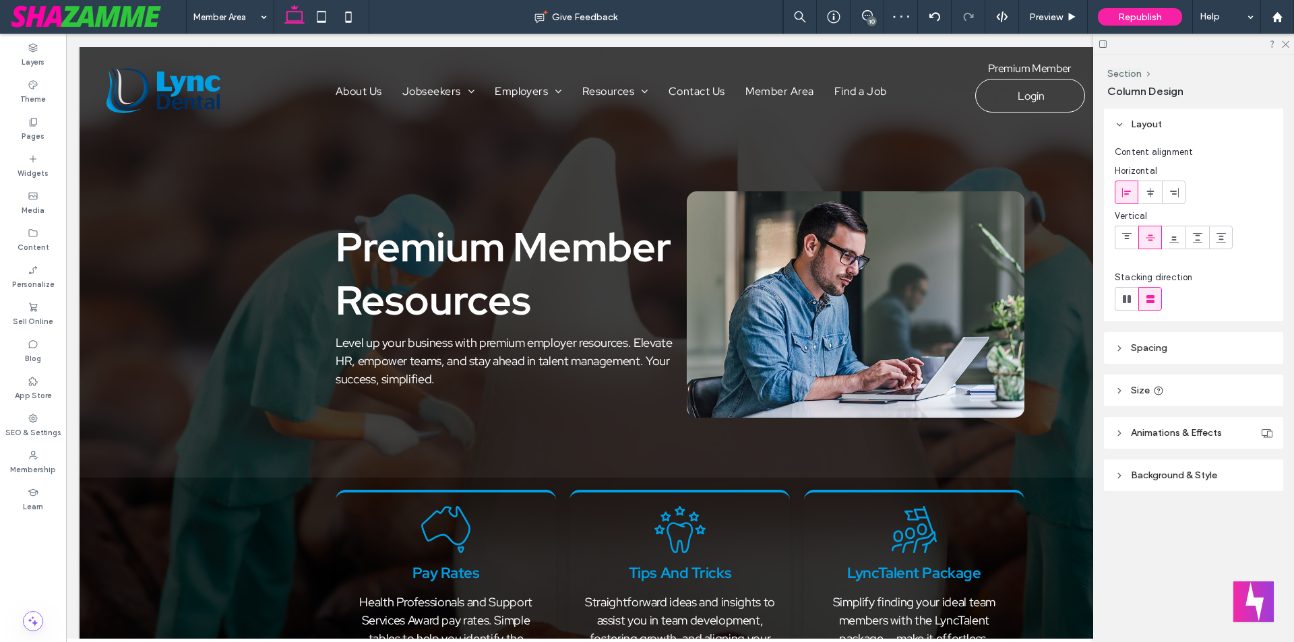
type input "**"
type input "***"
type input "**"
type input "*****"
type input "**"
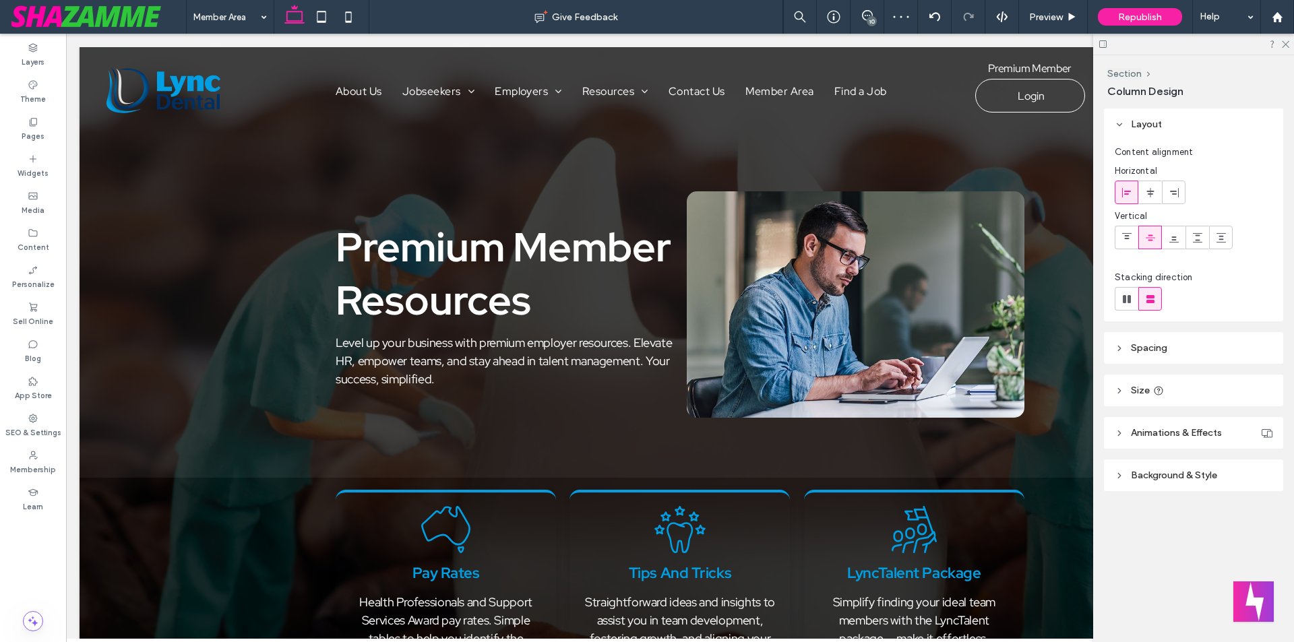
type input "***"
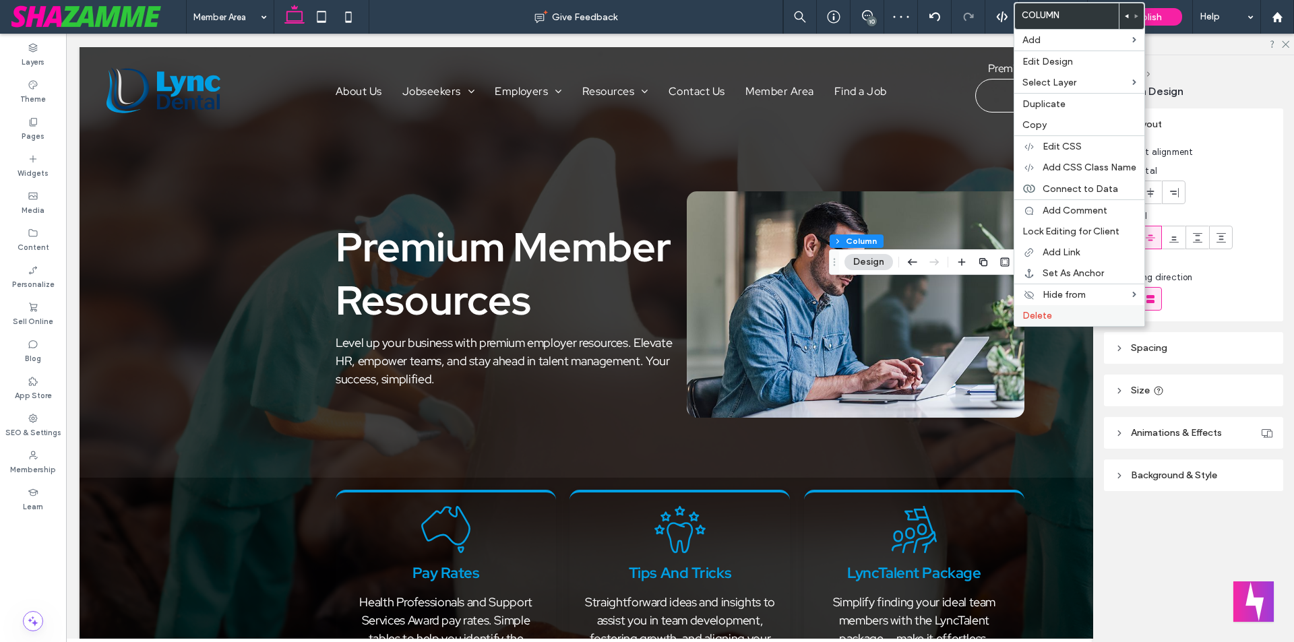
click at [1034, 322] on div "Delete" at bounding box center [1079, 315] width 130 height 21
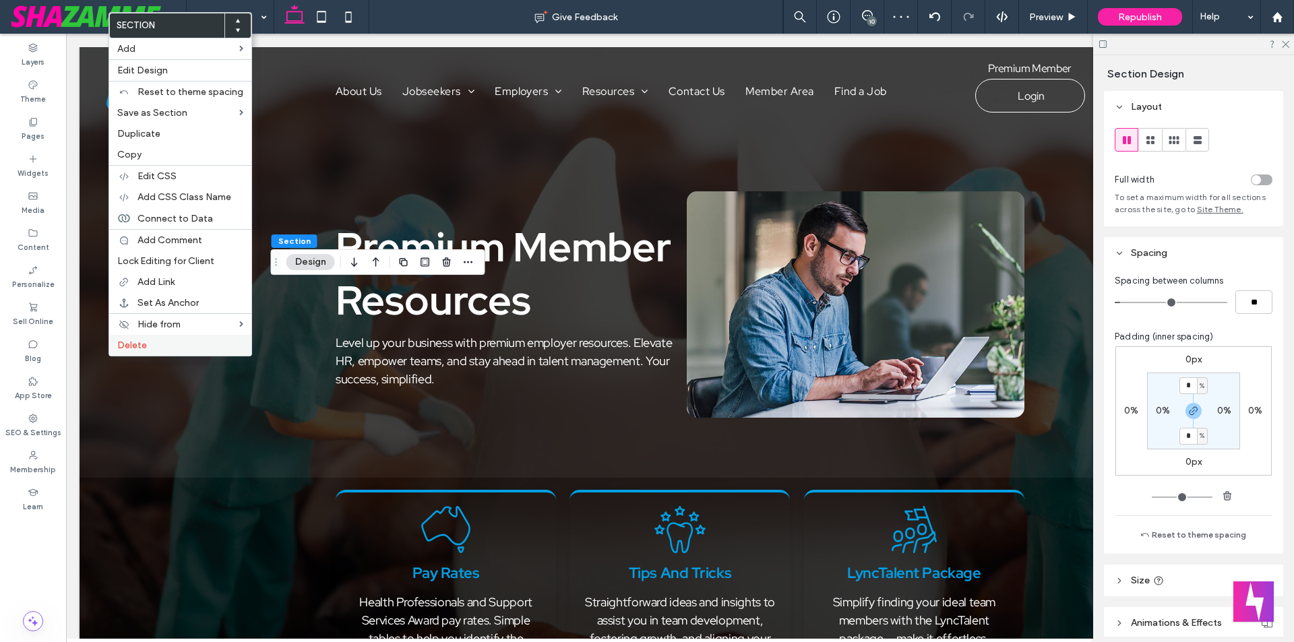
click at [124, 351] on div "Delete" at bounding box center [180, 345] width 142 height 21
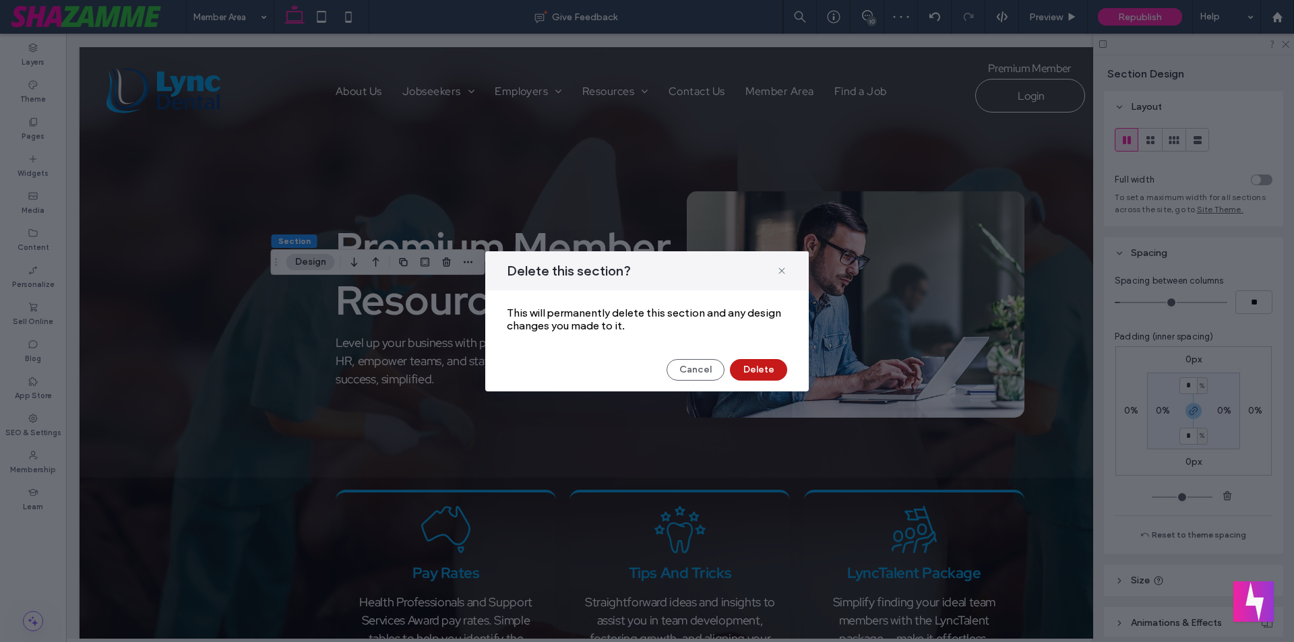
click at [739, 367] on button "Delete" at bounding box center [758, 370] width 57 height 22
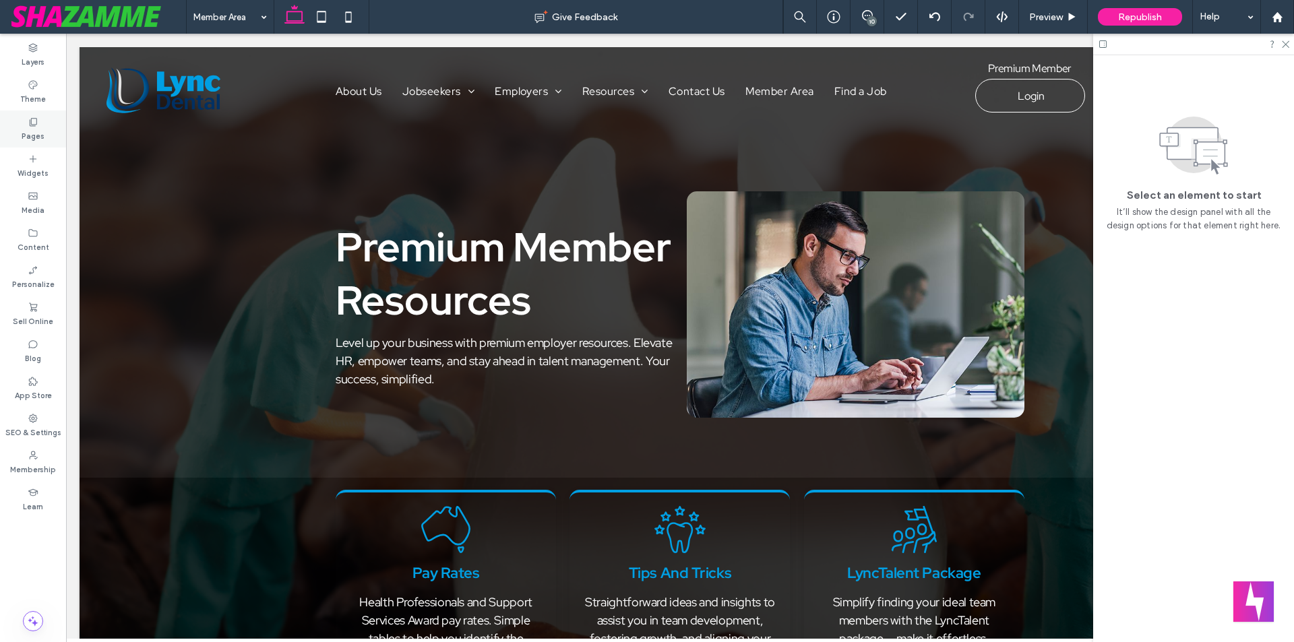
click at [55, 115] on div "Pages" at bounding box center [33, 129] width 66 height 37
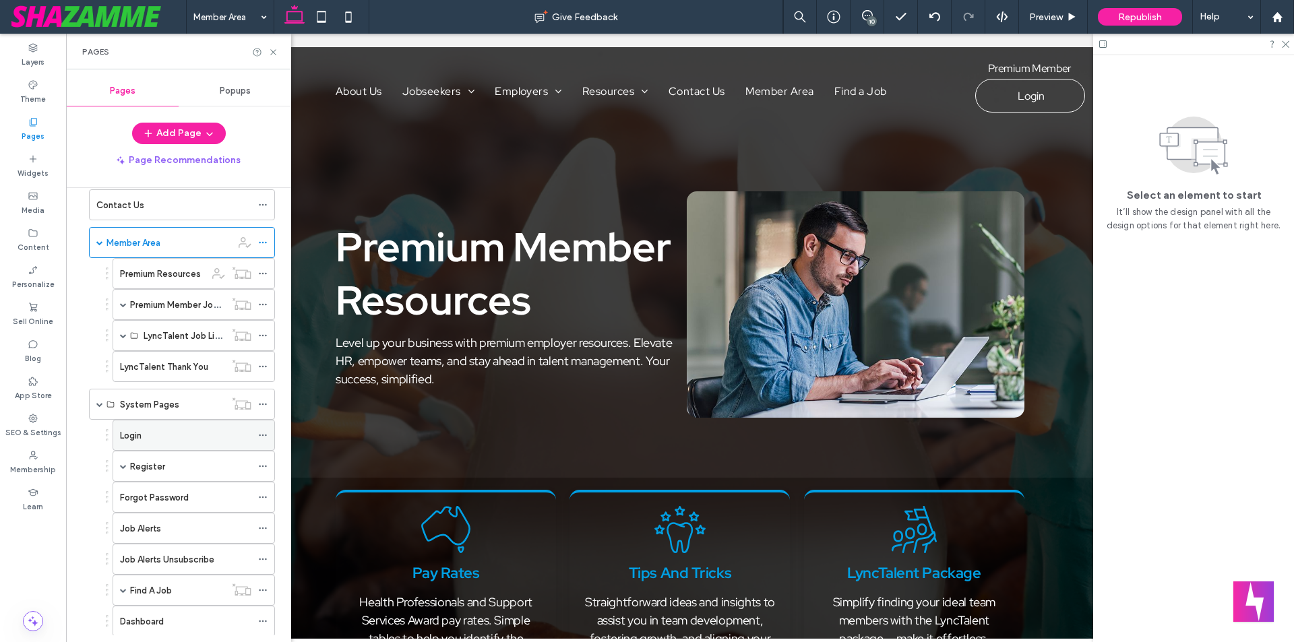
scroll to position [404, 0]
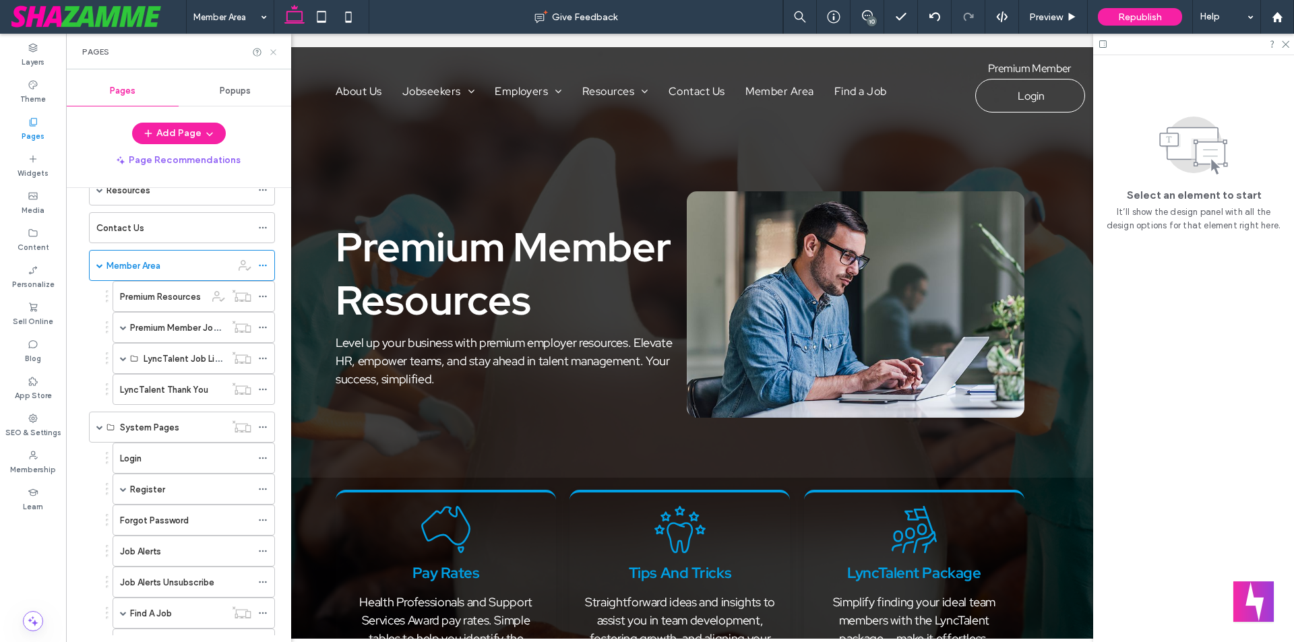
click at [273, 51] on icon at bounding box center [273, 52] width 10 height 10
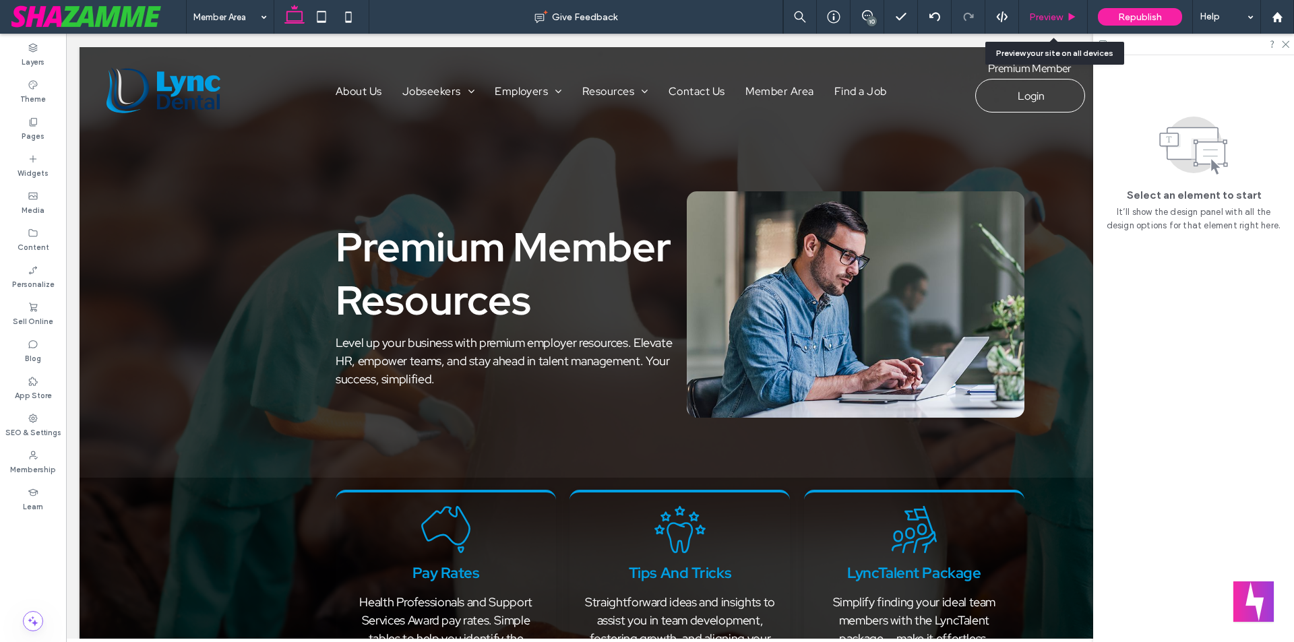
click at [1063, 18] on span "Preview" at bounding box center [1046, 16] width 34 height 11
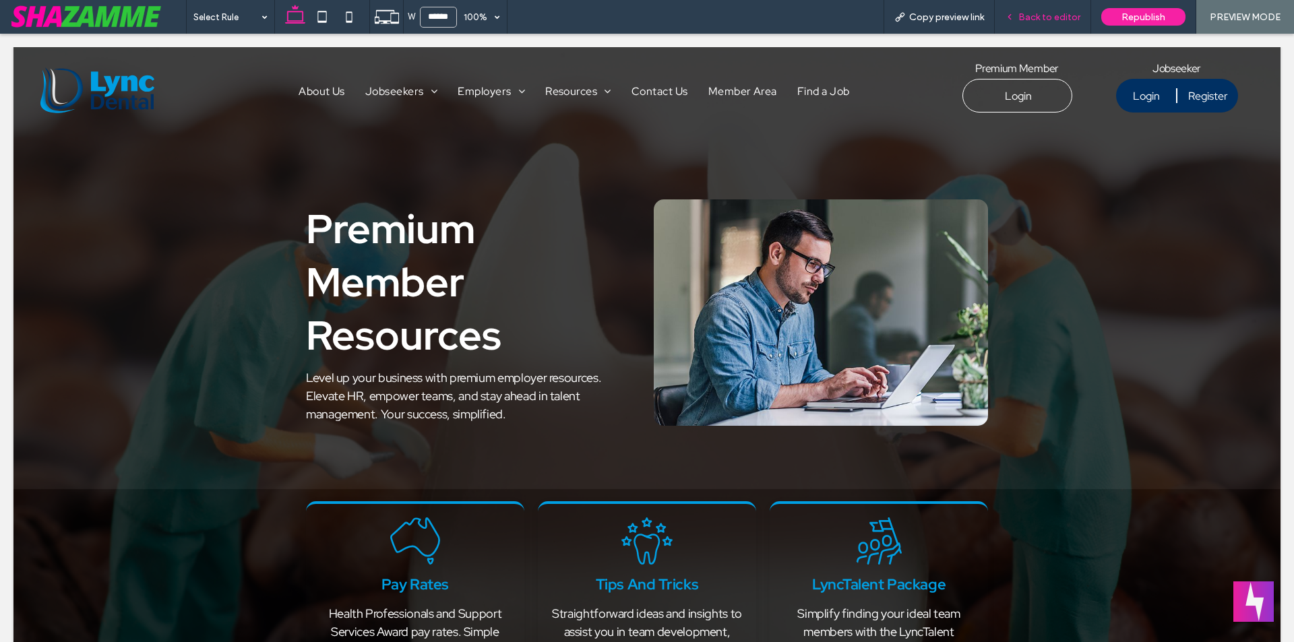
click at [1064, 23] on div "Back to editor" at bounding box center [1043, 17] width 96 height 34
click at [1048, 15] on span "Back to editor" at bounding box center [1049, 16] width 62 height 11
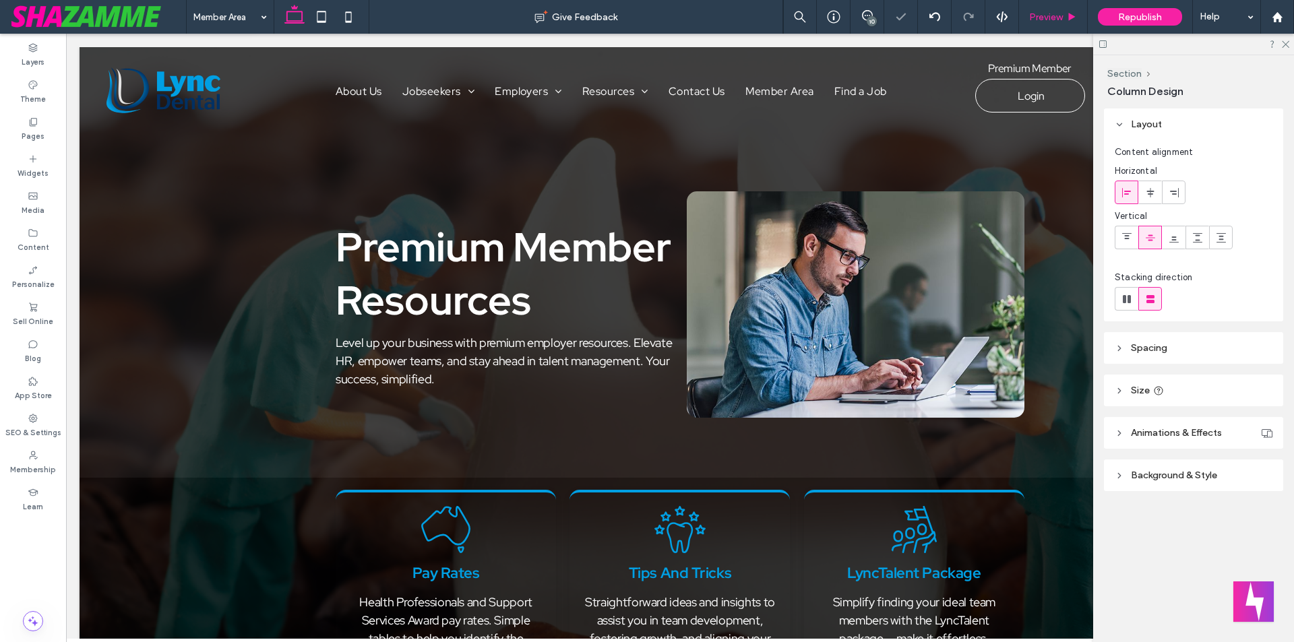
type input "**"
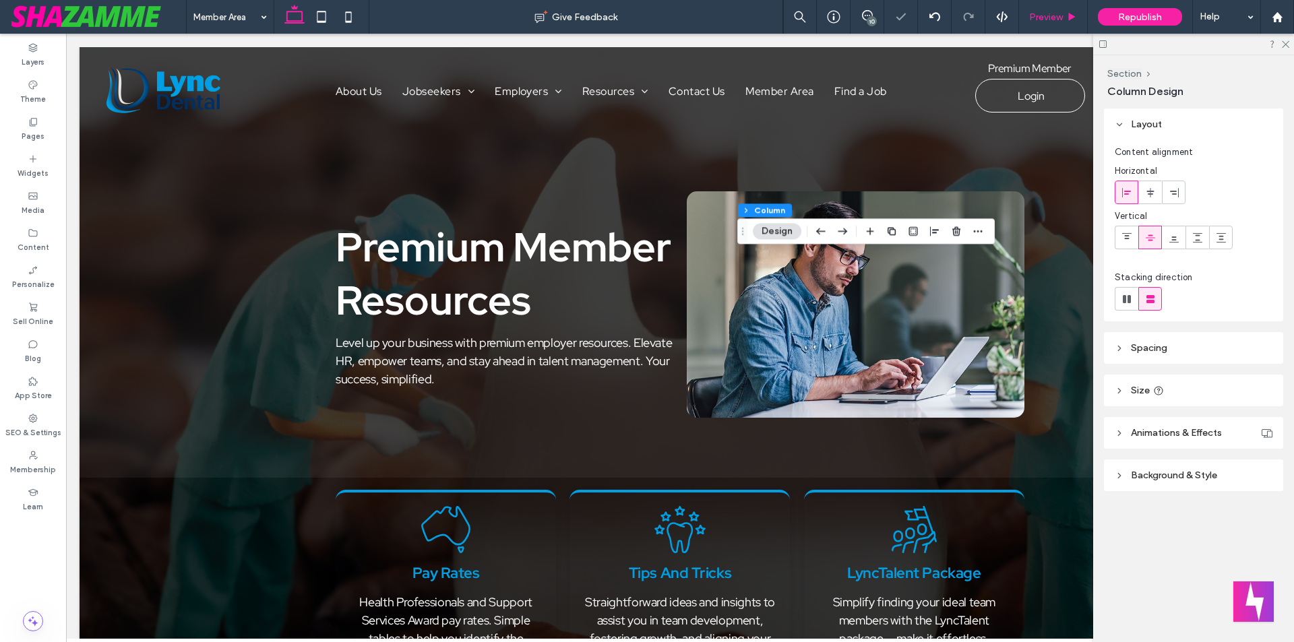
type input "*****"
